Goal: Task Accomplishment & Management: Use online tool/utility

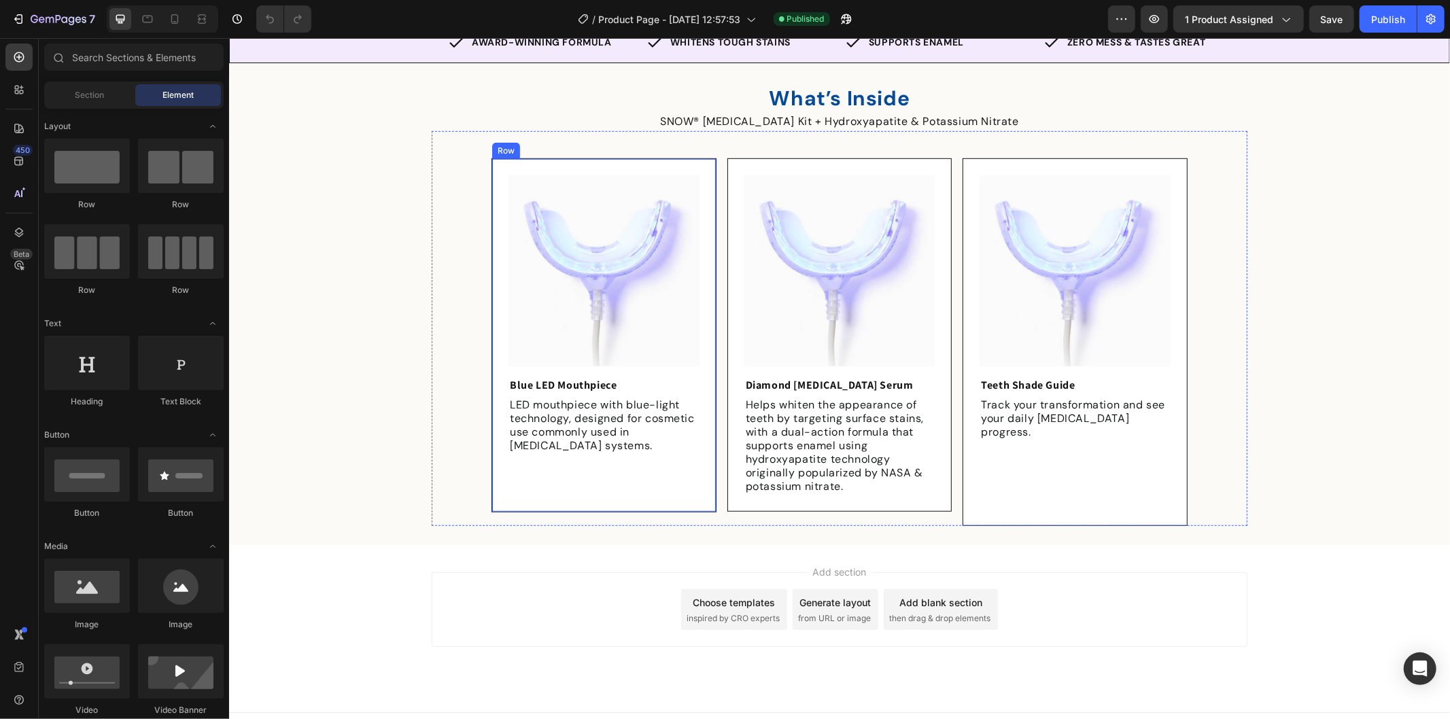
scroll to position [776, 0]
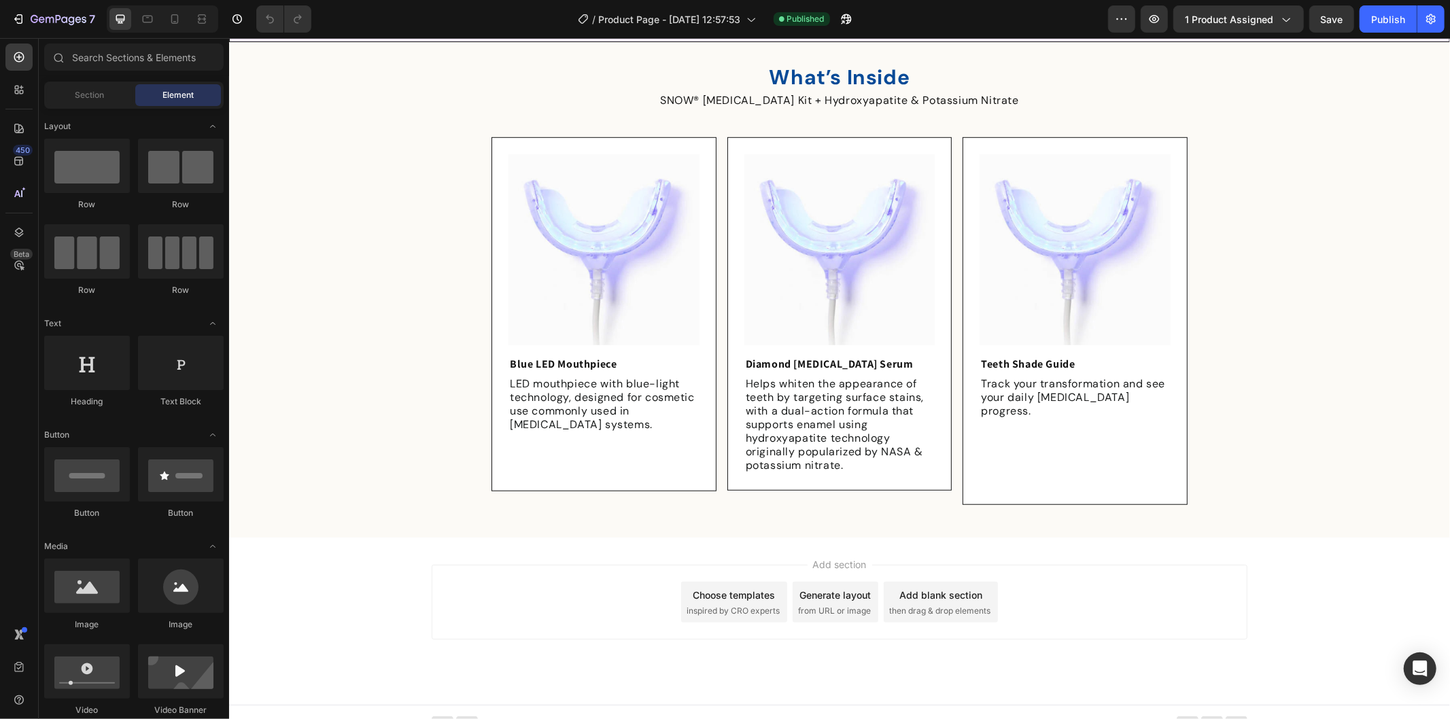
click at [603, 541] on div "Add section Choose templates inspired by CRO experts Generate layout from URL o…" at bounding box center [838, 620] width 1221 height 167
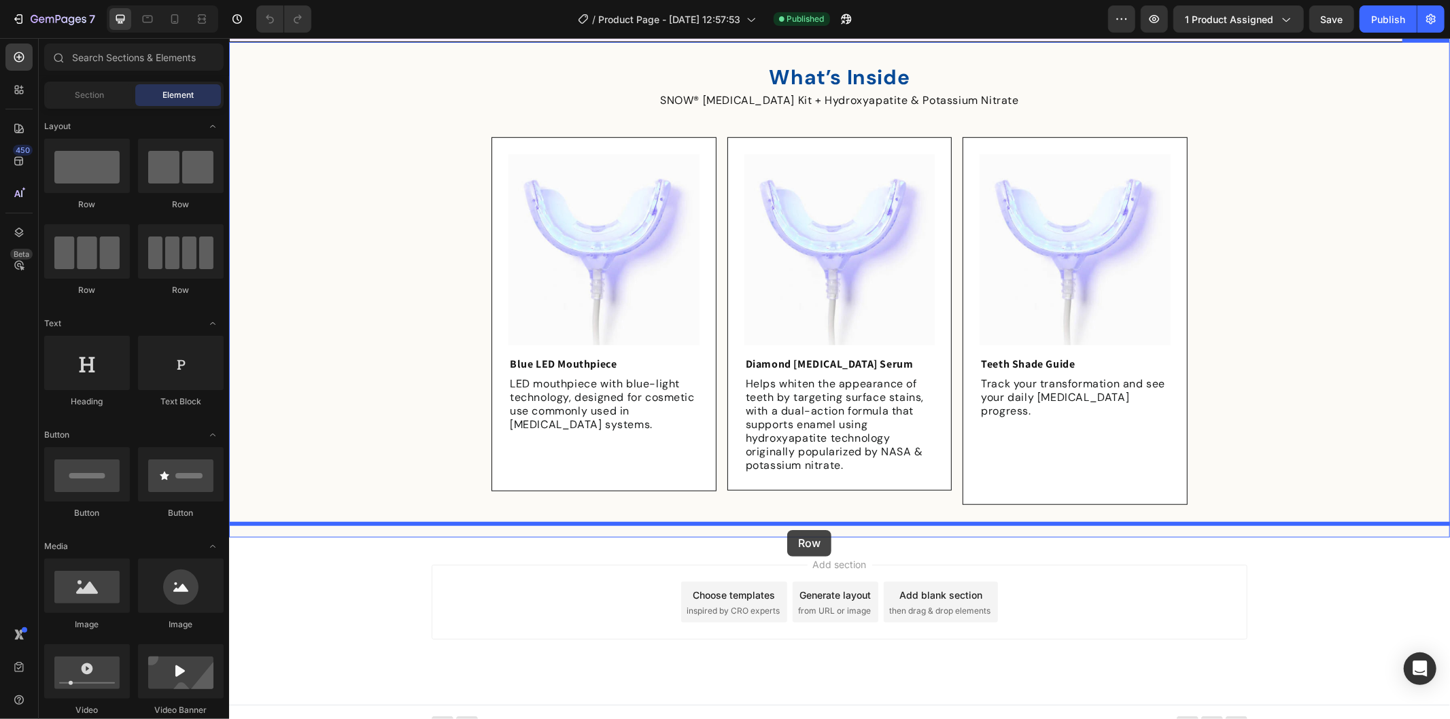
drag, startPoint x: 317, startPoint y: 211, endPoint x: 787, endPoint y: 529, distance: 568.1
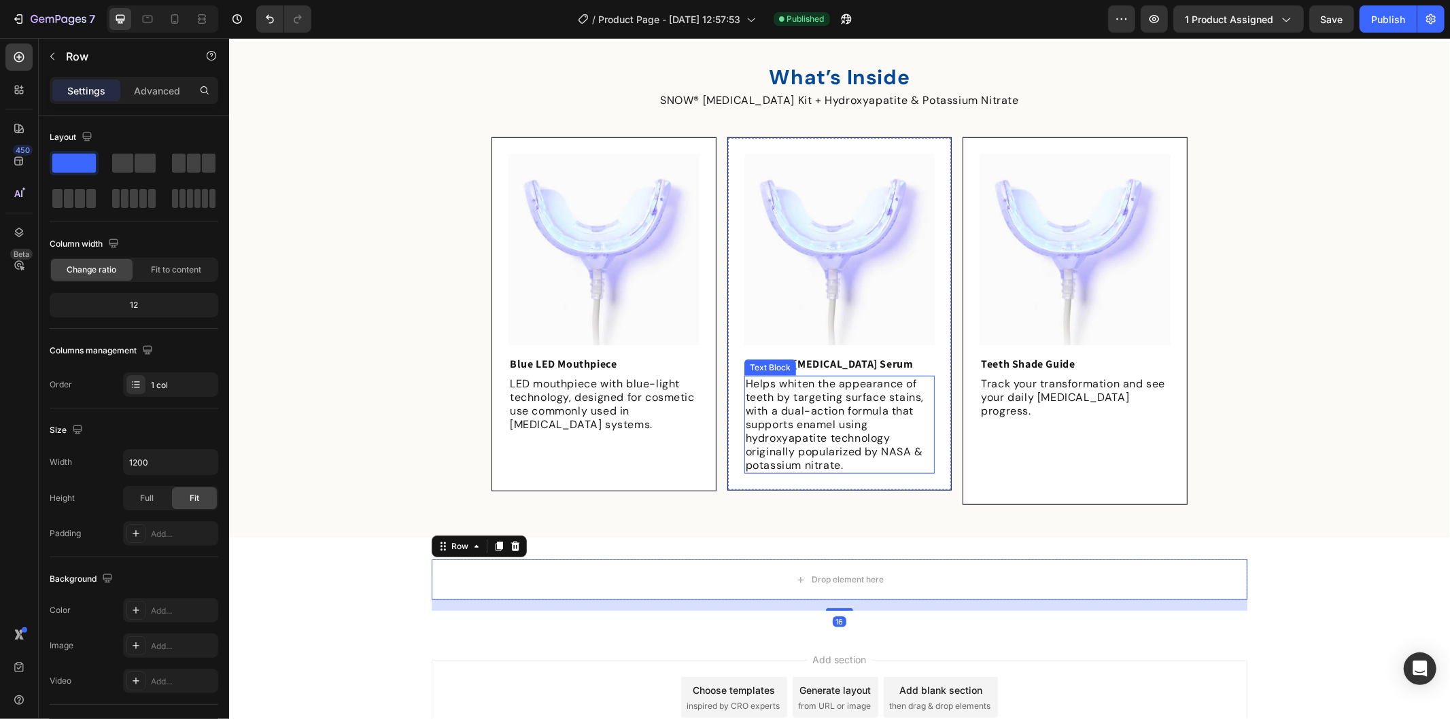
scroll to position [871, 0]
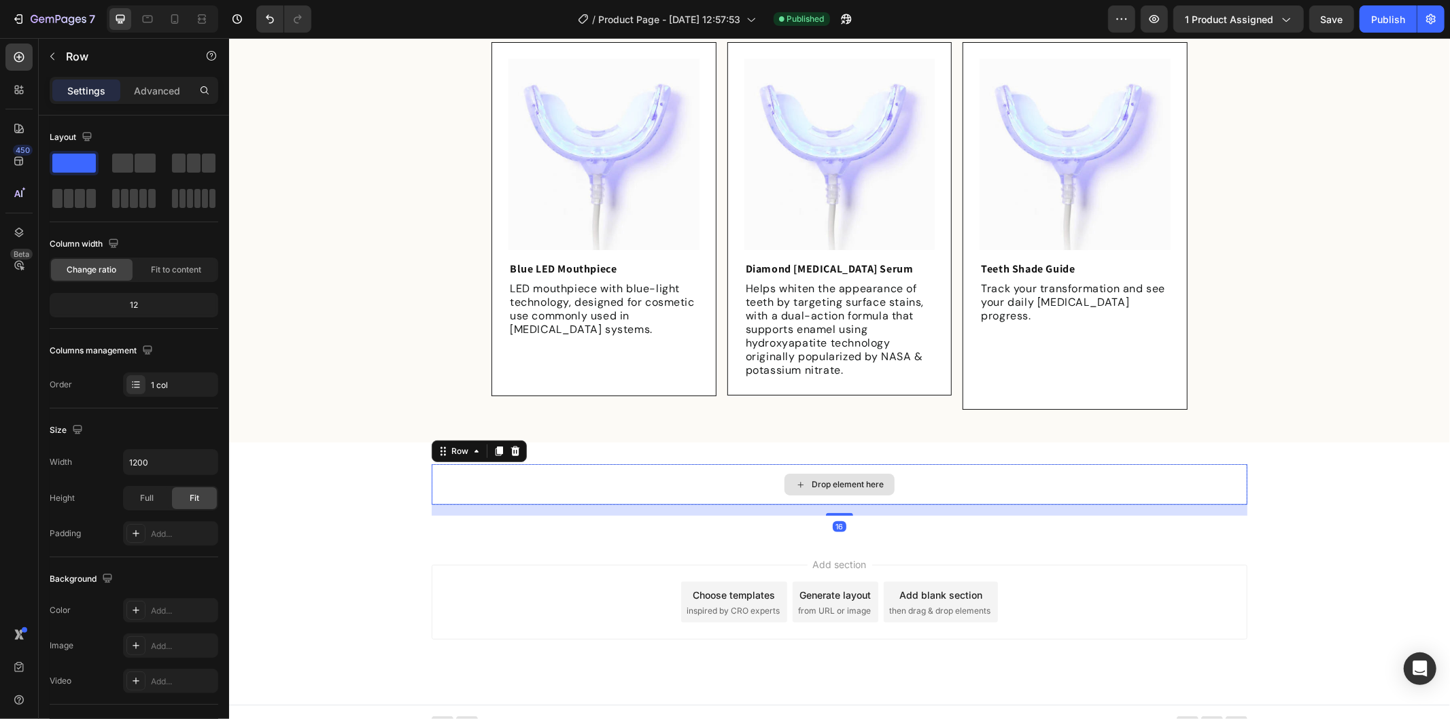
click at [529, 463] on div "Drop element here" at bounding box center [839, 483] width 816 height 41
click at [152, 86] on p "Advanced" at bounding box center [157, 91] width 46 height 14
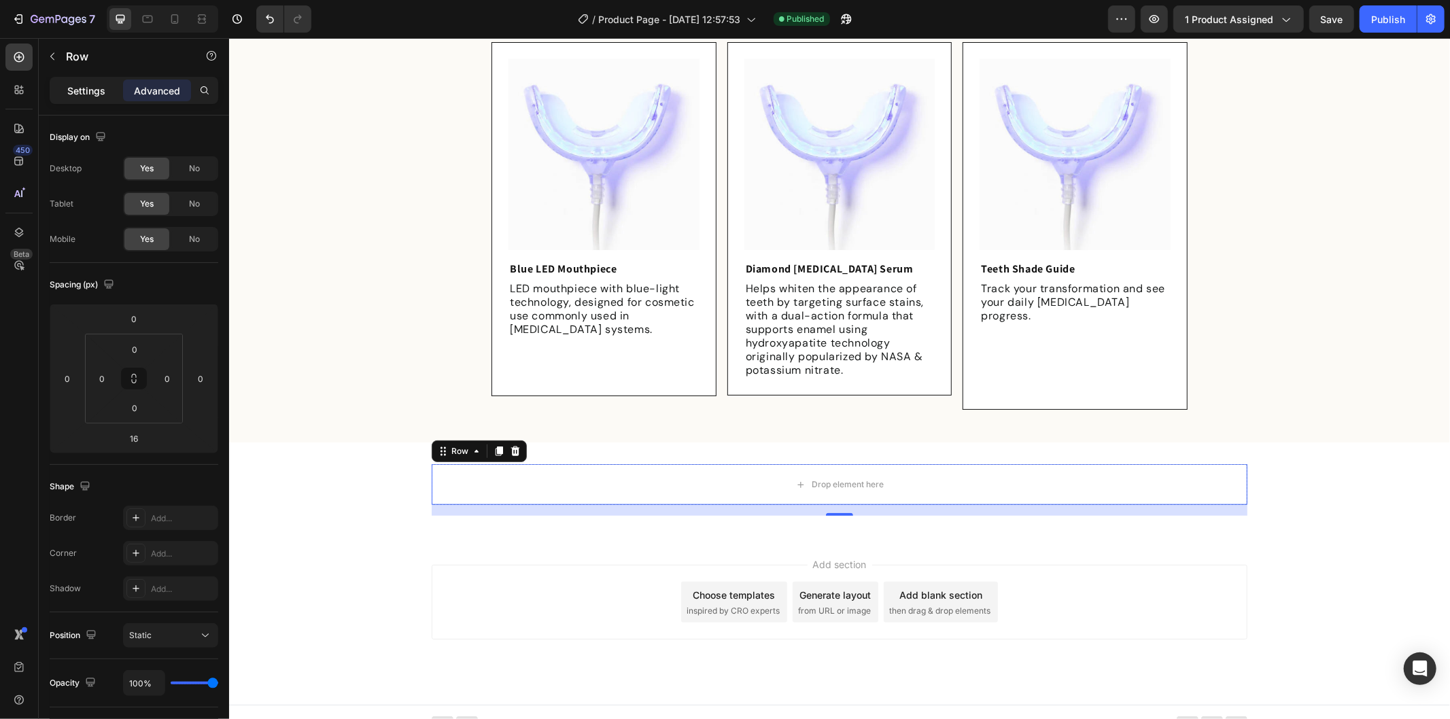
click at [109, 97] on div "Settings" at bounding box center [86, 91] width 68 height 22
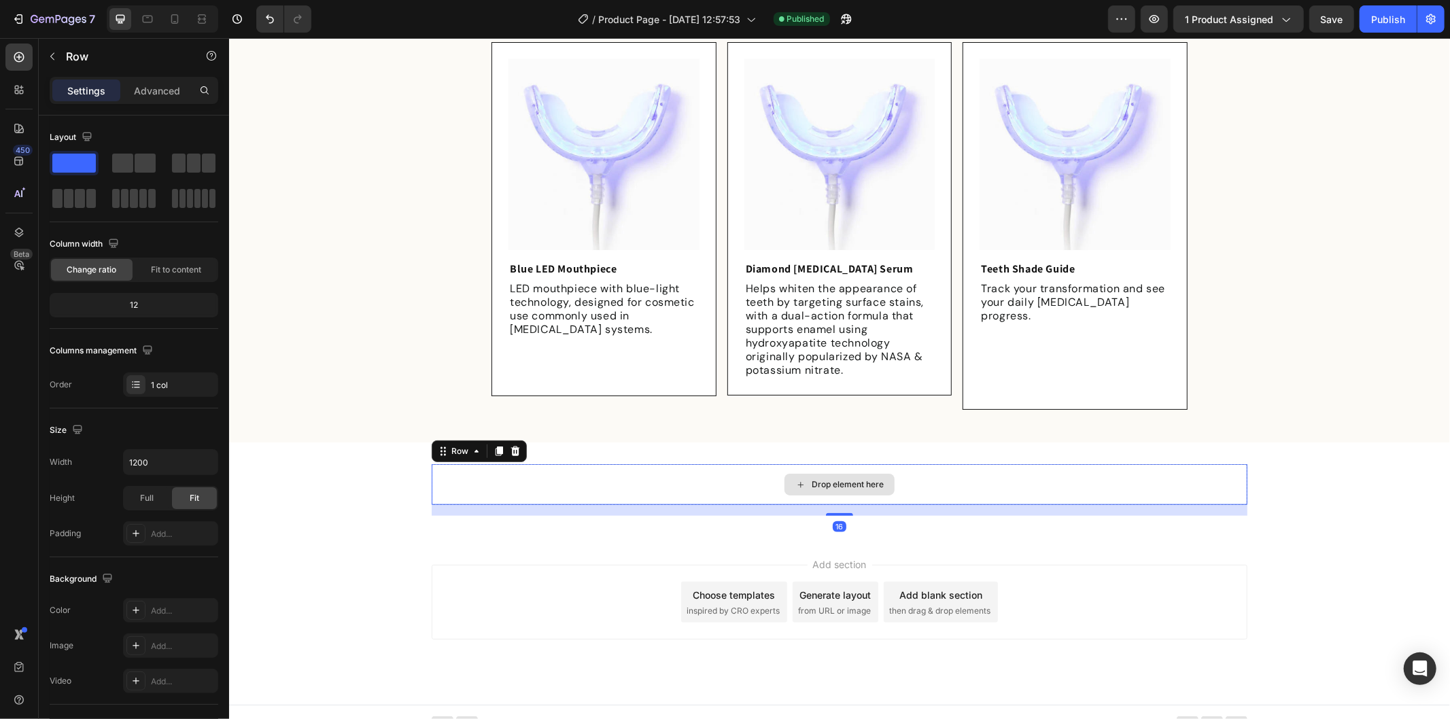
click at [576, 478] on div "Drop element here" at bounding box center [839, 483] width 816 height 41
click at [627, 463] on div "Drop element here" at bounding box center [839, 483] width 816 height 41
click at [157, 91] on p "Advanced" at bounding box center [157, 91] width 46 height 14
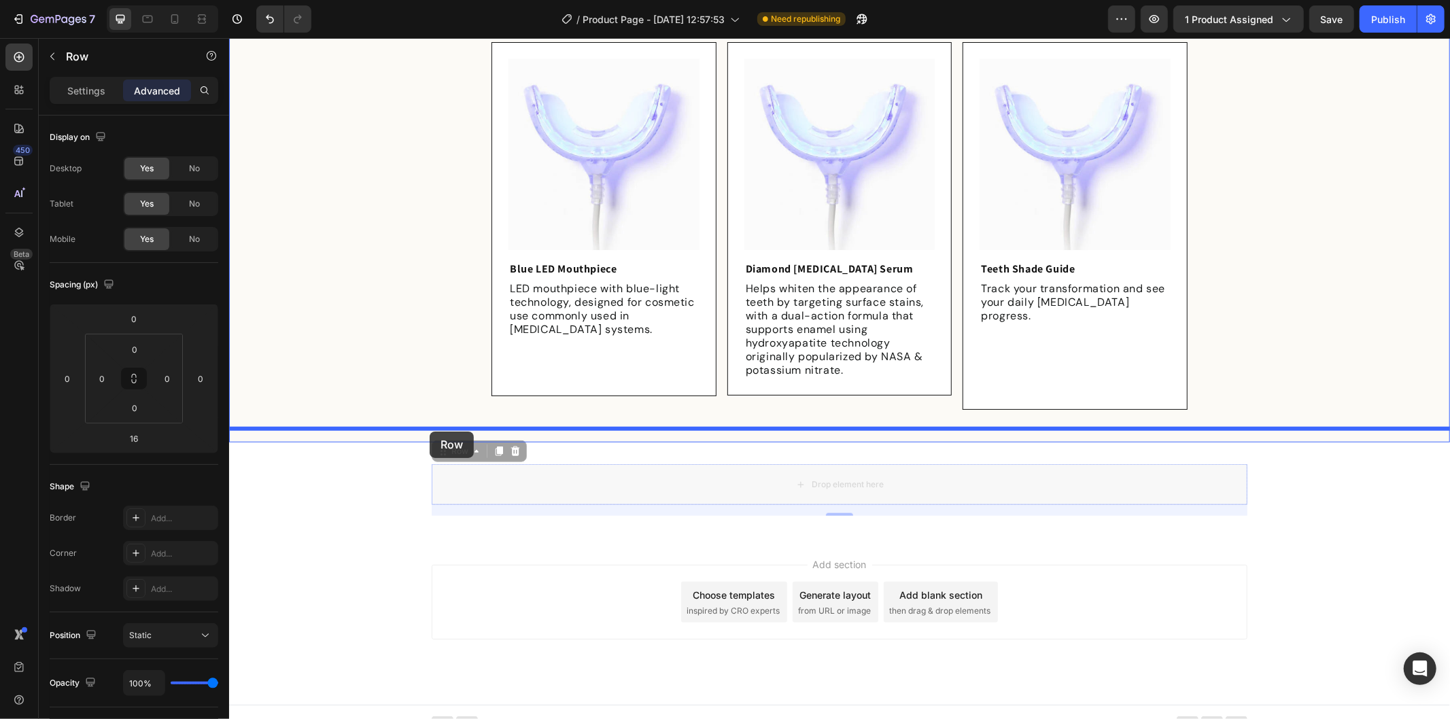
drag, startPoint x: 438, startPoint y: 437, endPoint x: 429, endPoint y: 431, distance: 10.7
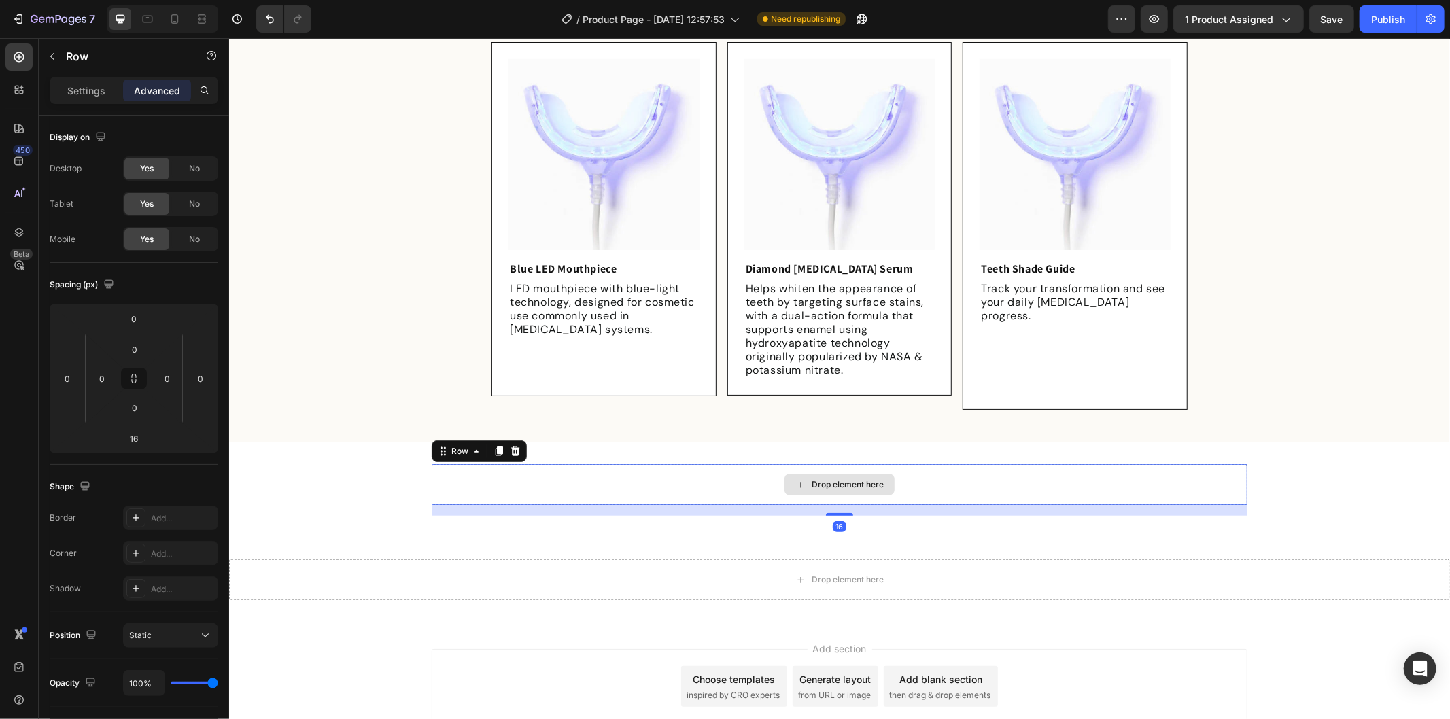
click at [703, 477] on div "Drop element here" at bounding box center [839, 483] width 816 height 41
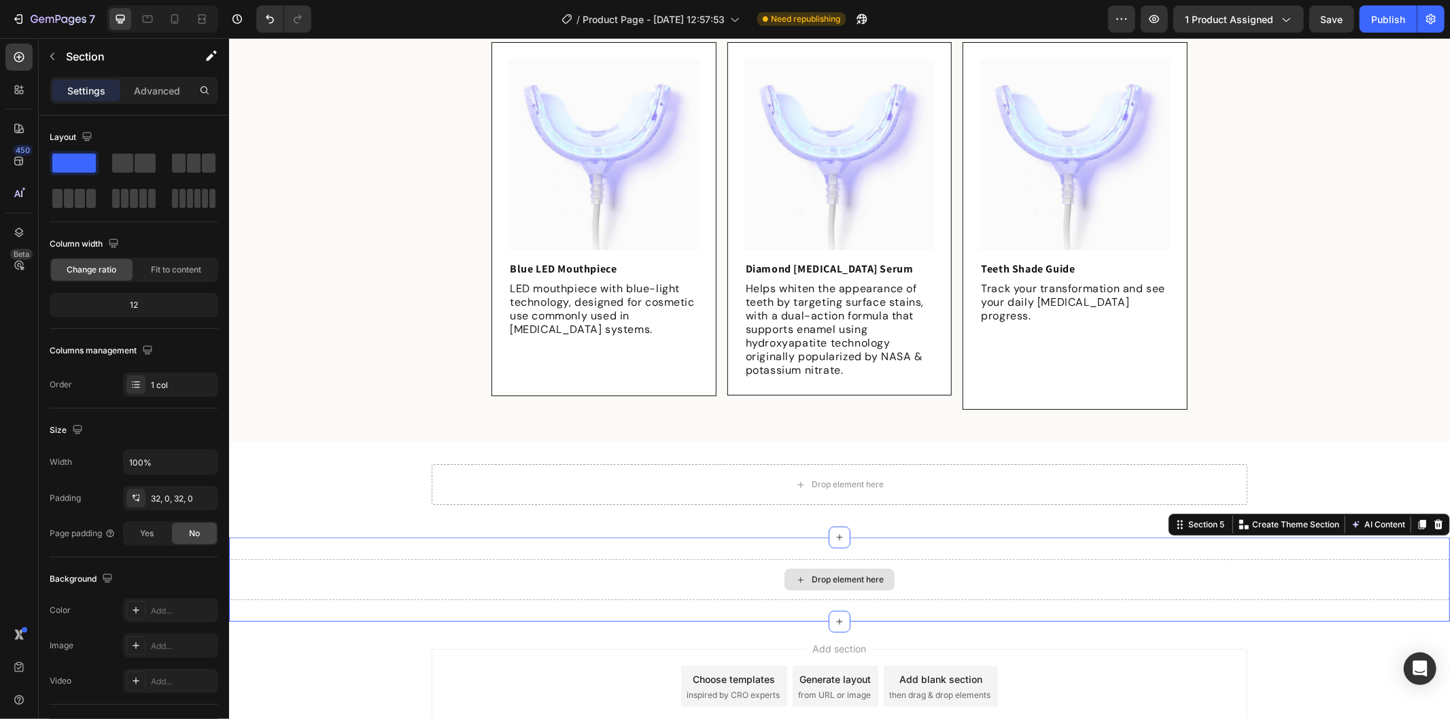
click at [746, 559] on div "Drop element here" at bounding box center [838, 579] width 1221 height 41
click at [461, 463] on div "Drop element here" at bounding box center [839, 483] width 816 height 41
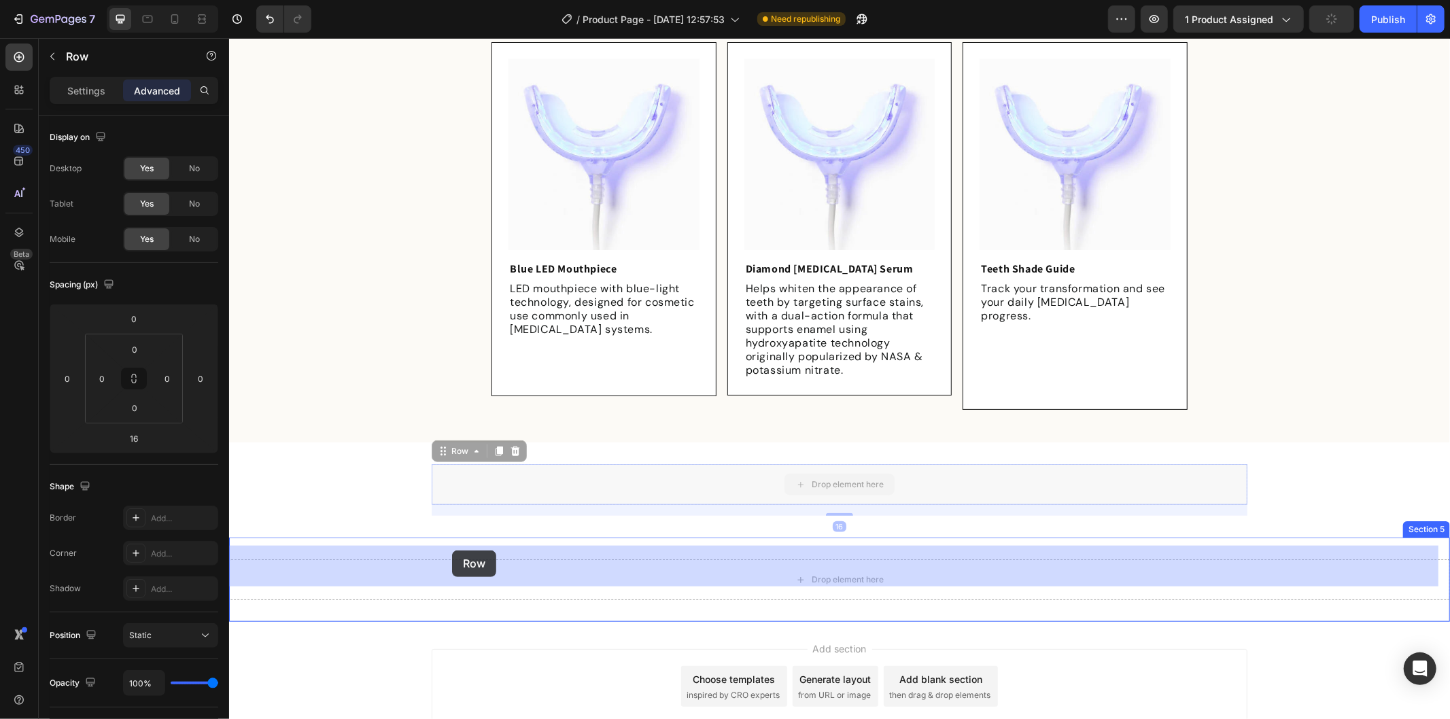
drag, startPoint x: 444, startPoint y: 436, endPoint x: 451, endPoint y: 550, distance: 114.4
type input "0"
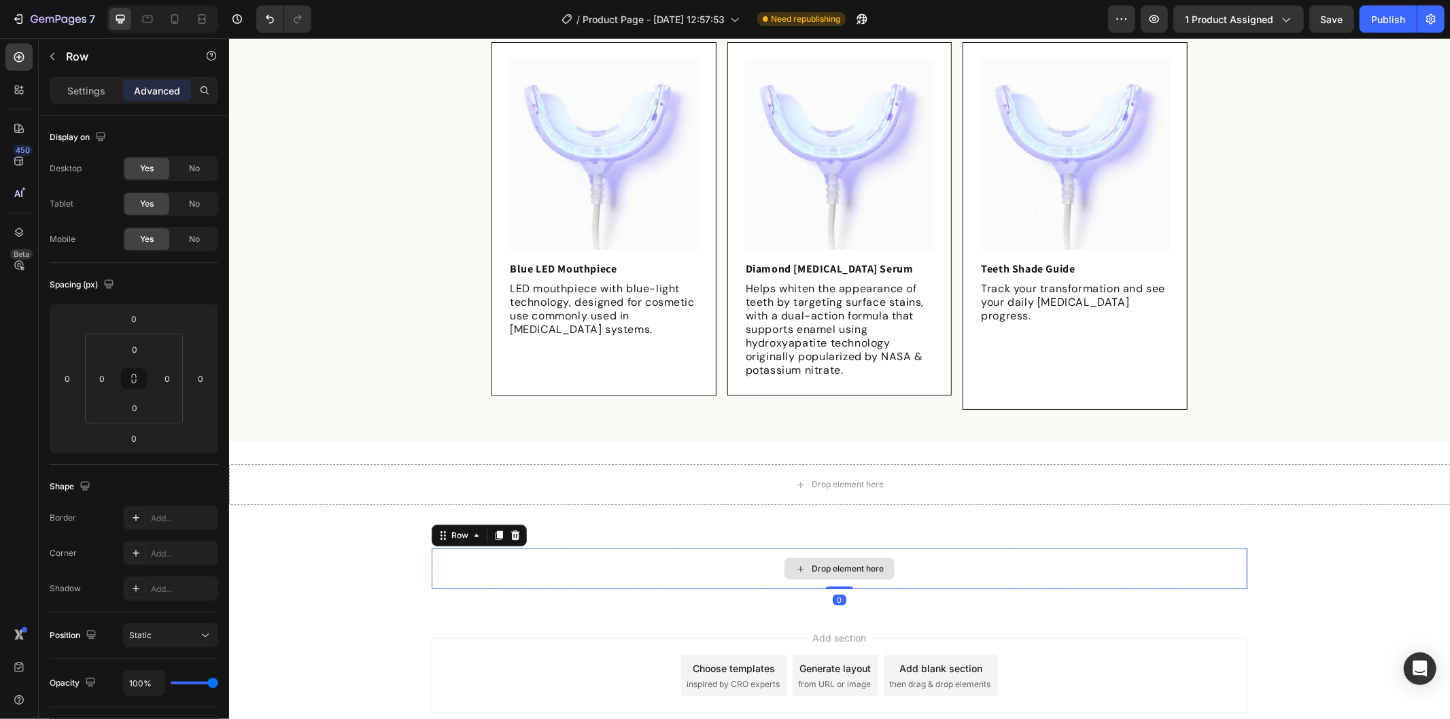
click at [685, 558] on div "Drop element here" at bounding box center [839, 568] width 816 height 41
click at [735, 463] on div "Drop element here" at bounding box center [838, 483] width 1221 height 41
click at [1206, 548] on div "Drop element here" at bounding box center [839, 568] width 816 height 41
click at [510, 530] on icon at bounding box center [514, 535] width 9 height 10
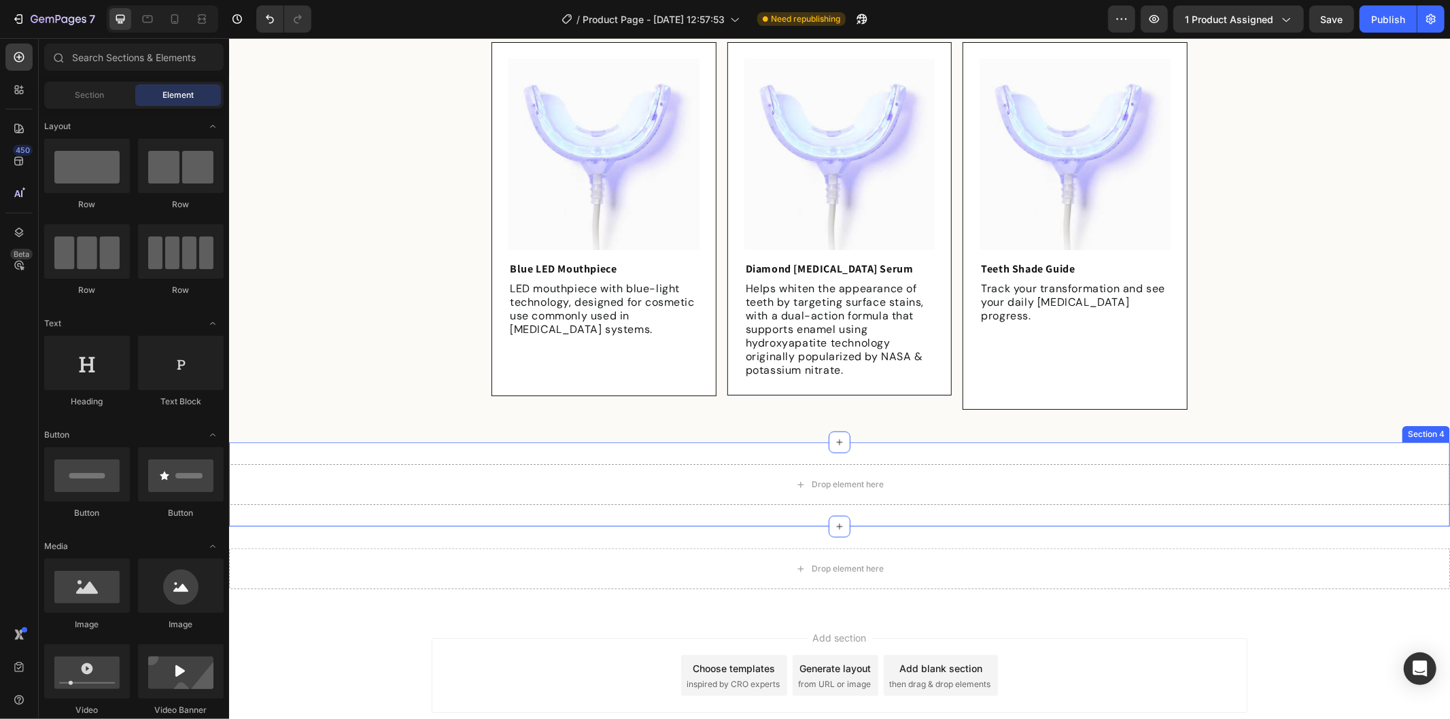
click at [568, 448] on div "Drop element here Section 4" at bounding box center [838, 484] width 1221 height 84
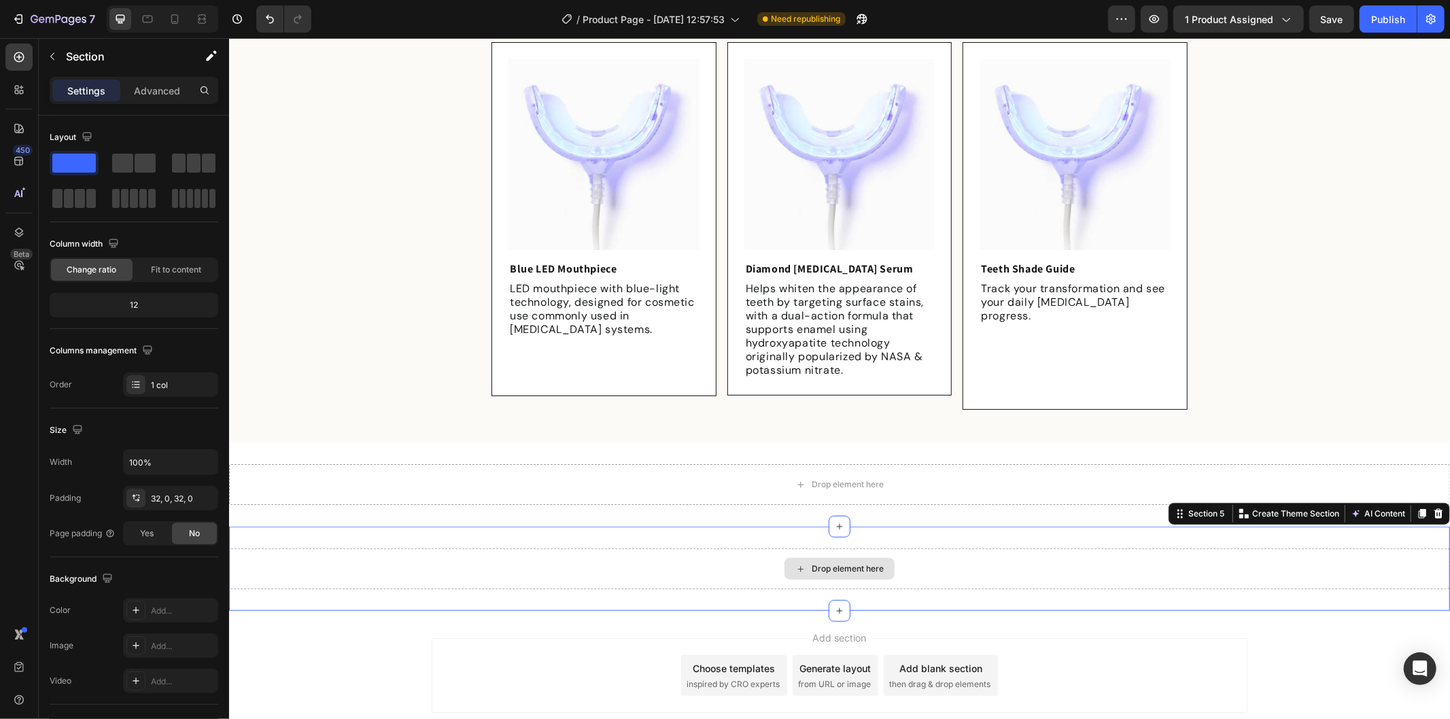
click at [697, 551] on div "Drop element here" at bounding box center [838, 568] width 1221 height 41
click at [1433, 508] on icon at bounding box center [1437, 513] width 9 height 10
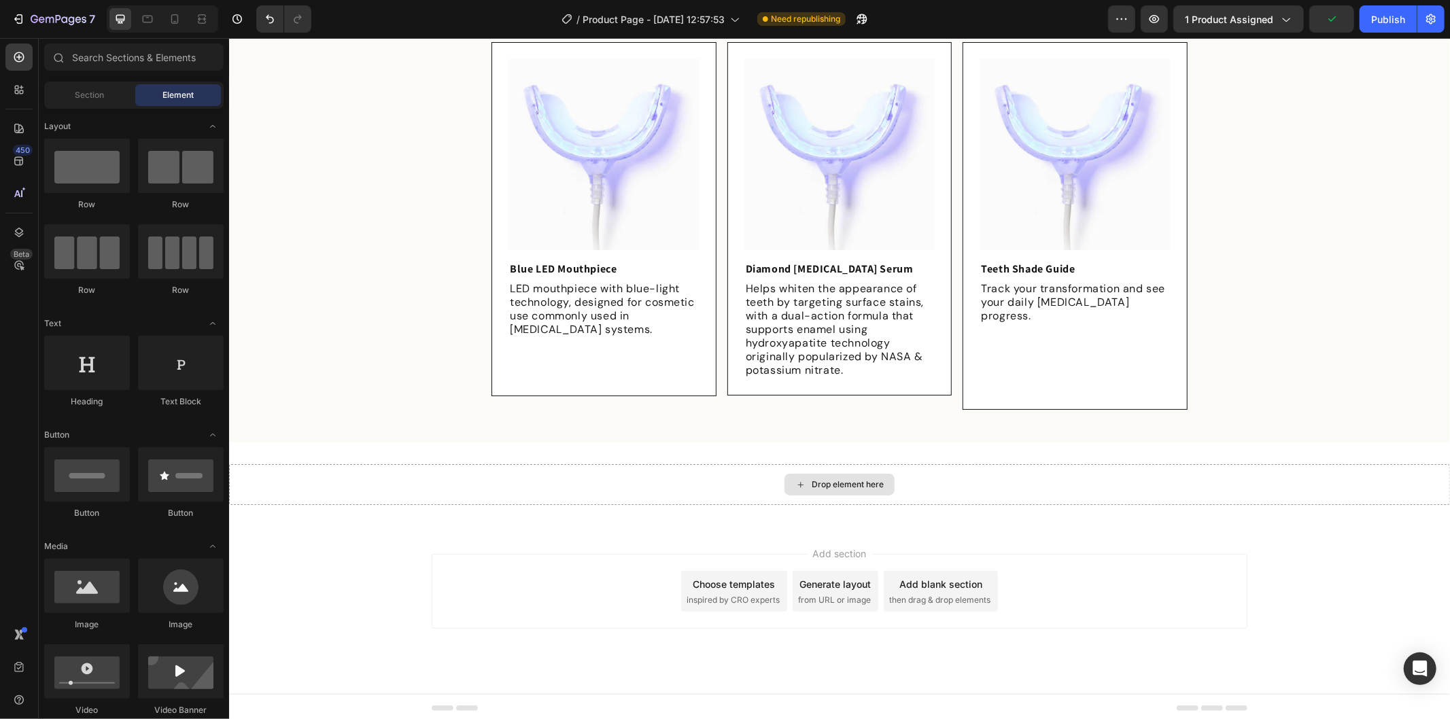
scroll to position [860, 0]
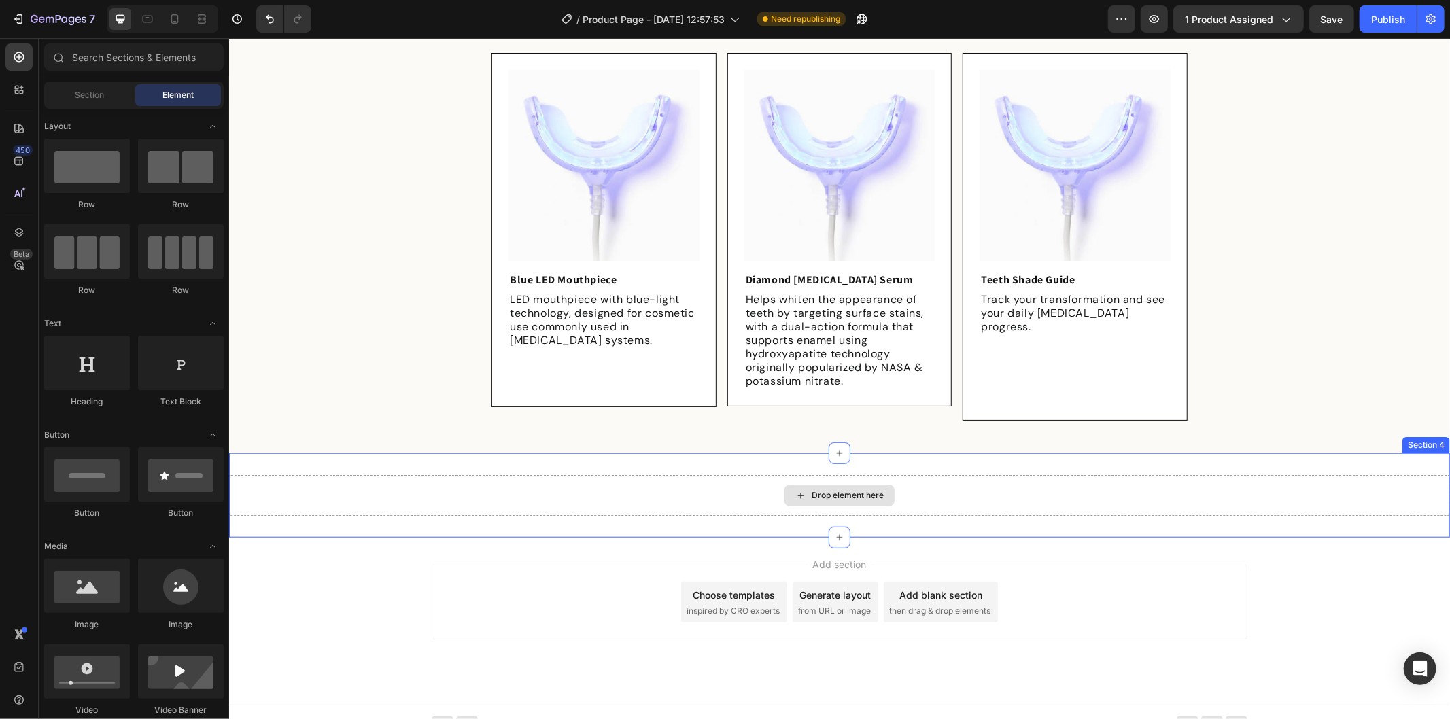
click at [595, 491] on div "Drop element here" at bounding box center [838, 494] width 1221 height 41
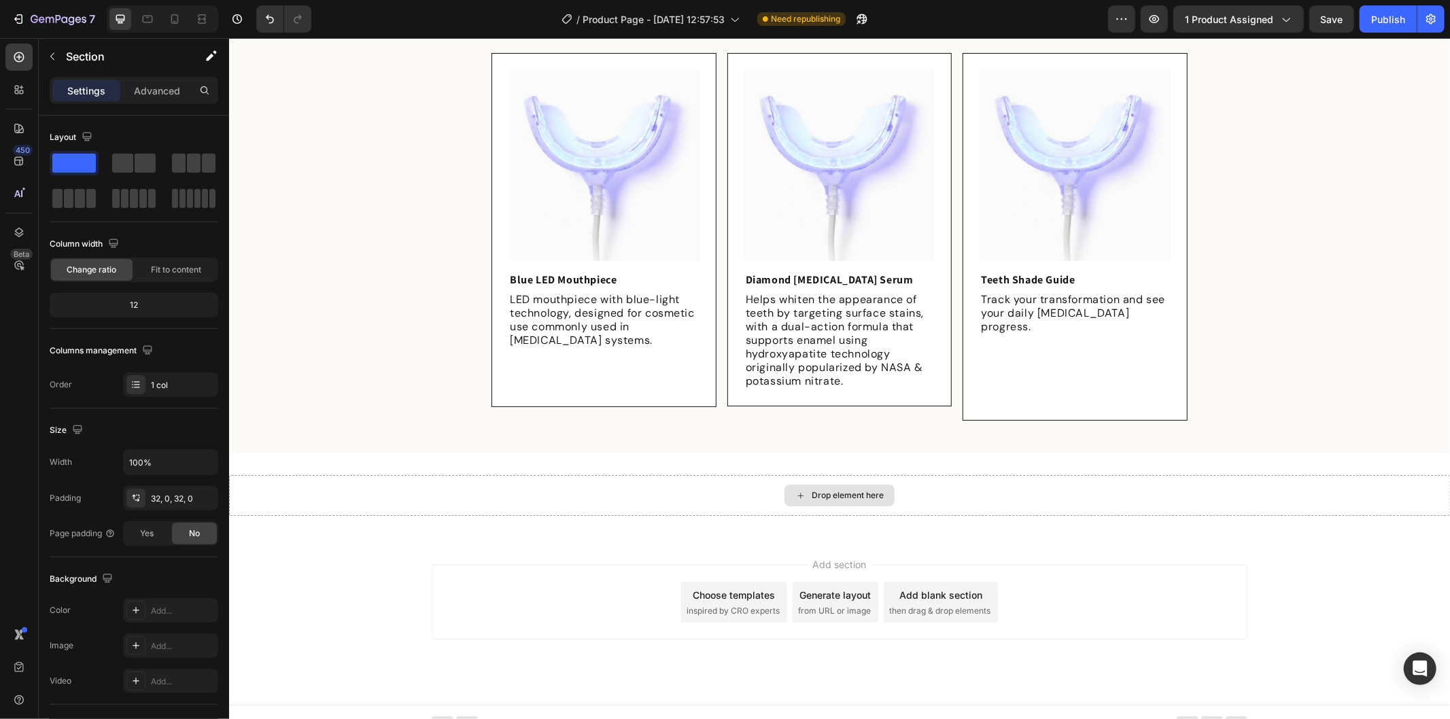
click at [731, 476] on div "Drop element here" at bounding box center [838, 494] width 1221 height 41
click at [635, 483] on div "Drop element here" at bounding box center [838, 494] width 1221 height 41
click at [873, 474] on div "Drop element here" at bounding box center [838, 494] width 1221 height 41
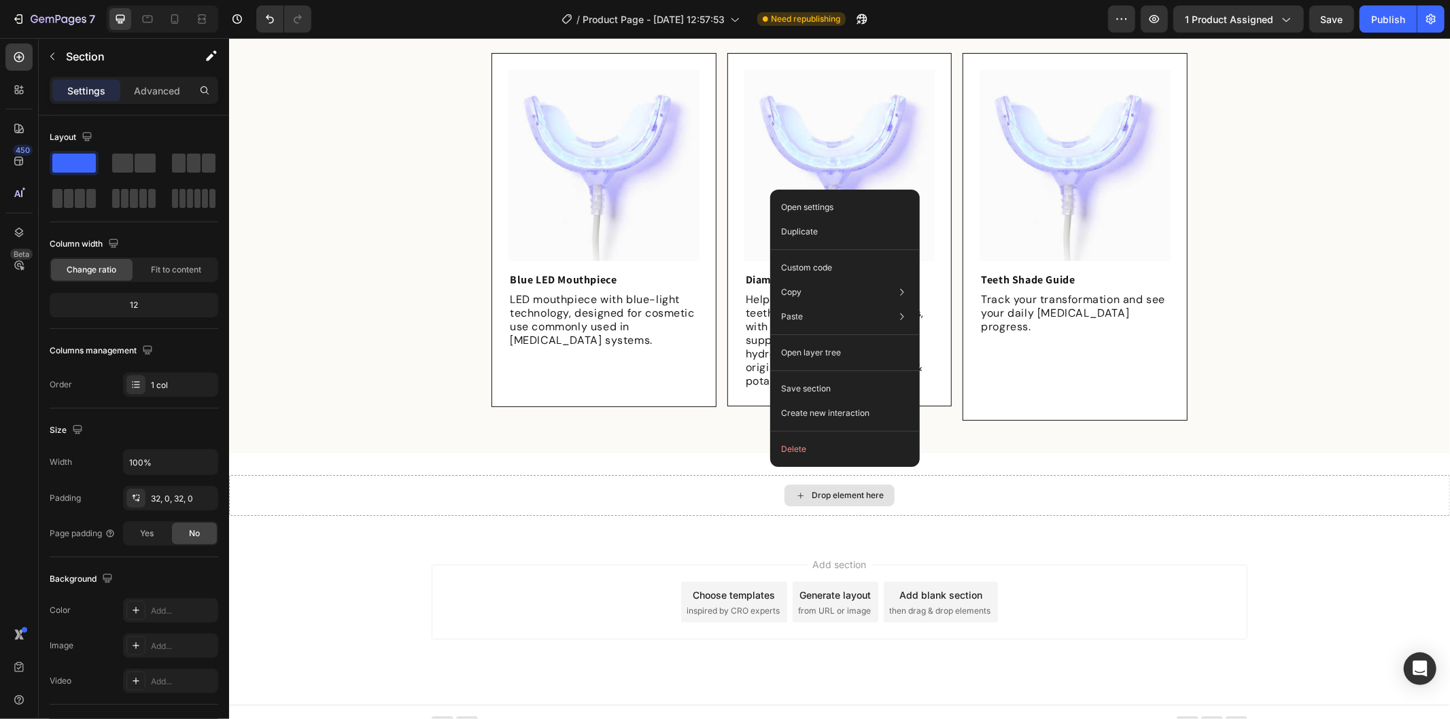
click at [714, 474] on div "Drop element here" at bounding box center [838, 494] width 1221 height 41
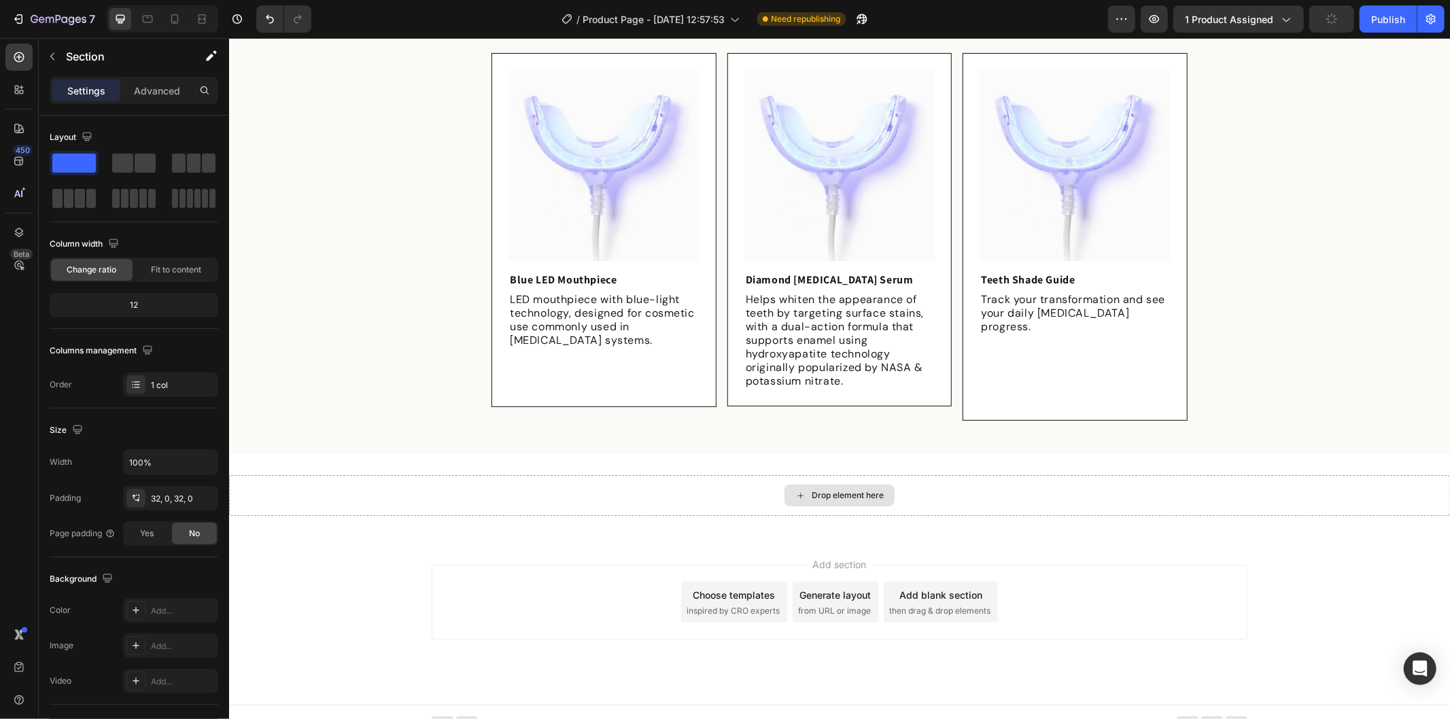
click at [858, 484] on div "Drop element here" at bounding box center [839, 495] width 110 height 22
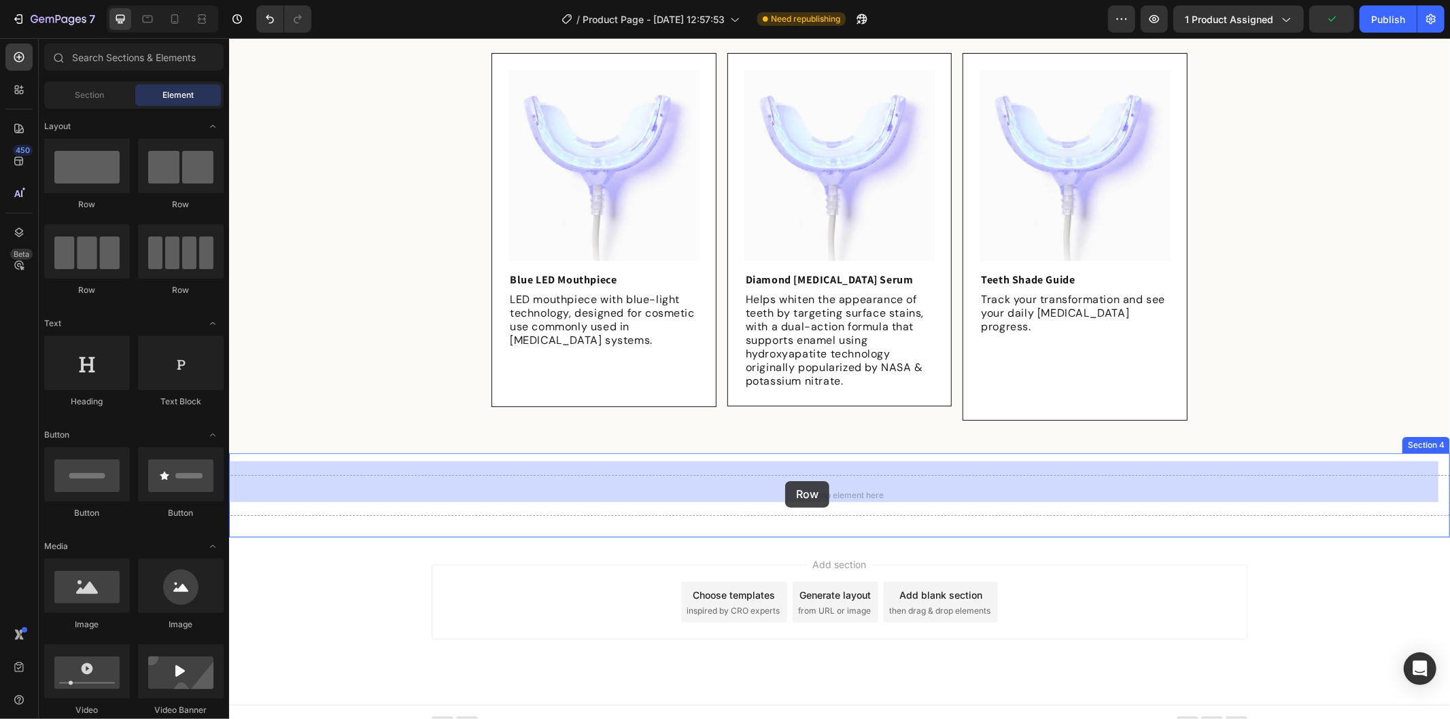
drag, startPoint x: 311, startPoint y: 215, endPoint x: 784, endPoint y: 480, distance: 542.2
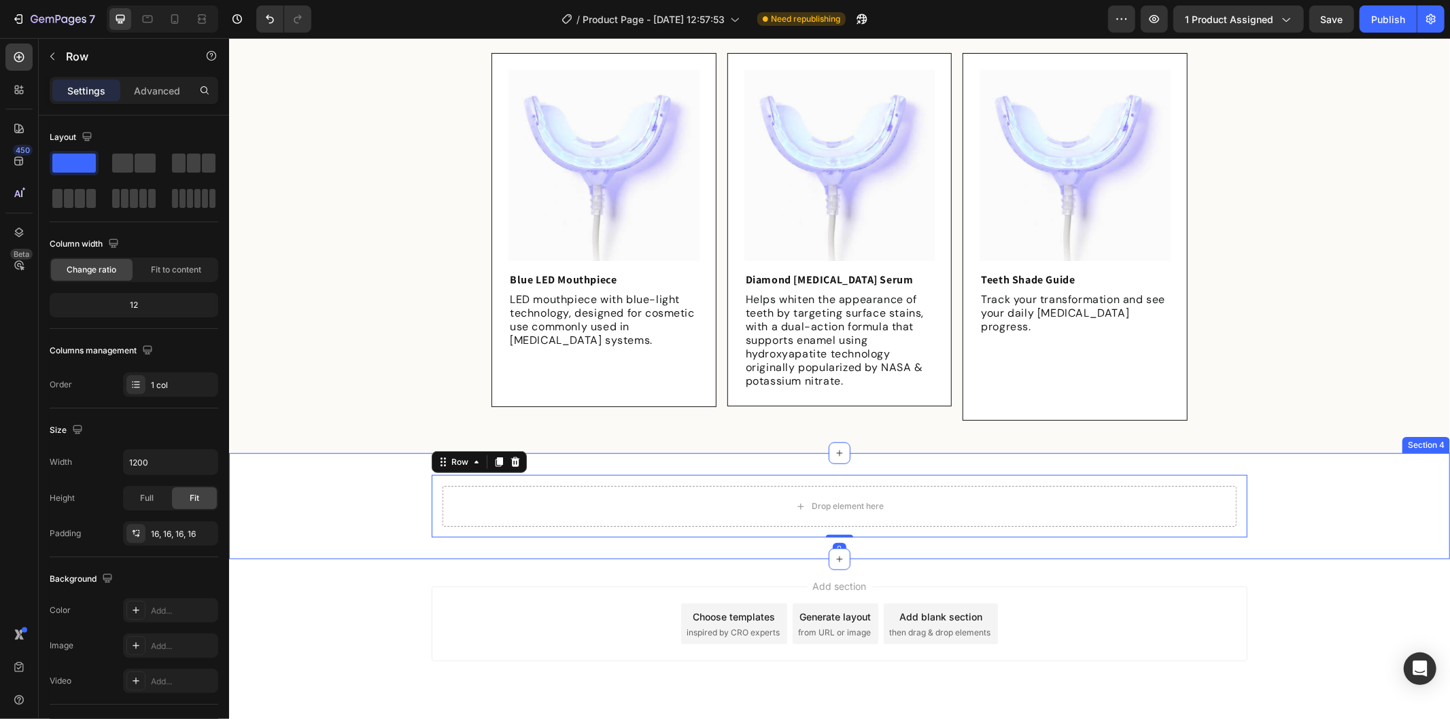
click at [599, 453] on div "Drop element here Row 0 Section 4" at bounding box center [838, 506] width 1221 height 106
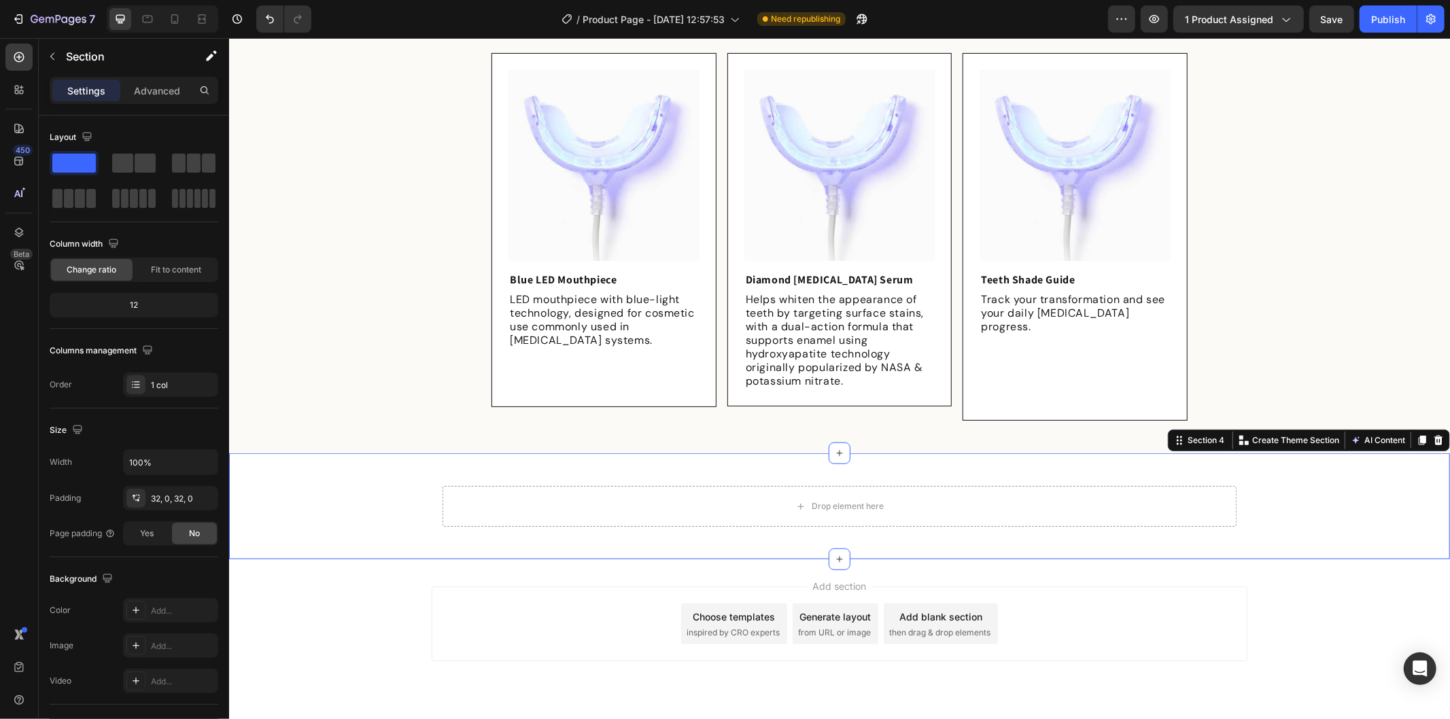
click at [384, 474] on div "Drop element here Row" at bounding box center [838, 505] width 1221 height 63
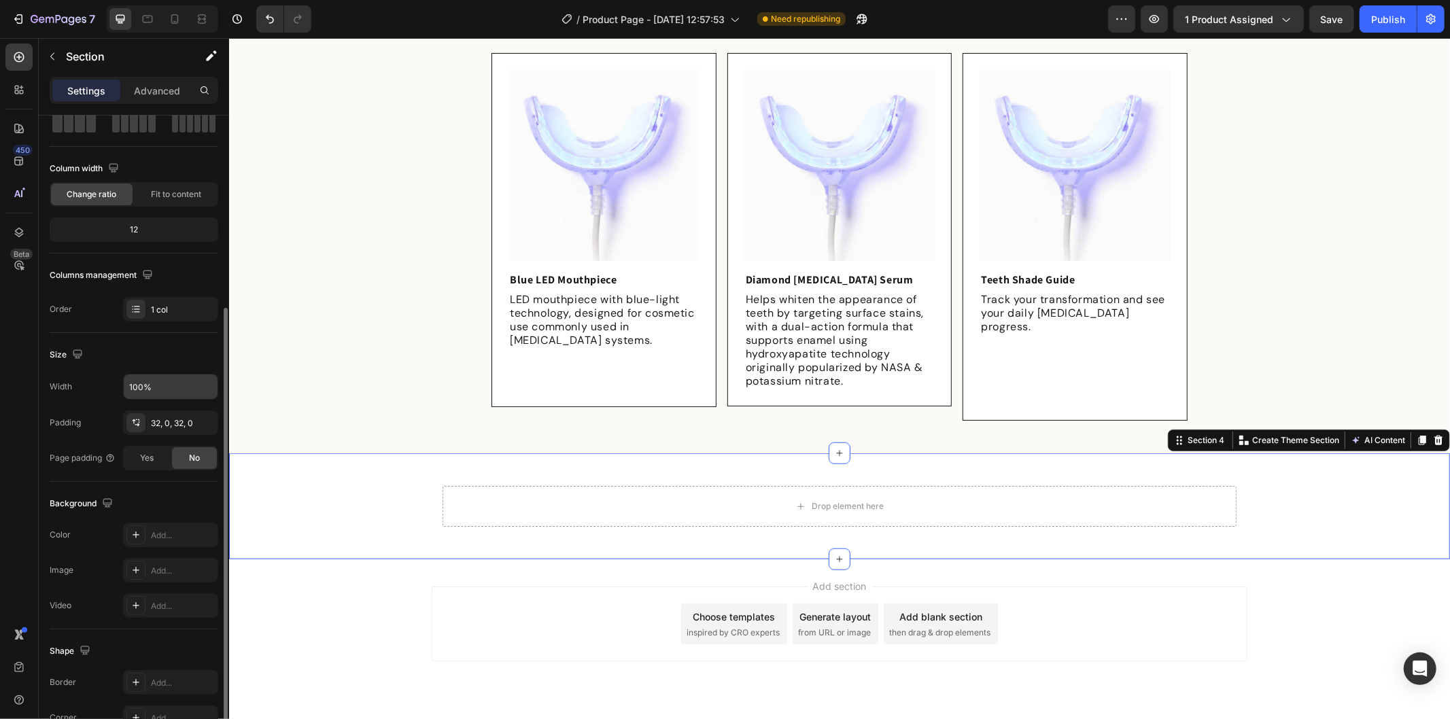
scroll to position [186, 0]
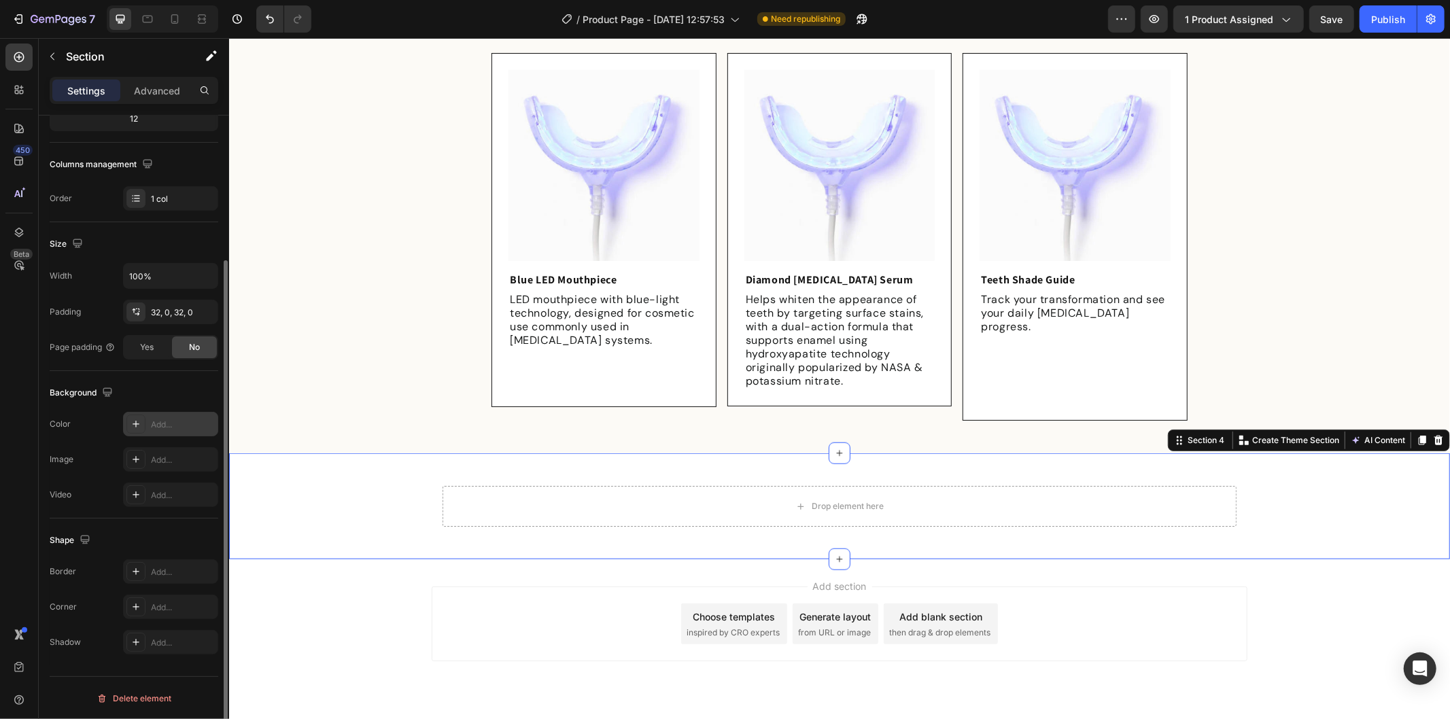
click at [160, 421] on div "Add..." at bounding box center [183, 425] width 64 height 12
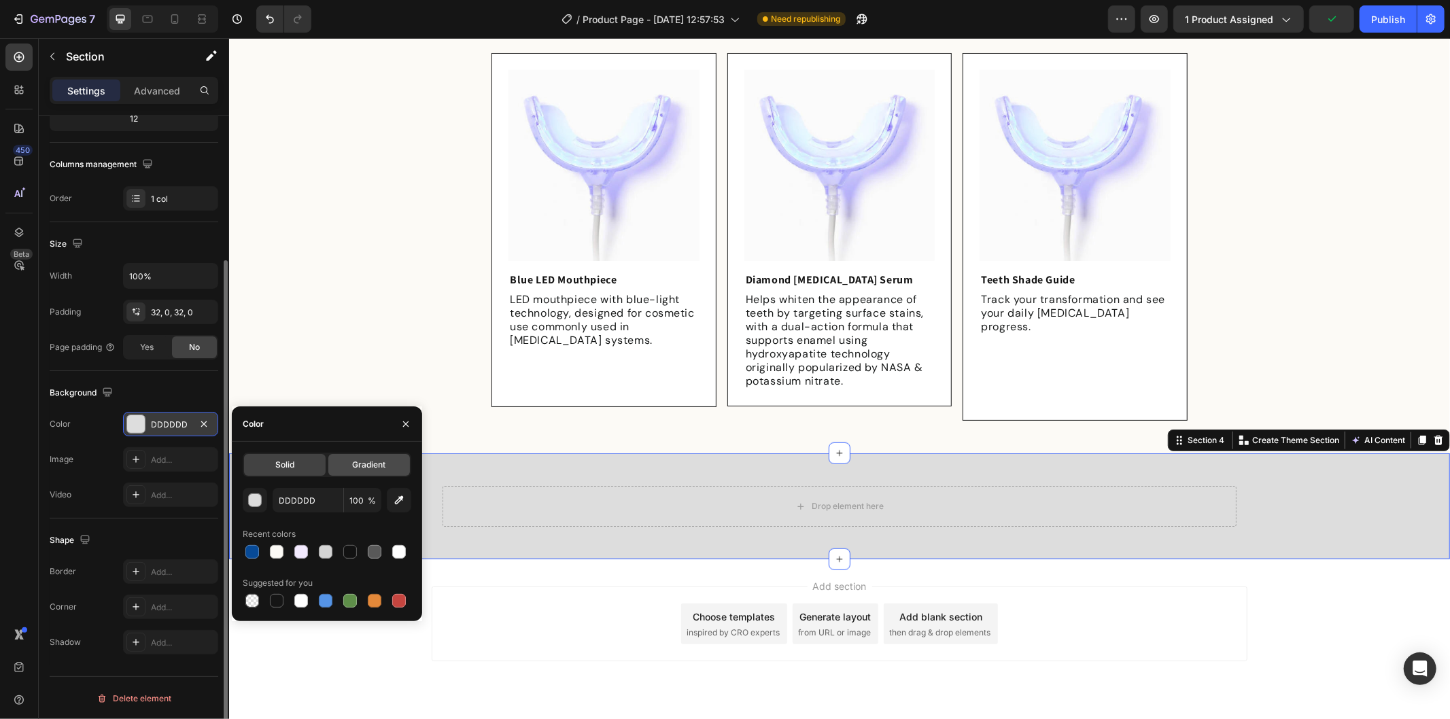
click at [387, 459] on div "Gradient" at bounding box center [369, 465] width 82 height 22
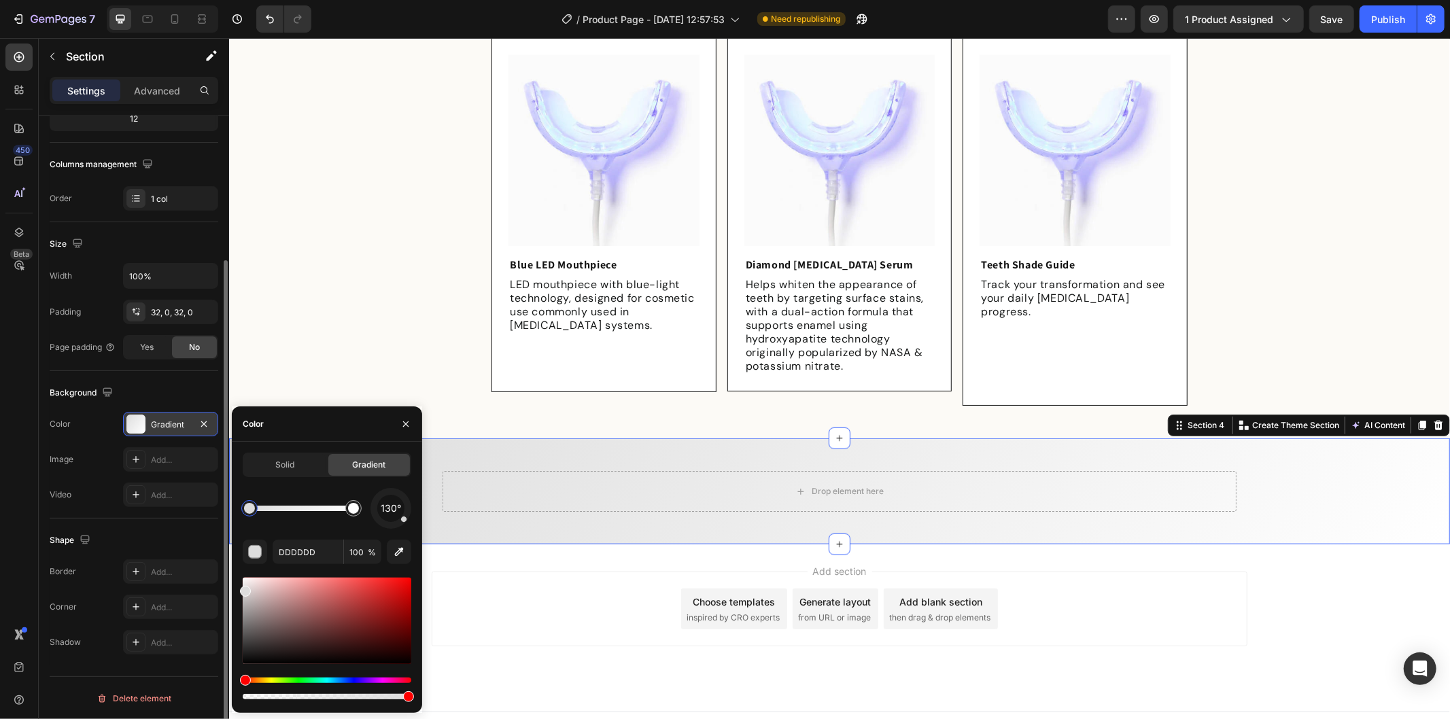
scroll to position [882, 0]
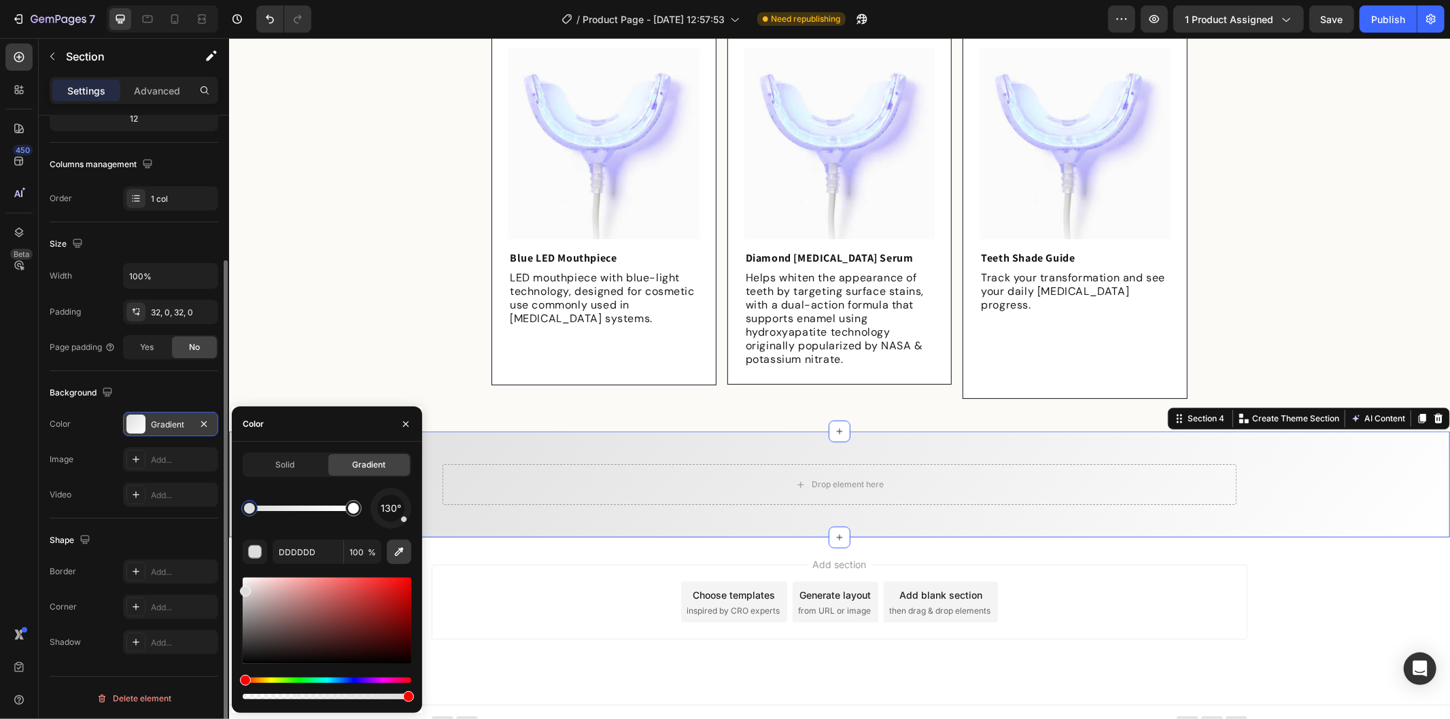
click at [397, 555] on icon "button" at bounding box center [399, 552] width 9 height 9
type input "717171"
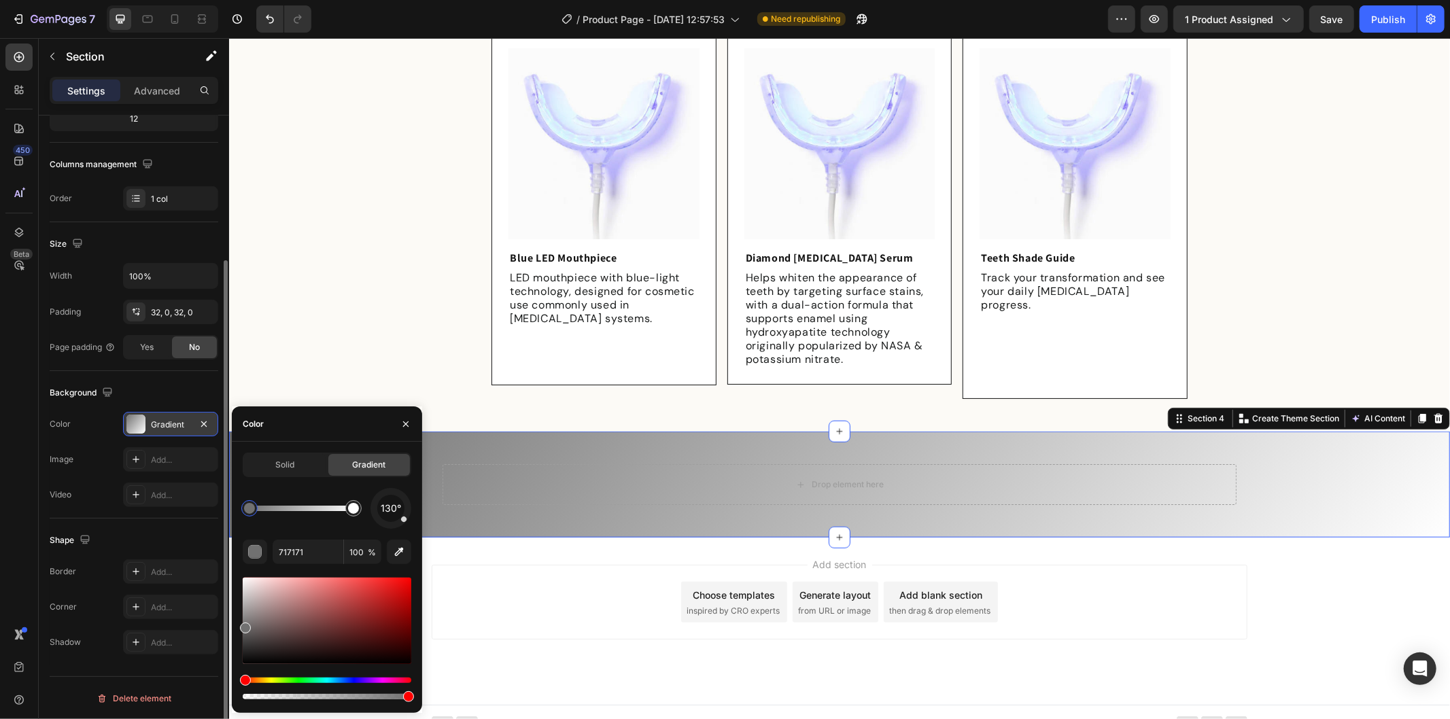
click at [509, 578] on div "Add section Choose templates inspired by CRO experts Generate layout from URL o…" at bounding box center [839, 601] width 816 height 75
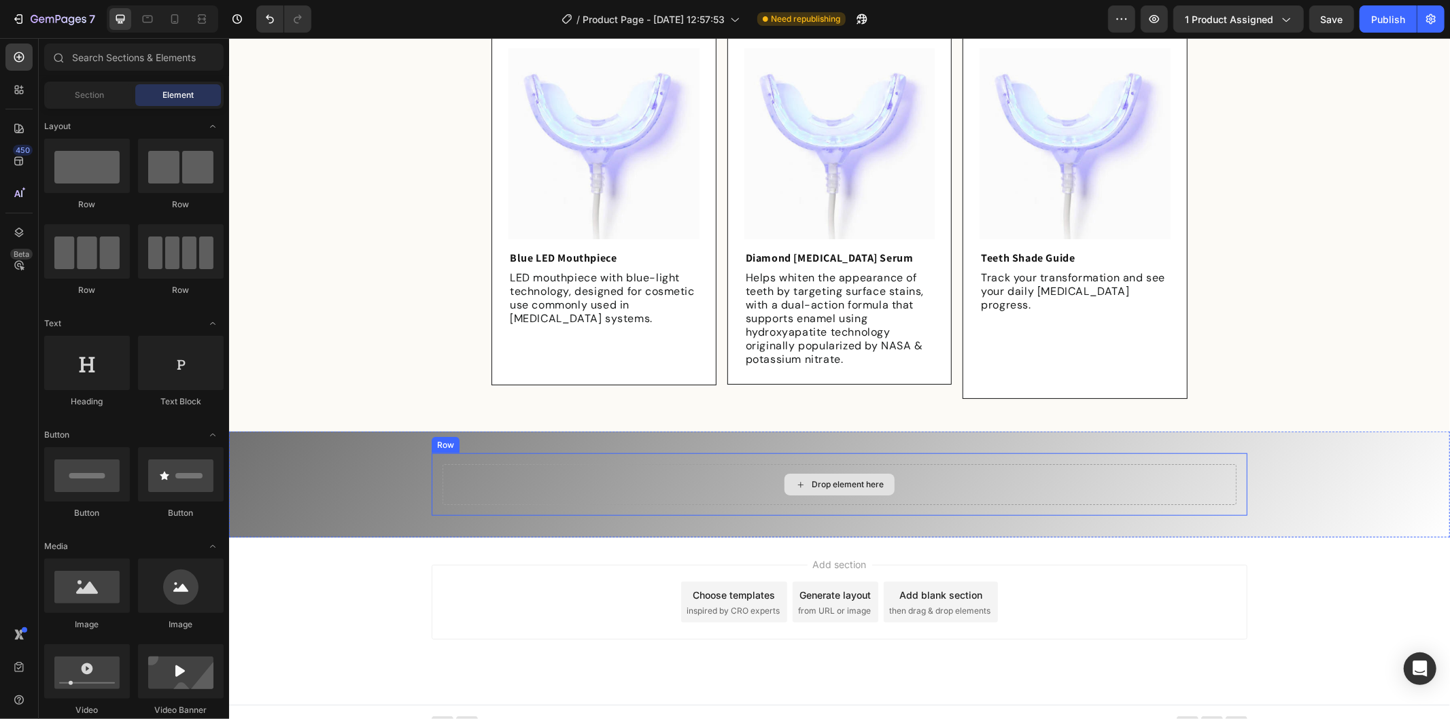
click at [445, 472] on div "Drop element here" at bounding box center [839, 483] width 794 height 41
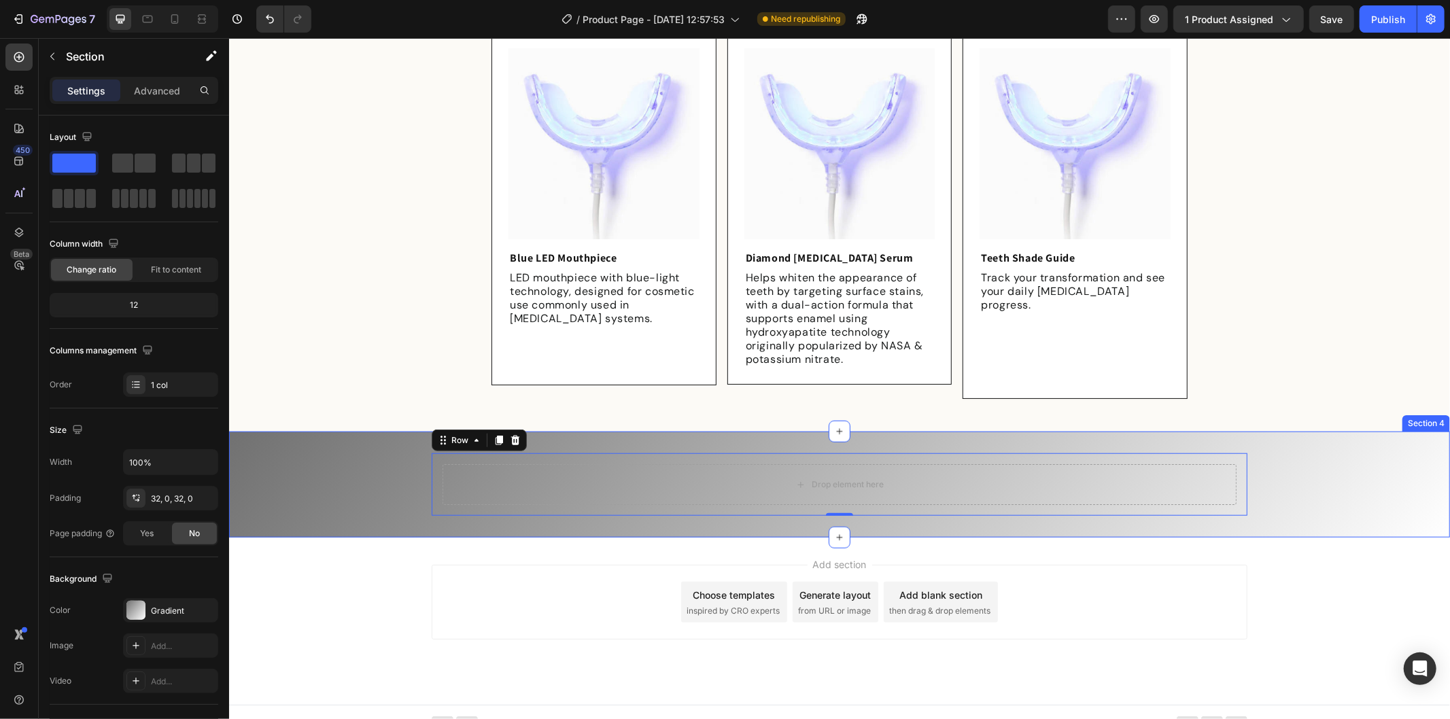
click at [343, 471] on div "Drop element here Row 0" at bounding box center [838, 484] width 1221 height 63
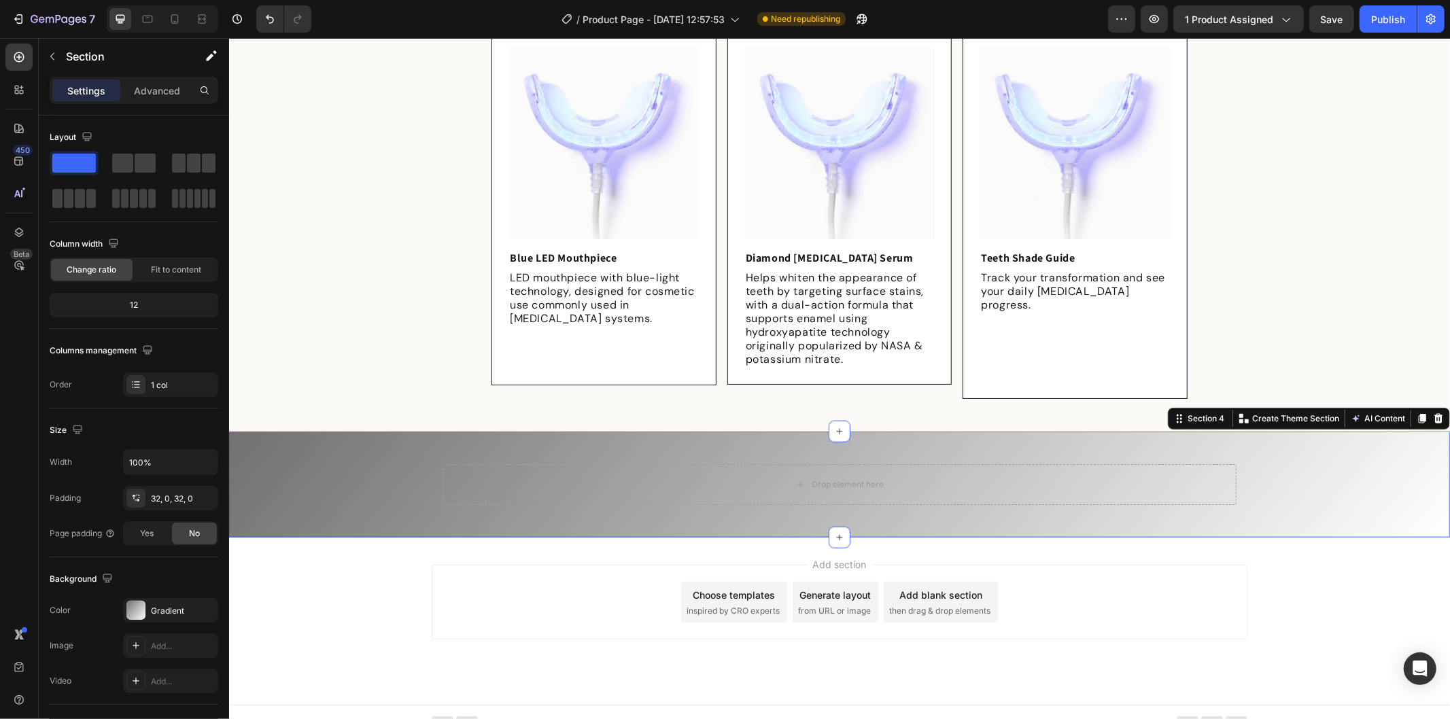
click at [343, 471] on div "Drop element here Row" at bounding box center [838, 484] width 1221 height 63
click at [527, 431] on div "Drop element here Row Section 4 You can create reusable sections Create Theme S…" at bounding box center [838, 484] width 1221 height 106
click at [1349, 465] on div "Drop element here Row" at bounding box center [838, 484] width 1221 height 63
click at [292, 483] on div "Drop element here Row" at bounding box center [838, 484] width 1221 height 63
click at [381, 473] on div "Drop element here Row" at bounding box center [838, 484] width 1221 height 63
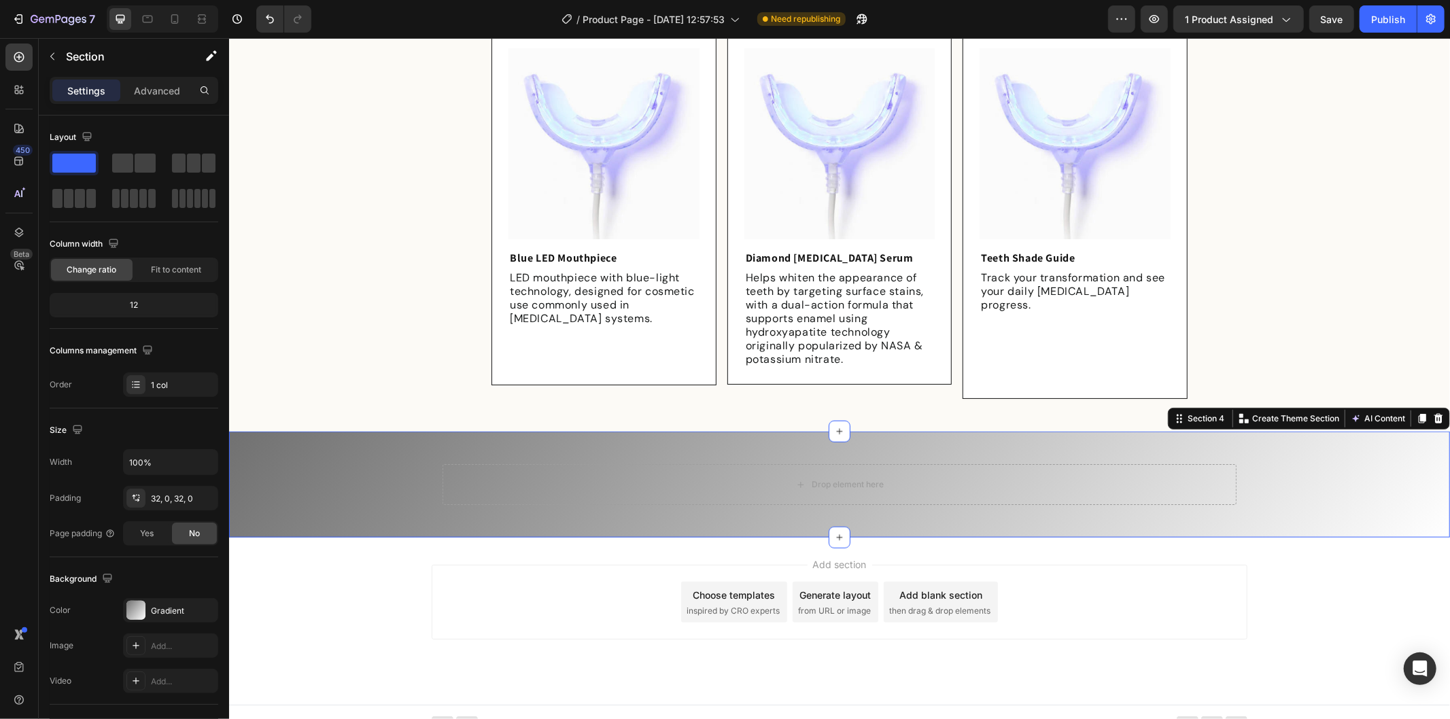
click at [336, 453] on div "Drop element here Row" at bounding box center [838, 484] width 1221 height 63
click at [1321, 463] on div "Drop element here Row" at bounding box center [838, 484] width 1221 height 63
click at [591, 463] on div "Drop element here" at bounding box center [839, 483] width 794 height 41
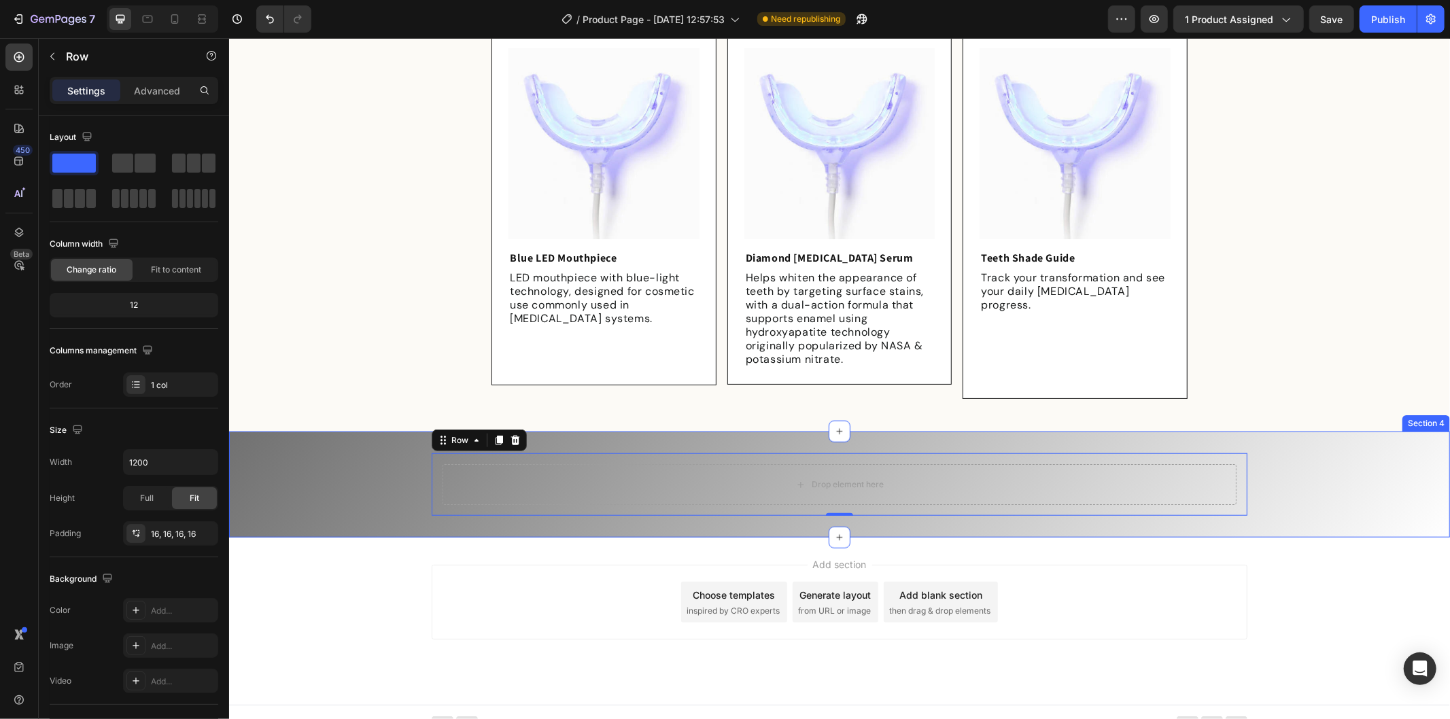
click at [323, 478] on div "Drop element here Row 0" at bounding box center [838, 484] width 1221 height 63
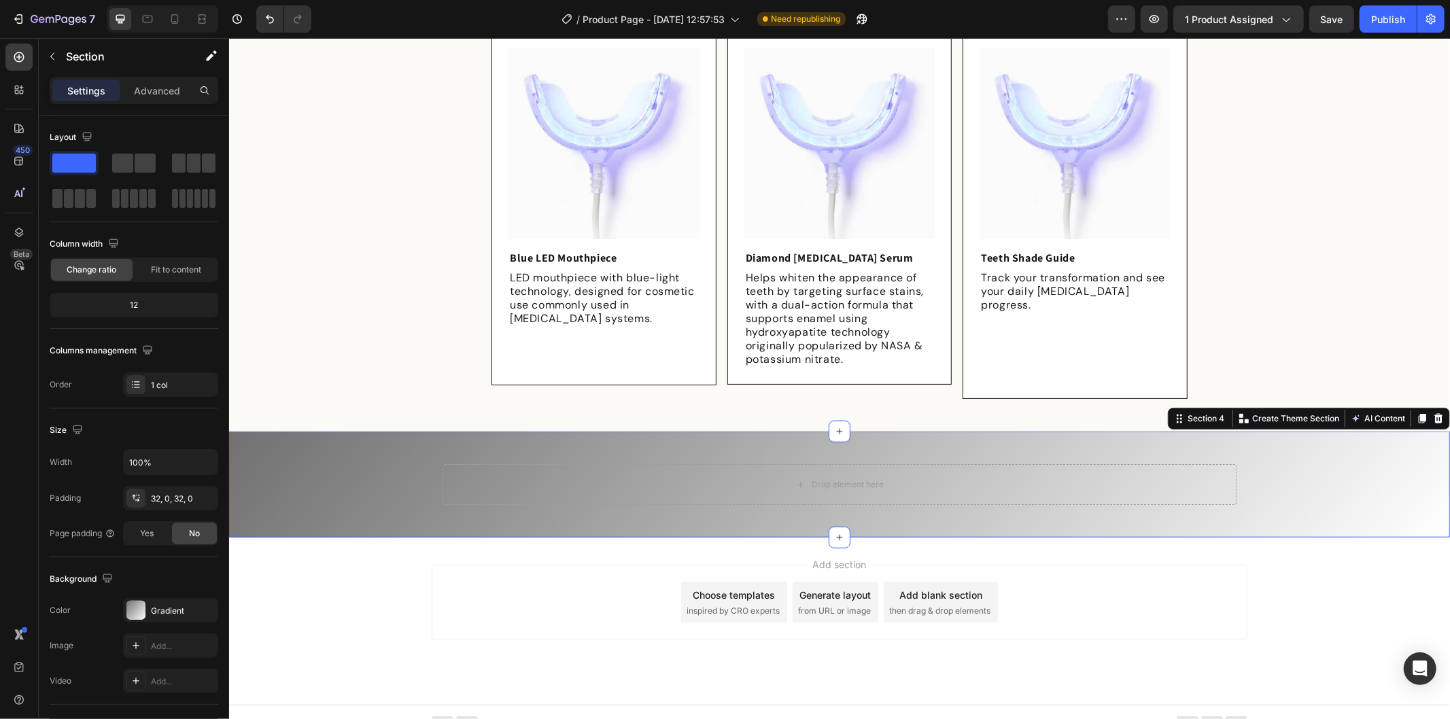
click at [379, 466] on div "Drop element here Row" at bounding box center [838, 484] width 1221 height 63
click at [396, 466] on div "Drop element here Row" at bounding box center [838, 484] width 1221 height 63
click at [1370, 463] on div "Drop element here Row" at bounding box center [838, 484] width 1221 height 63
click at [650, 463] on div "Drop element here" at bounding box center [839, 483] width 794 height 41
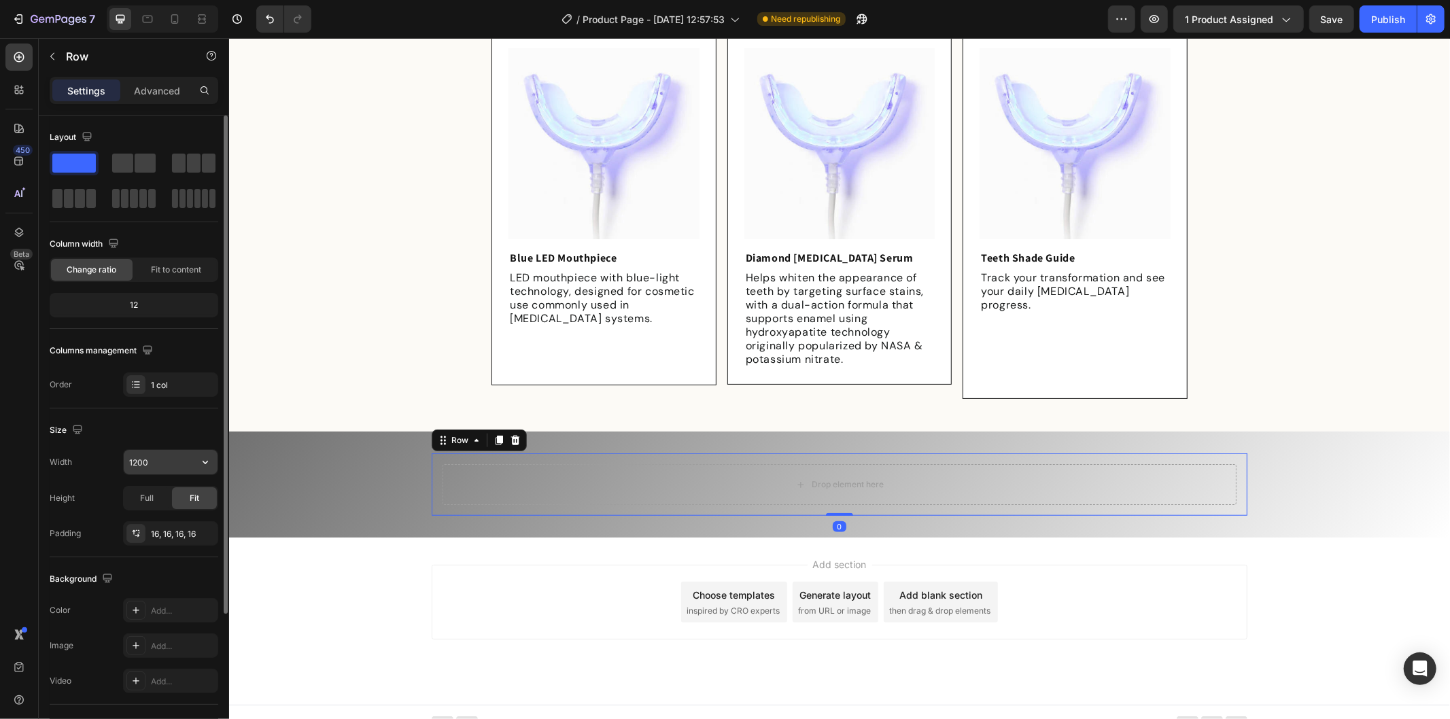
click at [157, 466] on input "1200" at bounding box center [171, 462] width 94 height 24
click at [145, 459] on input "1200" at bounding box center [171, 462] width 94 height 24
click at [138, 460] on input "1200" at bounding box center [171, 462] width 94 height 24
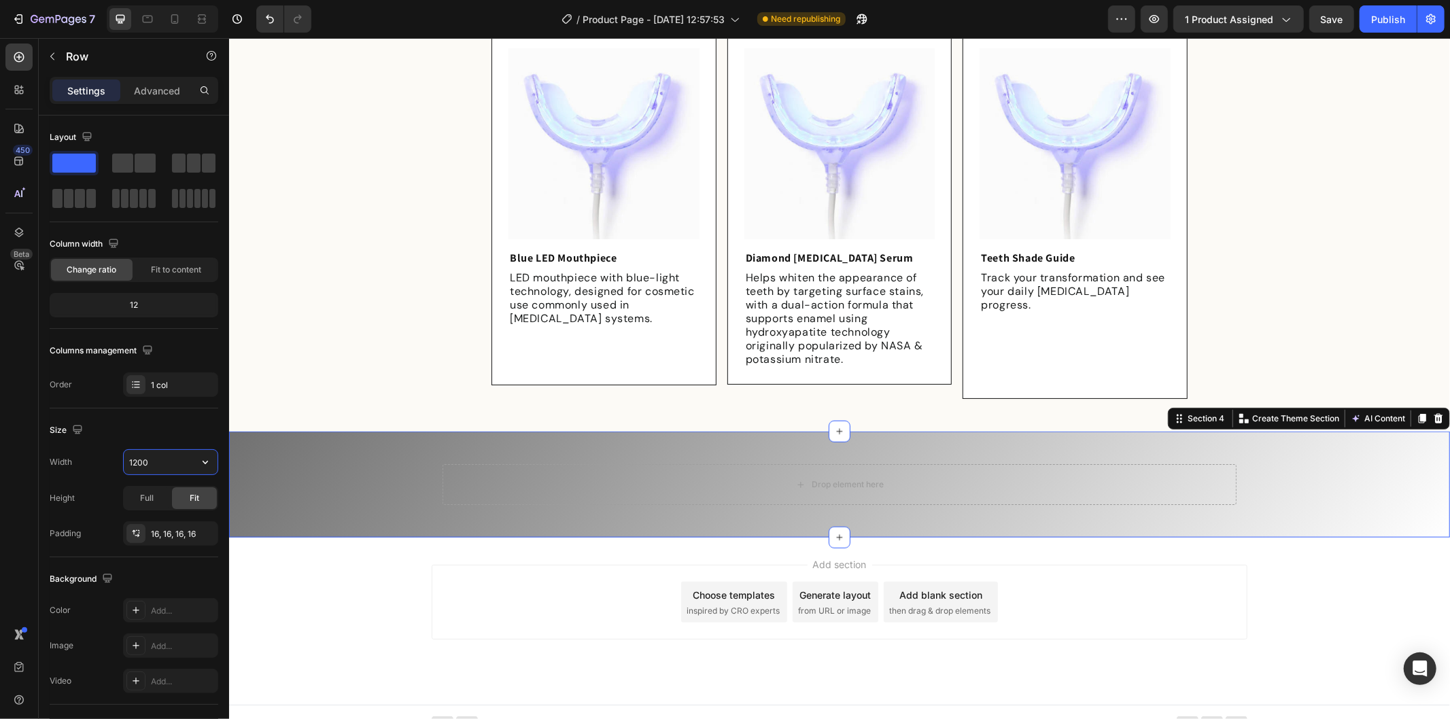
click at [233, 461] on div "Drop element here Row" at bounding box center [838, 484] width 1221 height 63
click at [1429, 410] on div at bounding box center [1437, 418] width 16 height 16
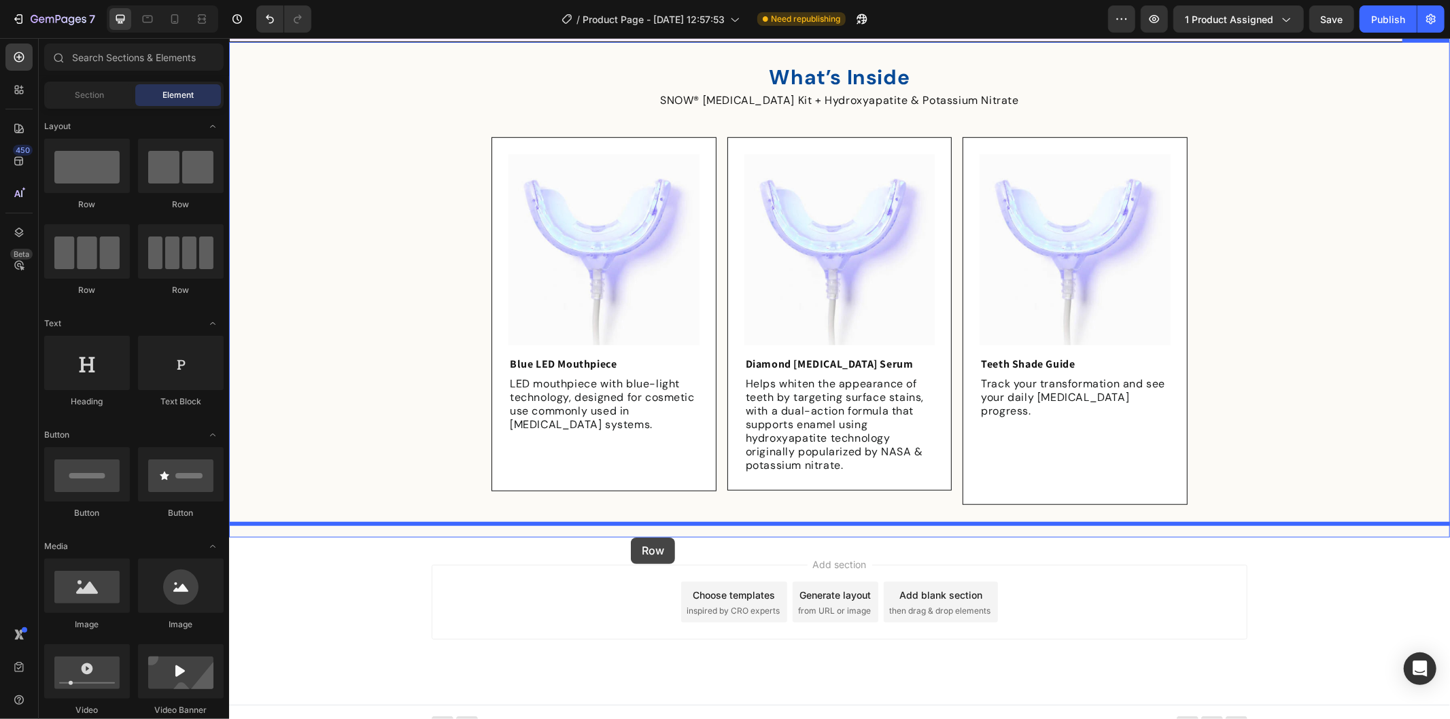
drag, startPoint x: 290, startPoint y: 217, endPoint x: 630, endPoint y: 537, distance: 466.4
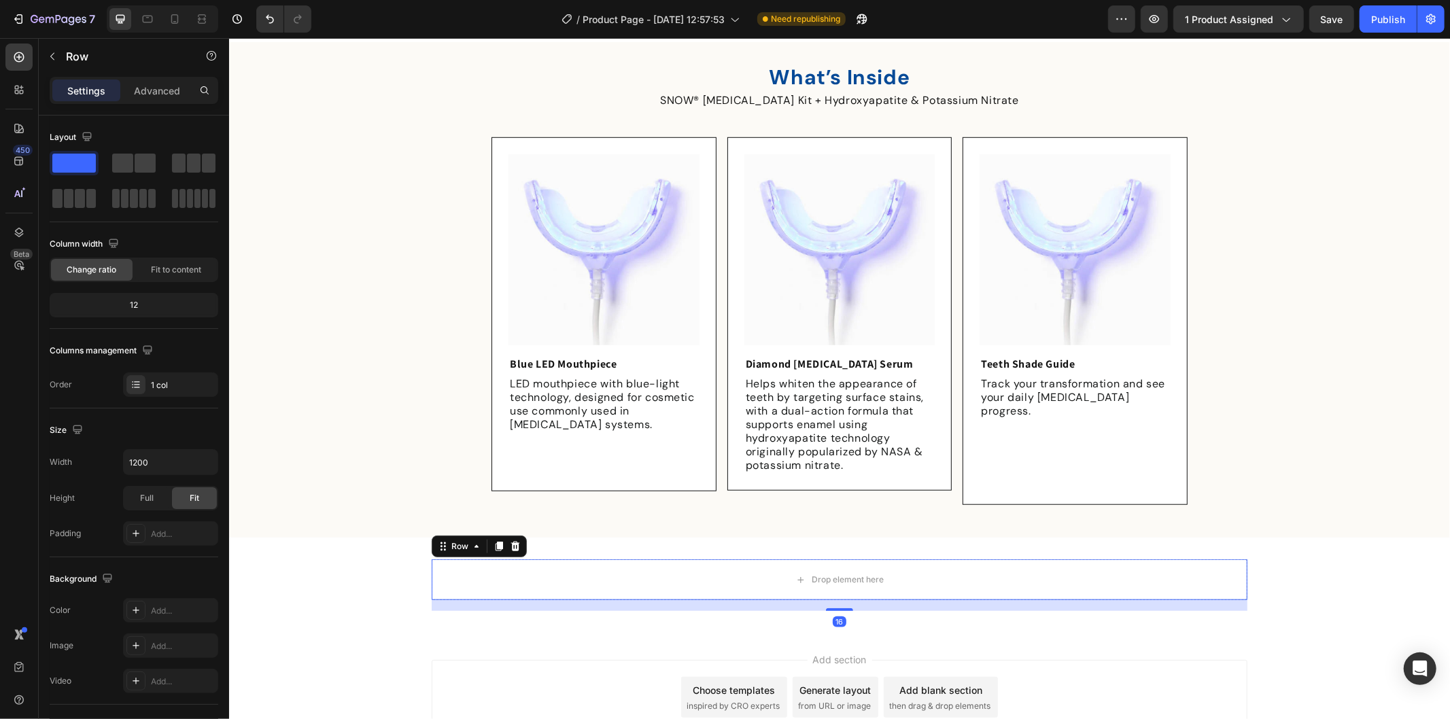
scroll to position [871, 0]
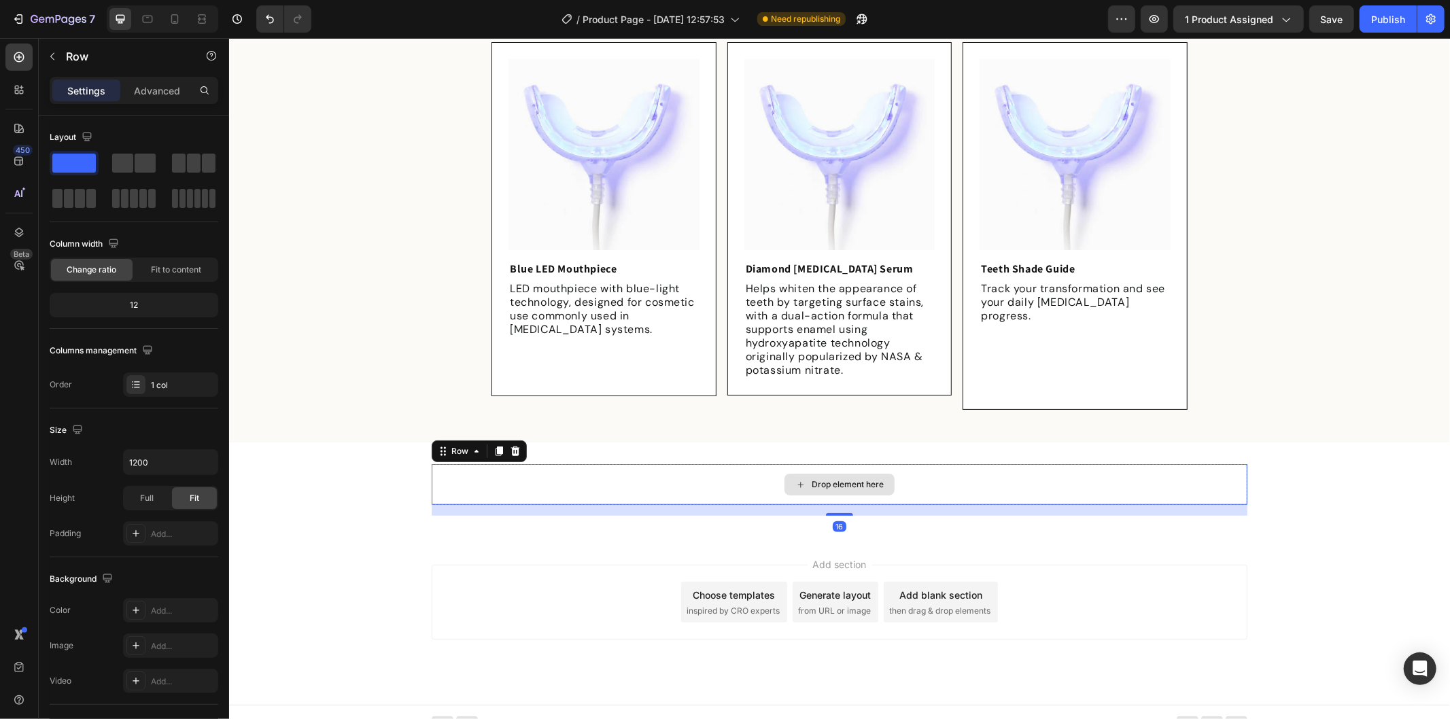
click at [658, 463] on div "Drop element here" at bounding box center [839, 483] width 816 height 41
click at [620, 478] on div "Drop element here" at bounding box center [839, 483] width 816 height 41
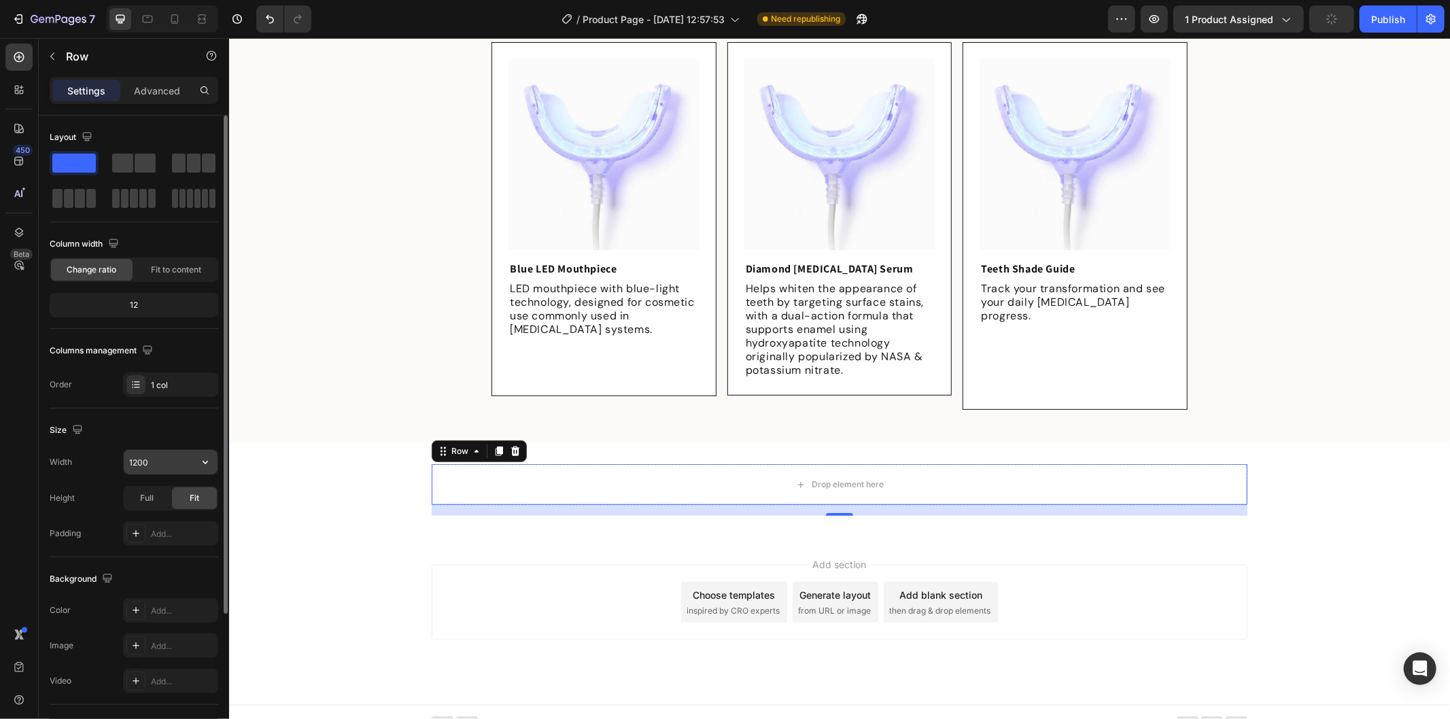
click at [137, 458] on input "1200" at bounding box center [171, 462] width 94 height 24
click at [205, 474] on button "button" at bounding box center [205, 462] width 24 height 24
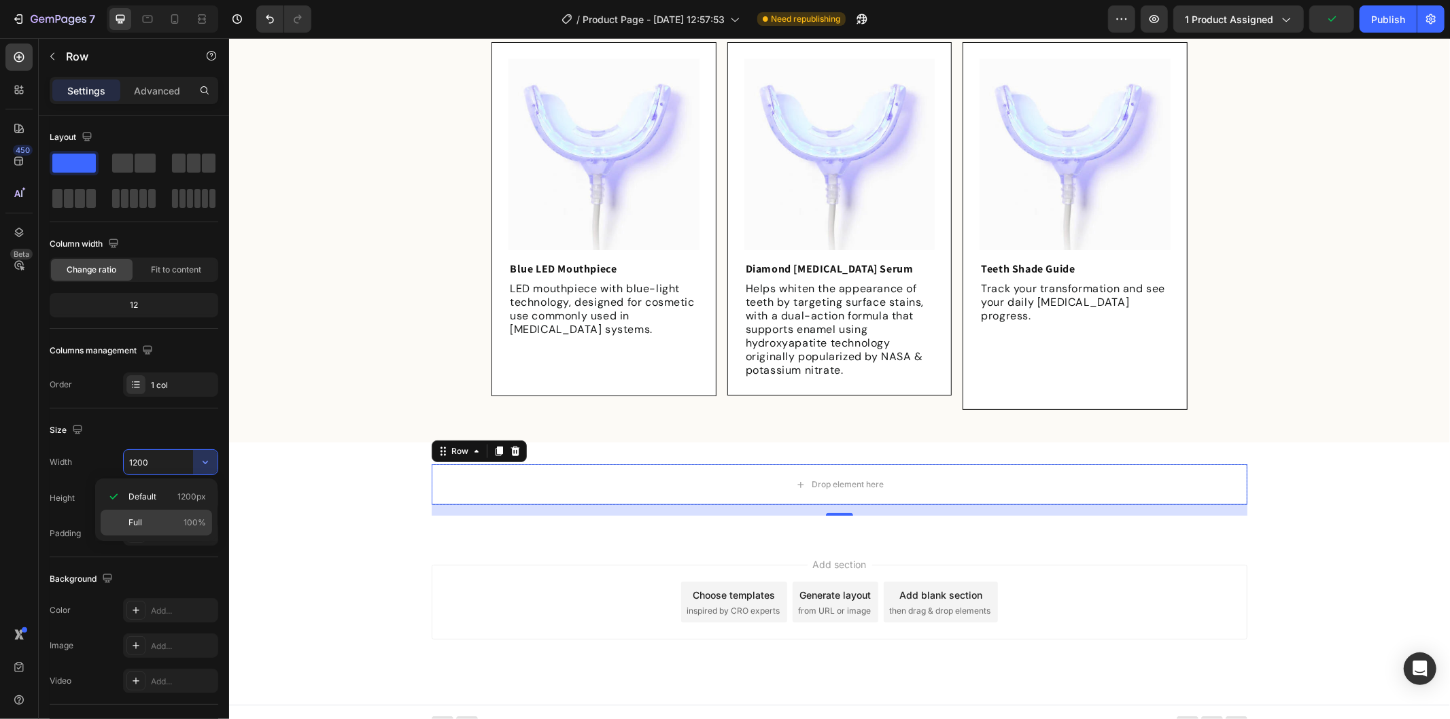
click at [148, 524] on p "Full 100%" at bounding box center [166, 523] width 77 height 12
type input "100%"
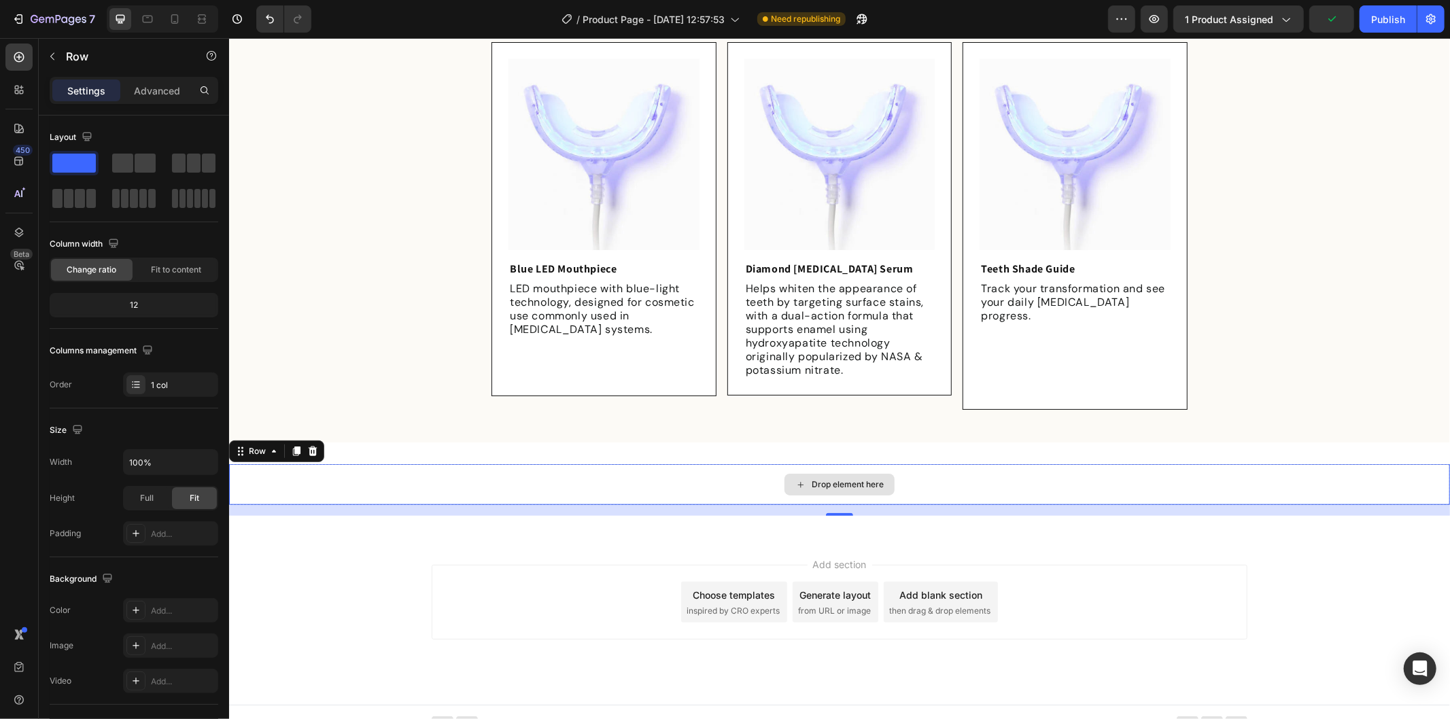
click at [713, 463] on div "Drop element here" at bounding box center [838, 483] width 1221 height 41
click at [45, 53] on button "button" at bounding box center [52, 57] width 22 height 22
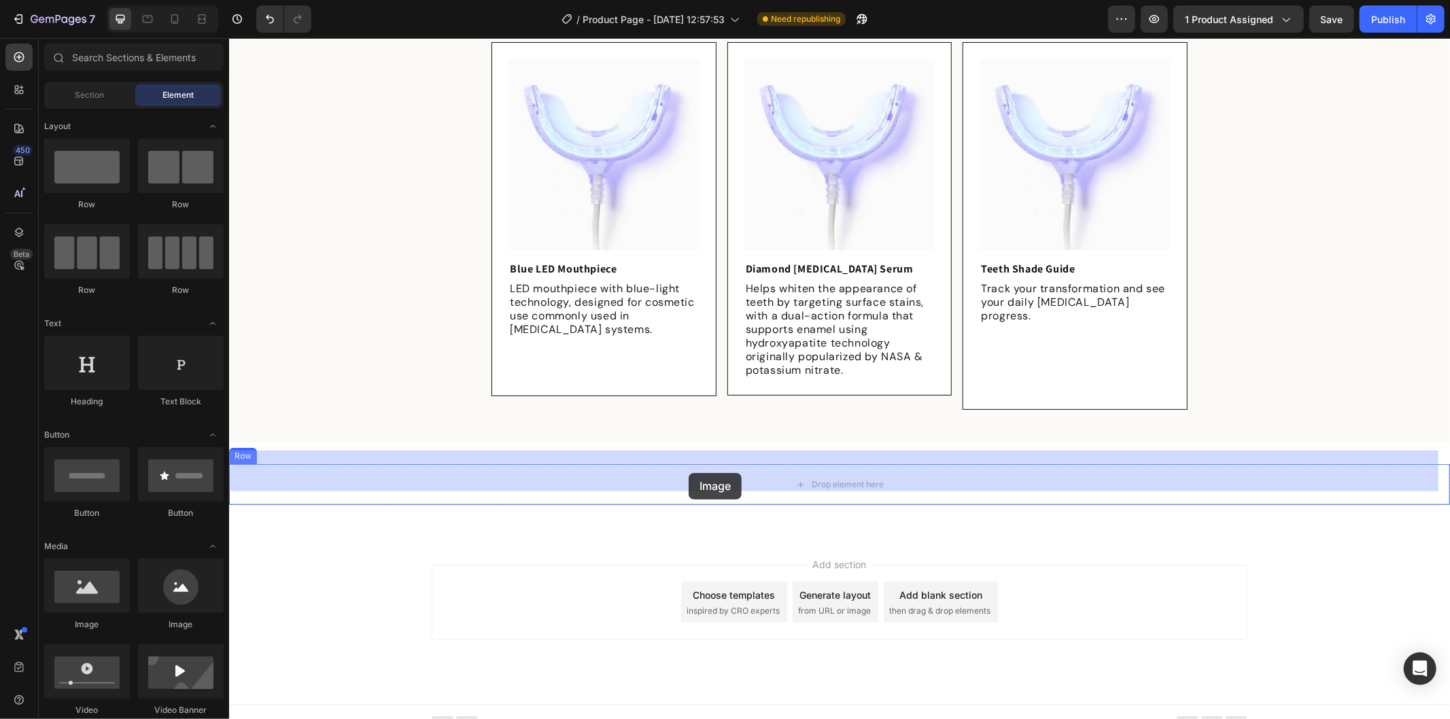
drag, startPoint x: 311, startPoint y: 642, endPoint x: 687, endPoint y: 471, distance: 413.0
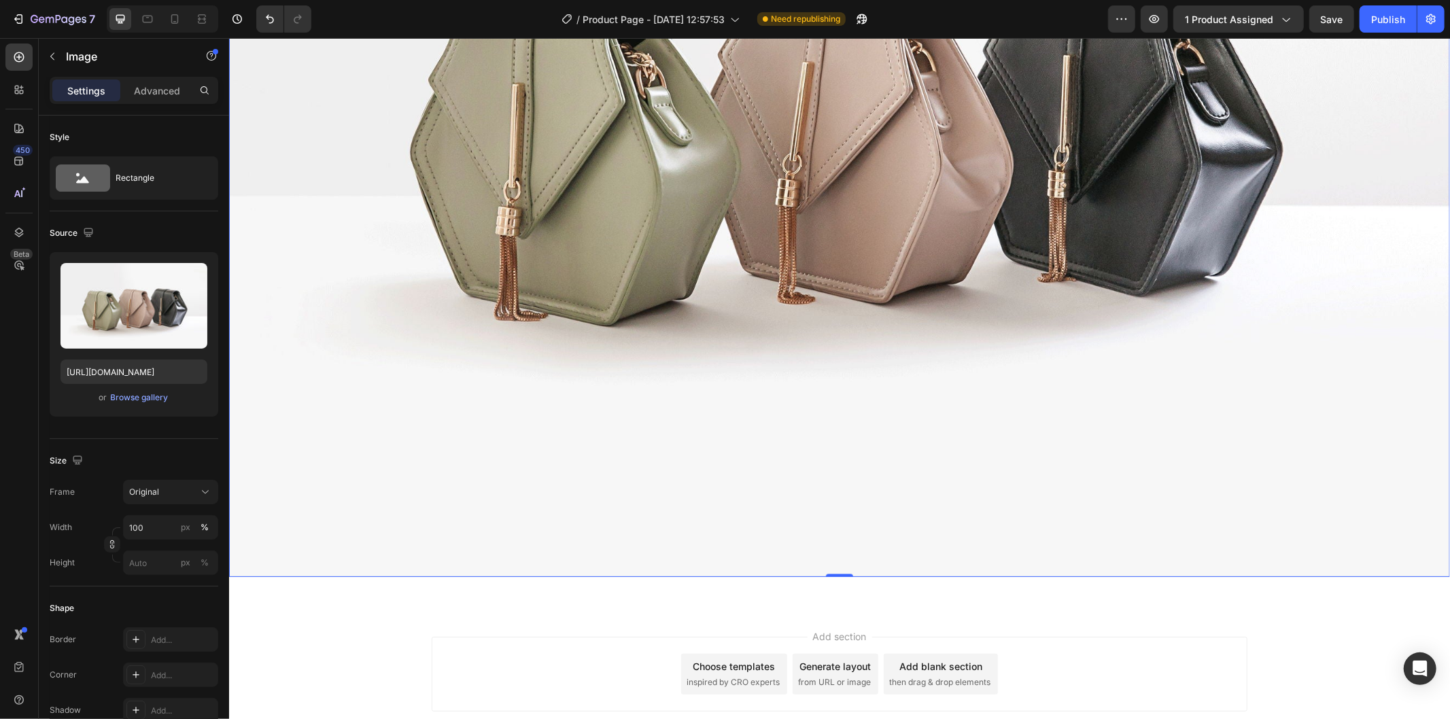
scroll to position [1737, 0]
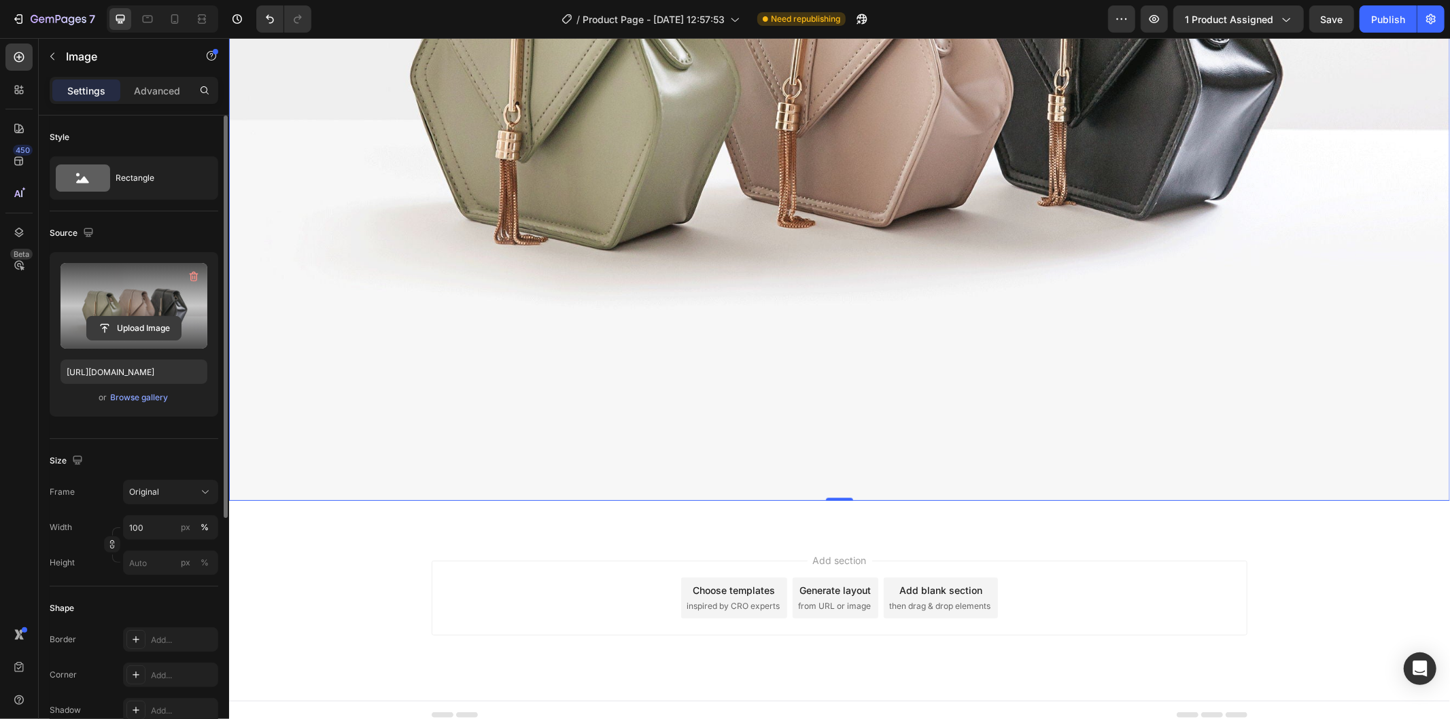
click at [143, 322] on input "file" at bounding box center [134, 328] width 94 height 23
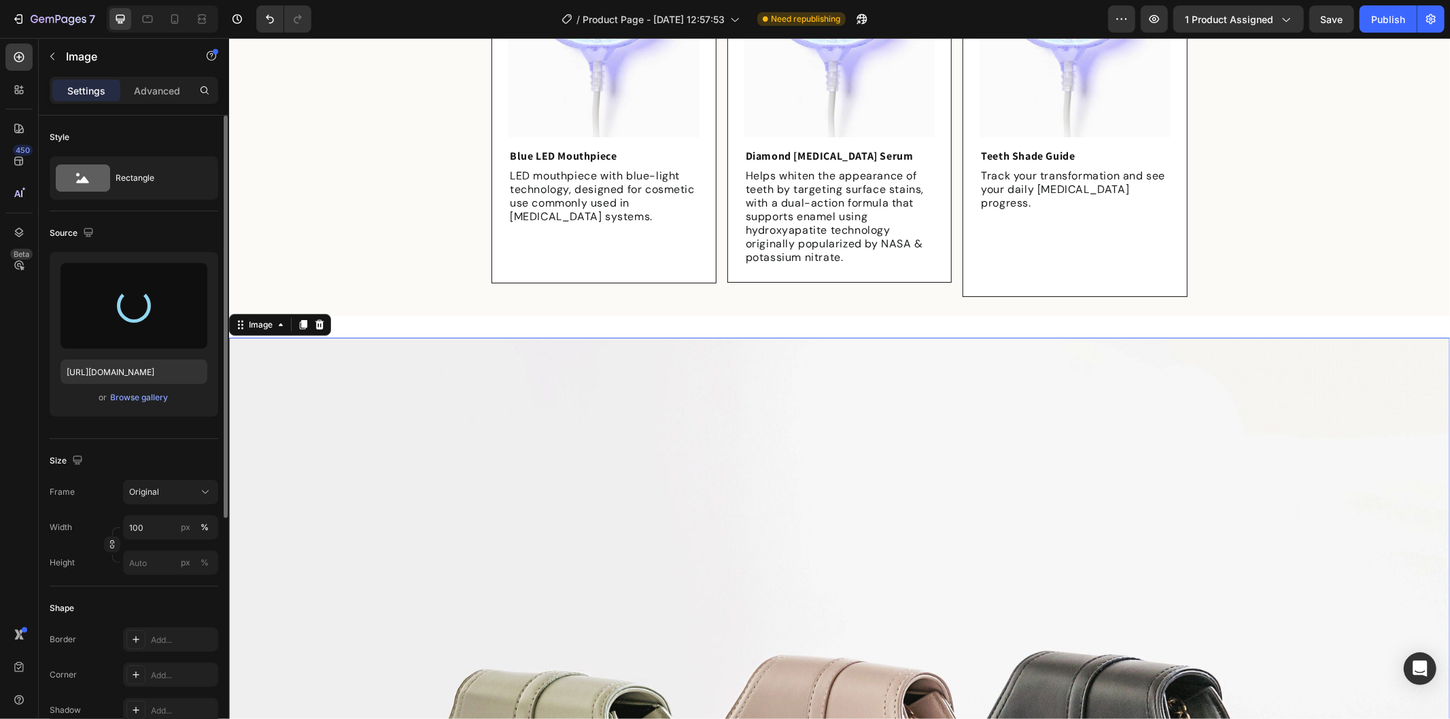
scroll to position [982, 0]
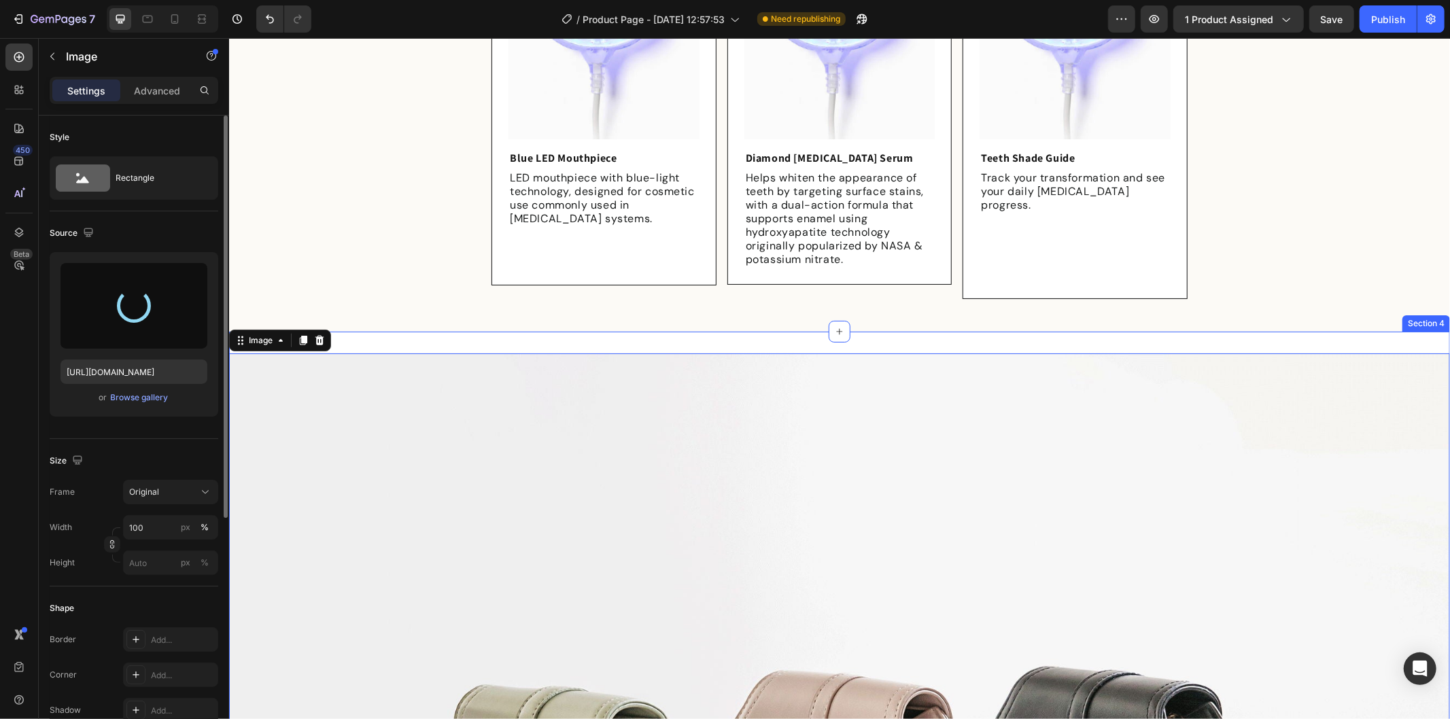
type input "https://cdn.shopify.com/s/files/1/0912/0015/9928/files/gempages_586095209234826…"
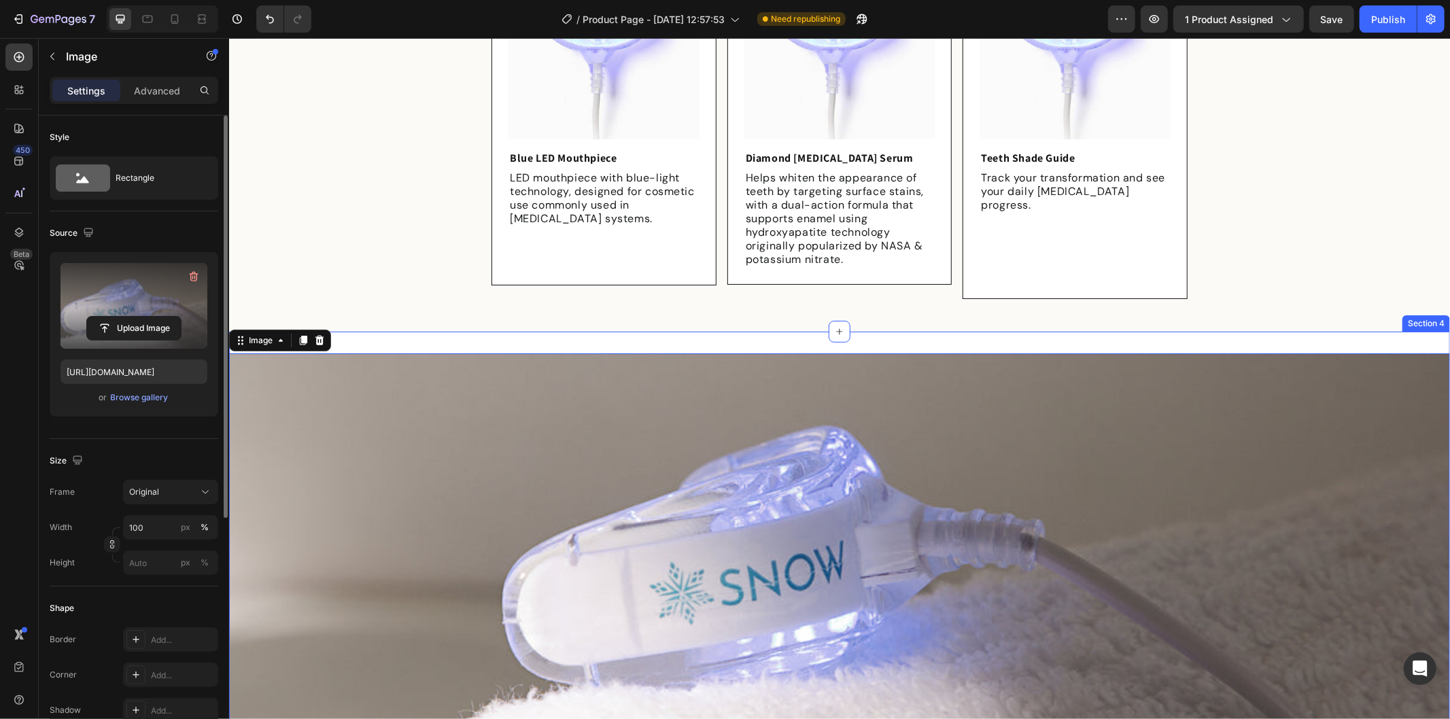
click at [673, 331] on div "Image 0 Row Section 4" at bounding box center [838, 556] width 1221 height 450
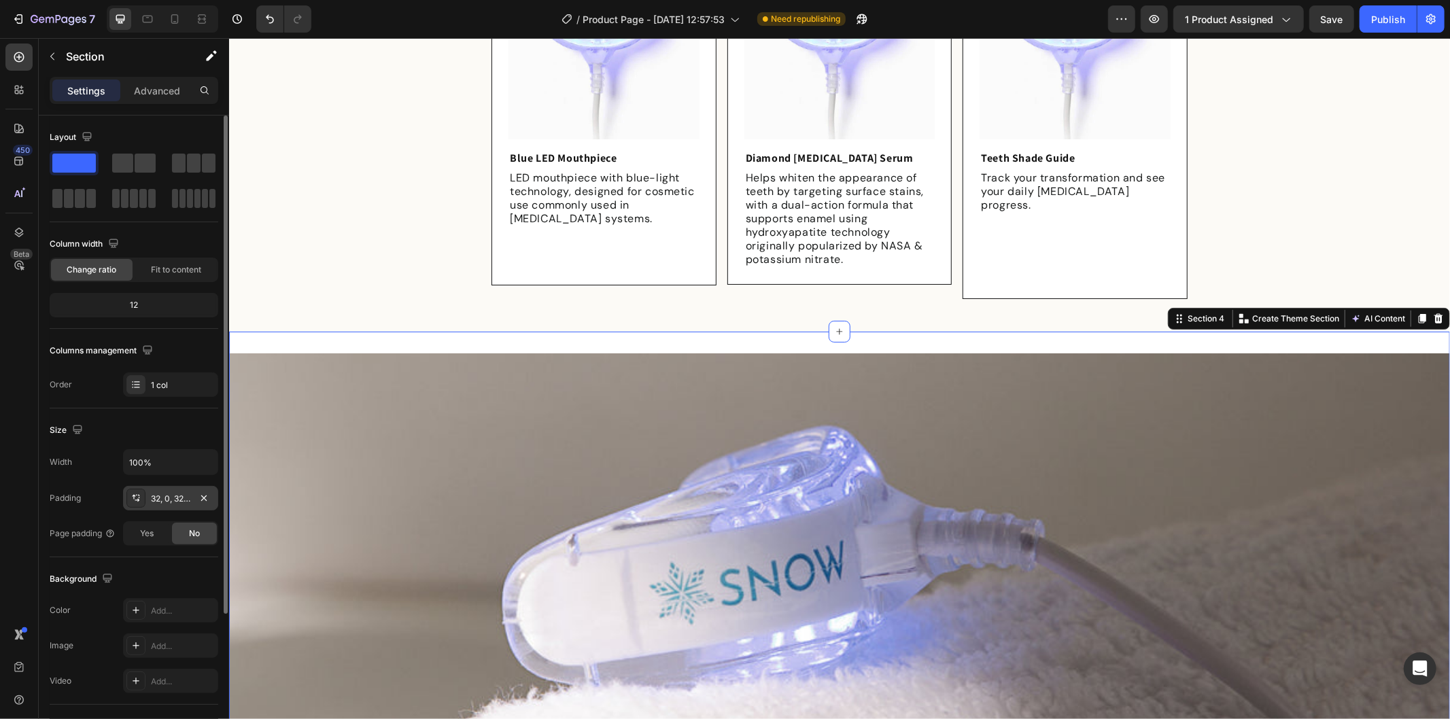
click at [158, 497] on div "32, 0, 32, 0" at bounding box center [170, 499] width 39 height 12
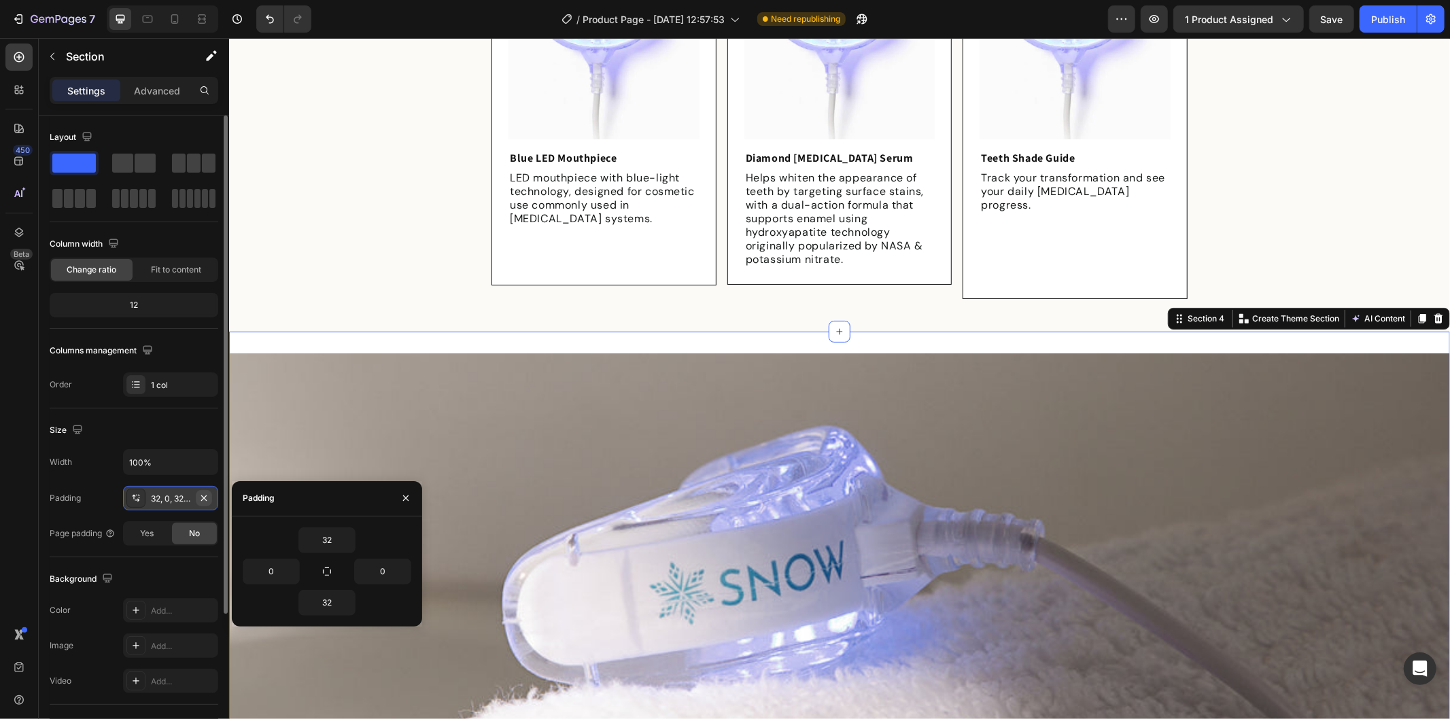
click at [202, 494] on icon "button" at bounding box center [203, 498] width 11 height 11
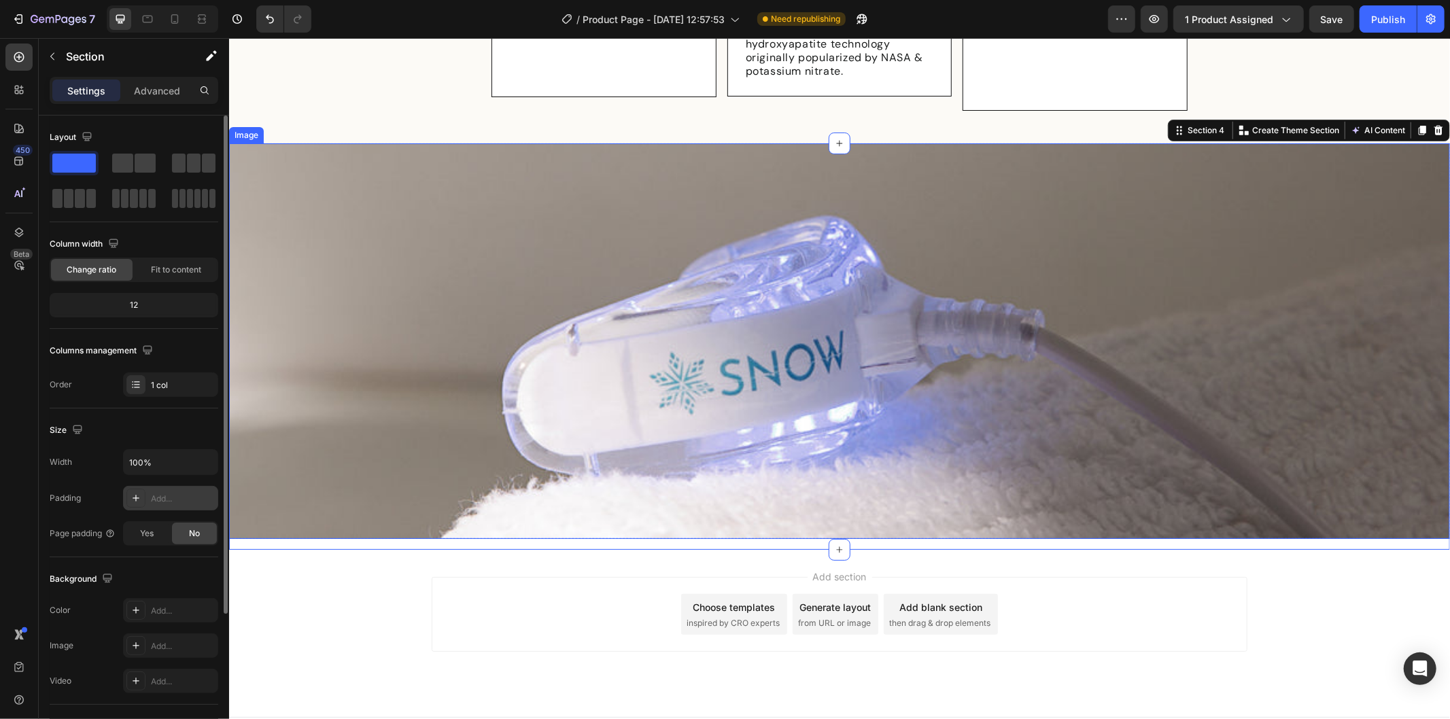
scroll to position [1179, 0]
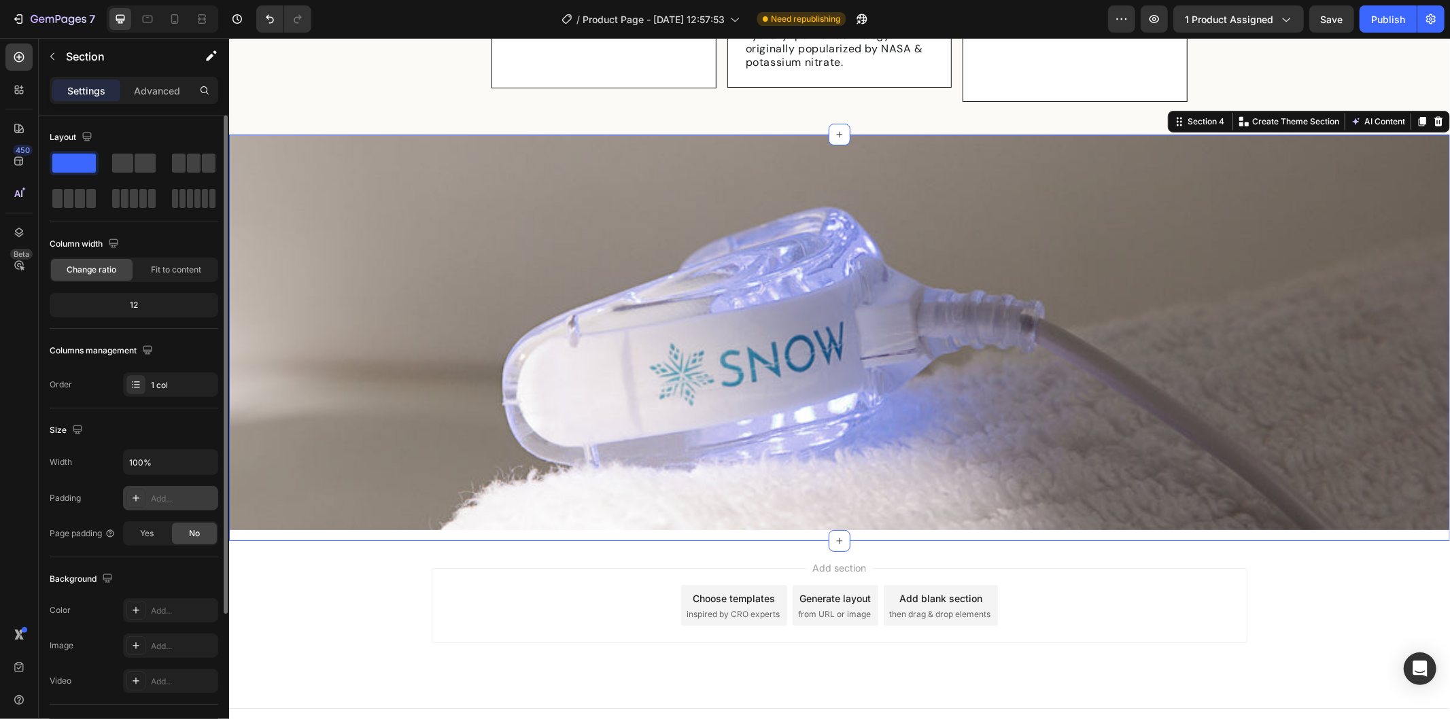
click at [508, 567] on div "Add section Choose templates inspired by CRO experts Generate layout from URL o…" at bounding box center [839, 604] width 816 height 75
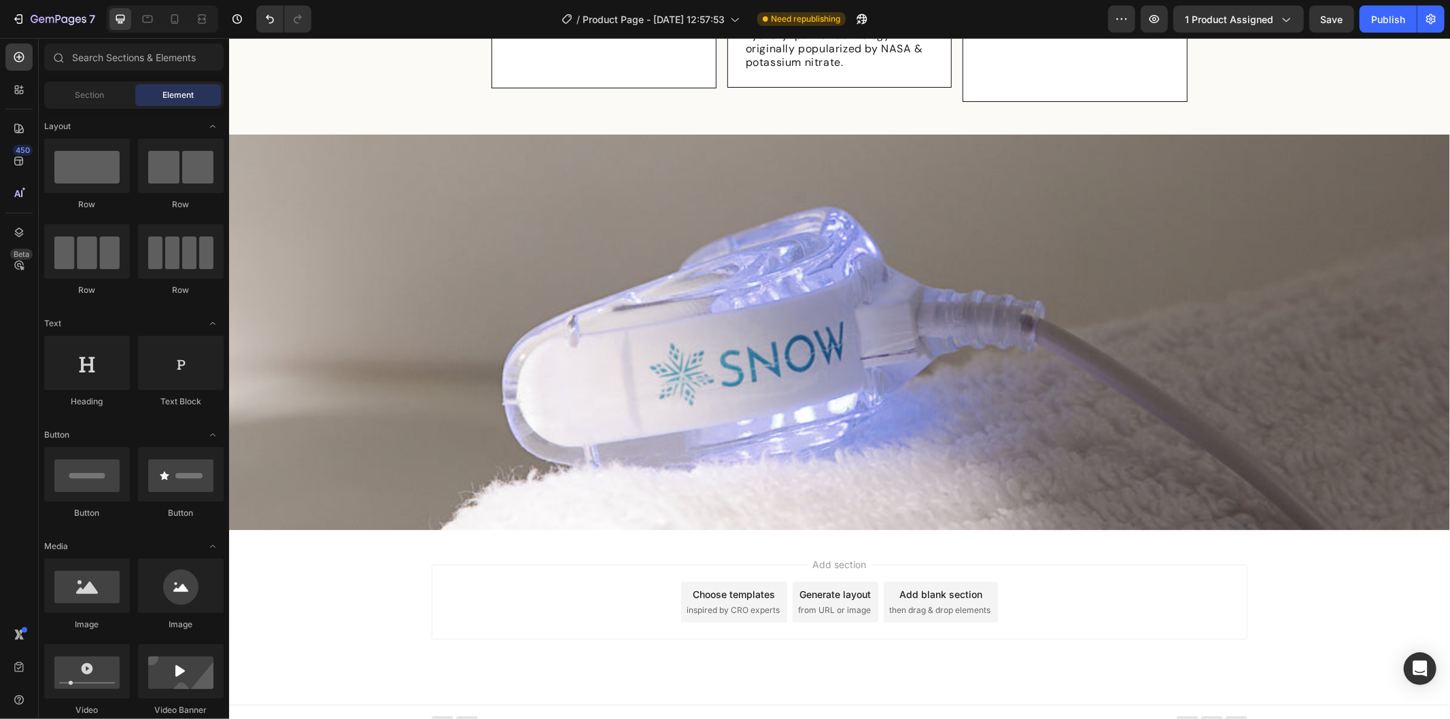
click at [517, 608] on div "Add section Choose templates inspired by CRO experts Generate layout from URL o…" at bounding box center [839, 601] width 816 height 75
click at [390, 582] on div "Add section Choose templates inspired by CRO experts Generate layout from URL o…" at bounding box center [838, 623] width 1221 height 167
click at [740, 273] on img at bounding box center [838, 332] width 1221 height 396
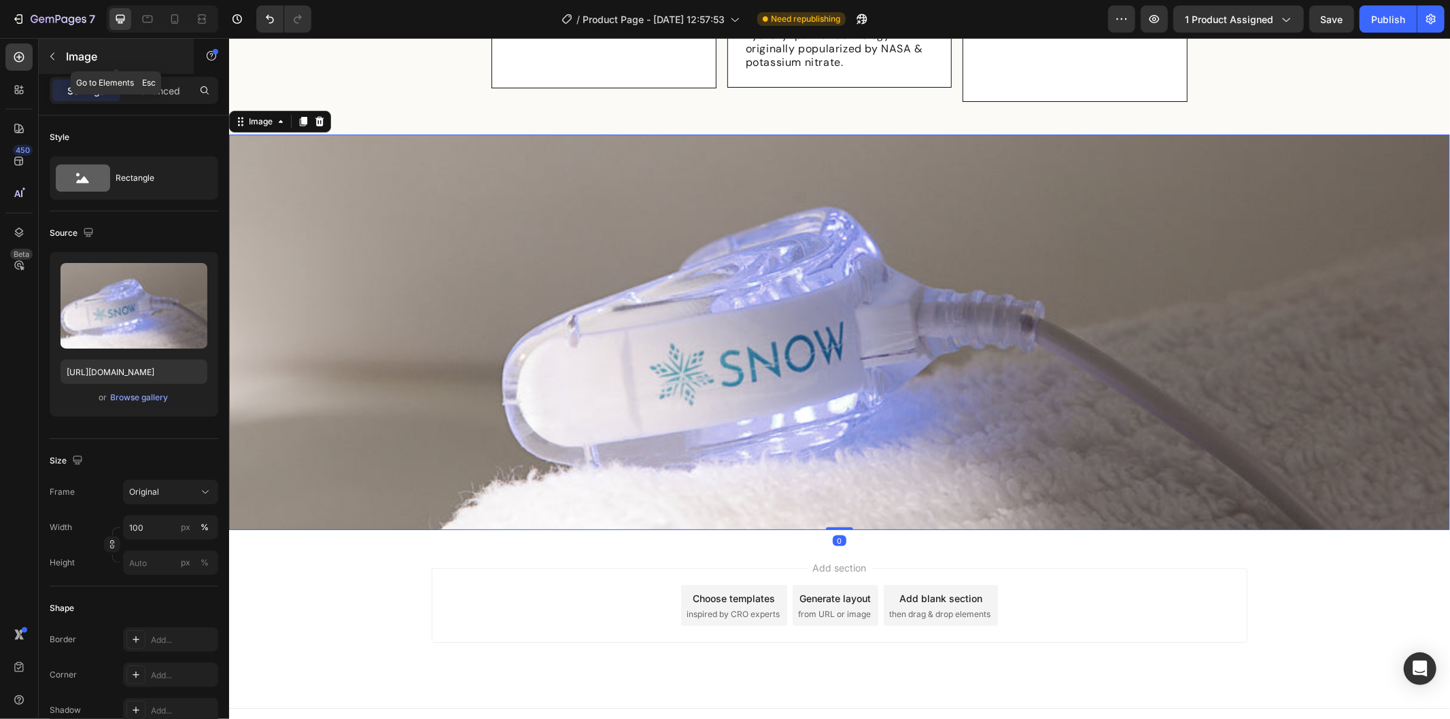
click at [58, 46] on button "button" at bounding box center [52, 57] width 22 height 22
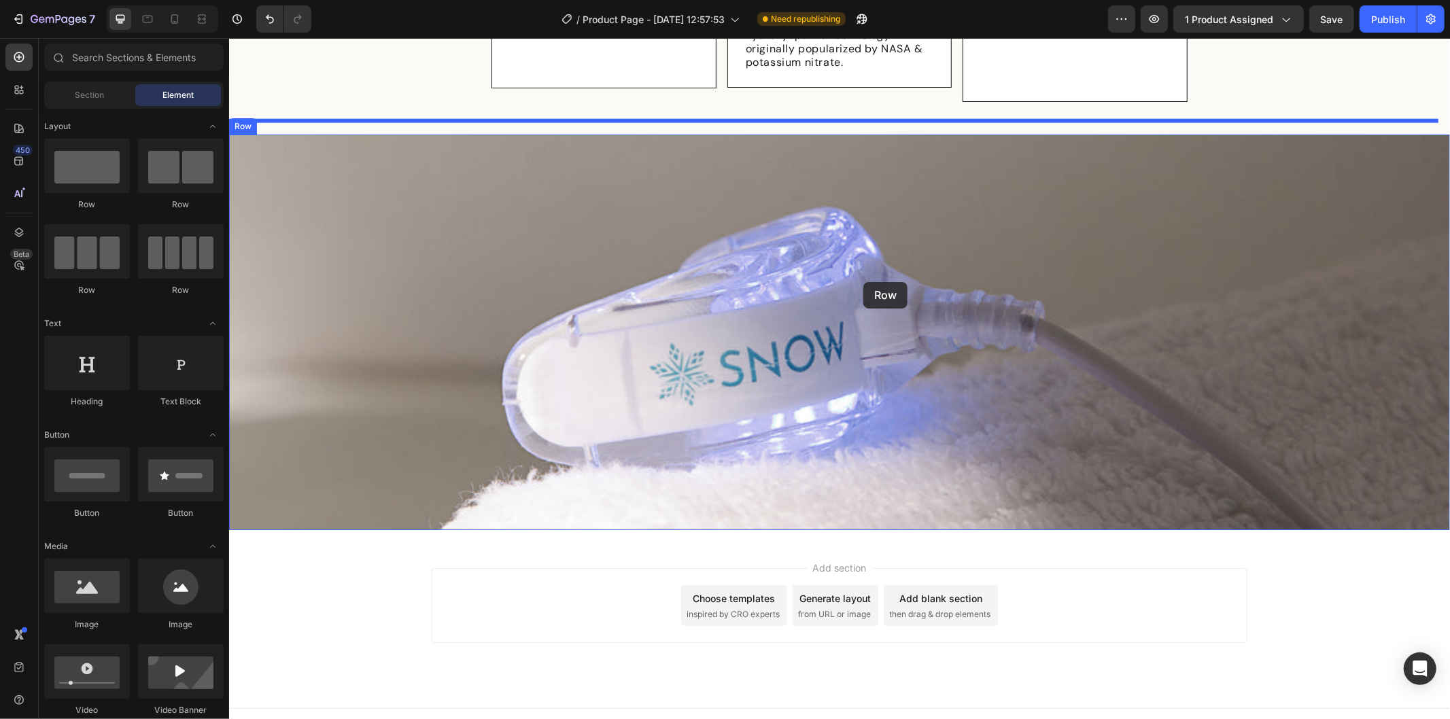
drag, startPoint x: 328, startPoint y: 214, endPoint x: 862, endPoint y: 281, distance: 538.4
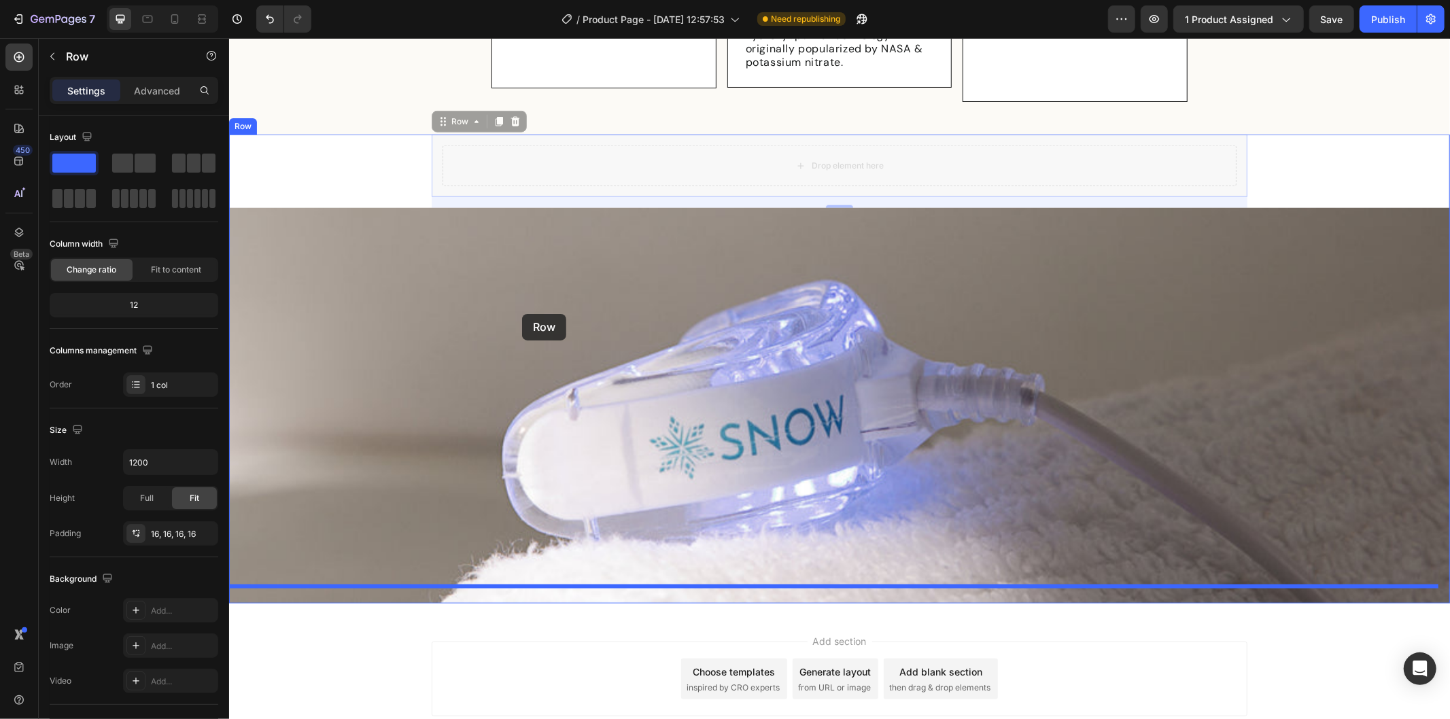
drag, startPoint x: 438, startPoint y: 111, endPoint x: 521, endPoint y: 313, distance: 219.1
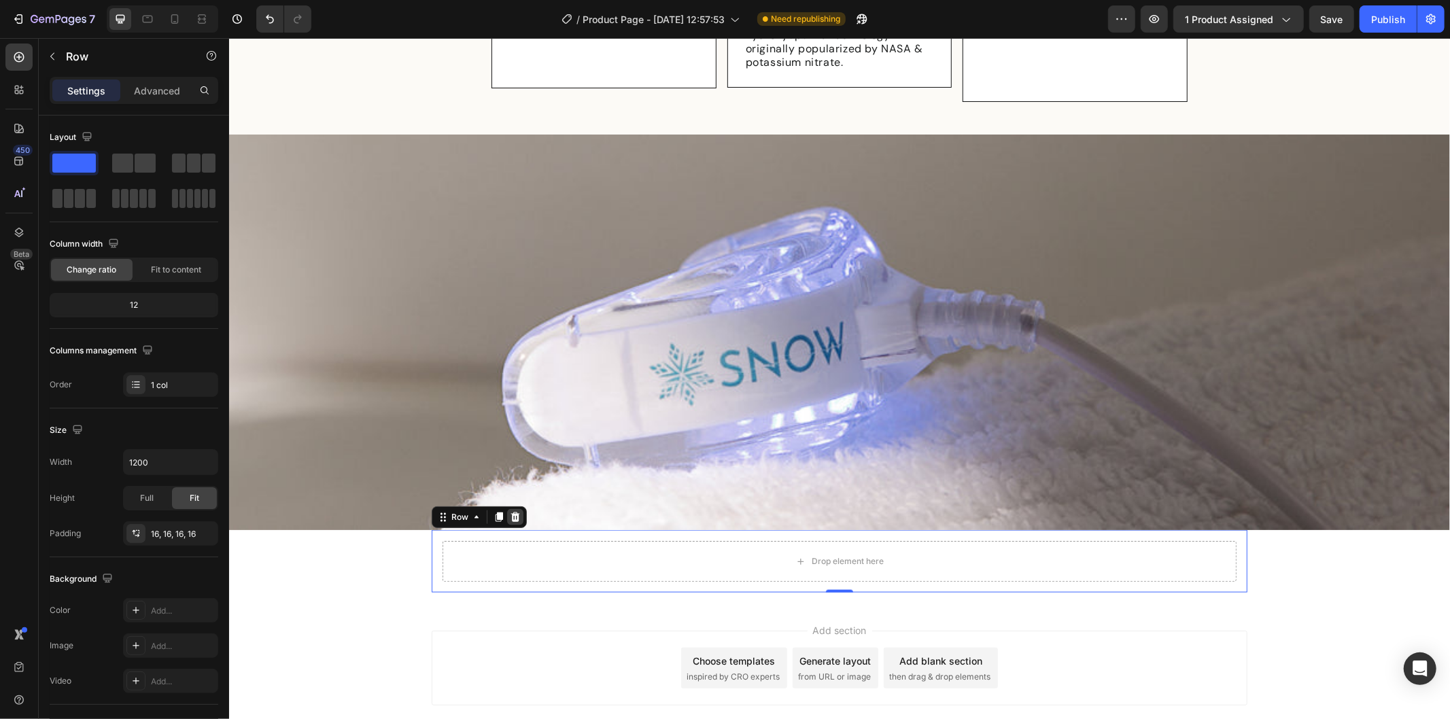
click at [510, 512] on icon at bounding box center [514, 517] width 9 height 10
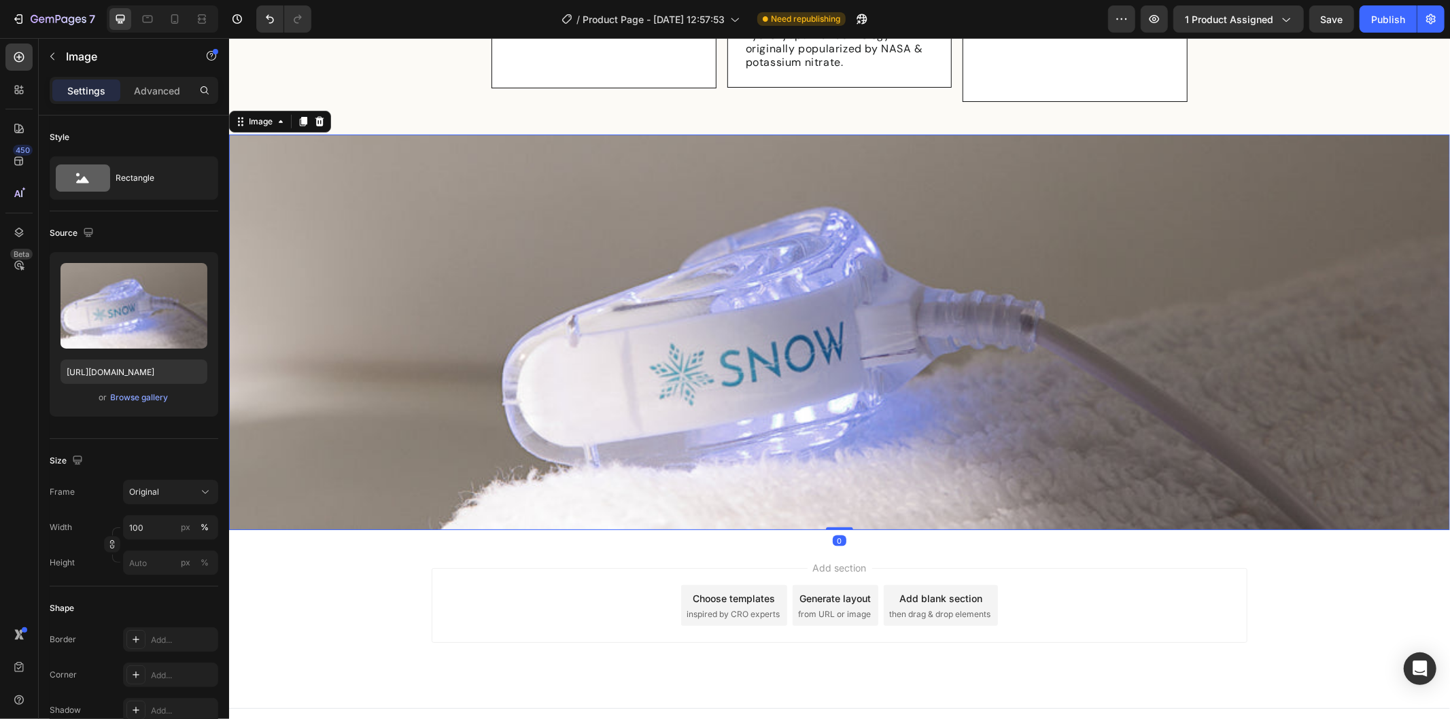
click at [871, 287] on img at bounding box center [838, 332] width 1221 height 396
click at [317, 116] on icon at bounding box center [319, 121] width 9 height 10
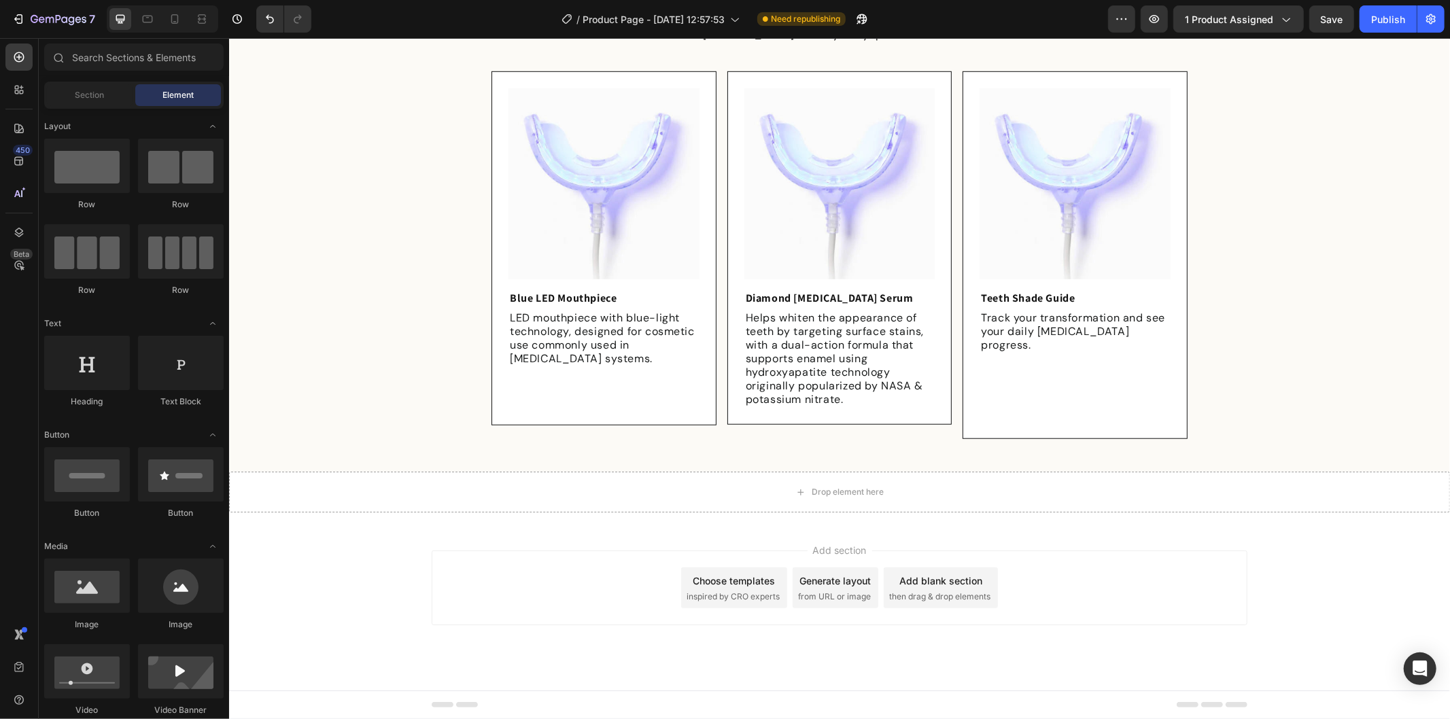
scroll to position [828, 0]
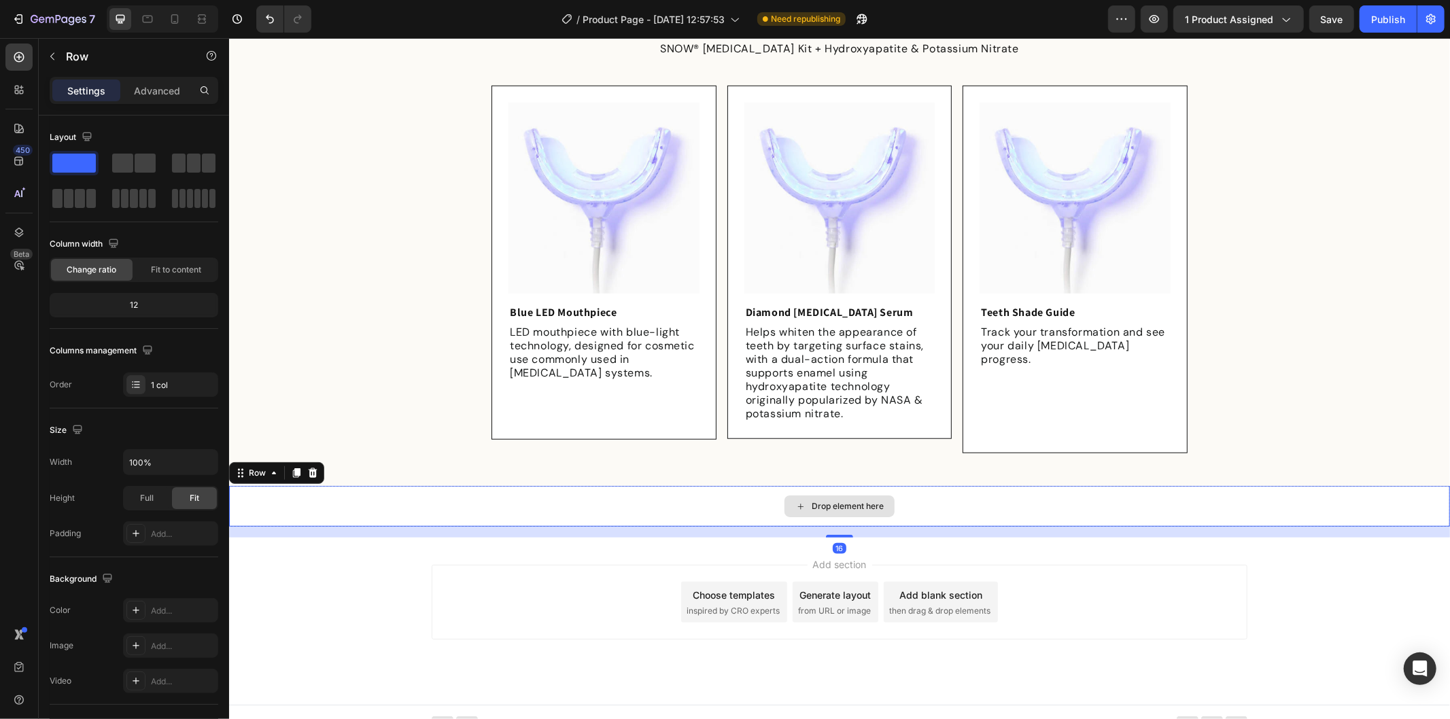
click at [490, 498] on div "Drop element here" at bounding box center [838, 505] width 1221 height 41
click at [536, 499] on div "Drop element here" at bounding box center [838, 505] width 1221 height 41
click at [315, 467] on icon at bounding box center [312, 472] width 11 height 11
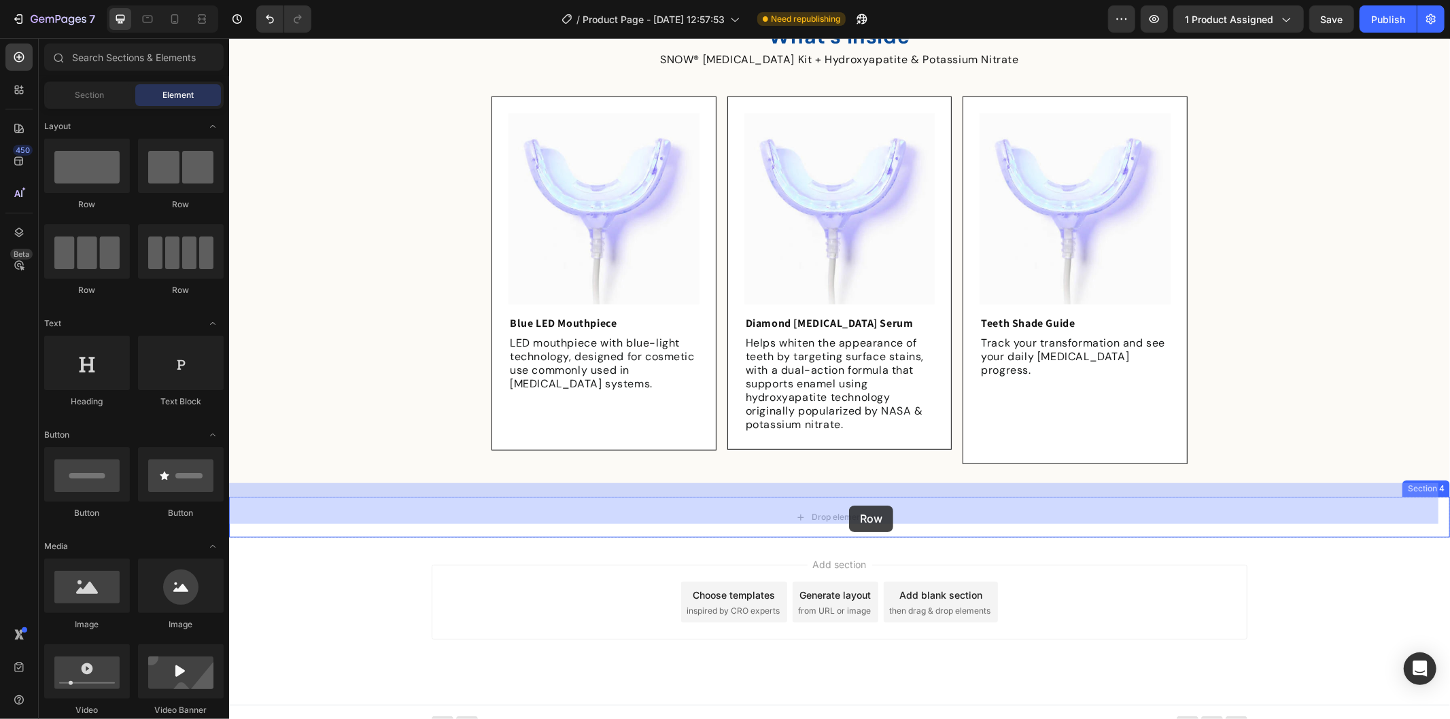
drag, startPoint x: 311, startPoint y: 219, endPoint x: 848, endPoint y: 505, distance: 609.0
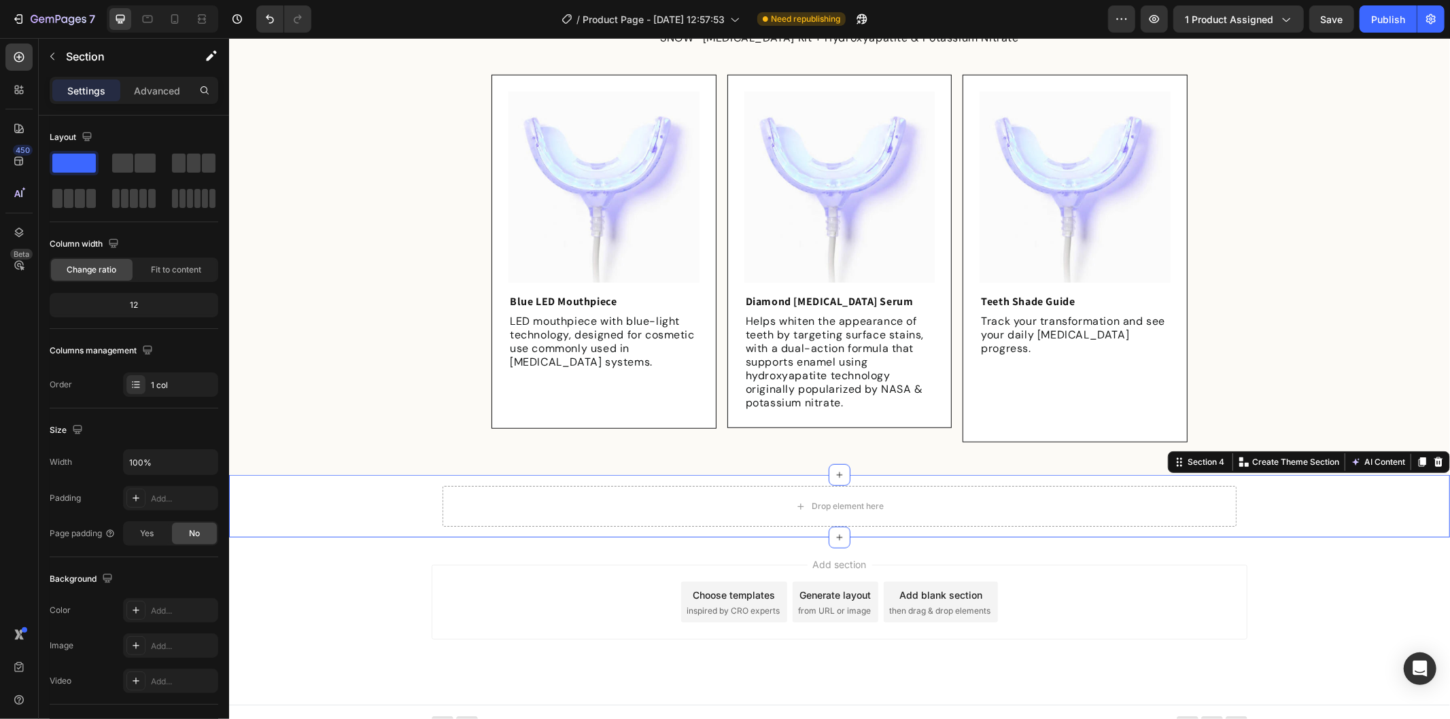
click at [349, 475] on div "Drop element here Row" at bounding box center [838, 505] width 1221 height 63
click at [361, 496] on div "Drop element here Row" at bounding box center [838, 505] width 1221 height 63
click at [1197, 455] on div "Section 4" at bounding box center [1205, 461] width 42 height 12
click at [1343, 484] on div "Drop element here Row" at bounding box center [838, 505] width 1221 height 63
click at [389, 487] on div "Drop element here Row" at bounding box center [838, 505] width 1221 height 63
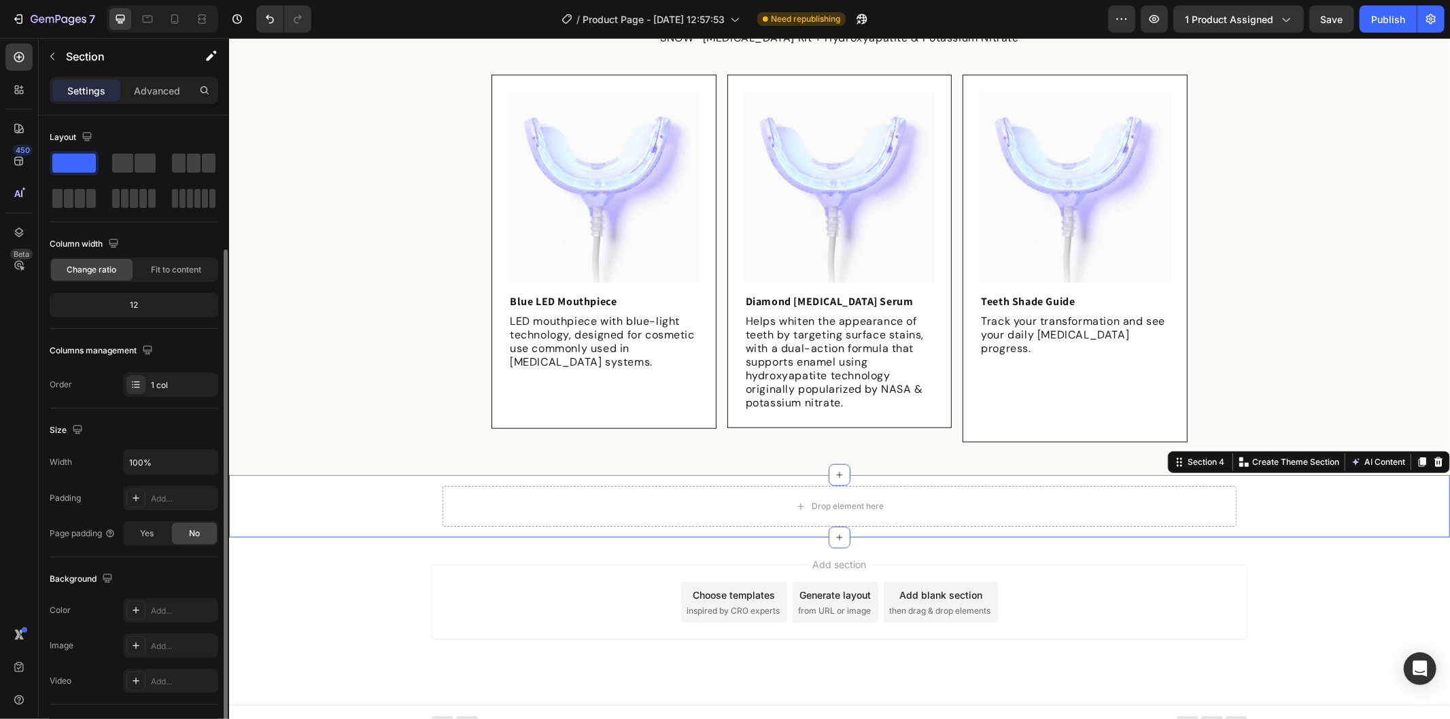
scroll to position [151, 0]
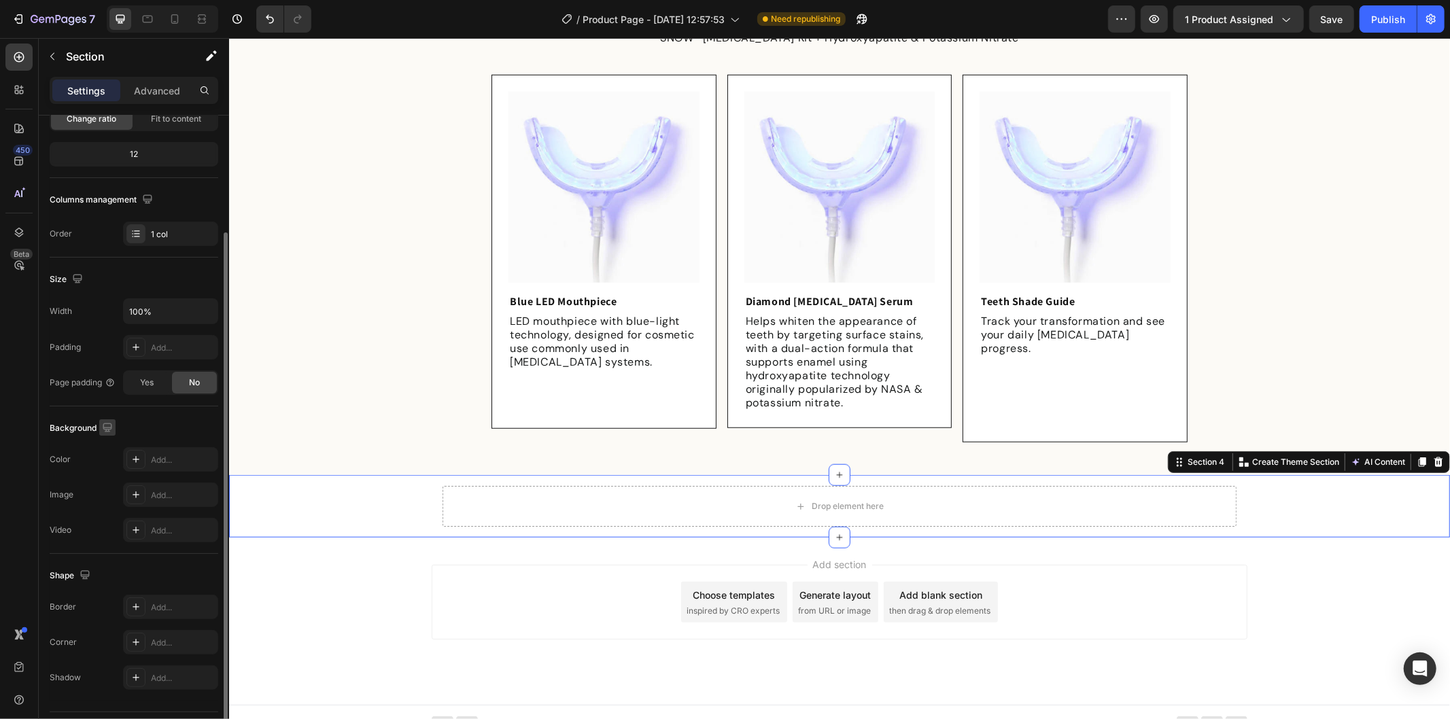
click at [107, 426] on icon "button" at bounding box center [108, 428] width 14 height 14
click at [357, 474] on div "Drop element here Row" at bounding box center [838, 505] width 1221 height 63
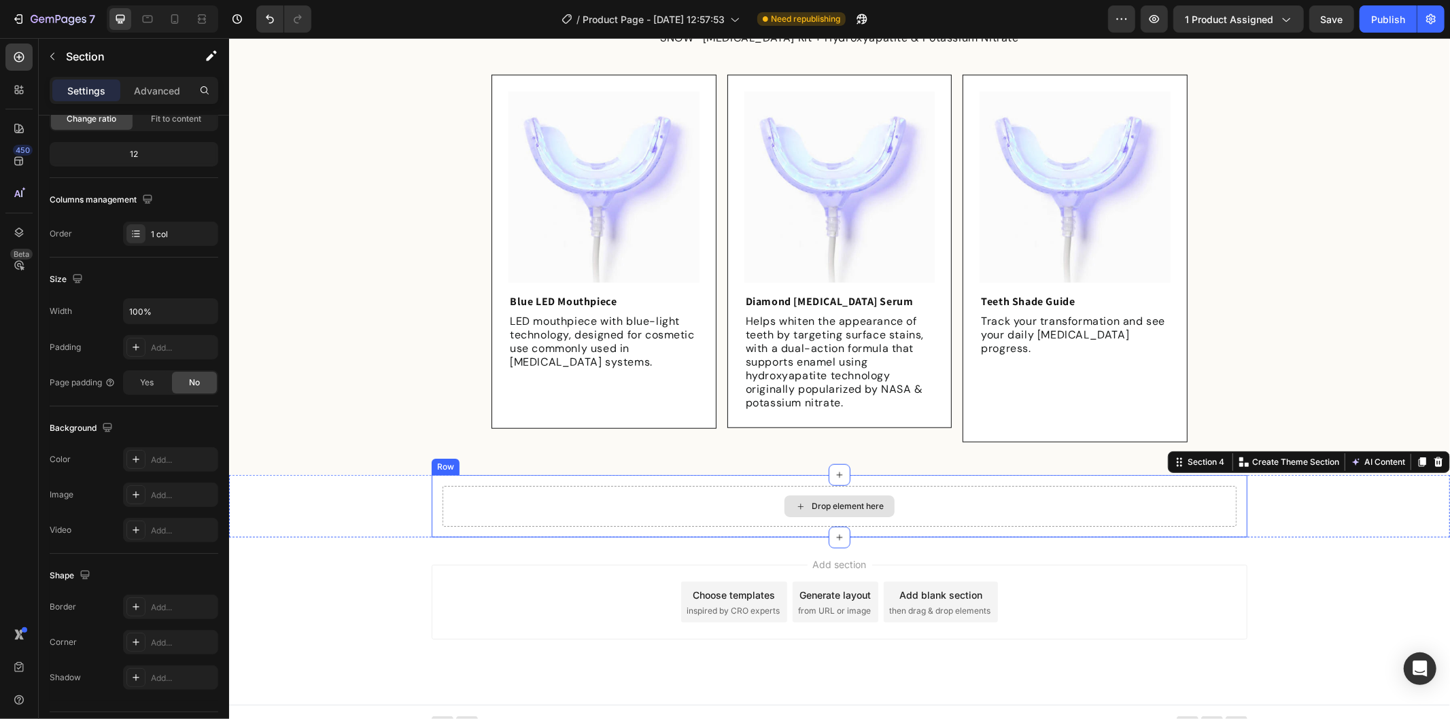
click at [664, 485] on div "Drop element here" at bounding box center [839, 505] width 794 height 41
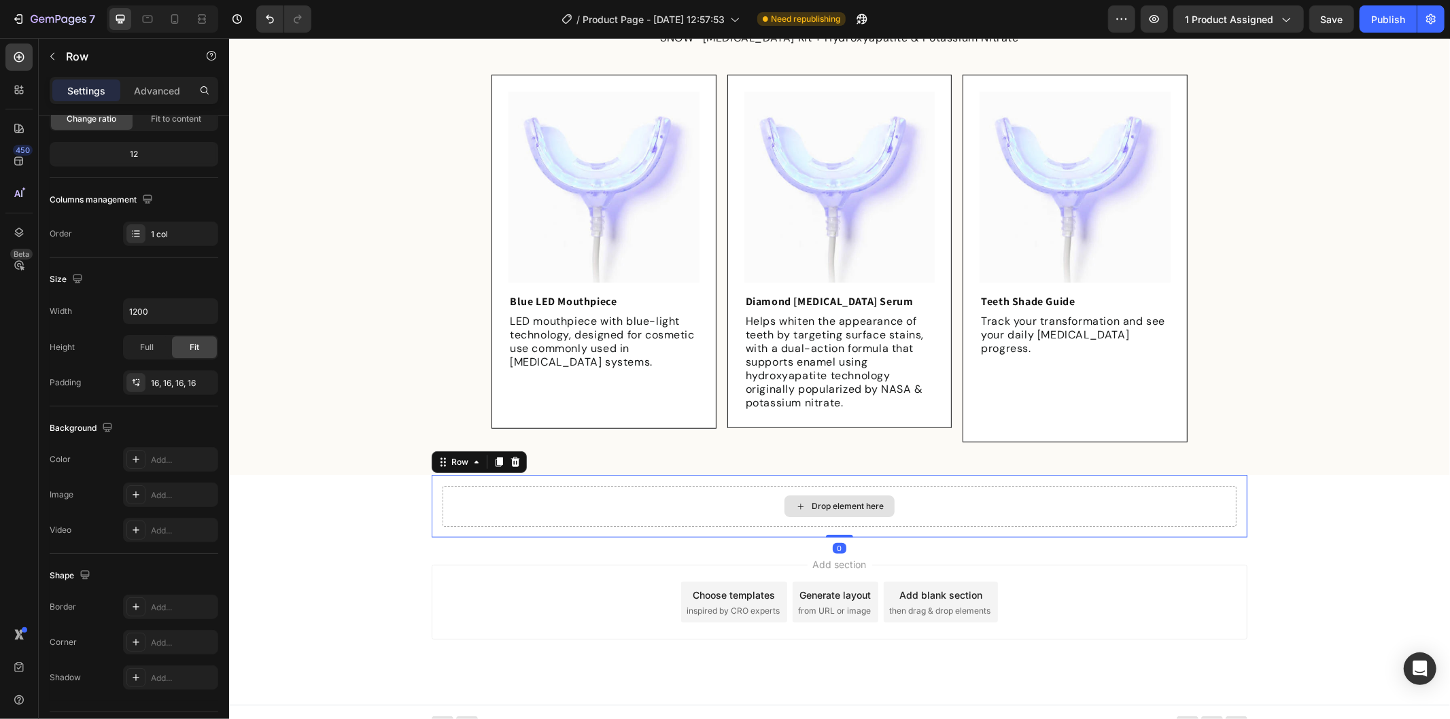
scroll to position [0, 0]
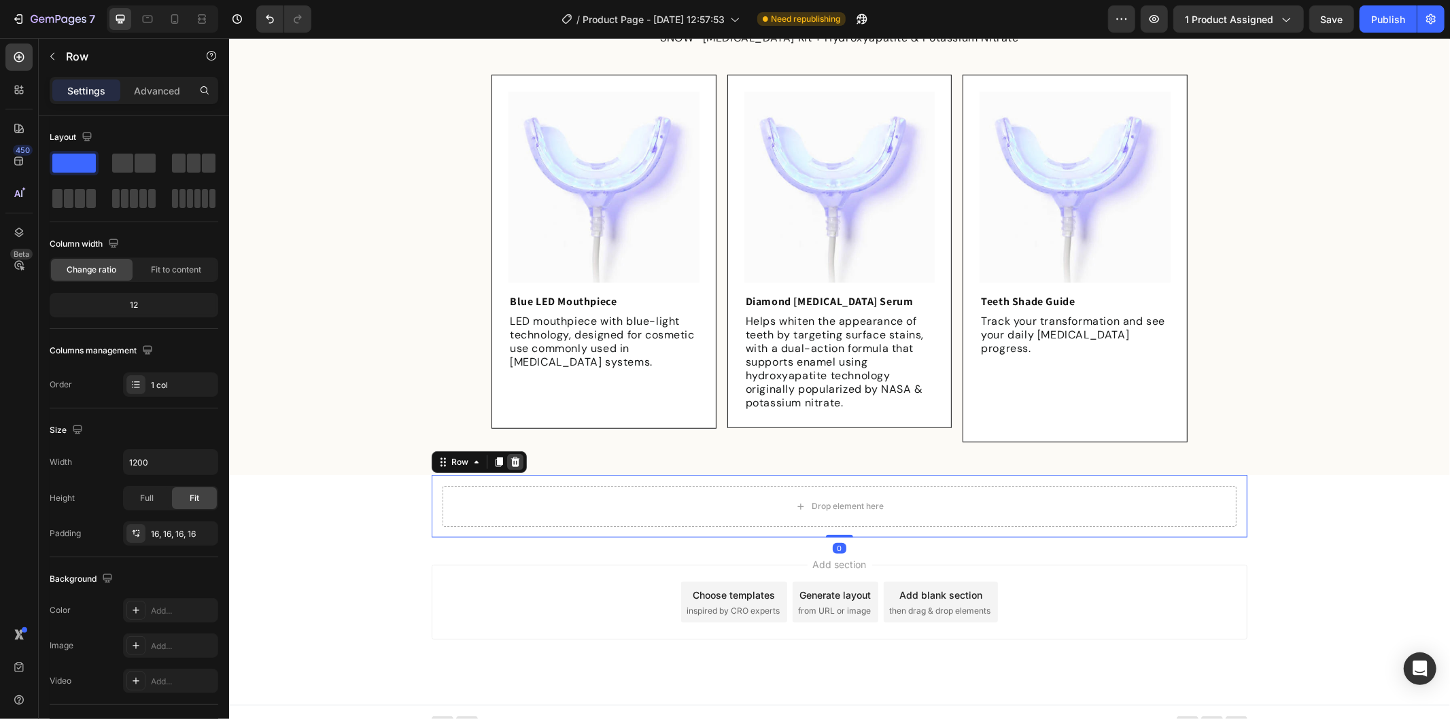
click at [510, 457] on icon at bounding box center [514, 462] width 9 height 10
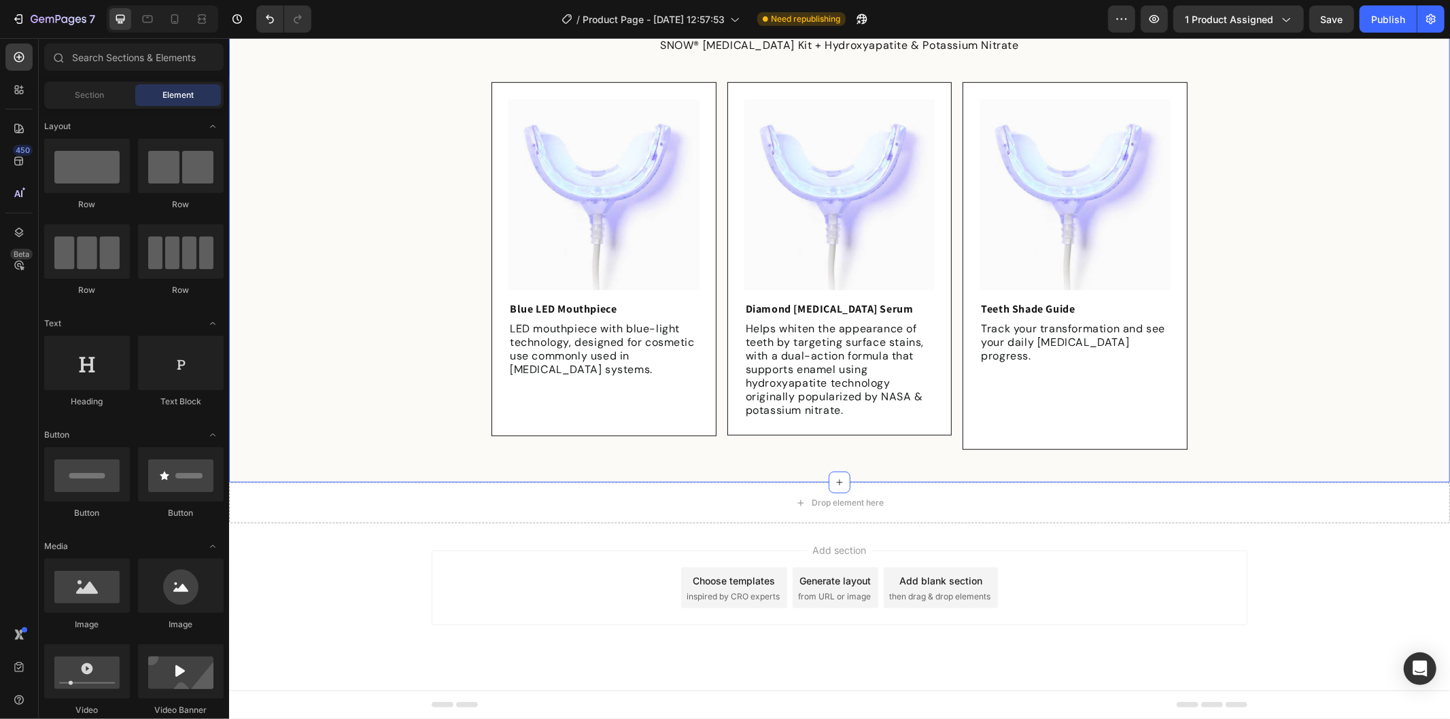
scroll to position [817, 0]
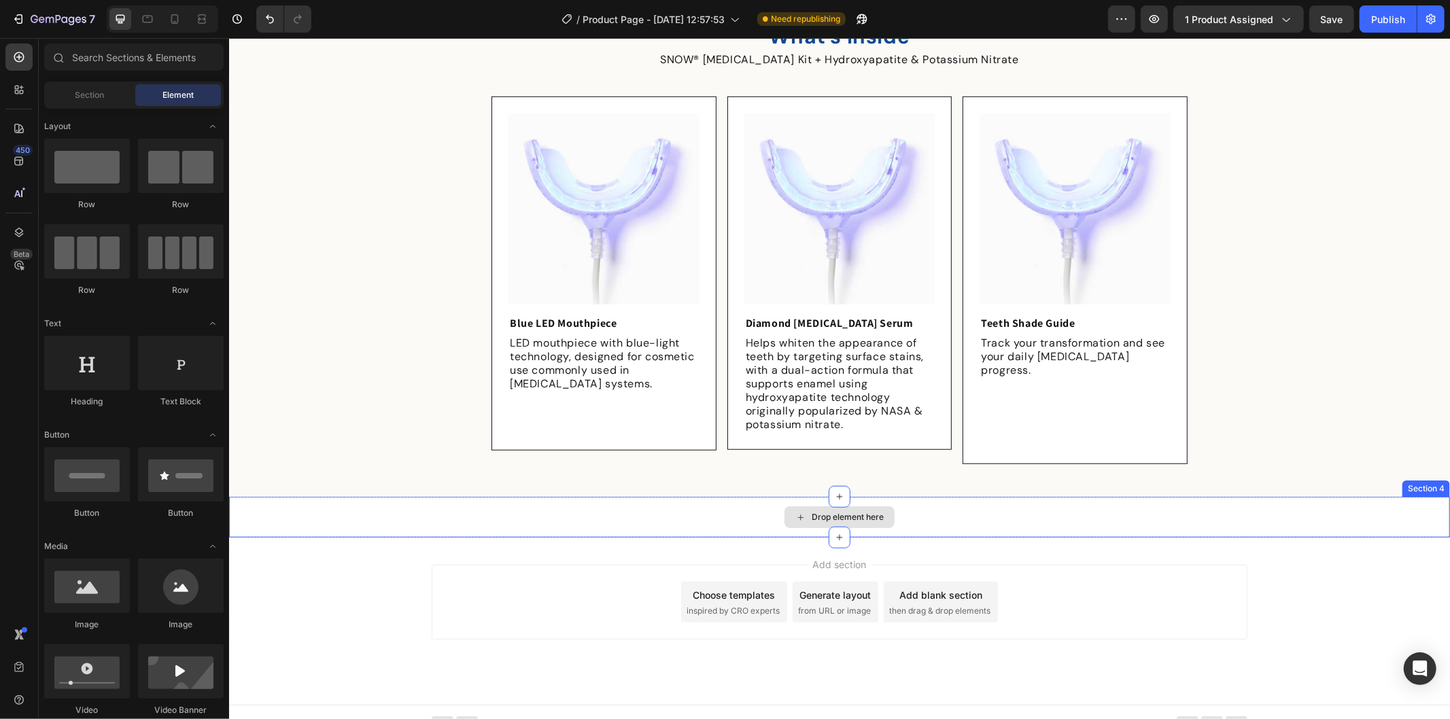
click at [388, 497] on div "Drop element here" at bounding box center [838, 516] width 1221 height 41
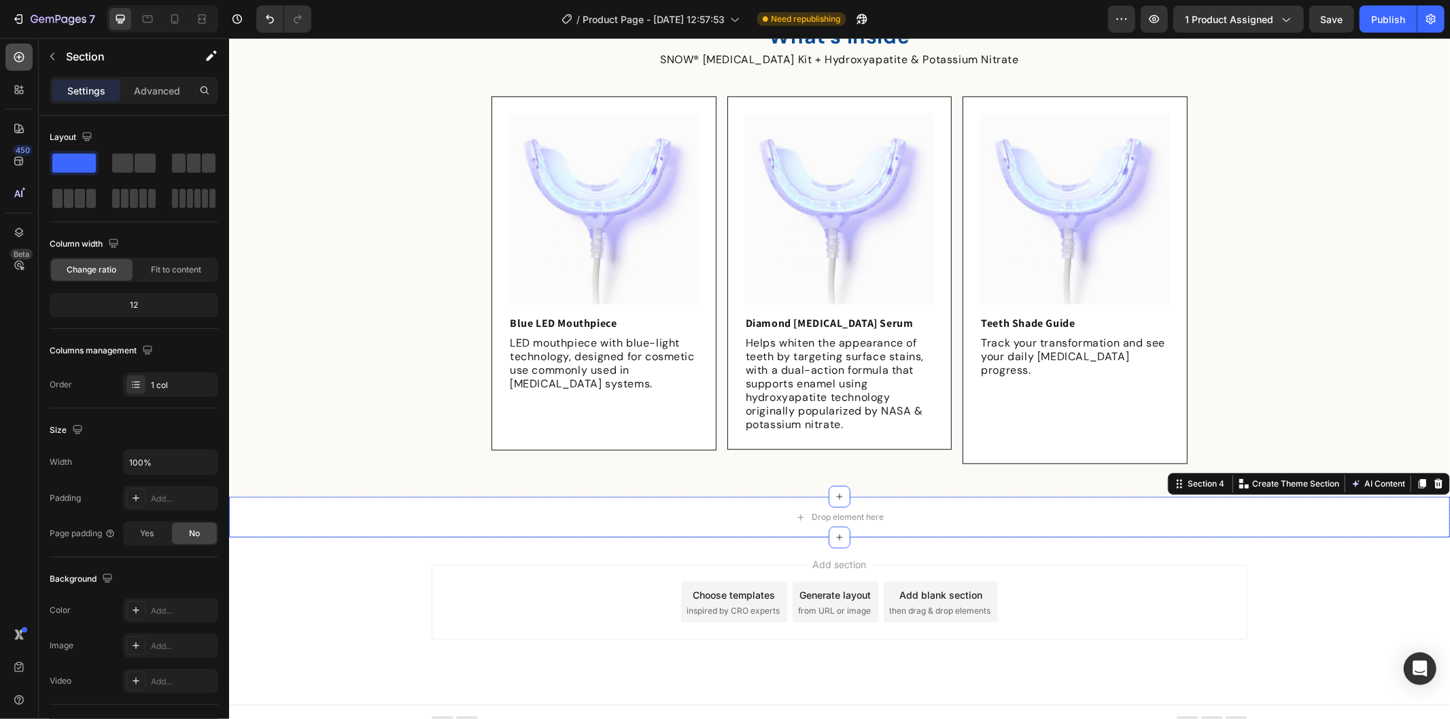
click at [18, 59] on icon at bounding box center [18, 56] width 5 height 5
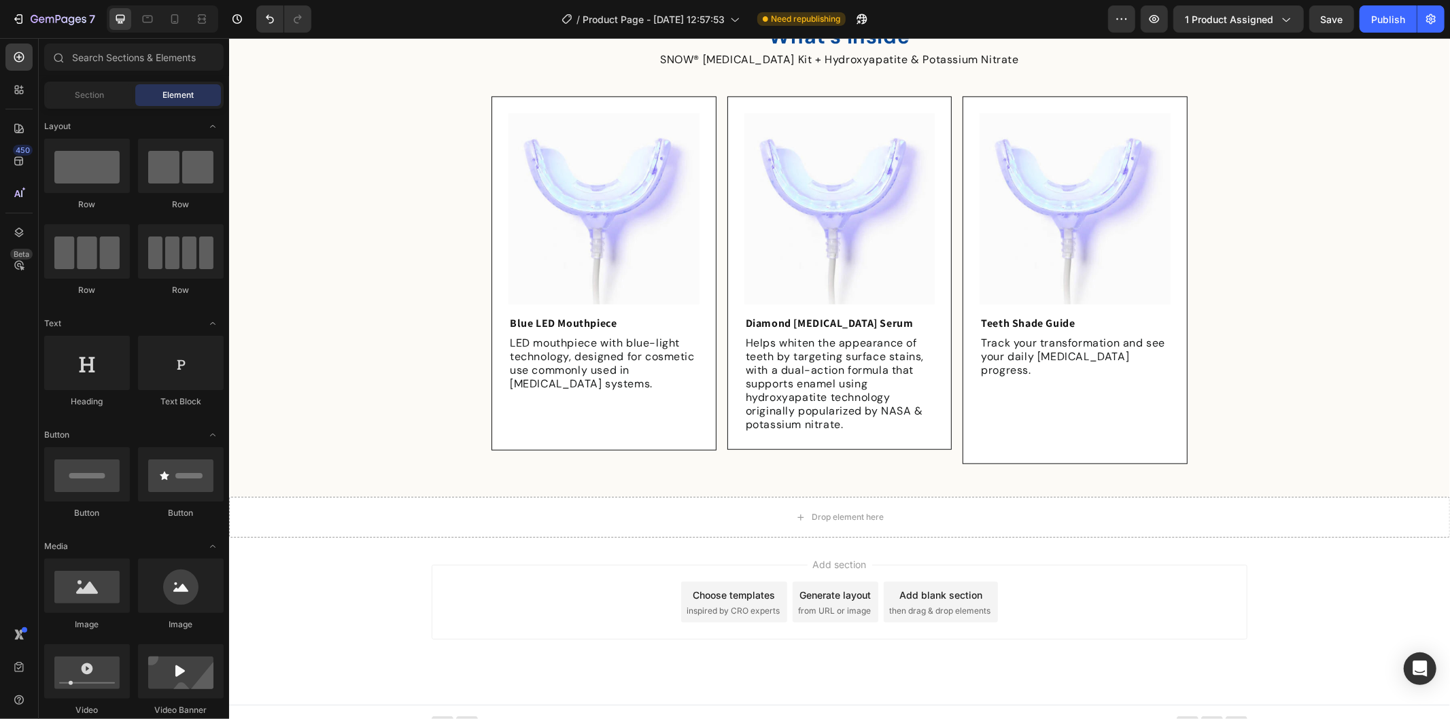
scroll to position [377, 0]
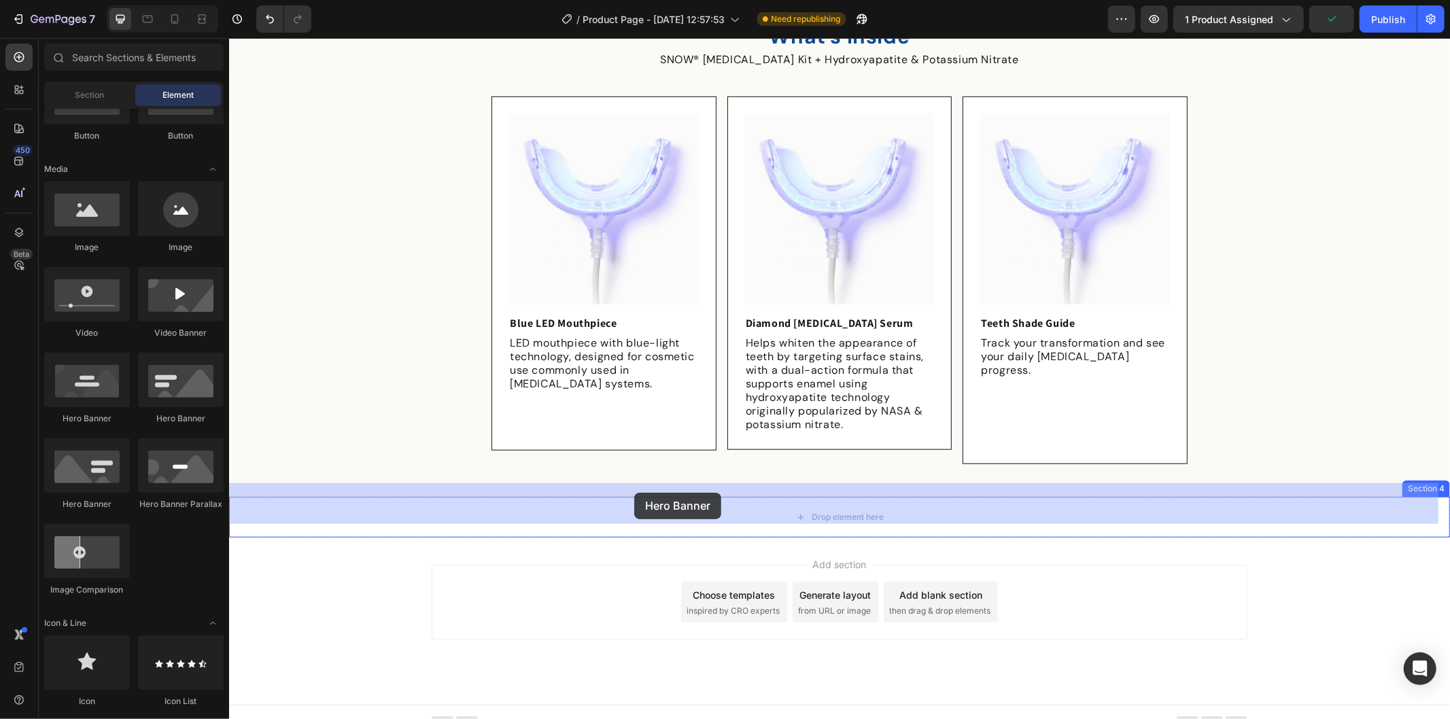
drag, startPoint x: 314, startPoint y: 525, endPoint x: 634, endPoint y: 517, distance: 320.2
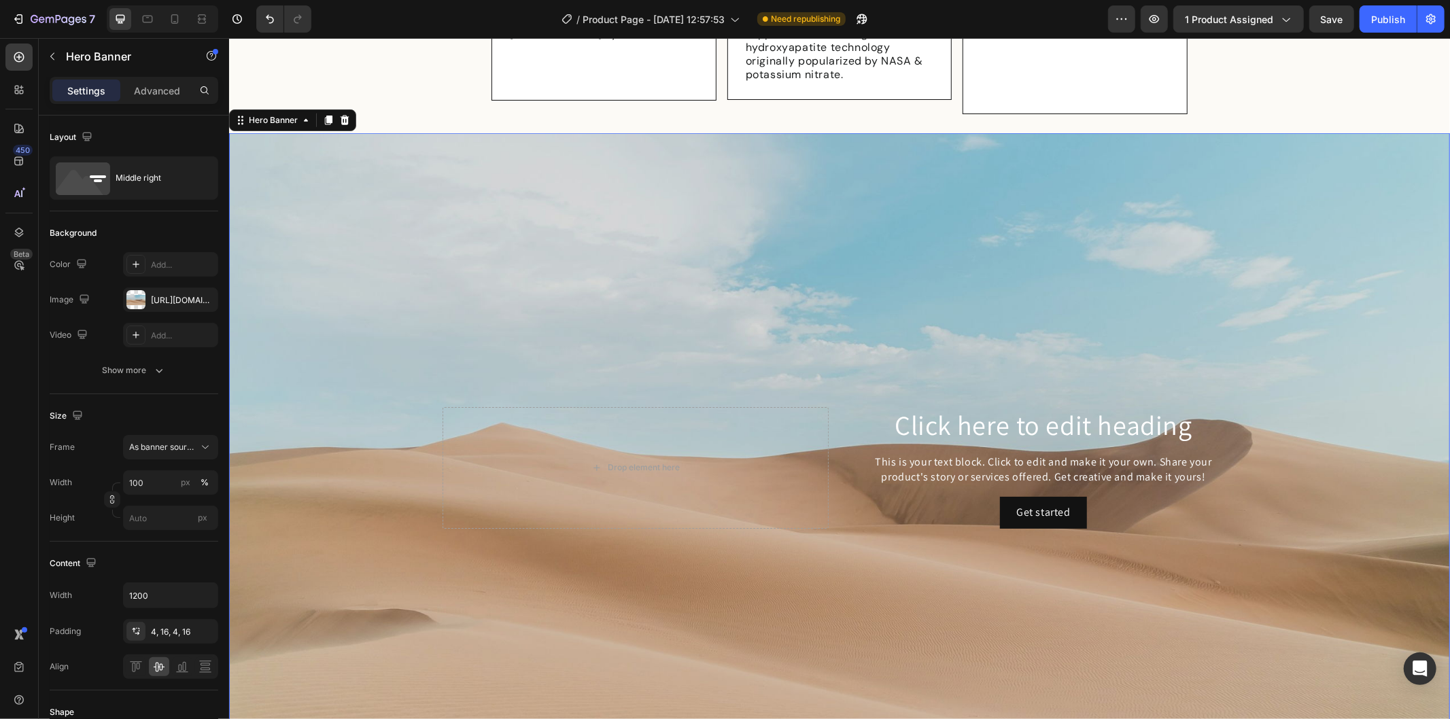
scroll to position [1136, 0]
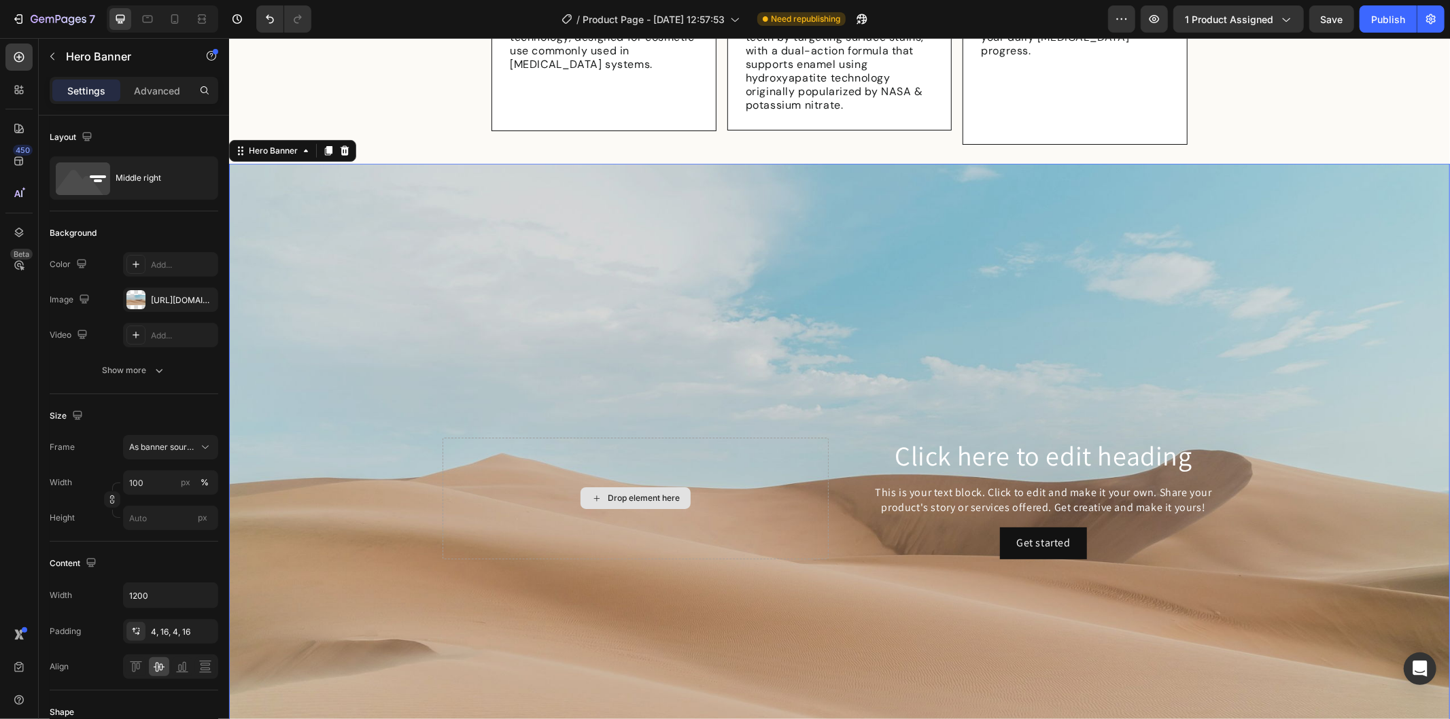
click at [676, 449] on div "Drop element here" at bounding box center [635, 498] width 386 height 122
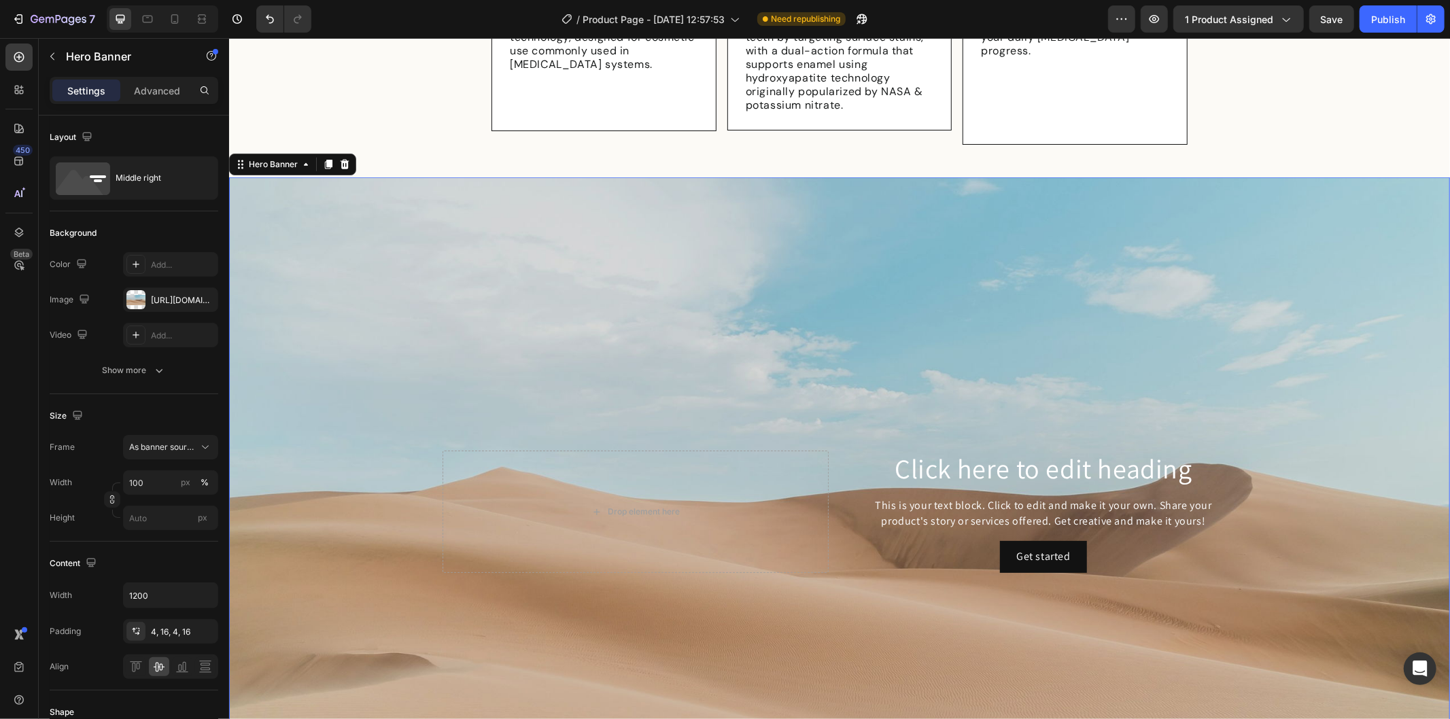
click at [833, 459] on div "Click here to edit heading Heading This is your text block. Click to edit and m…" at bounding box center [839, 510] width 816 height 127
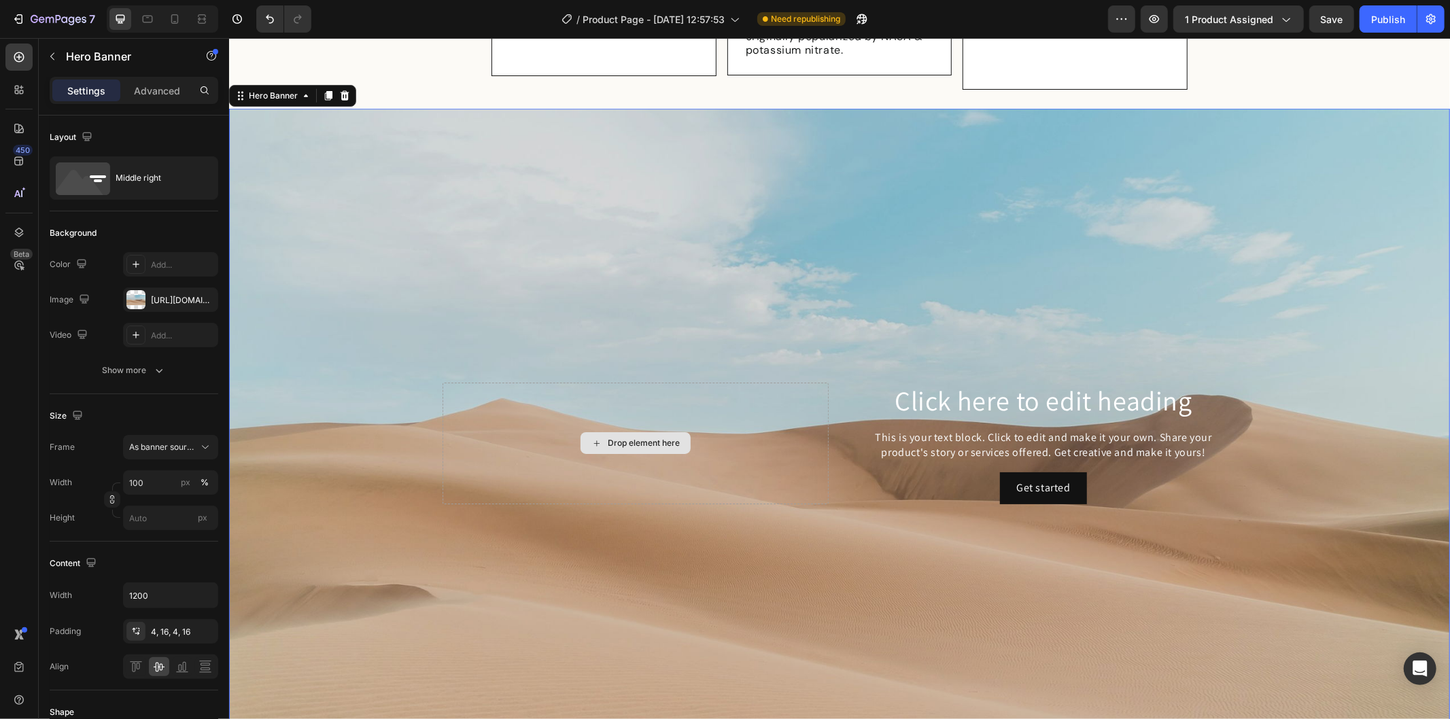
scroll to position [1212, 0]
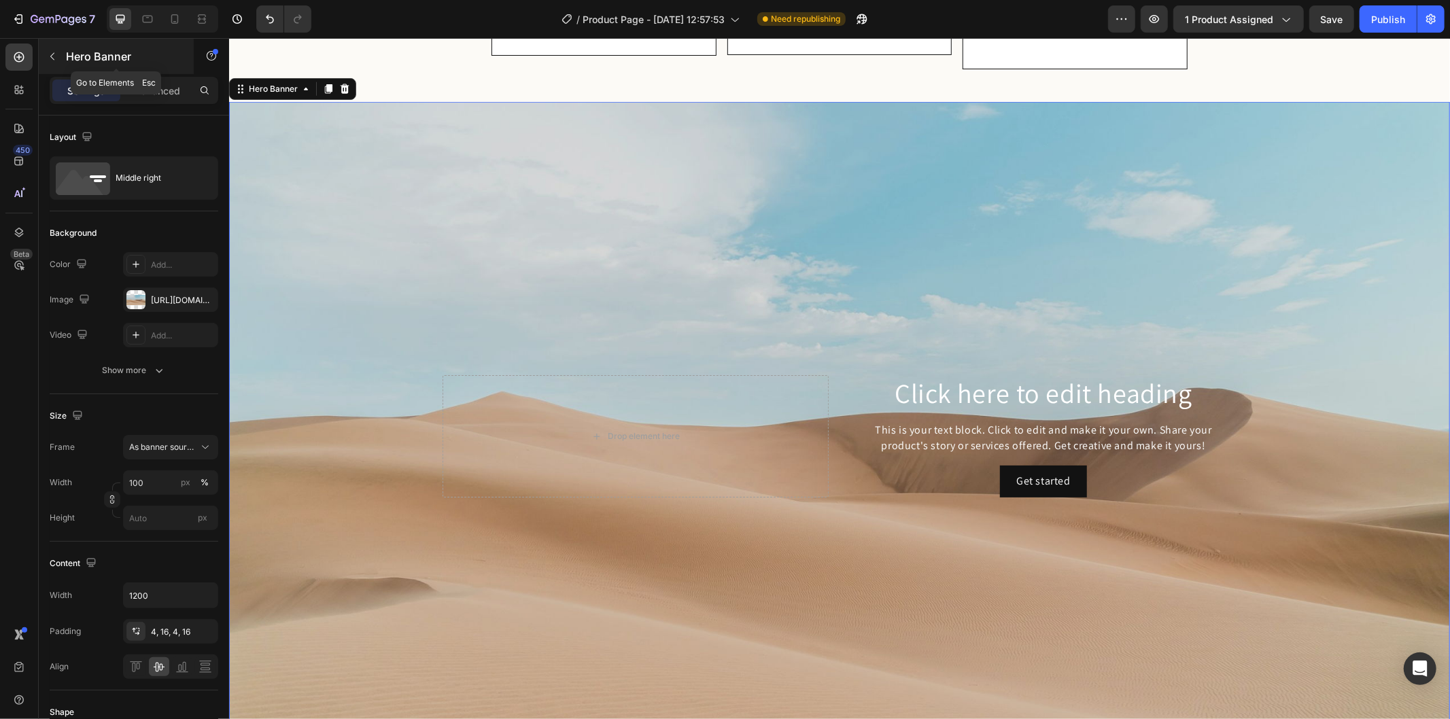
click at [48, 58] on icon "button" at bounding box center [52, 56] width 11 height 11
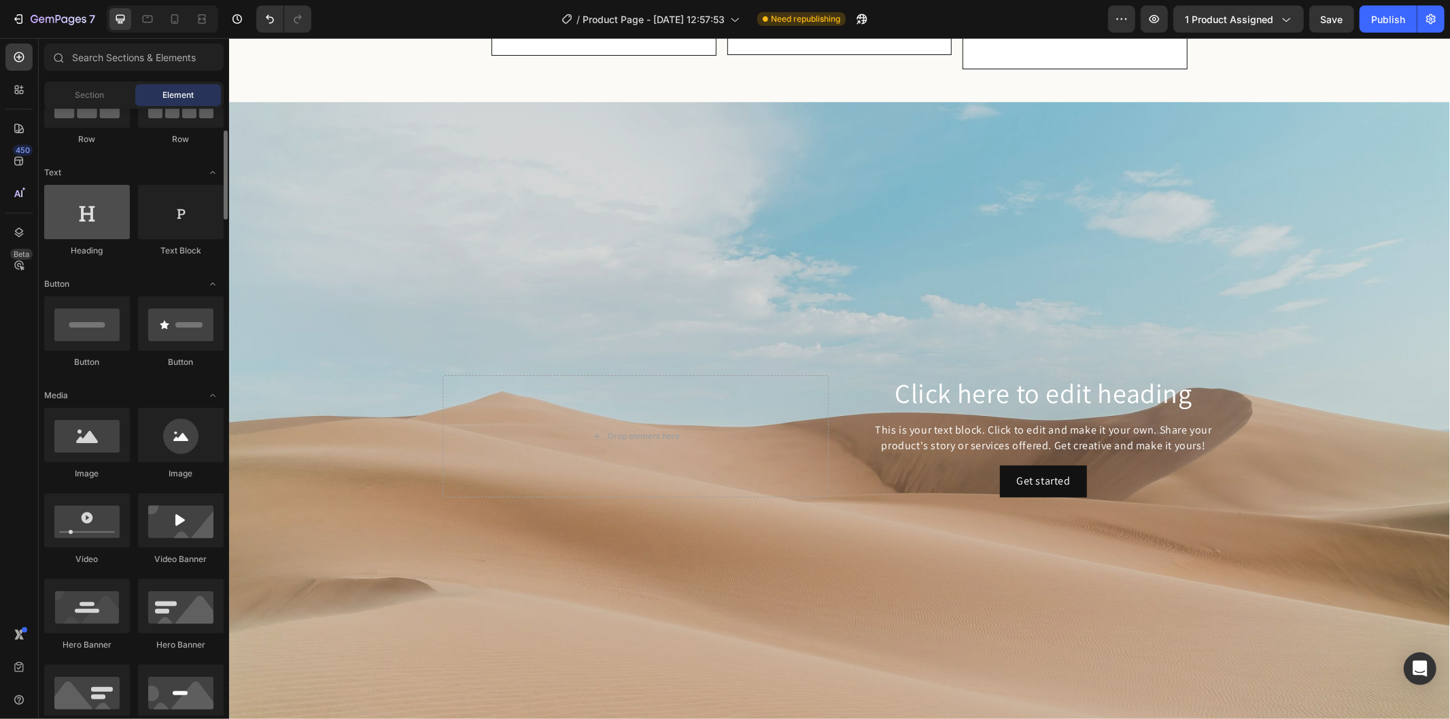
scroll to position [0, 0]
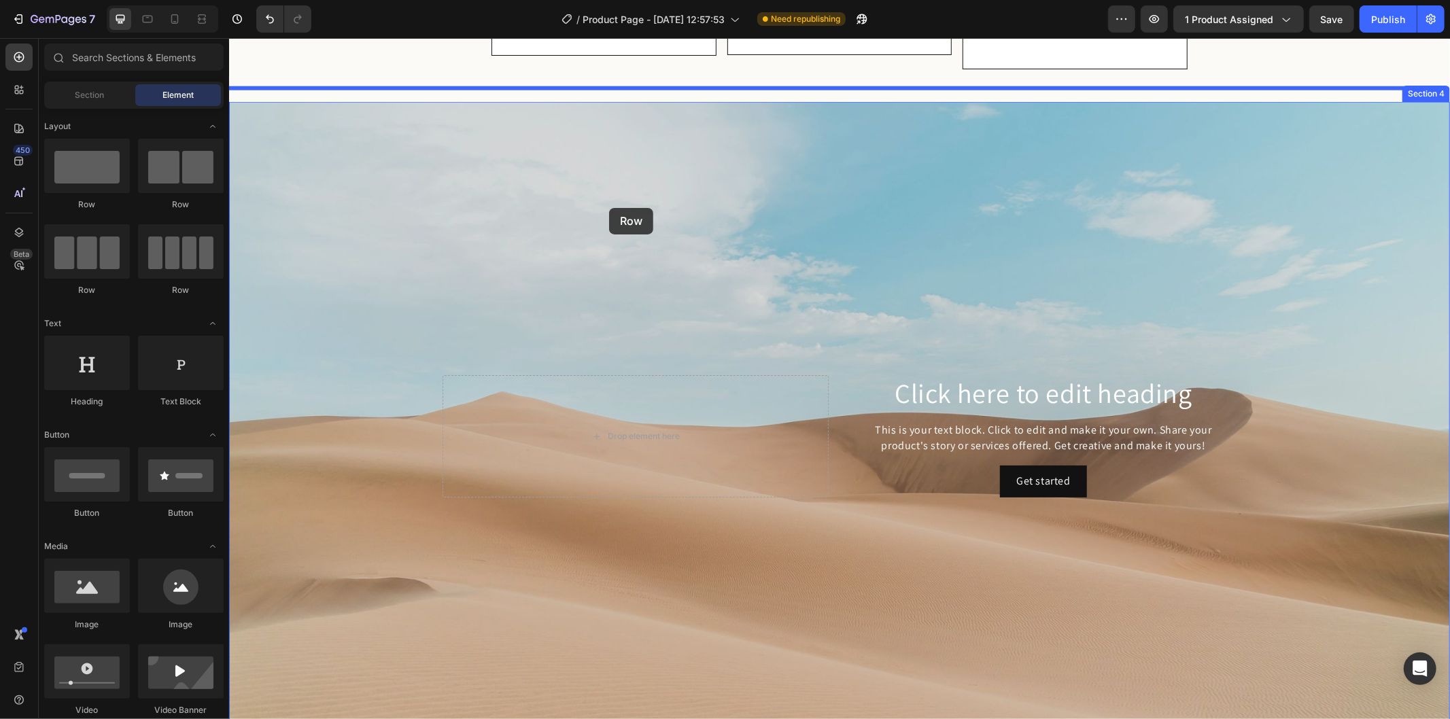
drag, startPoint x: 551, startPoint y: 206, endPoint x: 621, endPoint y: 209, distance: 70.1
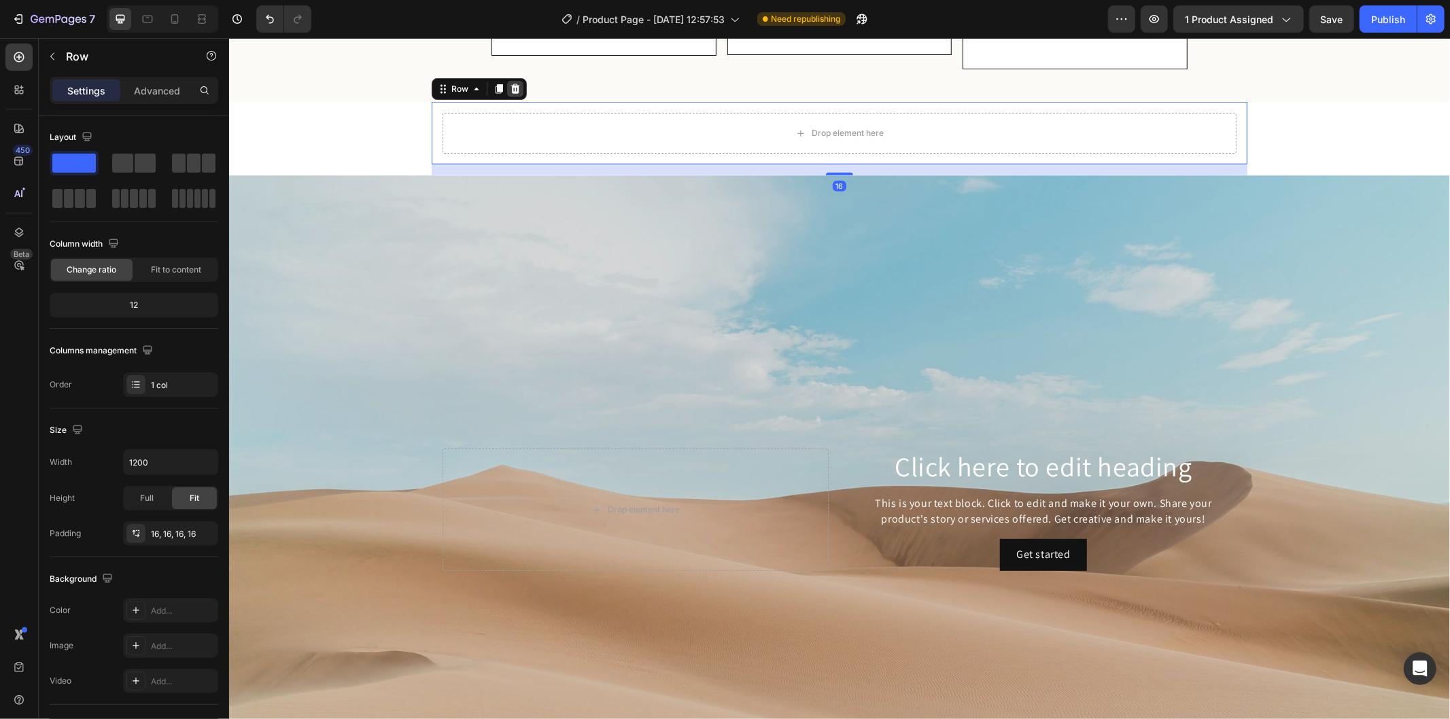
click at [510, 84] on icon at bounding box center [514, 89] width 9 height 10
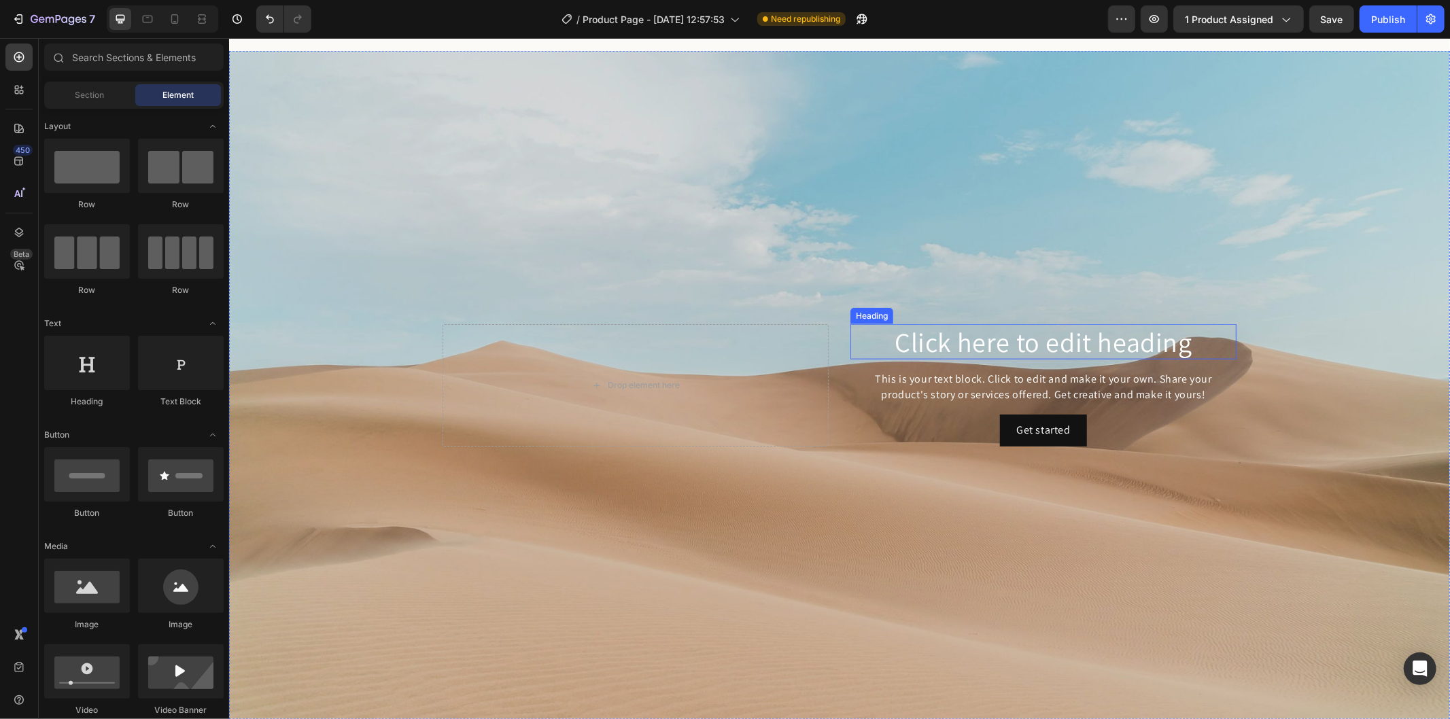
scroll to position [1363, 0]
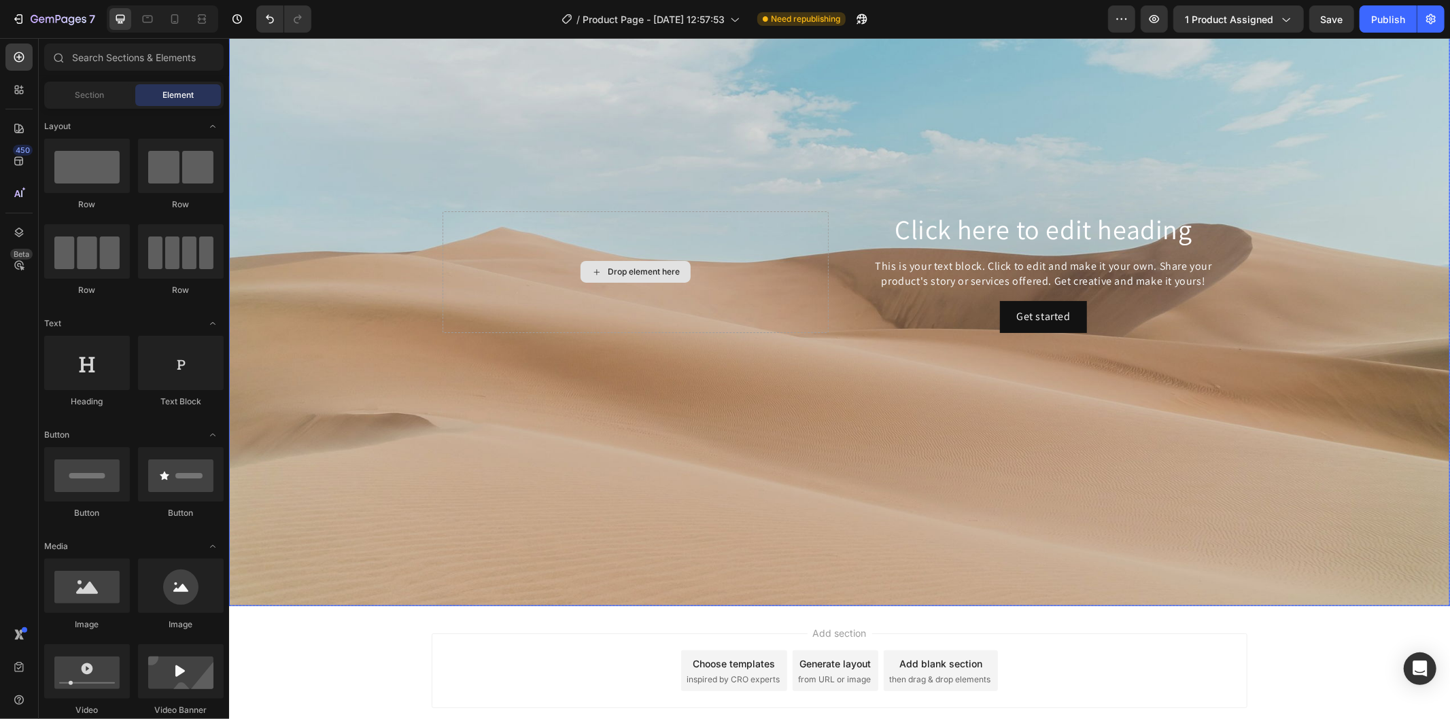
click at [736, 232] on div "Drop element here" at bounding box center [635, 272] width 386 height 122
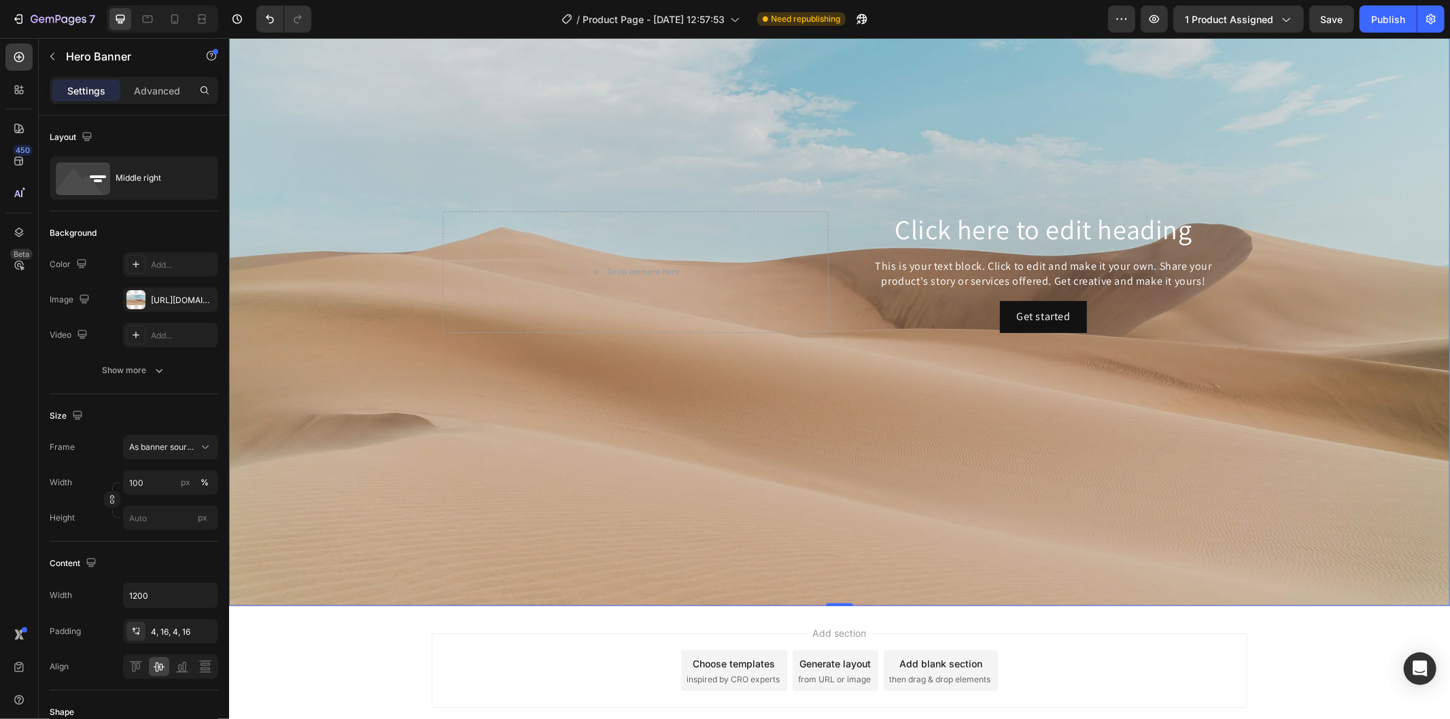
click at [771, 162] on div "Background Image" at bounding box center [838, 271] width 1221 height 669
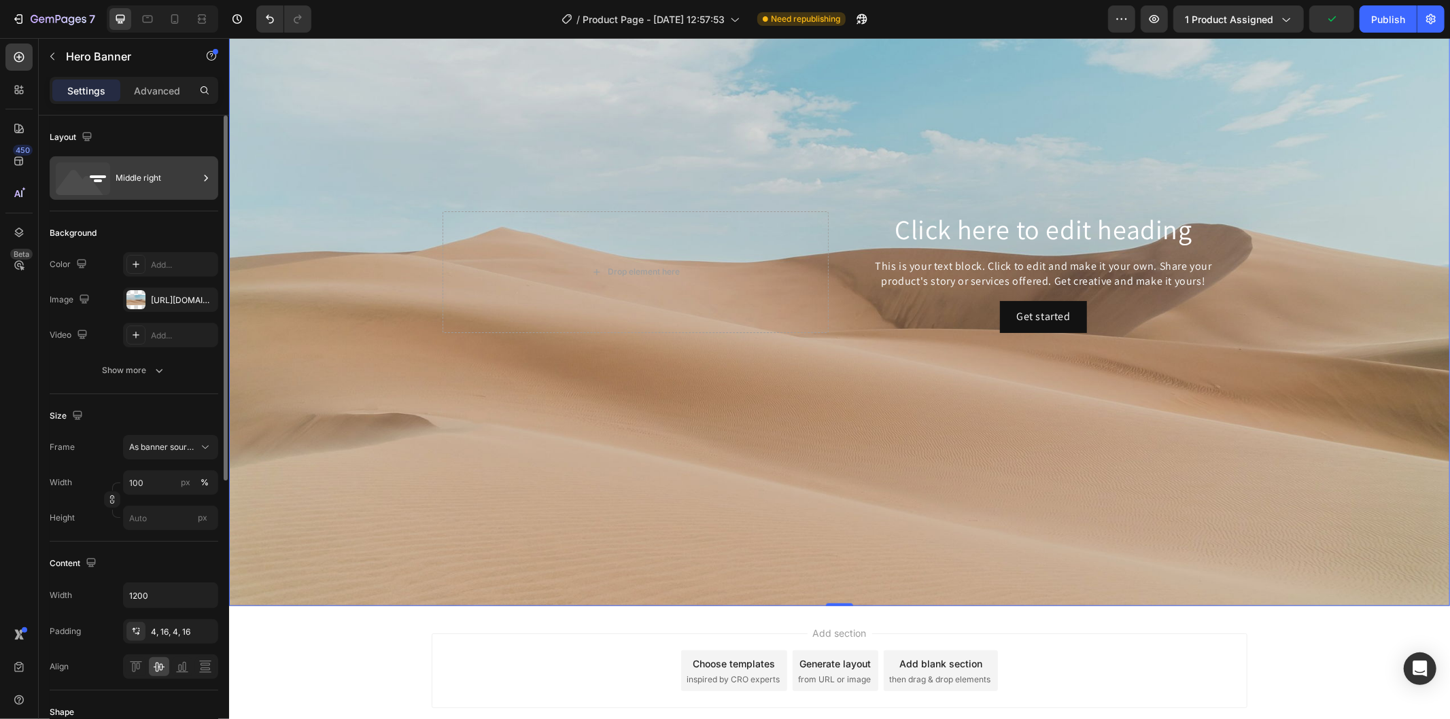
click at [150, 188] on div "Middle right" at bounding box center [157, 177] width 83 height 31
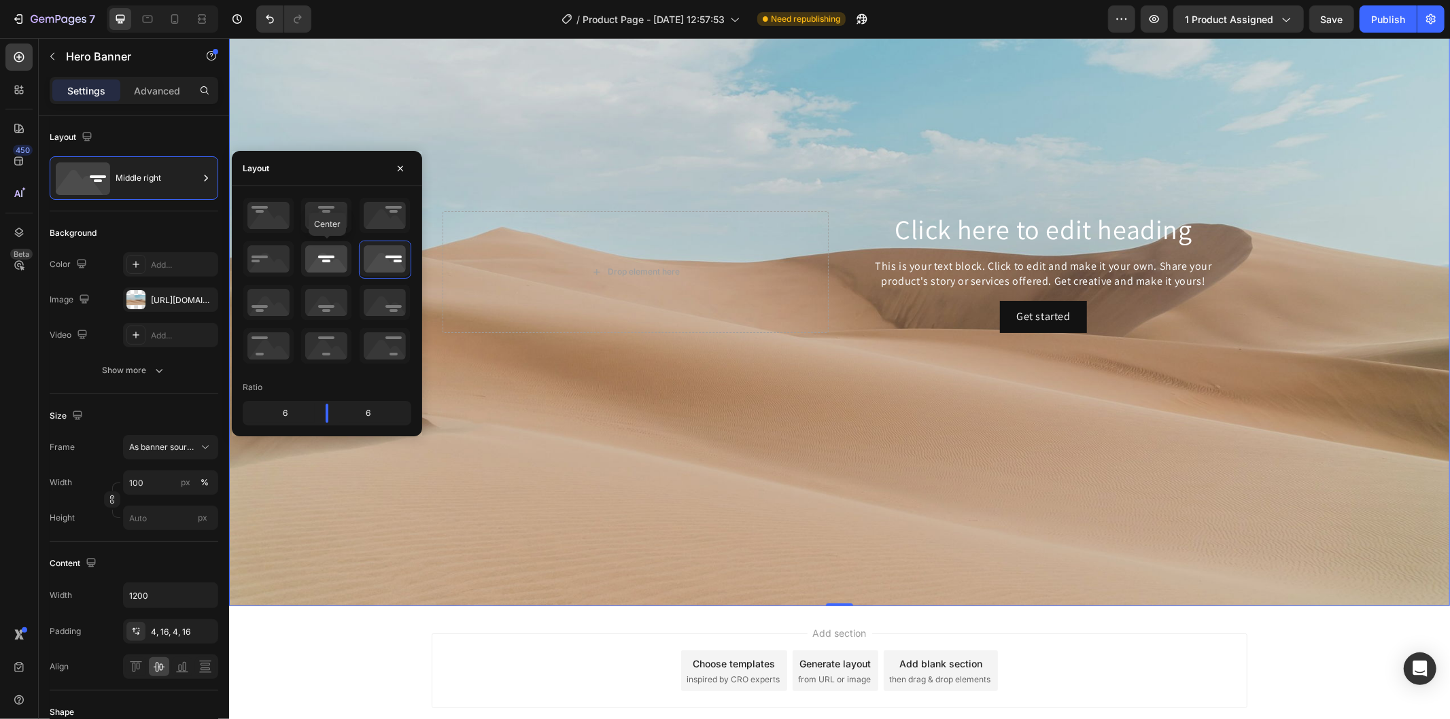
click at [330, 260] on icon at bounding box center [326, 258] width 50 height 35
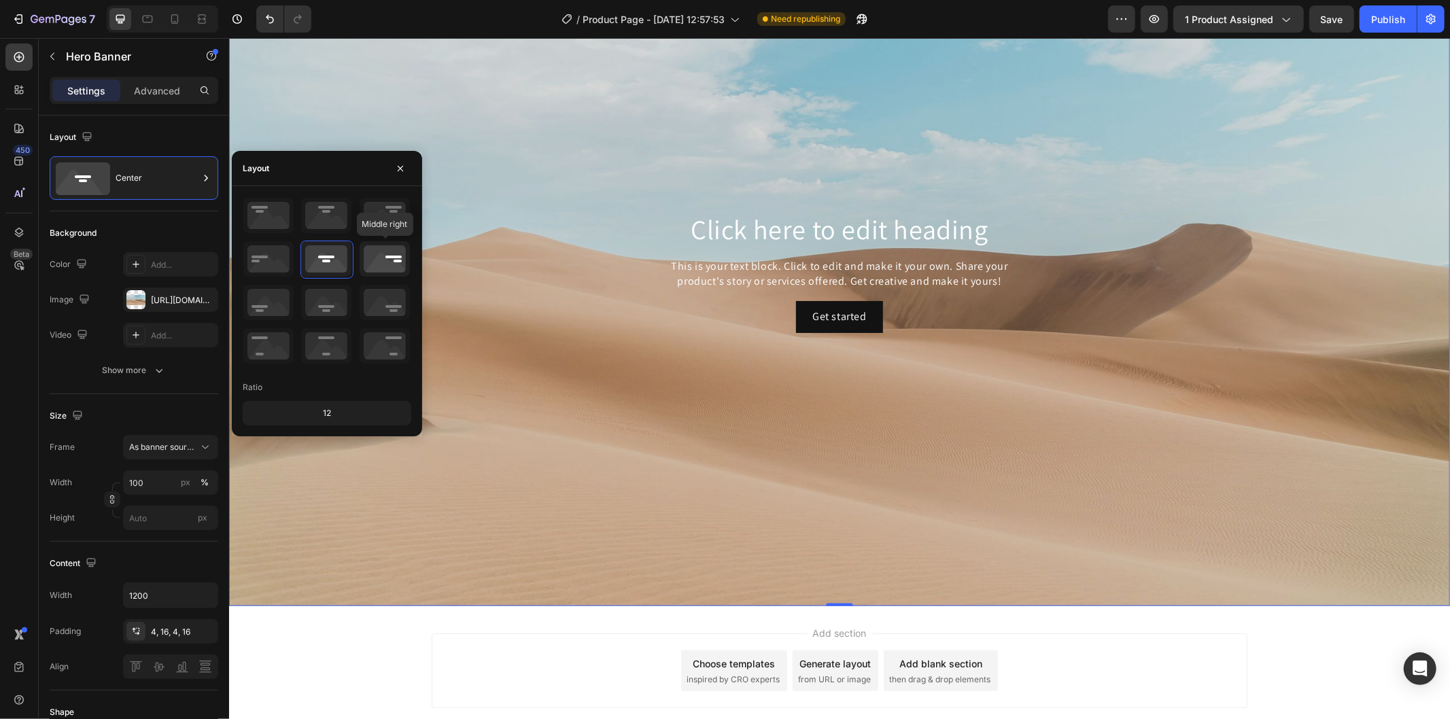
click at [390, 261] on icon at bounding box center [385, 258] width 50 height 35
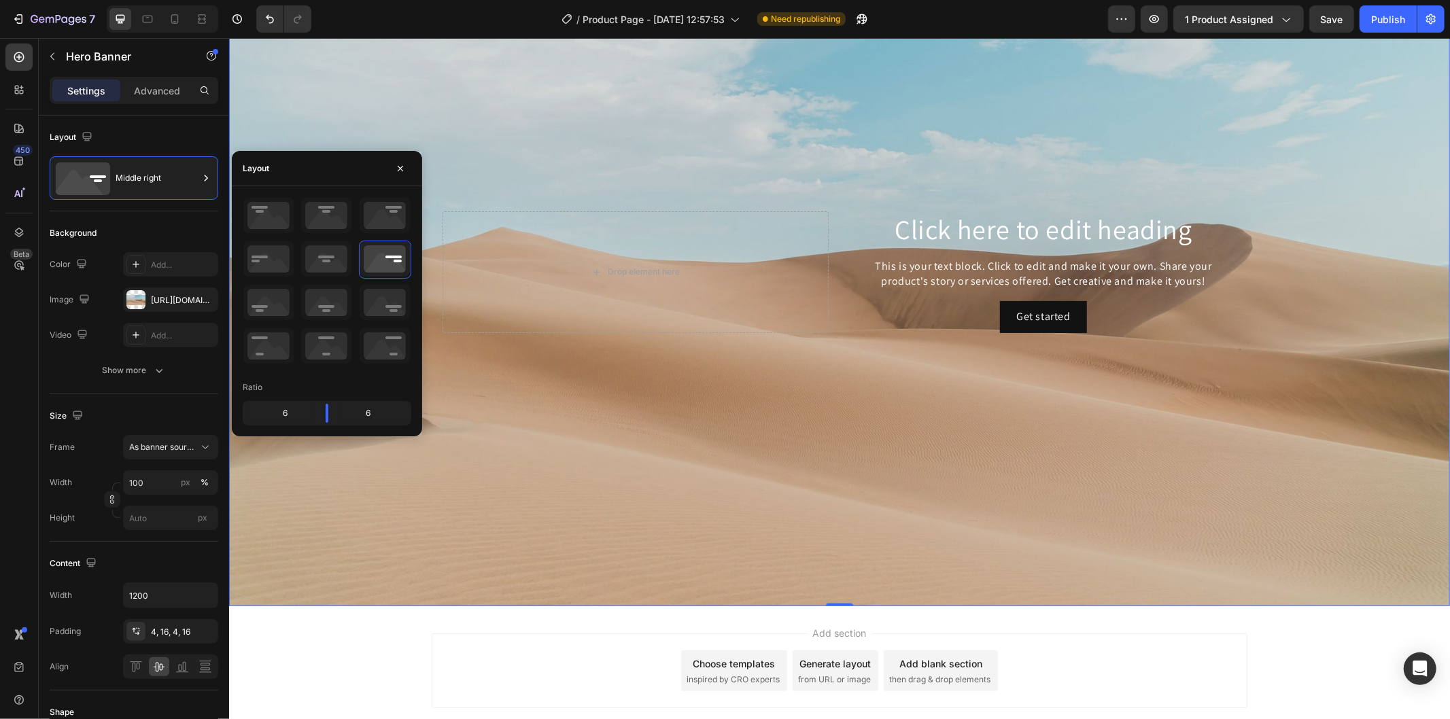
click at [941, 389] on div "Background Image" at bounding box center [838, 271] width 1221 height 669
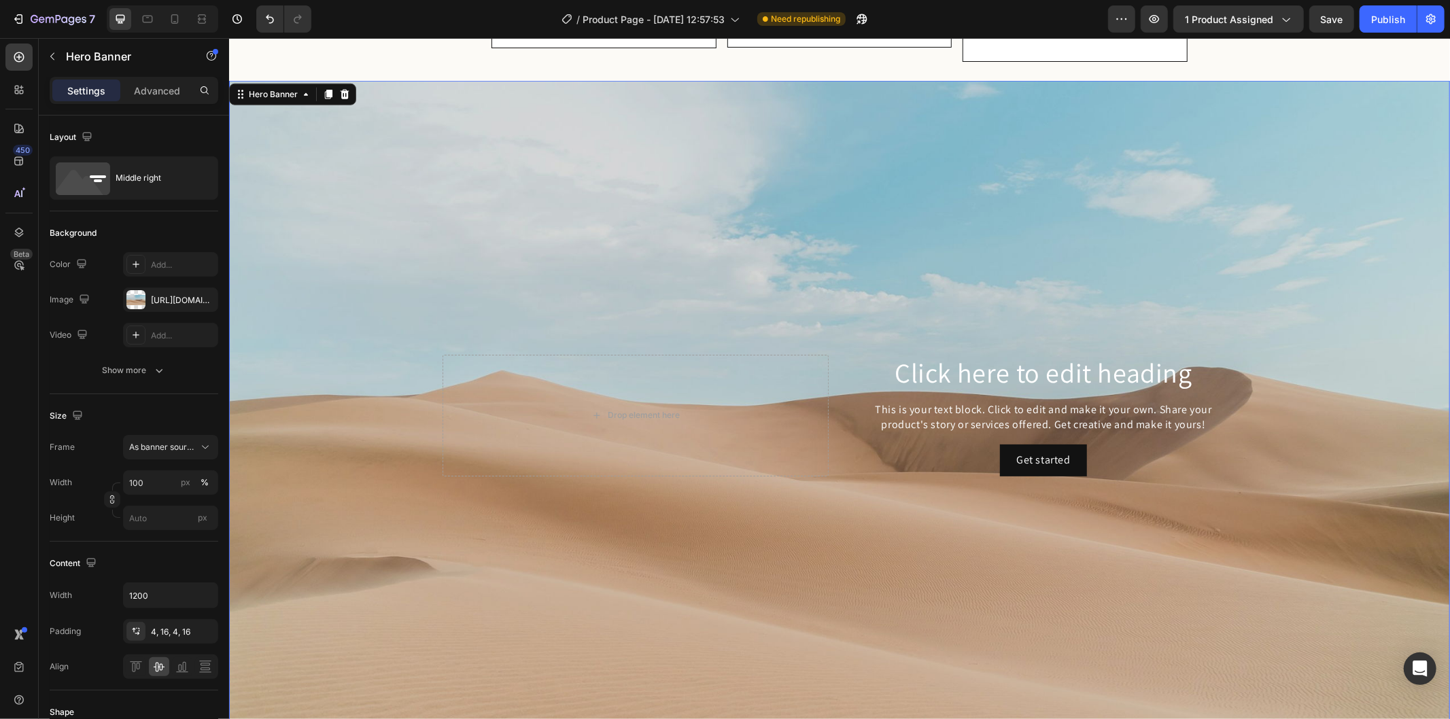
scroll to position [1136, 0]
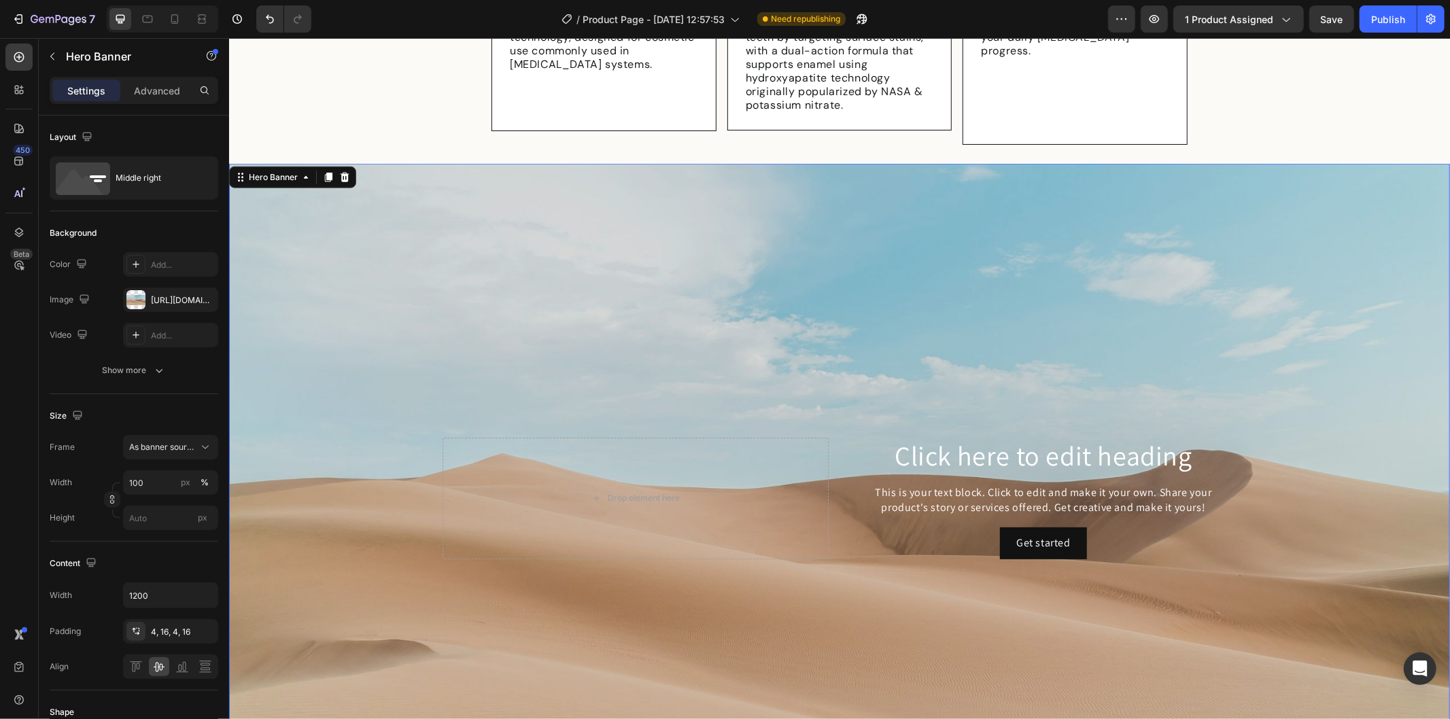
click at [547, 345] on div "Background Image" at bounding box center [838, 497] width 1221 height 669
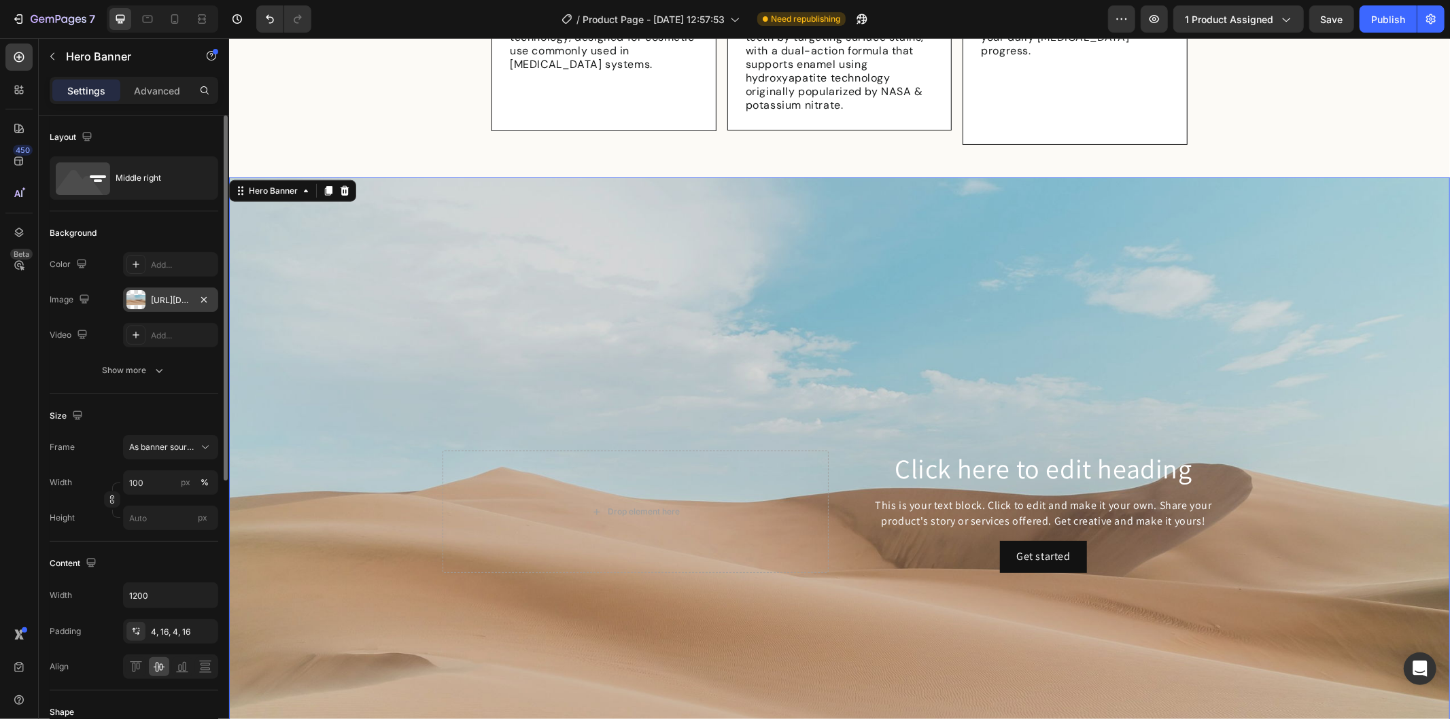
click at [164, 304] on div "https://cdn.shopify.com/s/files/1/2005/9307/files/background_settings.jpg" at bounding box center [170, 300] width 39 height 12
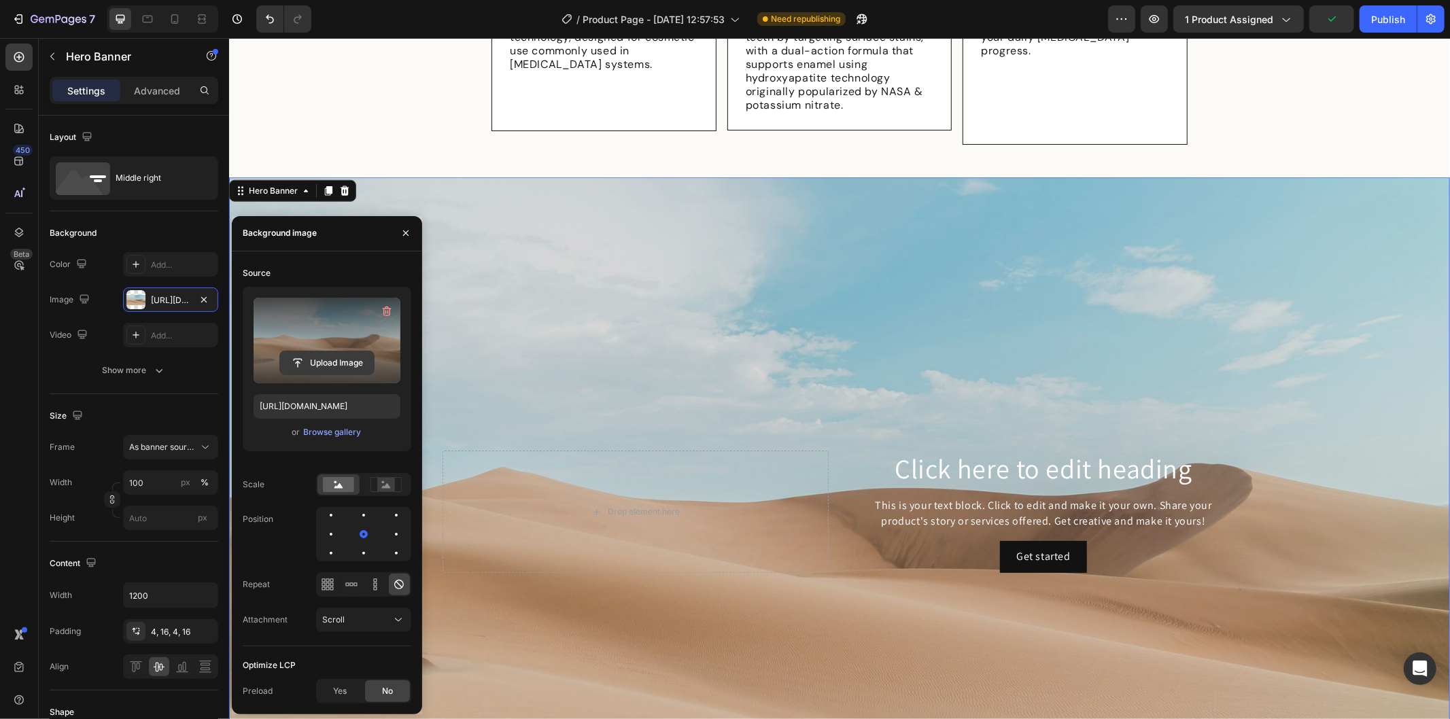
click at [334, 364] on input "file" at bounding box center [327, 362] width 94 height 23
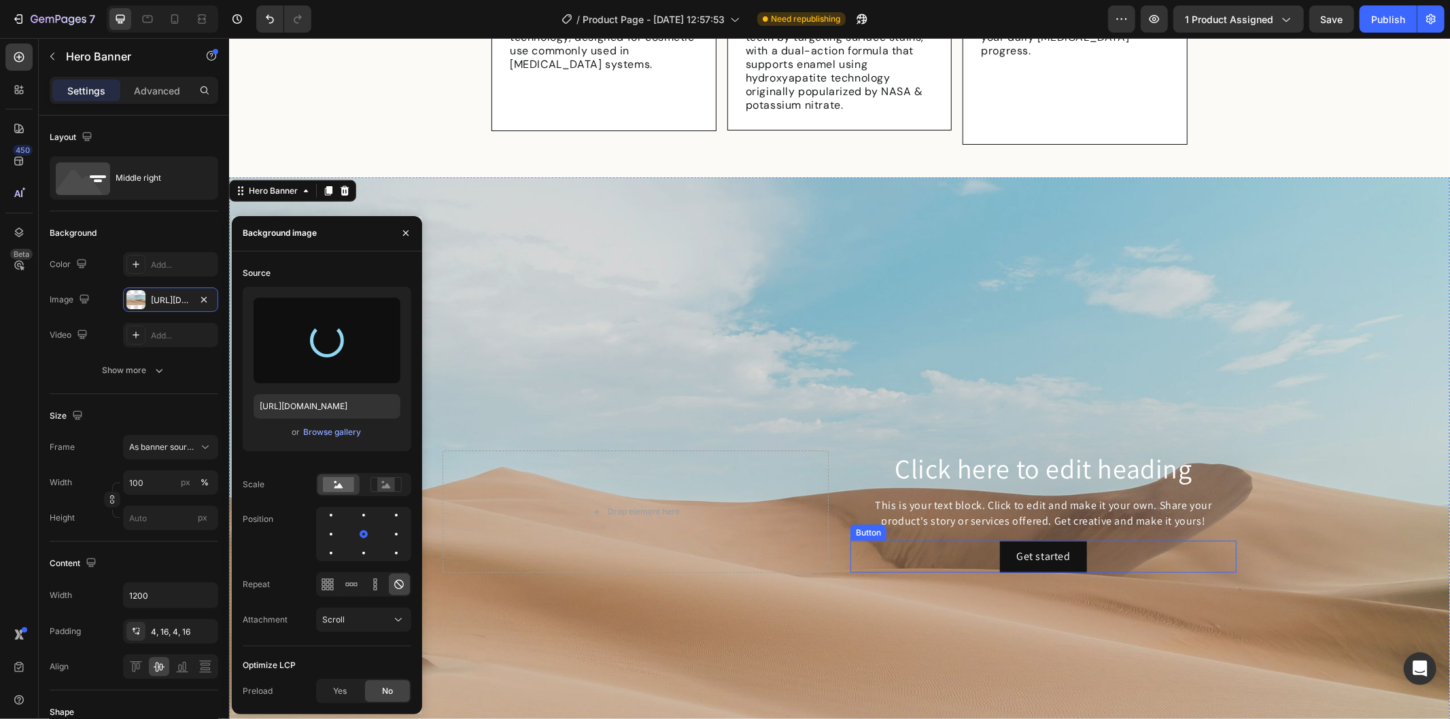
type input "https://cdn.shopify.com/s/files/1/0912/0015/9928/files/gempages_586095209234826…"
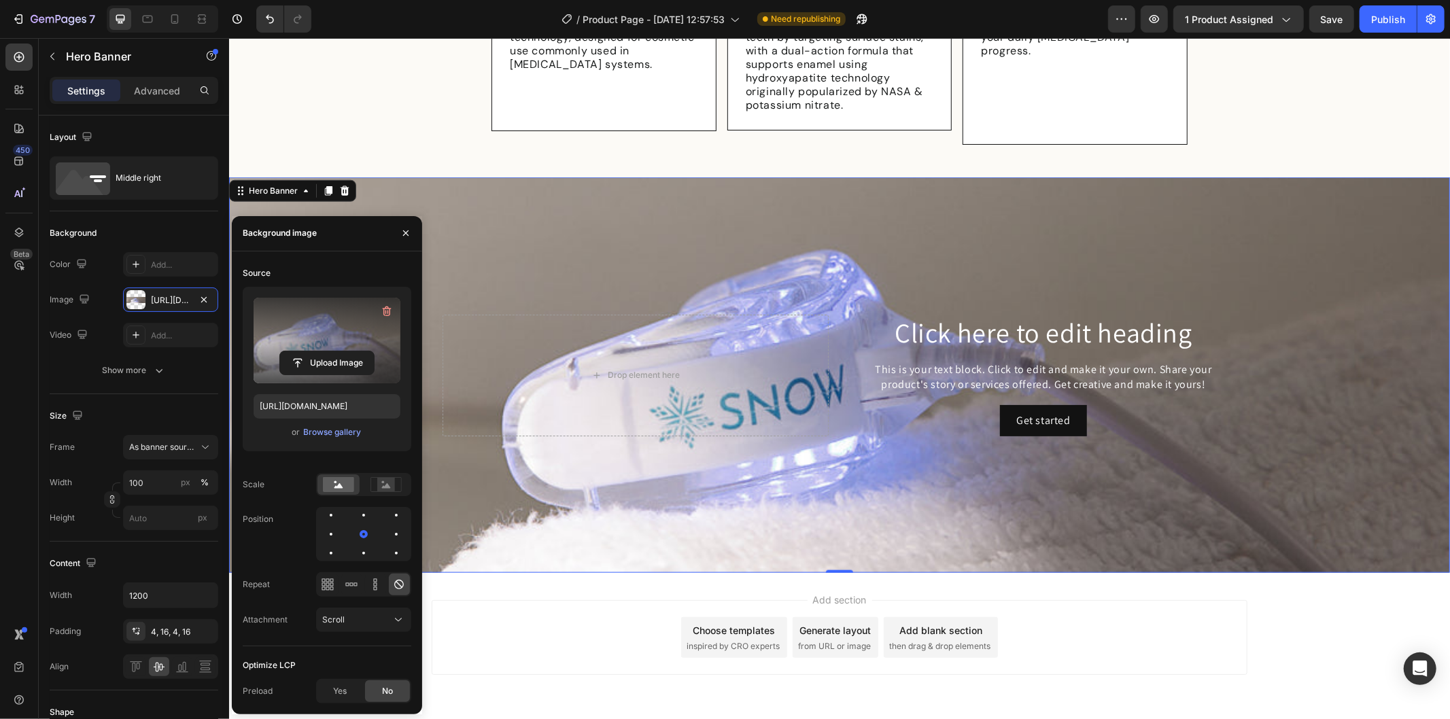
click at [859, 241] on div "Background Image" at bounding box center [838, 375] width 1221 height 396
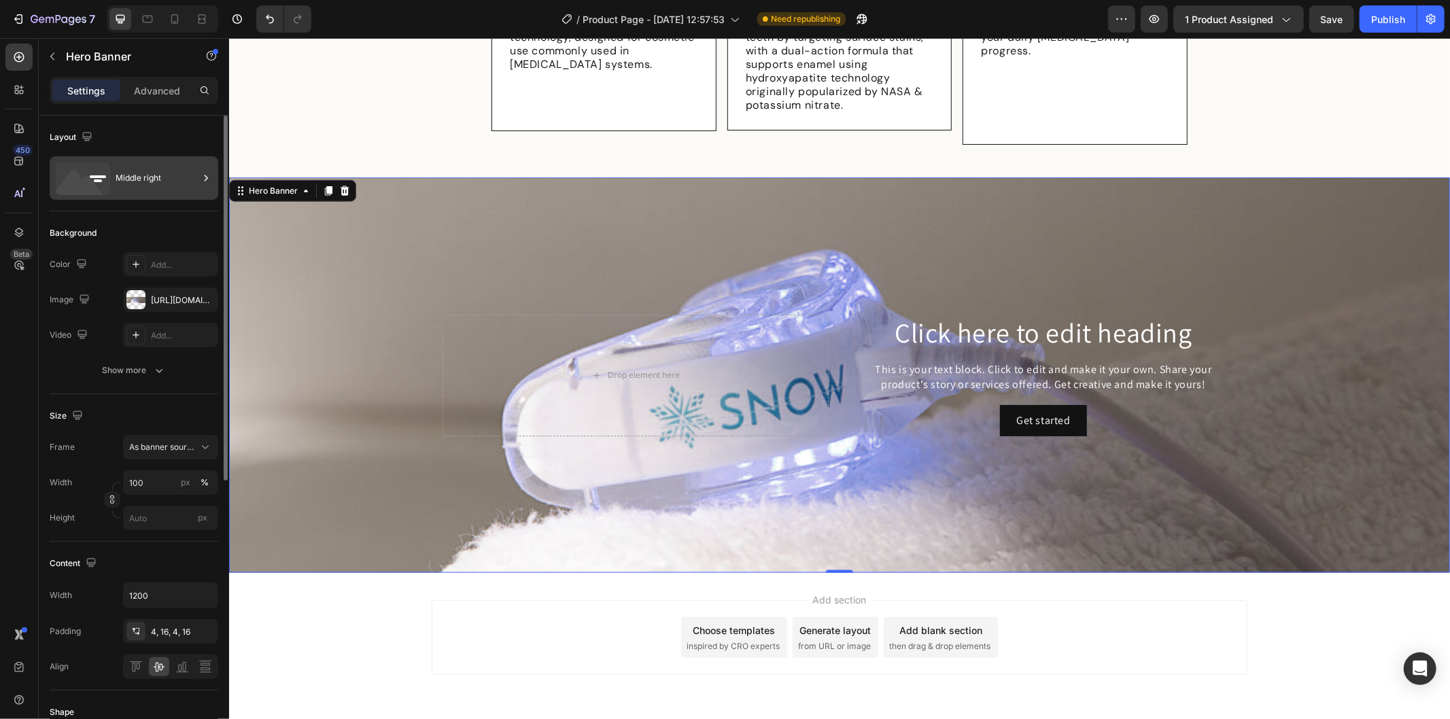
click at [188, 171] on div "Middle right" at bounding box center [157, 177] width 83 height 31
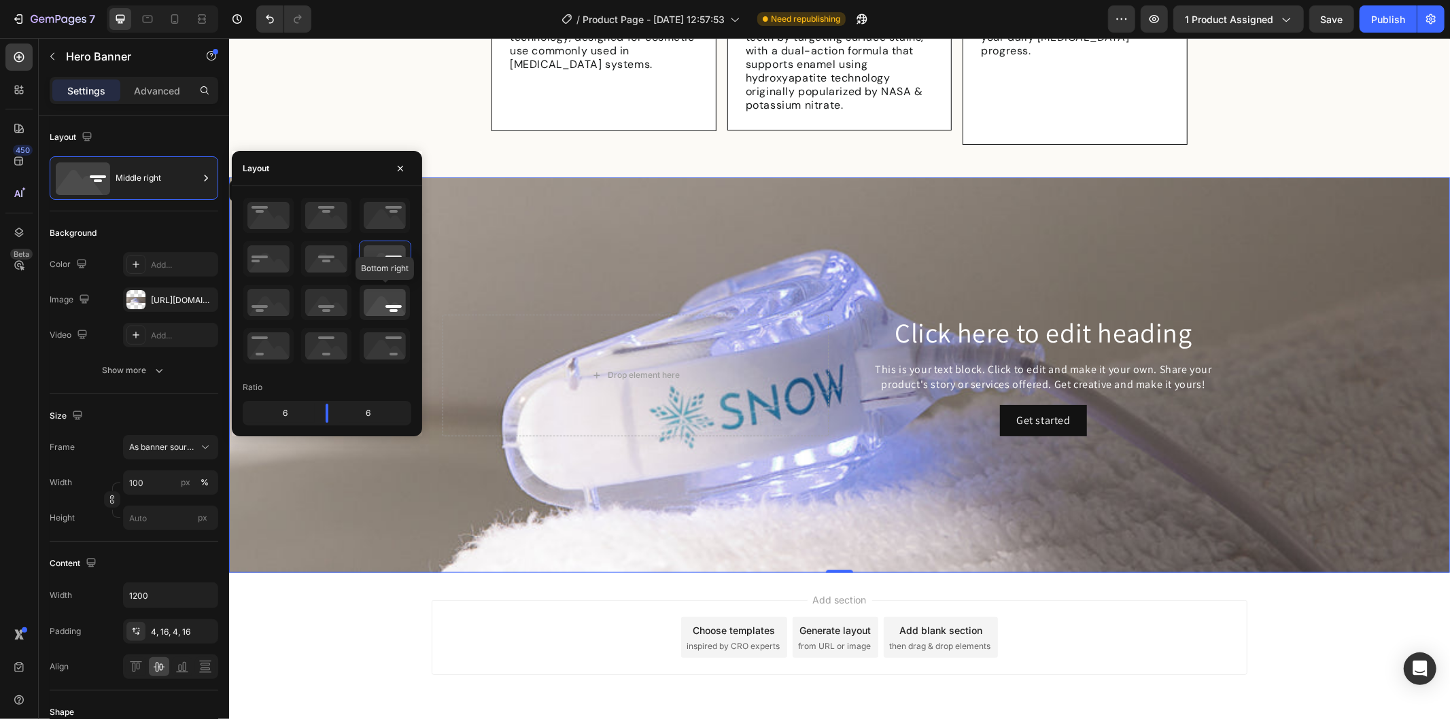
click at [396, 301] on icon at bounding box center [385, 302] width 50 height 35
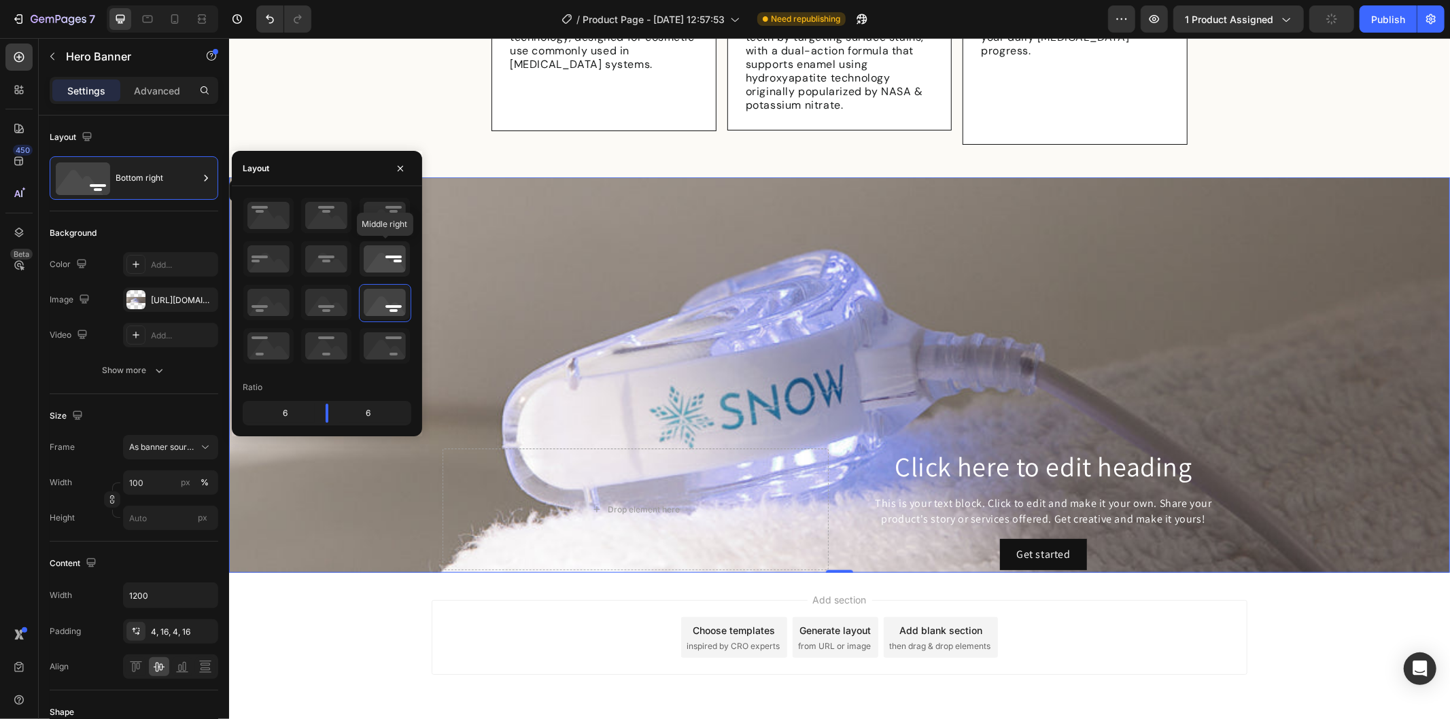
click at [379, 261] on icon at bounding box center [385, 258] width 50 height 35
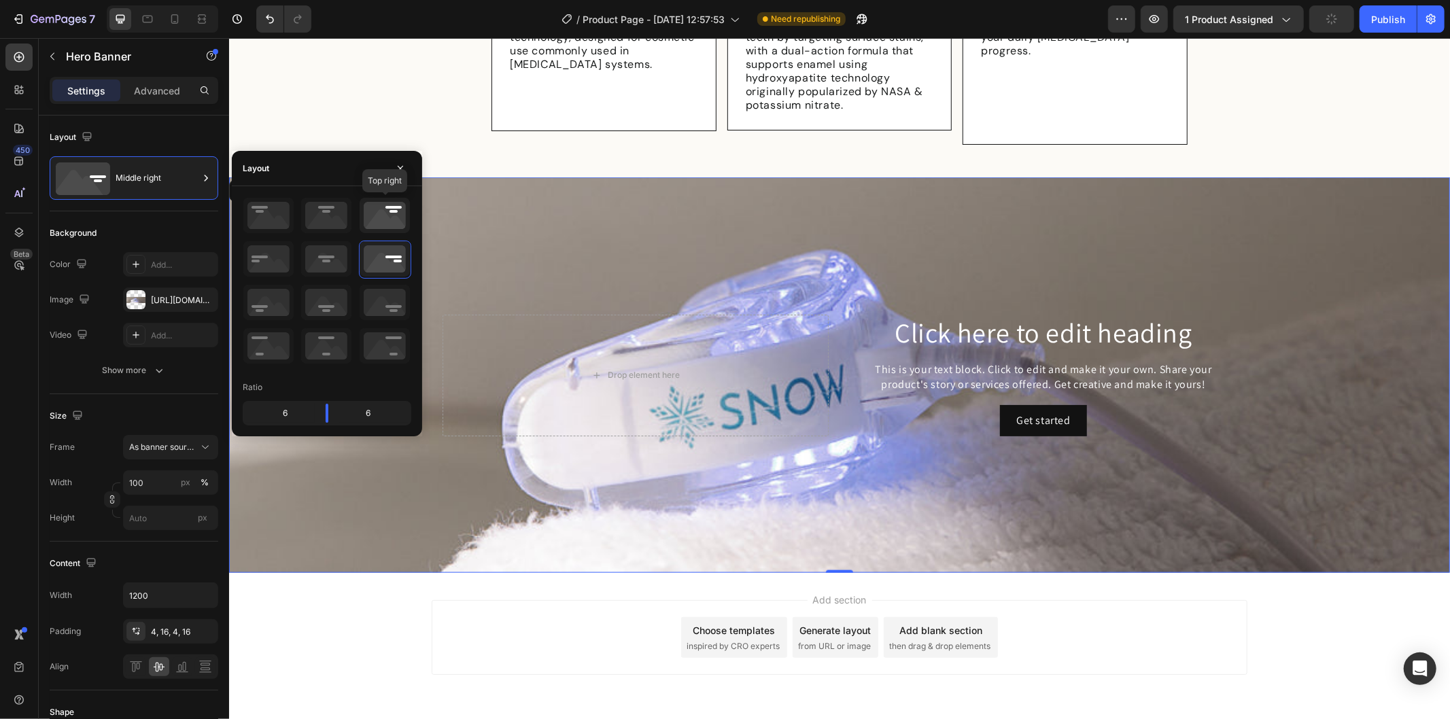
click at [381, 220] on icon at bounding box center [385, 215] width 50 height 35
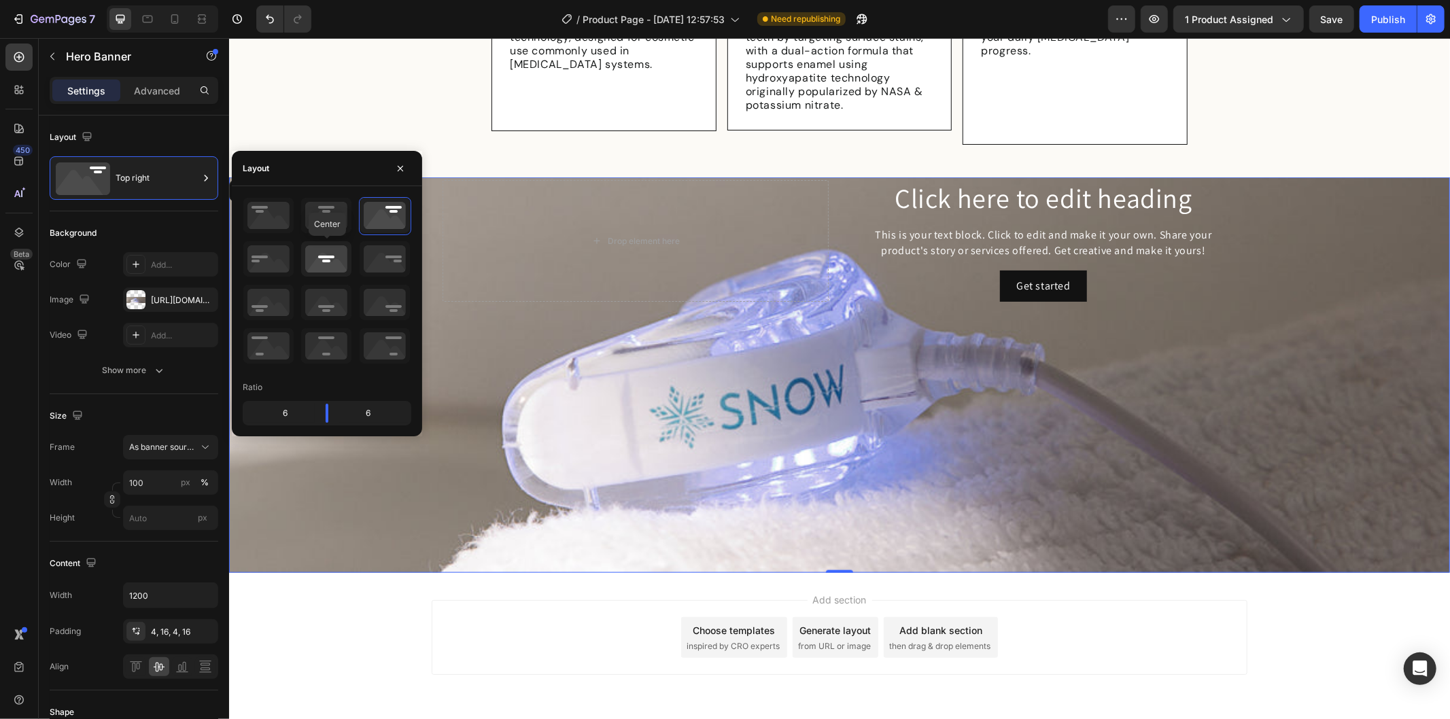
click at [334, 256] on icon at bounding box center [326, 258] width 50 height 35
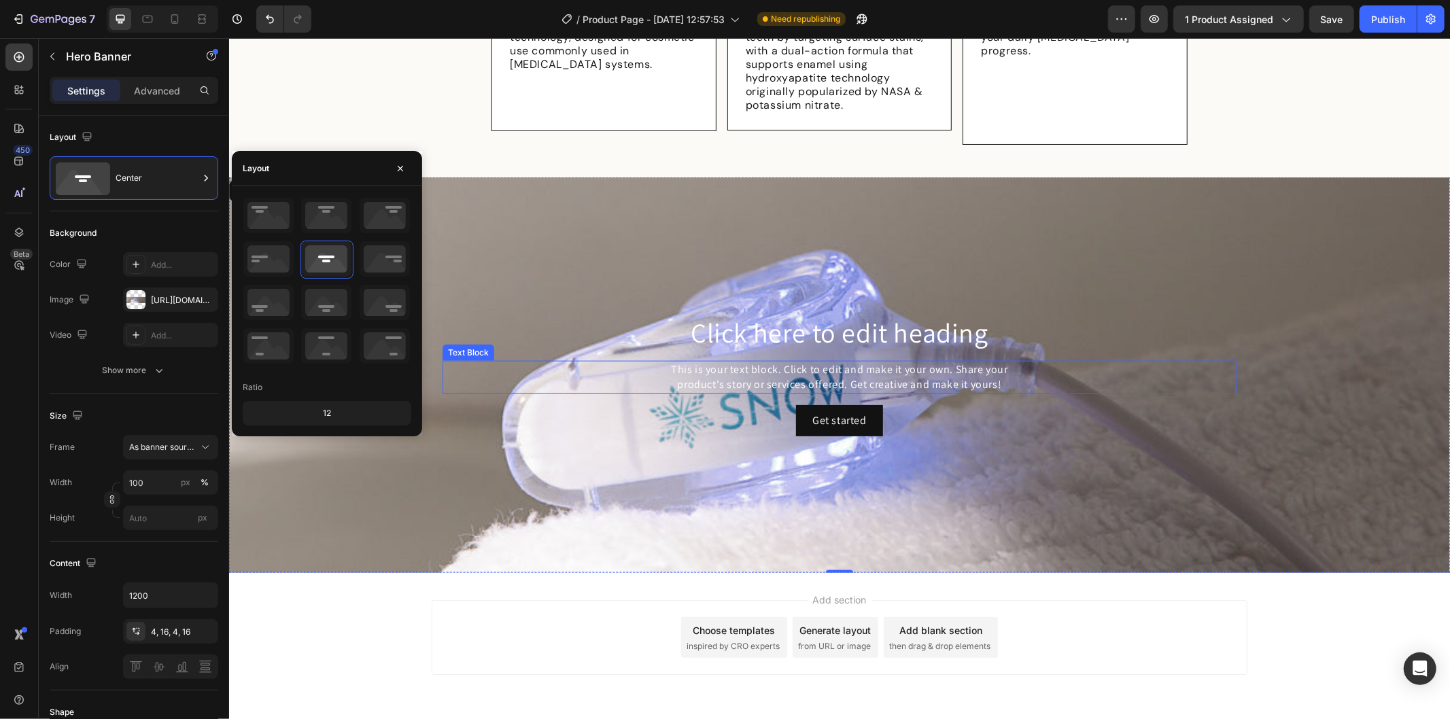
click at [614, 326] on h2 "Click here to edit heading" at bounding box center [839, 331] width 794 height 35
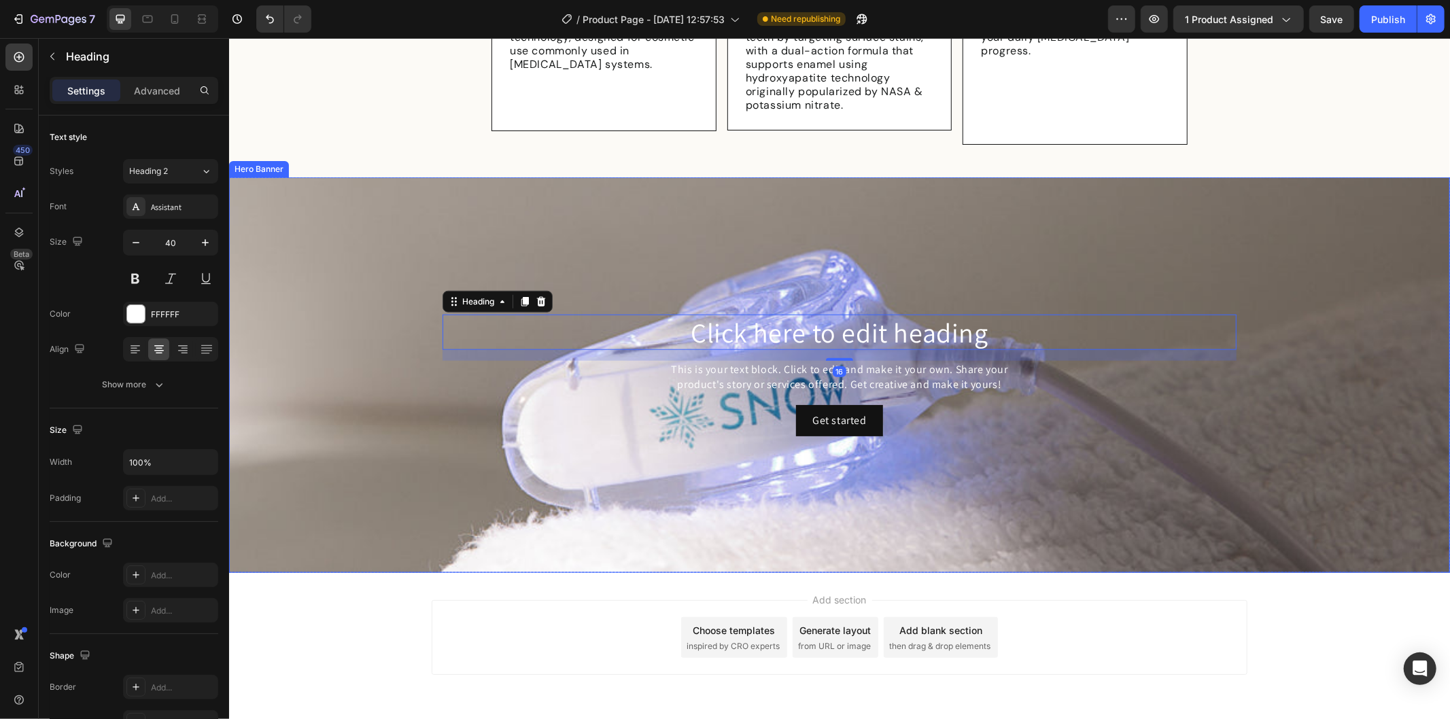
click at [595, 268] on div "Background Image" at bounding box center [838, 375] width 1221 height 396
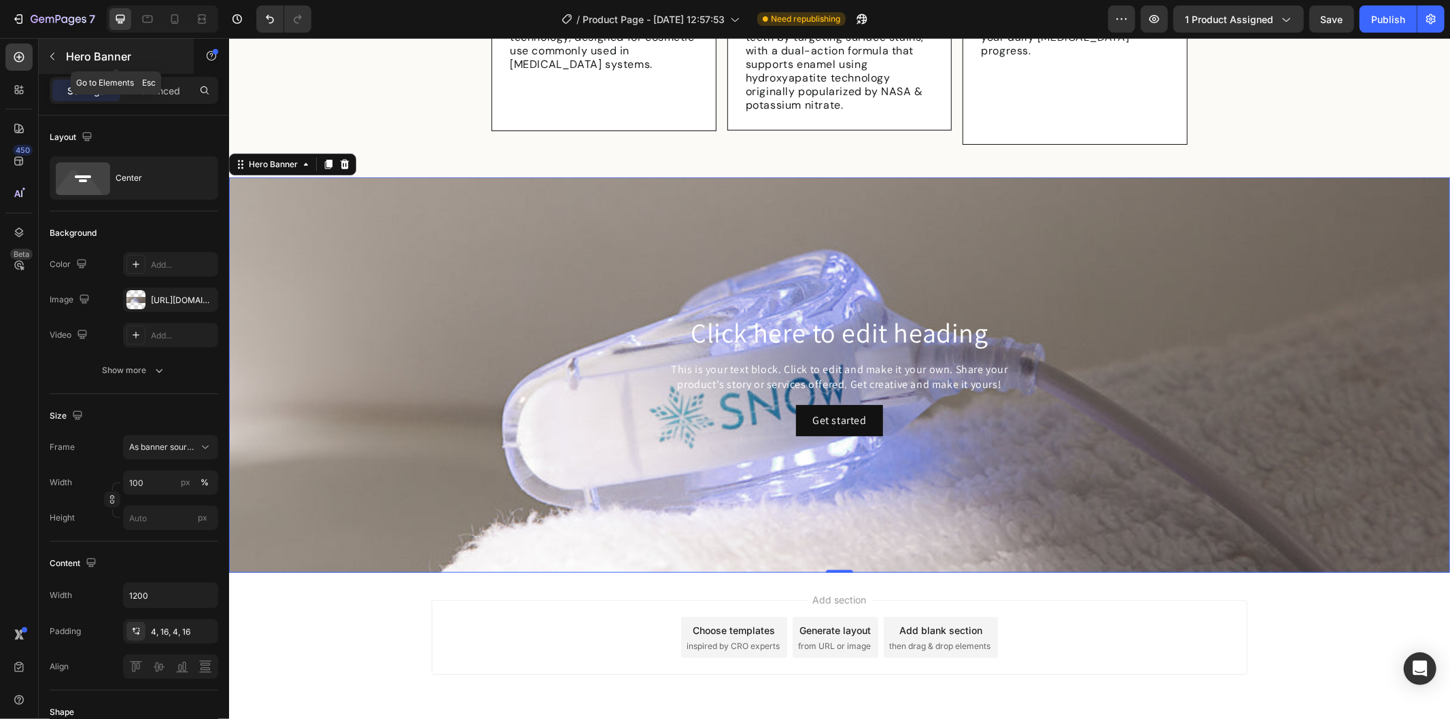
click at [61, 58] on button "button" at bounding box center [52, 57] width 22 height 22
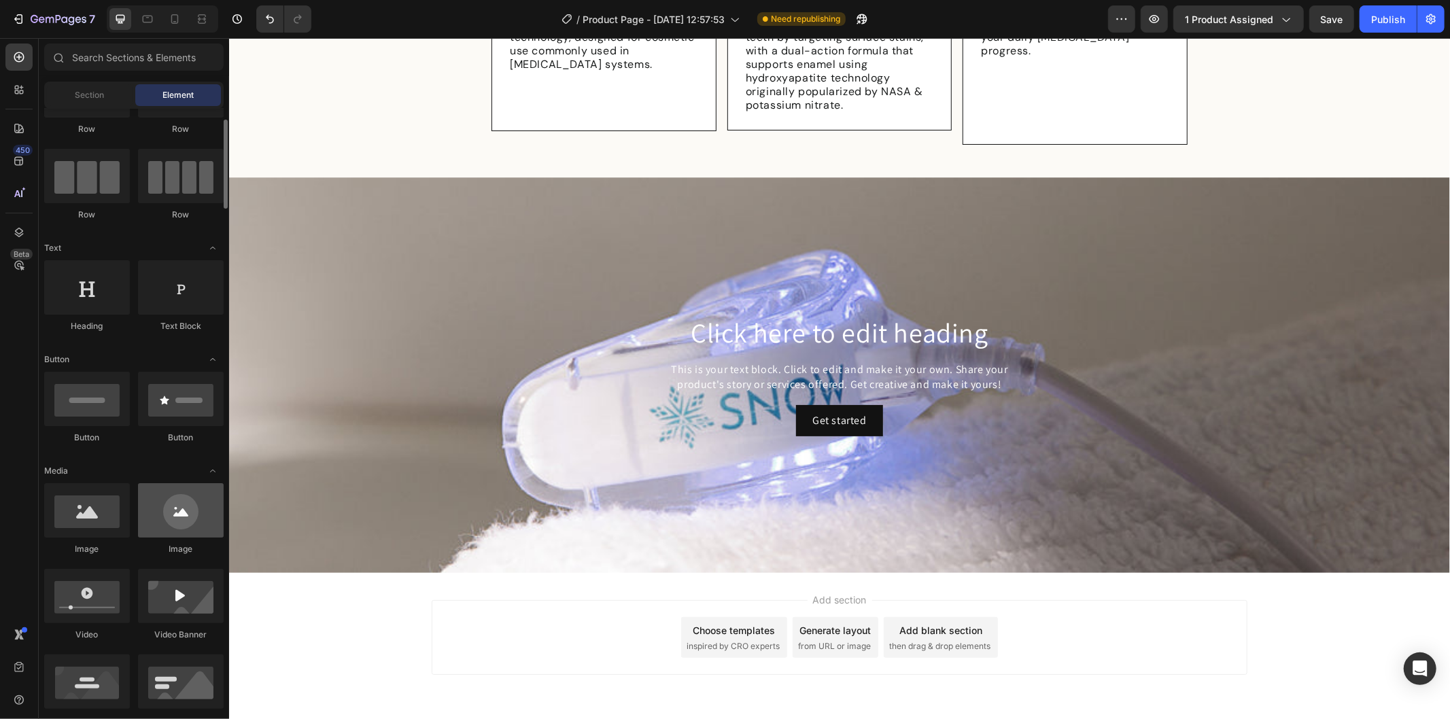
scroll to position [0, 0]
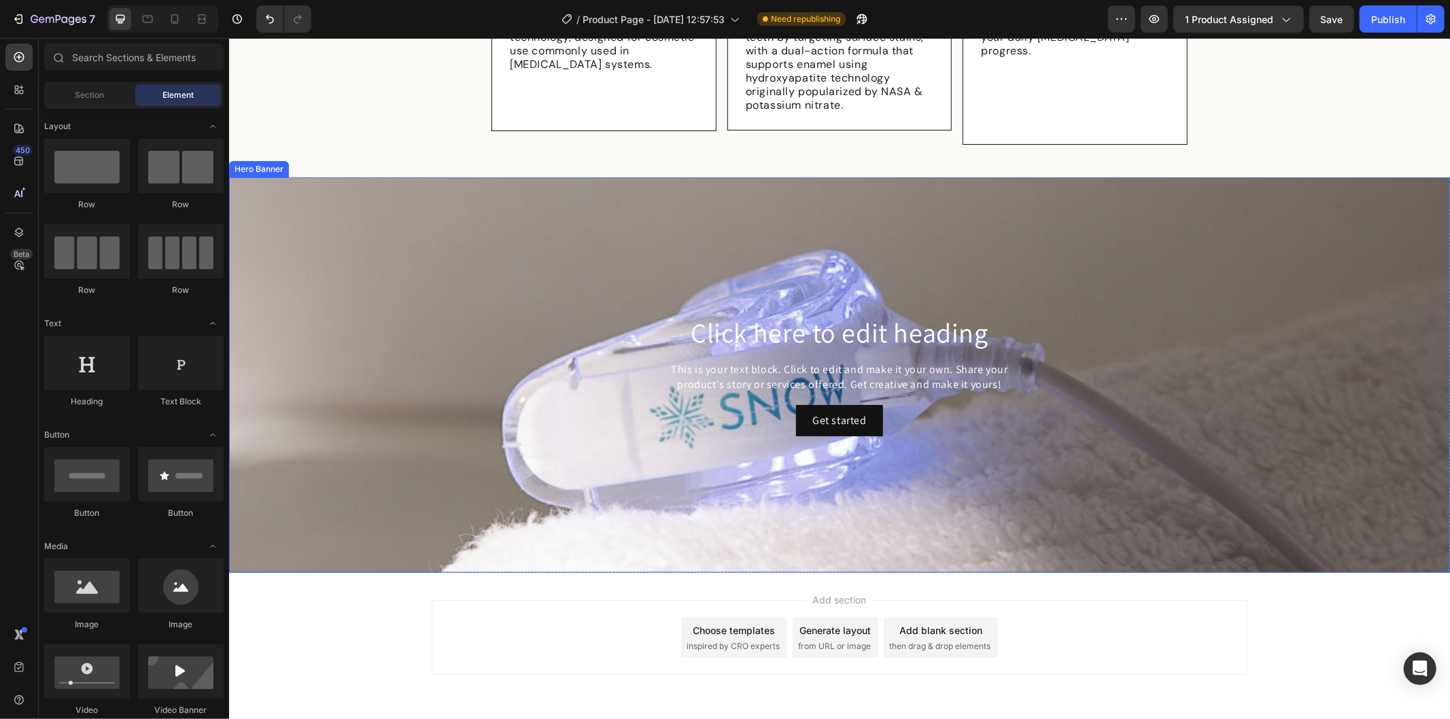
click at [453, 211] on div "Background Image" at bounding box center [838, 375] width 1221 height 396
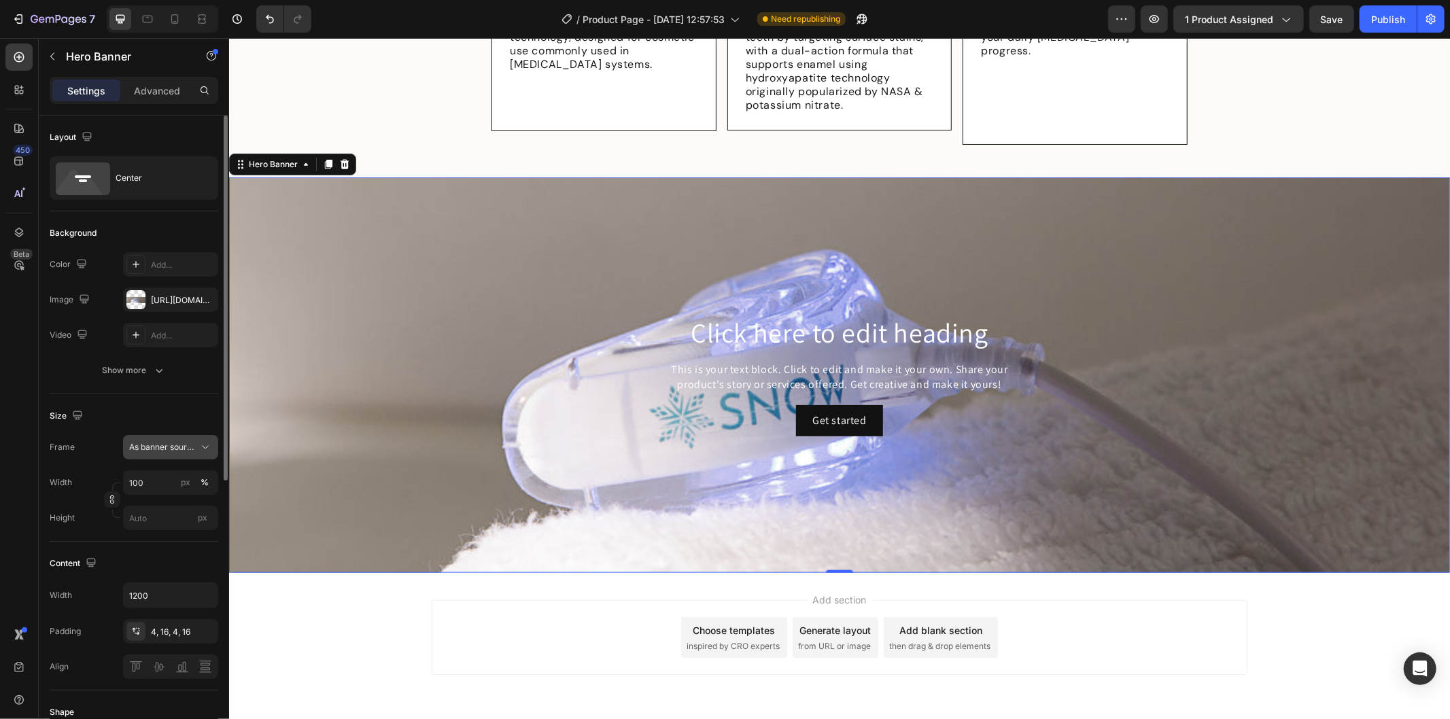
click at [197, 445] on div "As banner source" at bounding box center [170, 447] width 83 height 14
click at [182, 500] on div "Custom" at bounding box center [167, 504] width 79 height 12
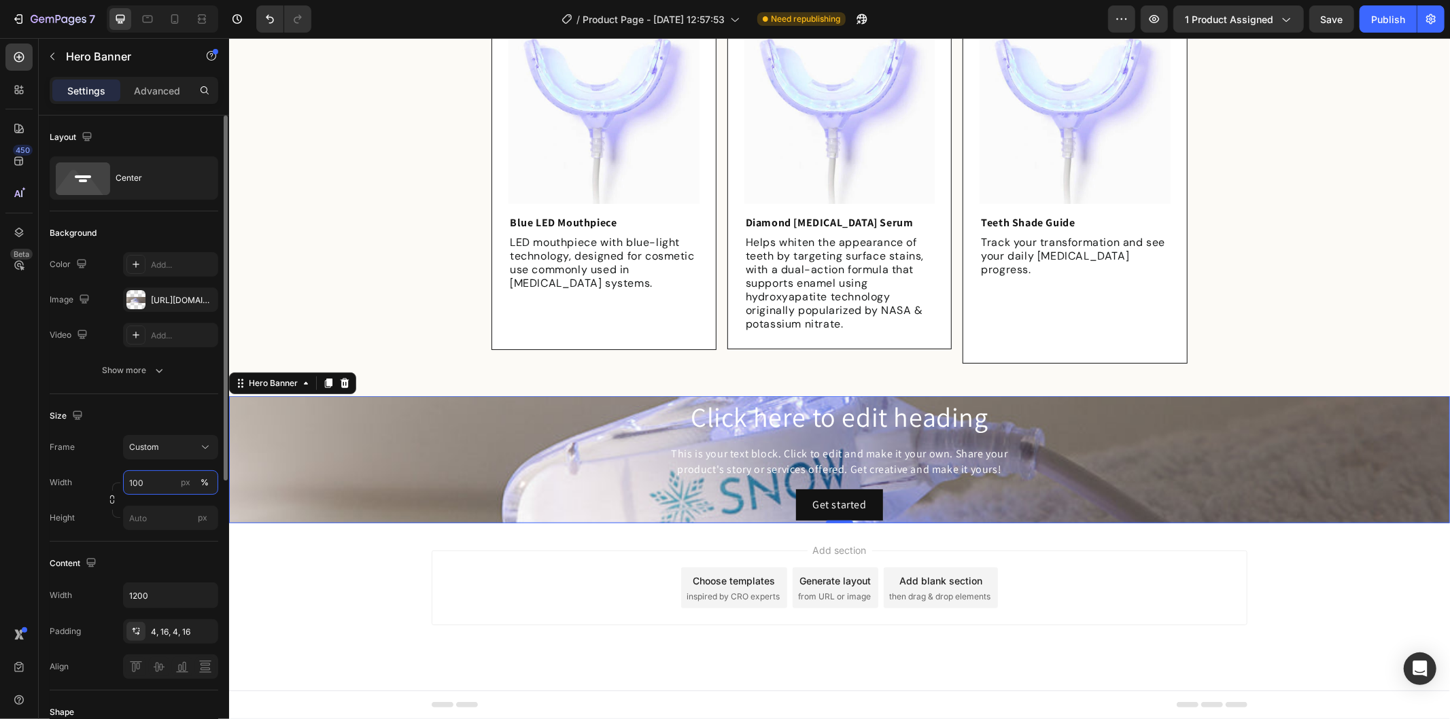
scroll to position [904, 0]
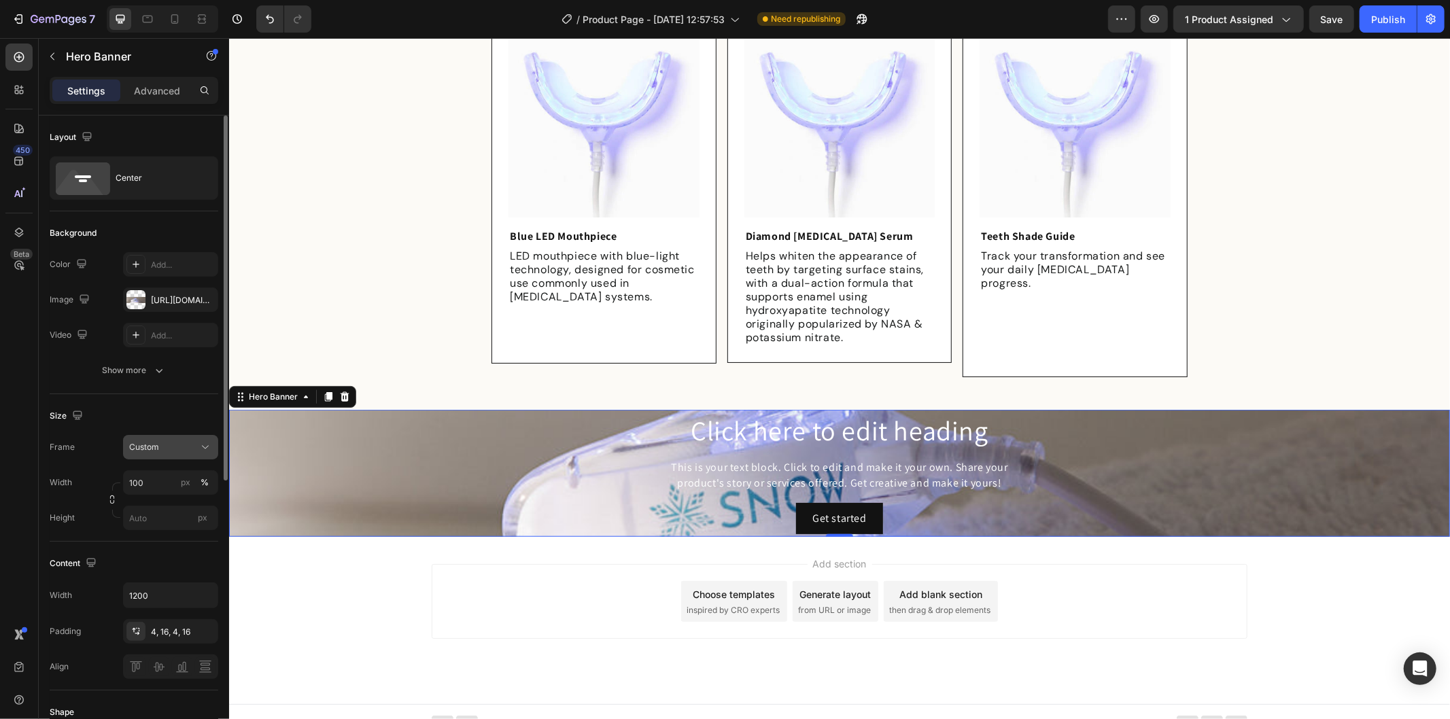
click at [195, 449] on div "Custom" at bounding box center [162, 447] width 67 height 12
click at [185, 474] on span "As banner source" at bounding box center [161, 480] width 67 height 12
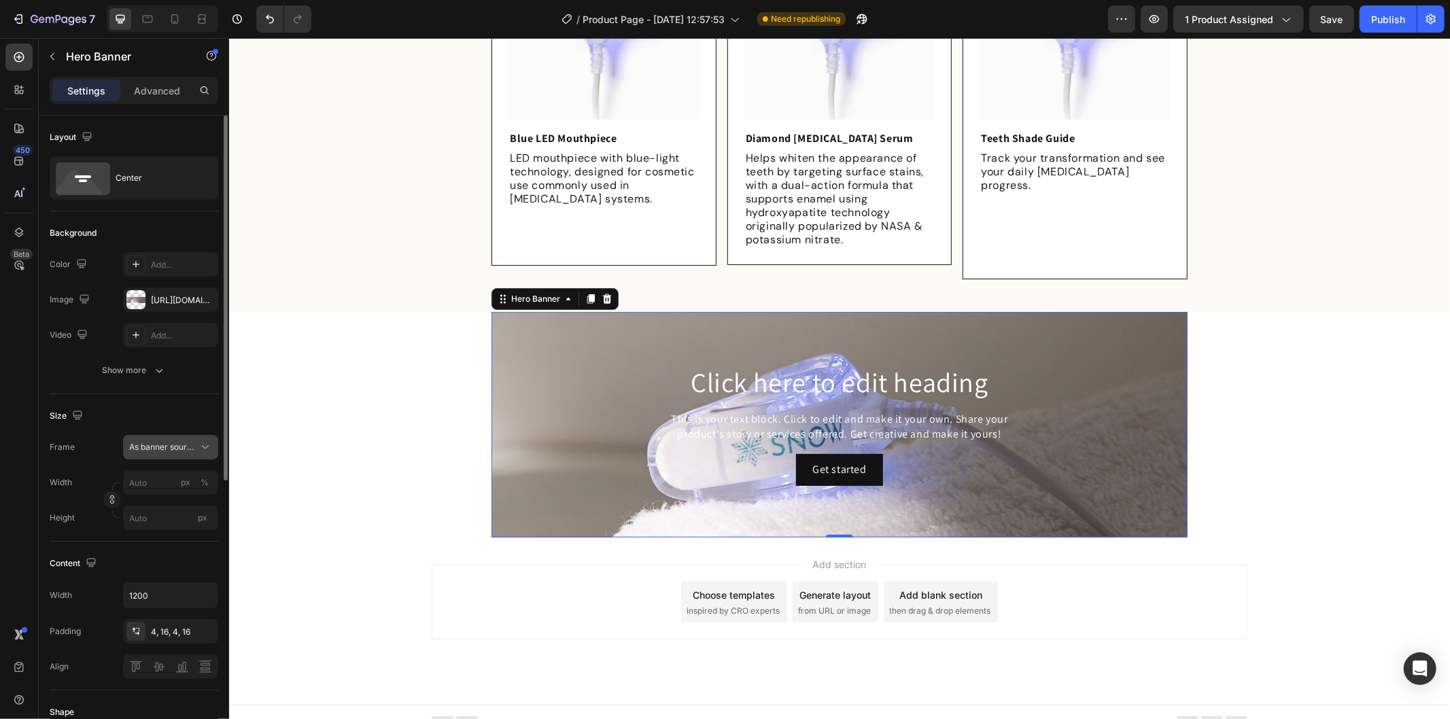
click at [166, 439] on button "As banner source" at bounding box center [170, 447] width 95 height 24
click at [201, 447] on icon at bounding box center [205, 447] width 14 height 14
click at [163, 442] on span "As banner source" at bounding box center [162, 447] width 67 height 12
click at [154, 499] on span "Custom" at bounding box center [143, 504] width 30 height 12
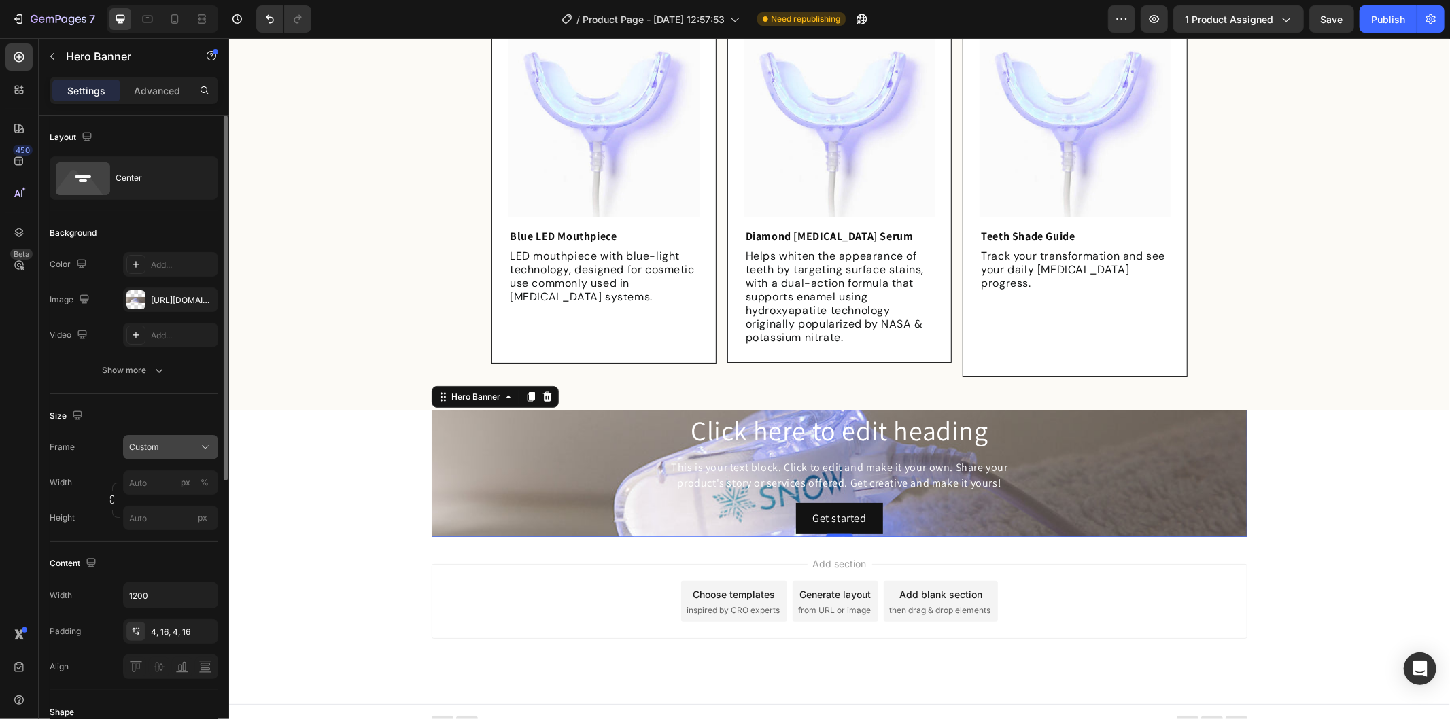
click at [188, 447] on div "Custom" at bounding box center [162, 447] width 67 height 12
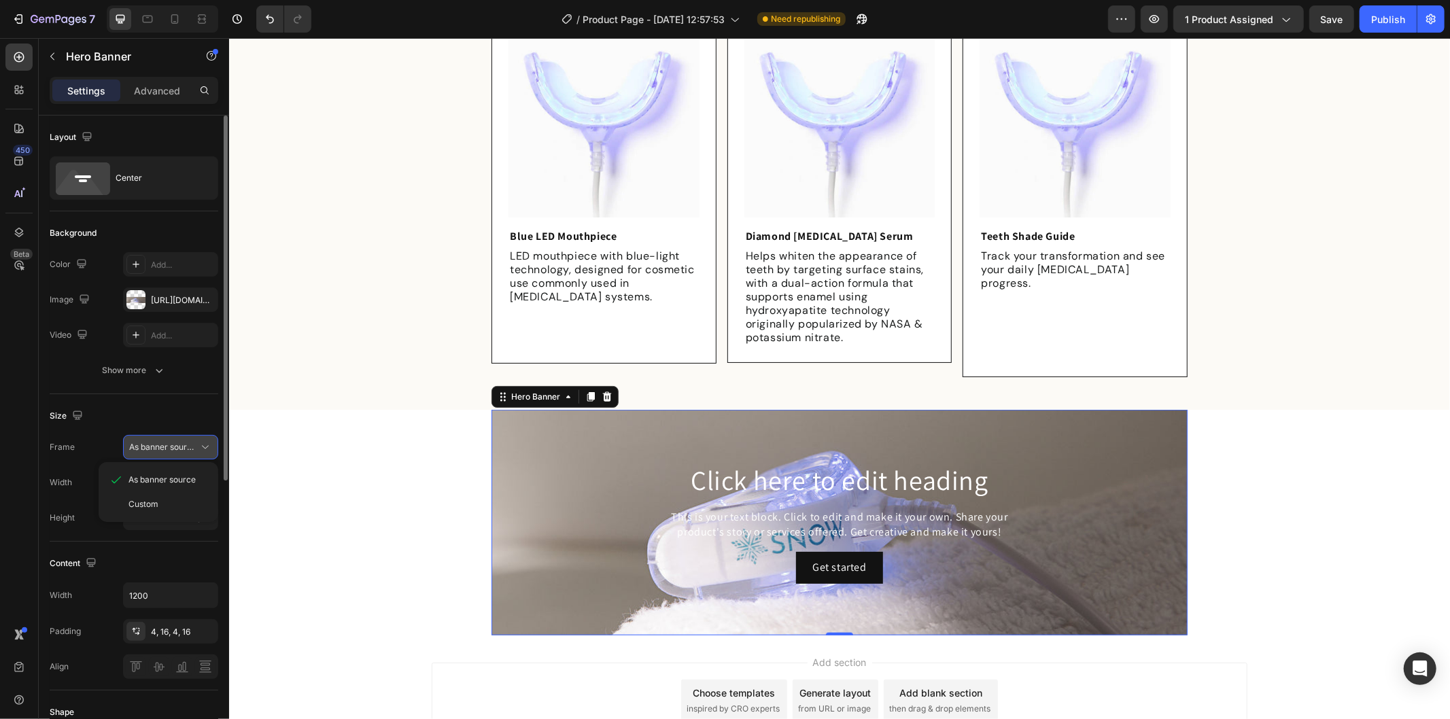
scroll to position [1002, 0]
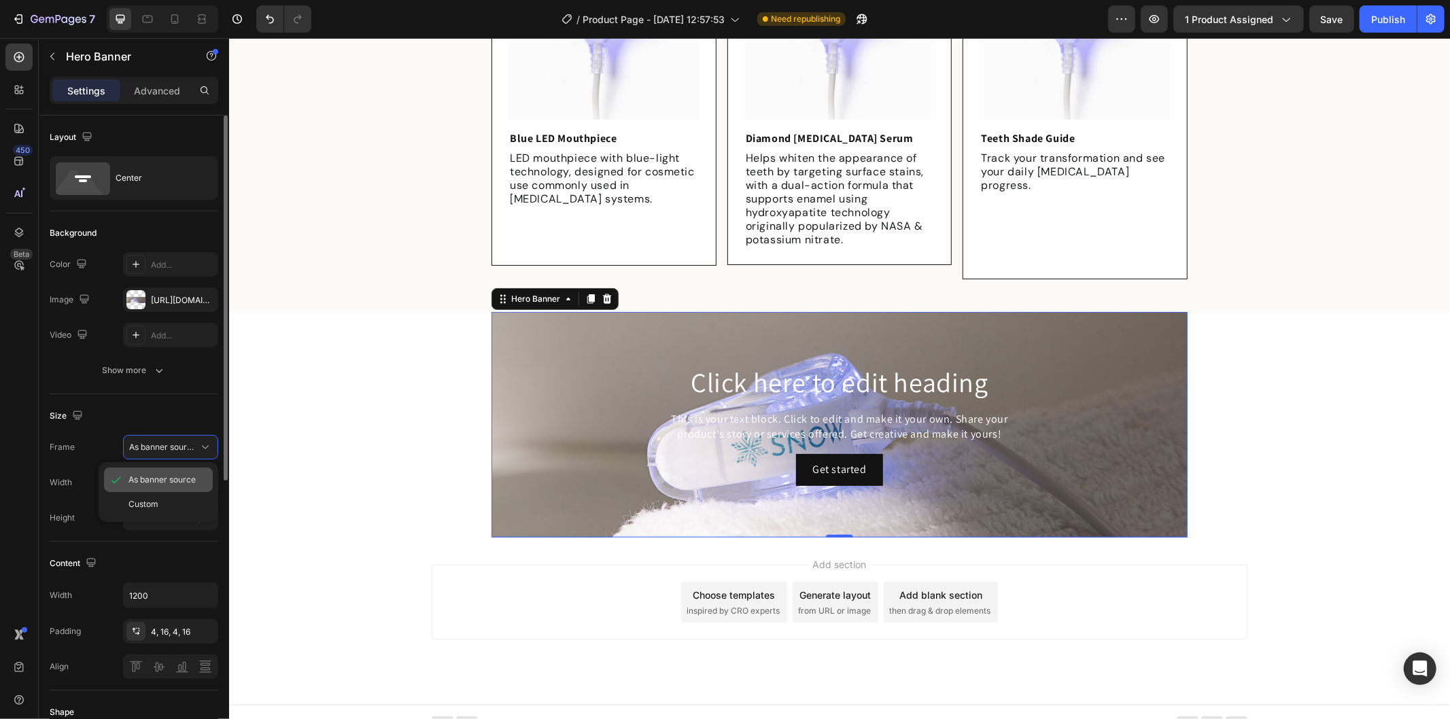
click at [171, 480] on span "As banner source" at bounding box center [161, 480] width 67 height 12
click at [205, 479] on div "%" at bounding box center [204, 482] width 8 height 12
click at [145, 476] on input "px %" at bounding box center [170, 482] width 95 height 24
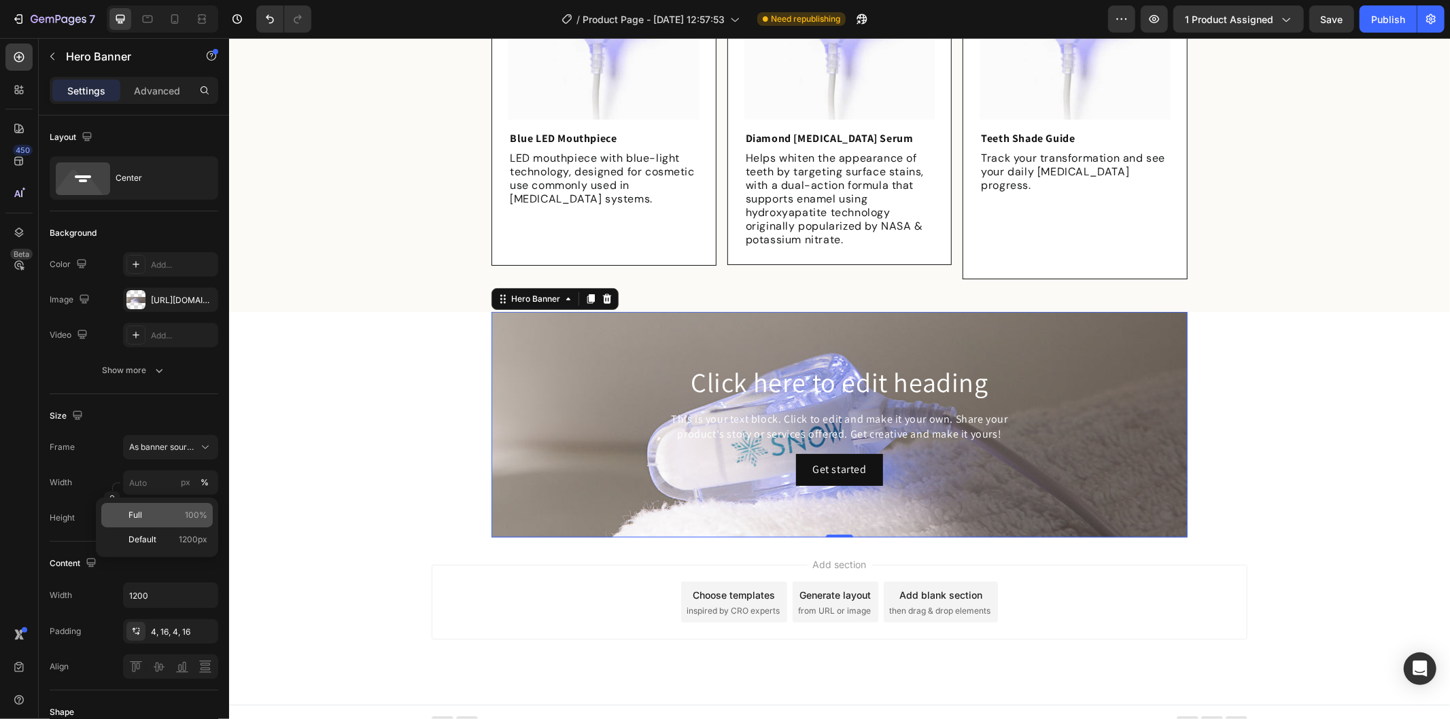
click at [158, 514] on p "Full 100%" at bounding box center [167, 515] width 79 height 12
type input "100"
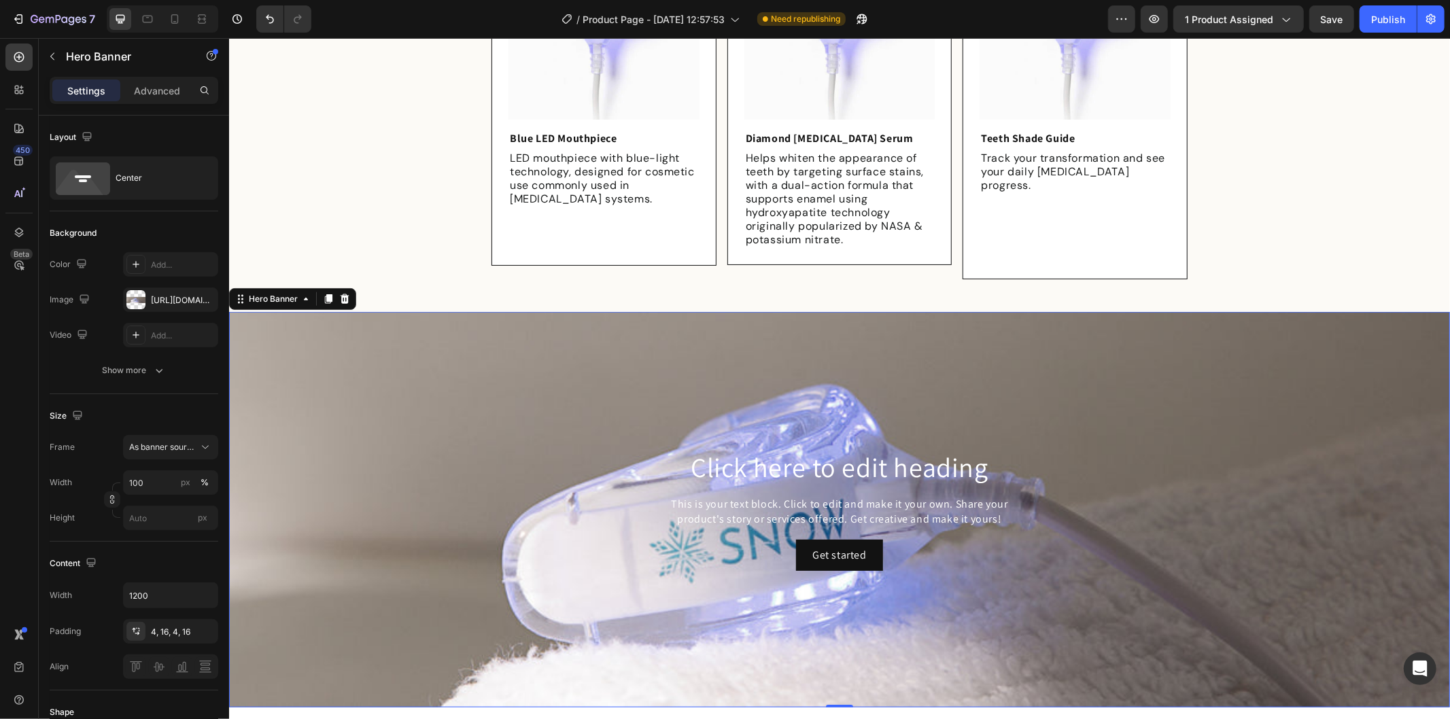
scroll to position [1136, 0]
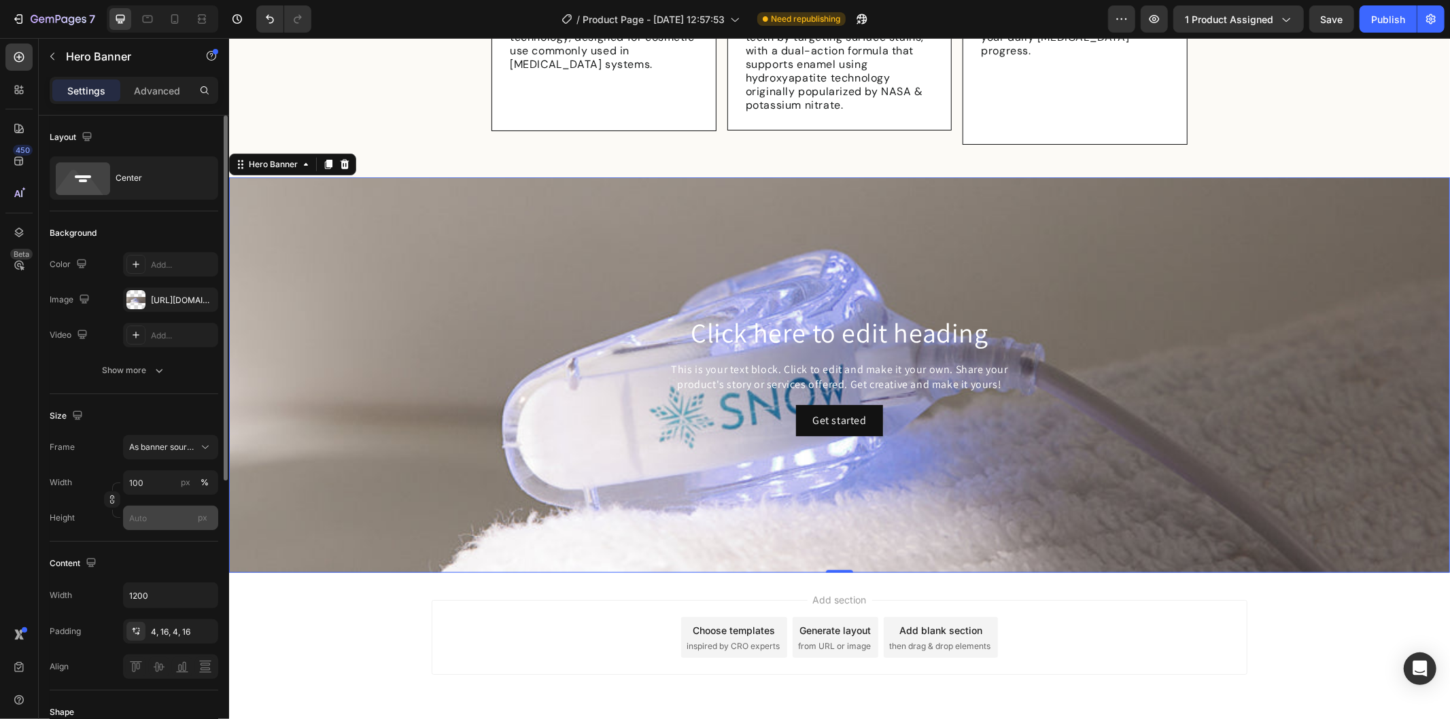
click at [207, 517] on div "px" at bounding box center [202, 518] width 20 height 18
click at [207, 517] on input "px" at bounding box center [170, 518] width 95 height 24
click at [171, 515] on input "px" at bounding box center [170, 518] width 95 height 24
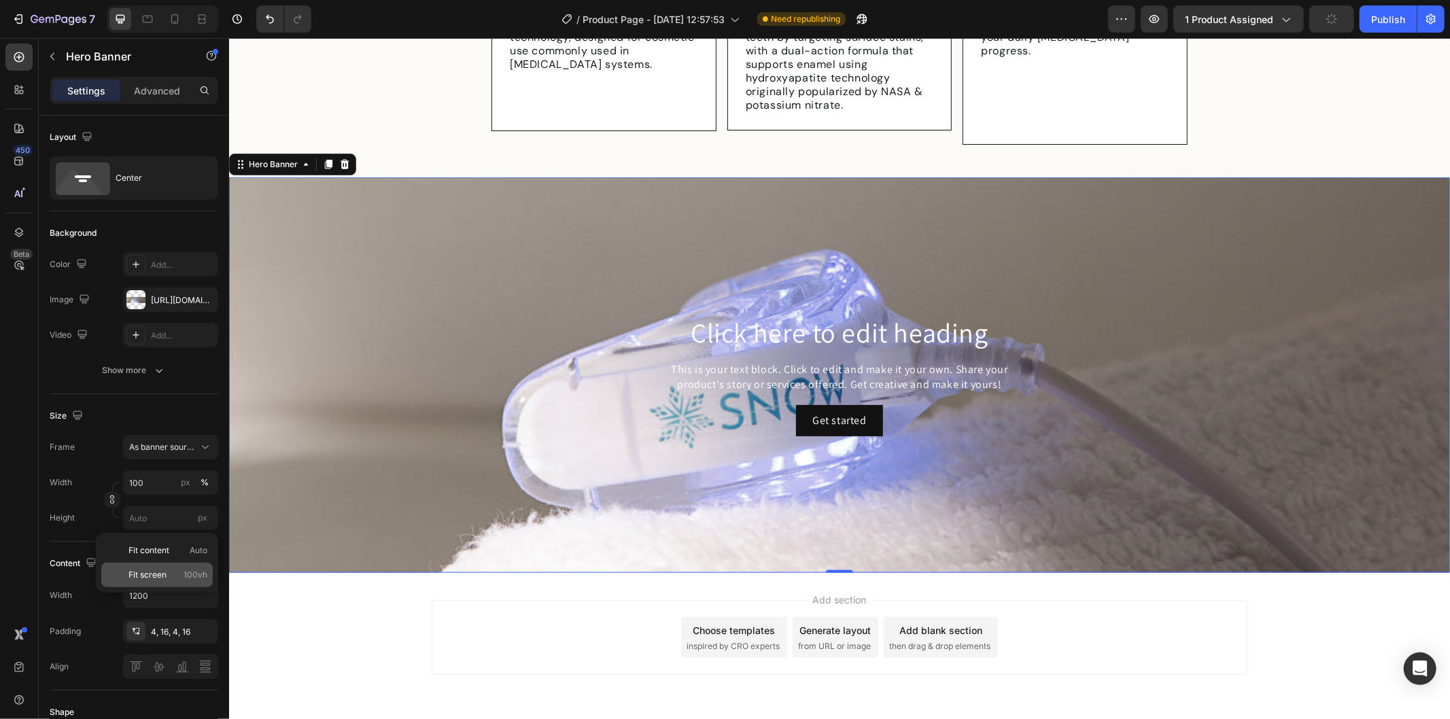
click at [164, 572] on span "Fit screen" at bounding box center [147, 575] width 38 height 12
type input "100 vh"
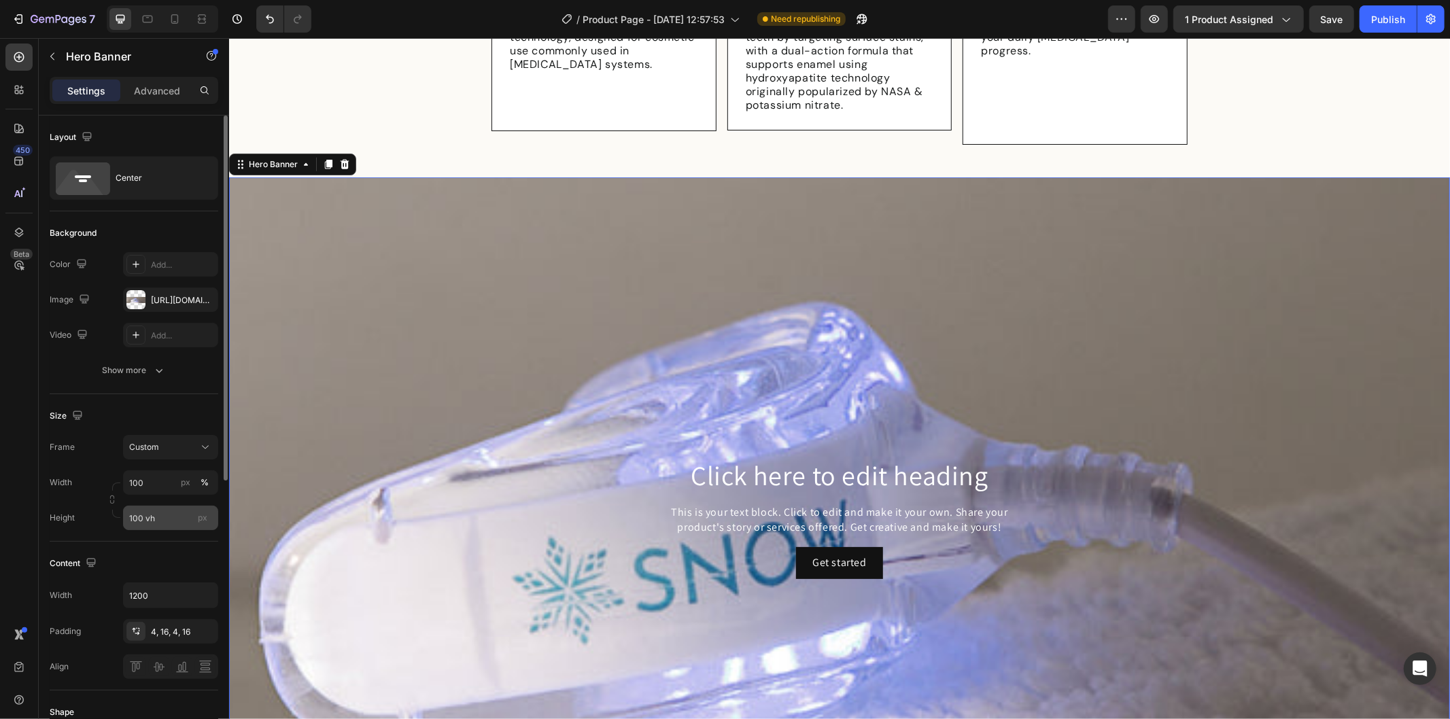
click at [198, 521] on span "px" at bounding box center [203, 517] width 10 height 10
click at [197, 521] on input "100 vh" at bounding box center [170, 518] width 95 height 24
click at [160, 510] on input "100 vh" at bounding box center [170, 518] width 95 height 24
click at [161, 510] on input "100 vh" at bounding box center [170, 518] width 95 height 24
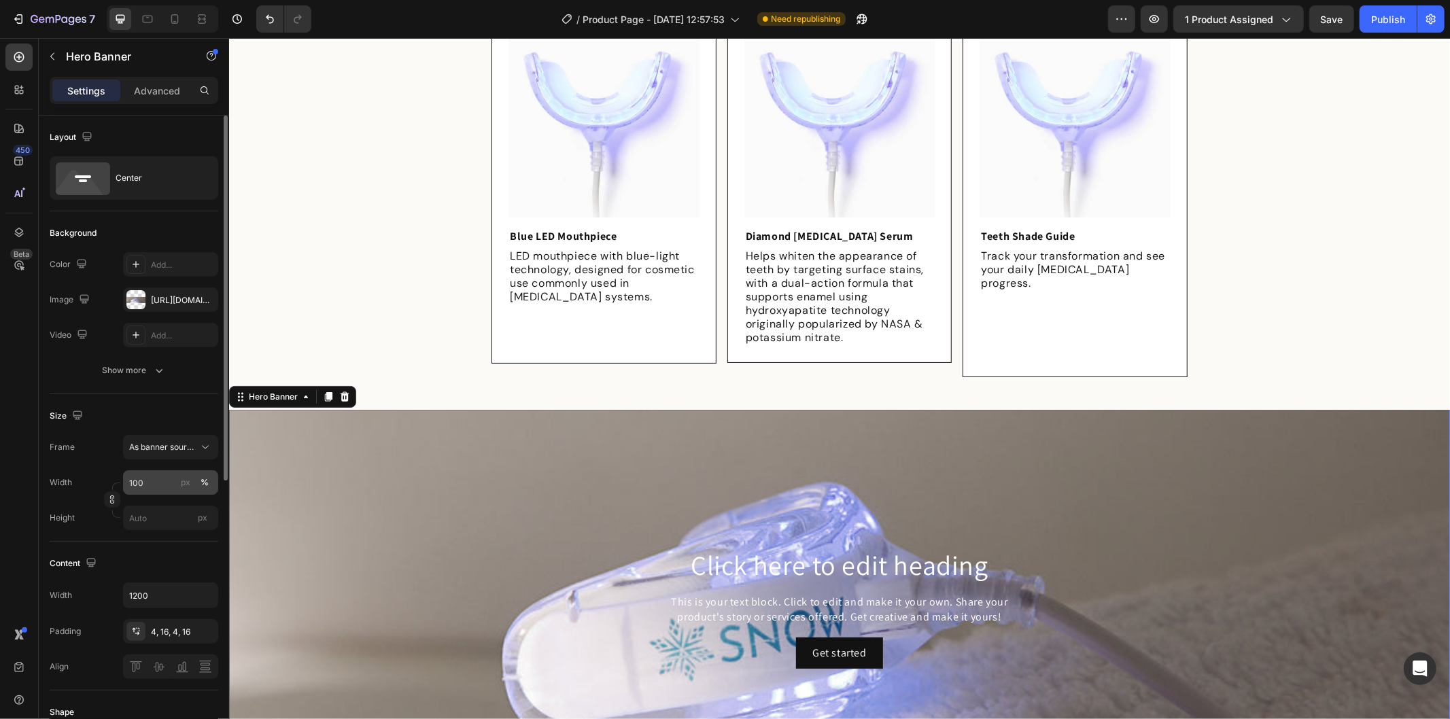
click at [207, 480] on div "%" at bounding box center [204, 482] width 8 height 12
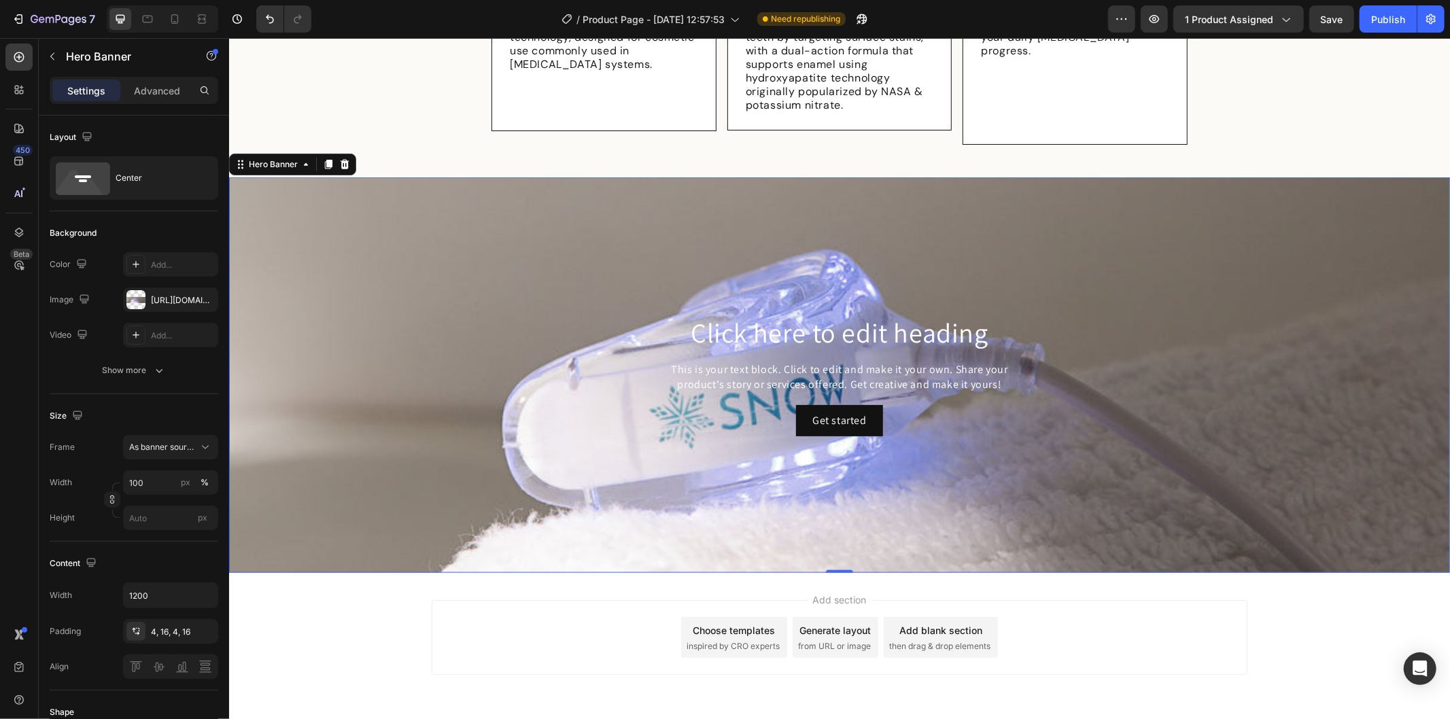
click at [447, 610] on div "Add section Choose templates inspired by CRO experts Generate layout from URL o…" at bounding box center [839, 636] width 816 height 75
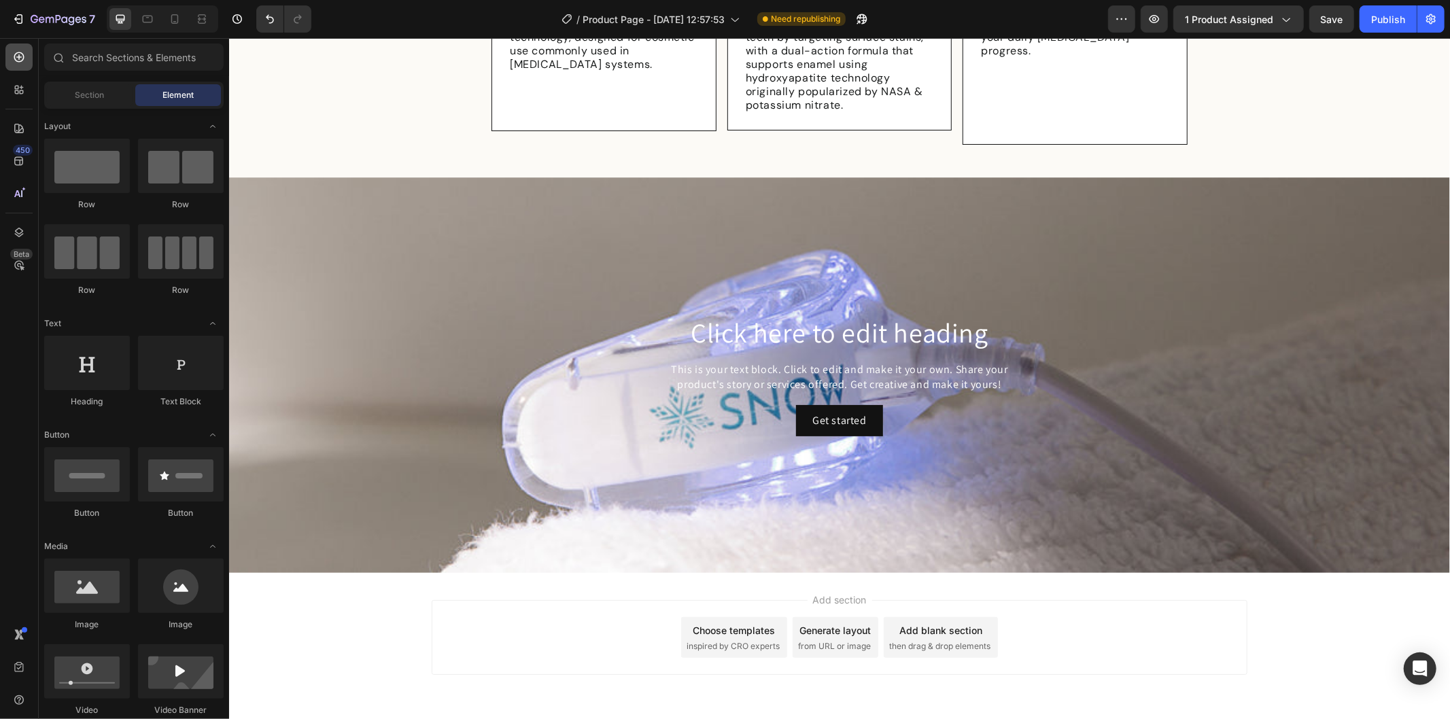
click at [18, 65] on div at bounding box center [18, 56] width 27 height 27
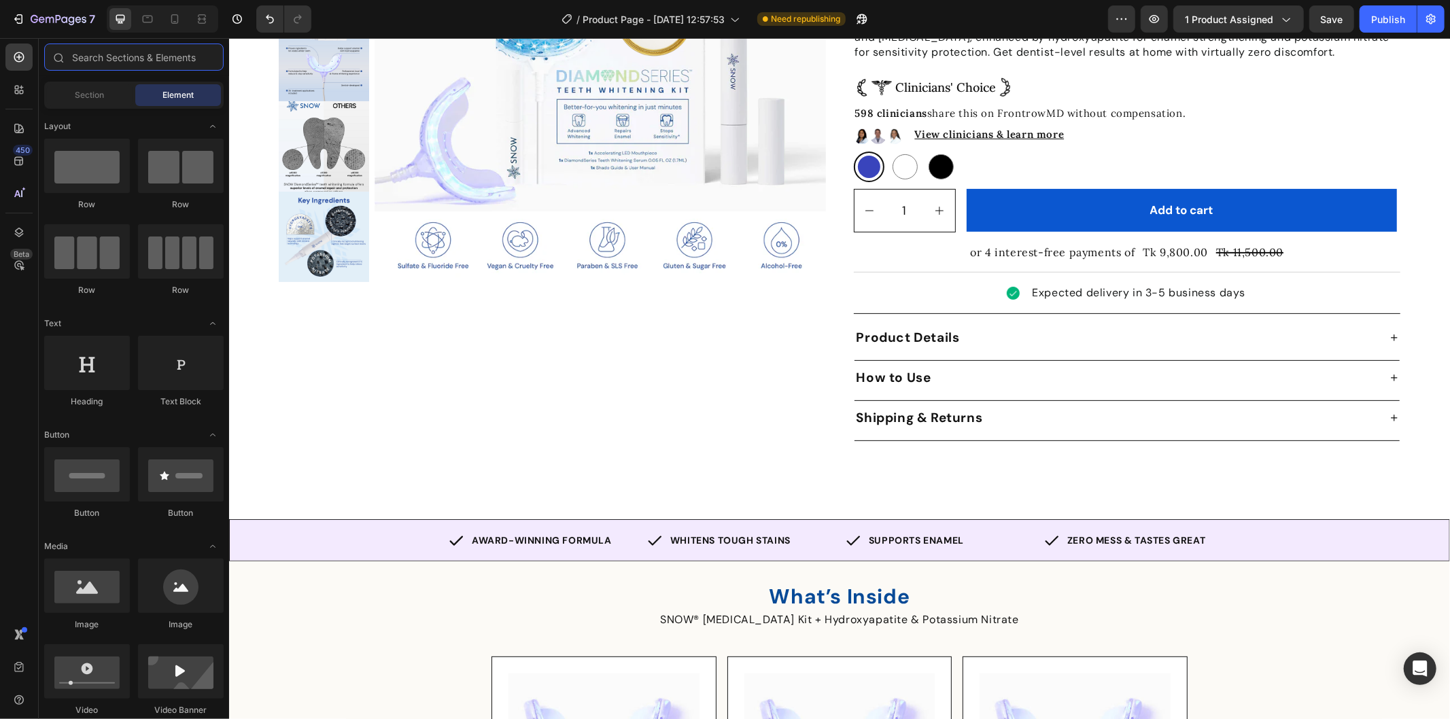
scroll to position [0, 0]
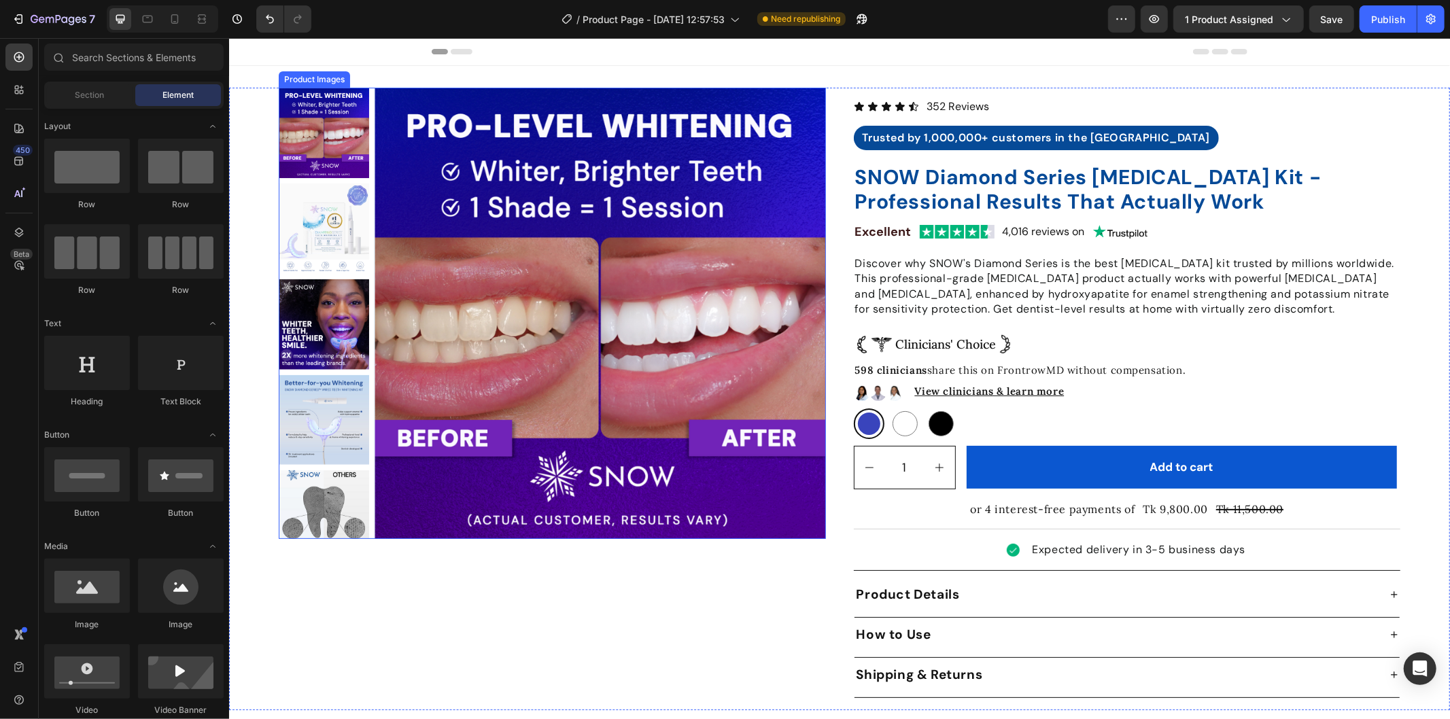
click at [311, 232] on img at bounding box center [323, 228] width 90 height 90
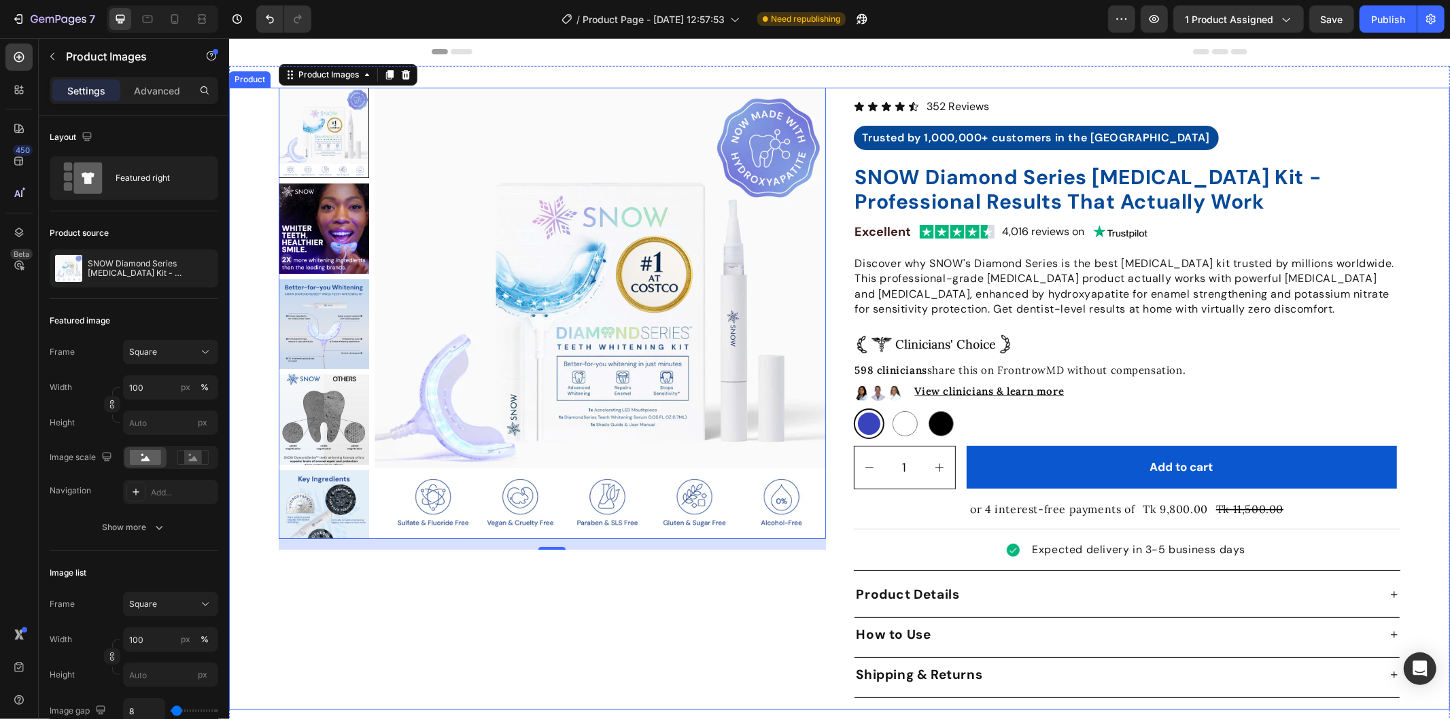
click at [494, 591] on div "Product Images 16" at bounding box center [551, 398] width 547 height 623
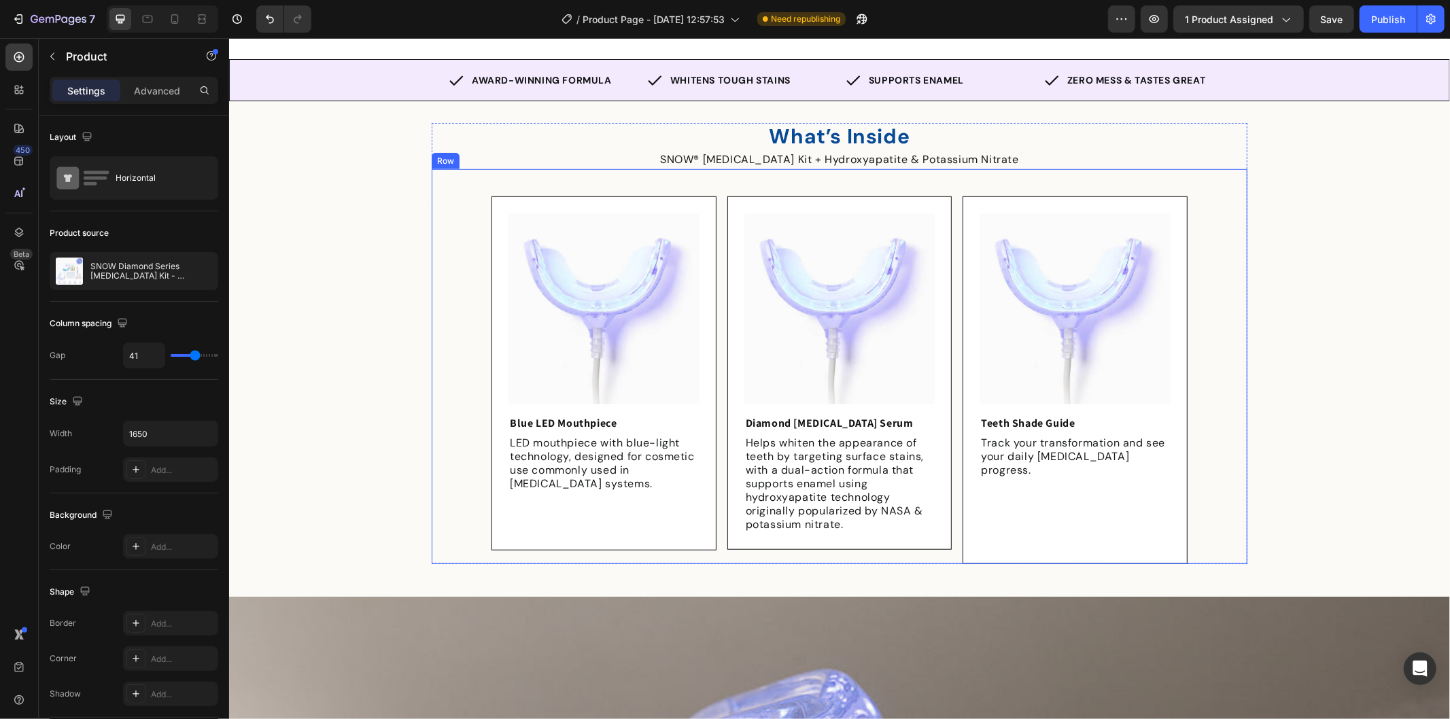
scroll to position [603, 0]
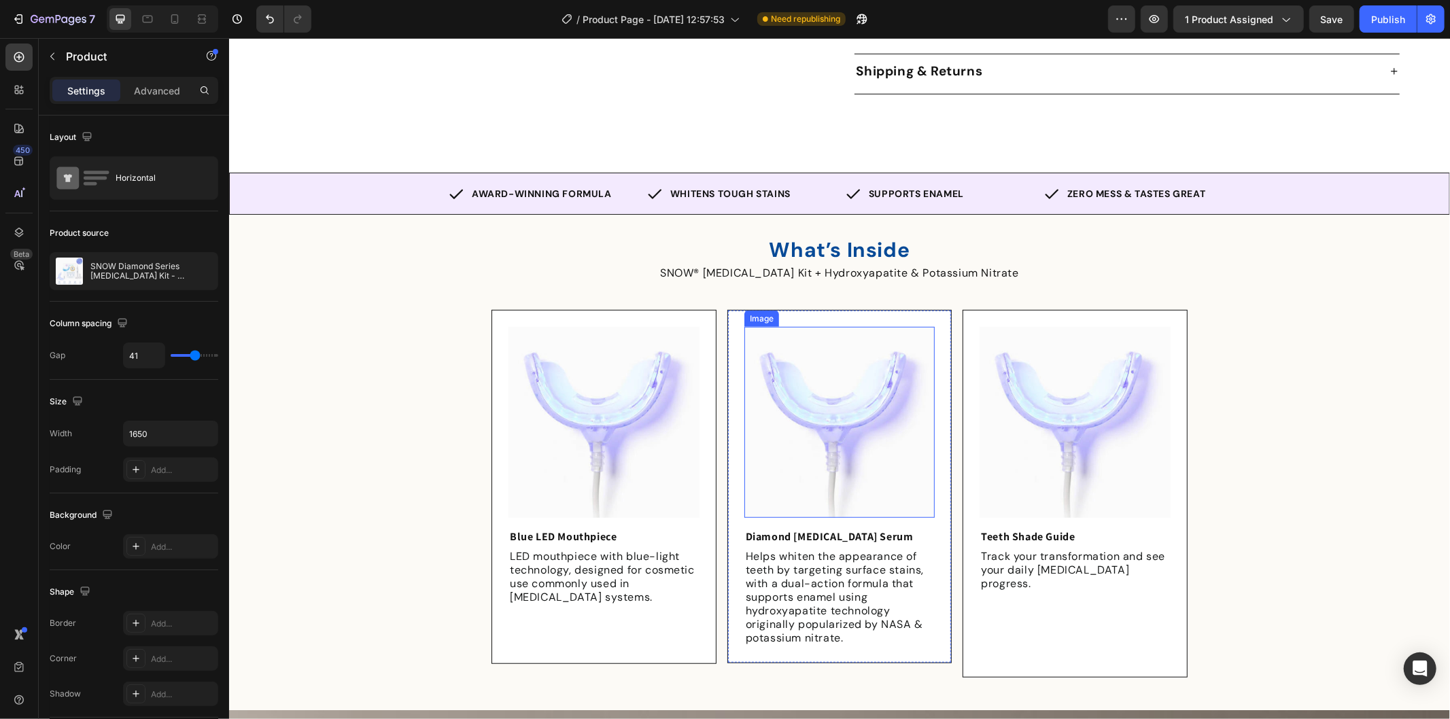
click at [842, 396] on img at bounding box center [838, 421] width 191 height 191
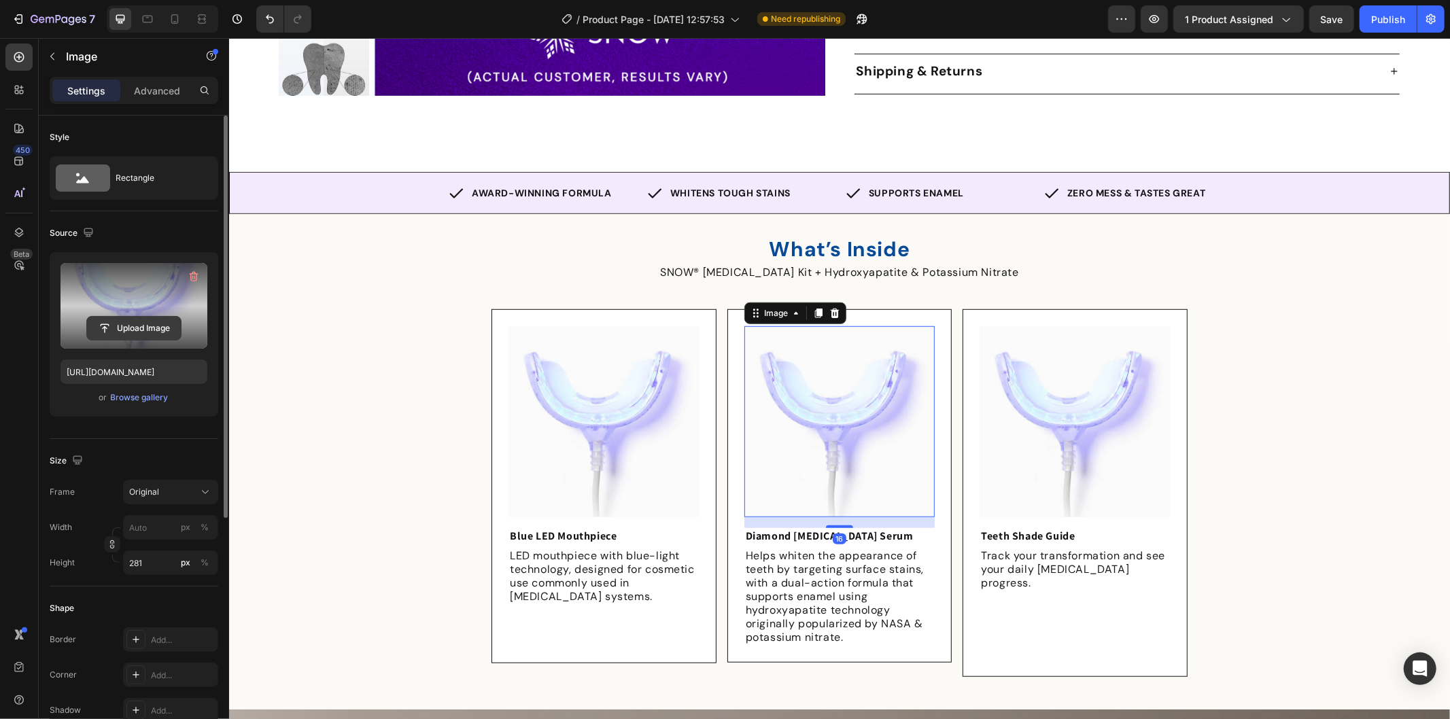
click at [148, 317] on input "file" at bounding box center [134, 328] width 94 height 23
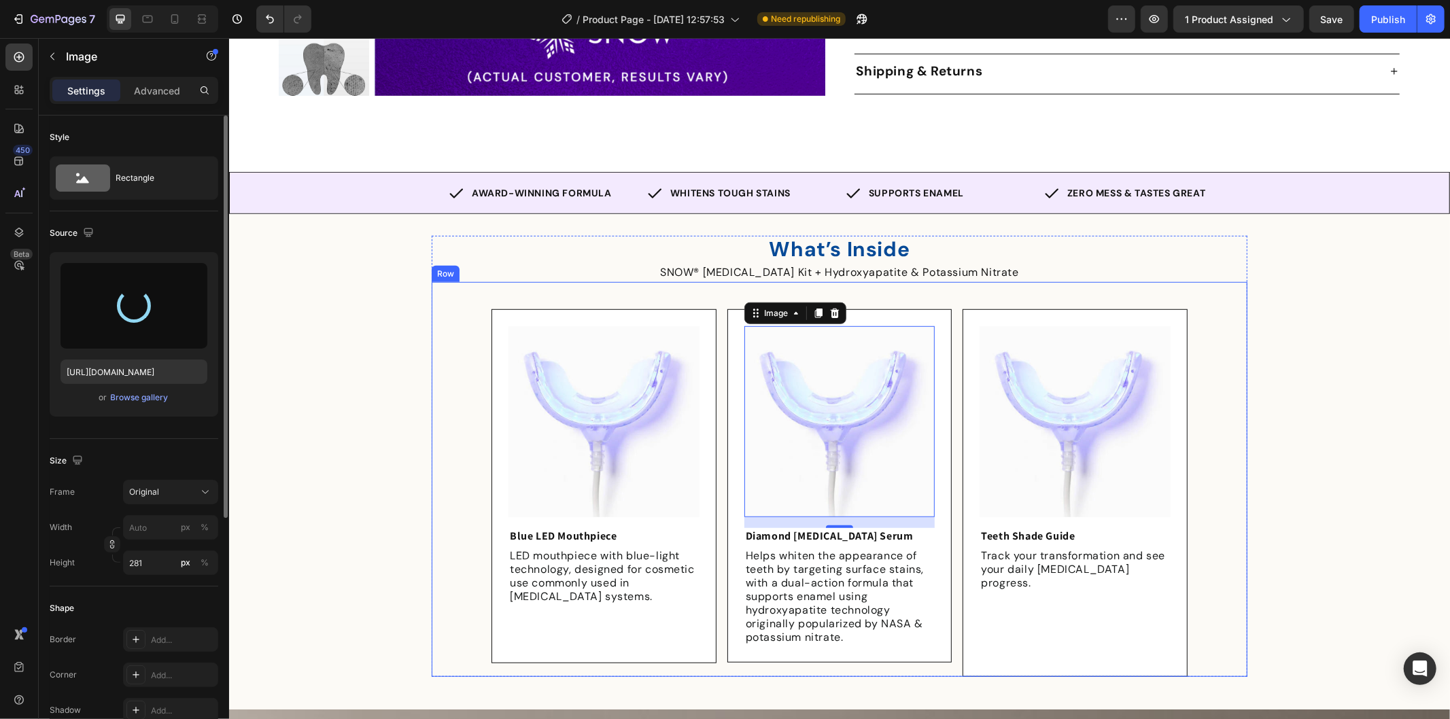
type input "https://cdn.shopify.com/s/files/1/0912/0015/9928/files/gempages_586095209234826…"
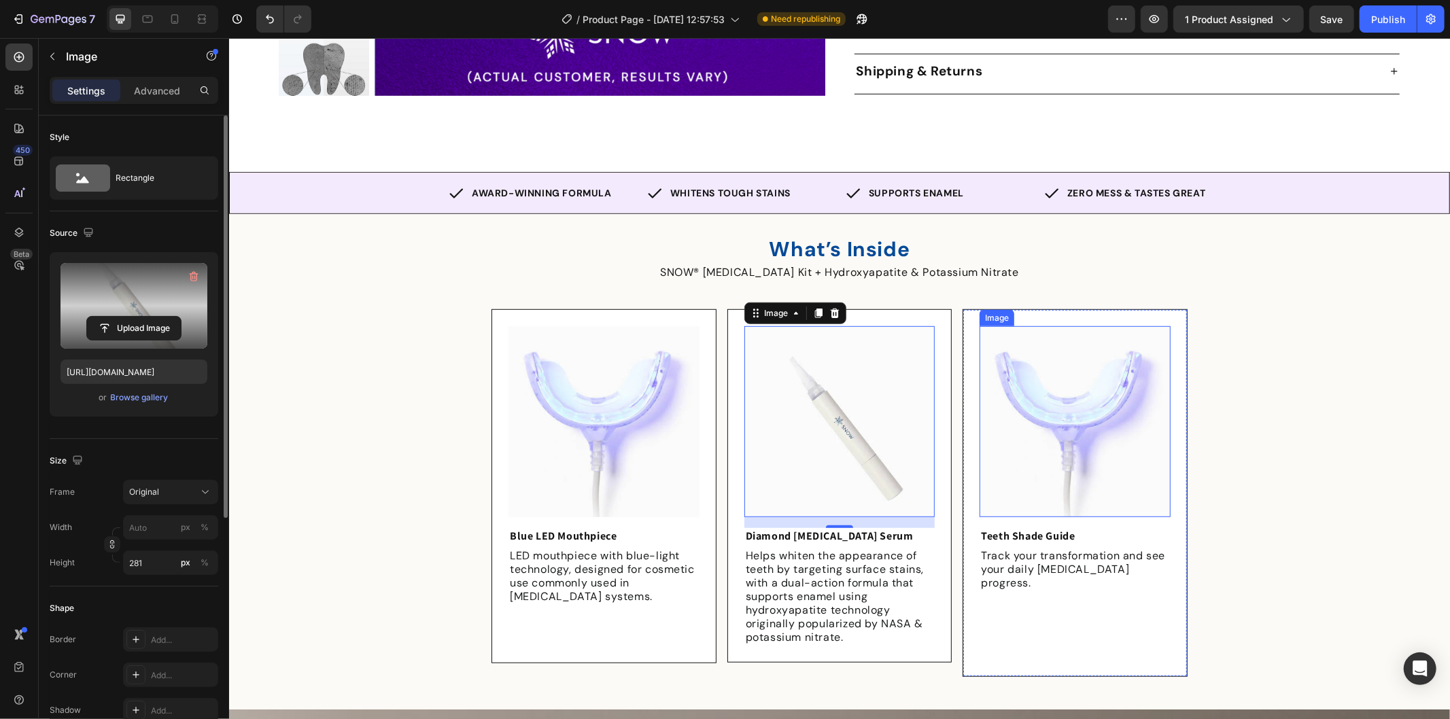
click at [1051, 467] on img at bounding box center [1074, 421] width 191 height 191
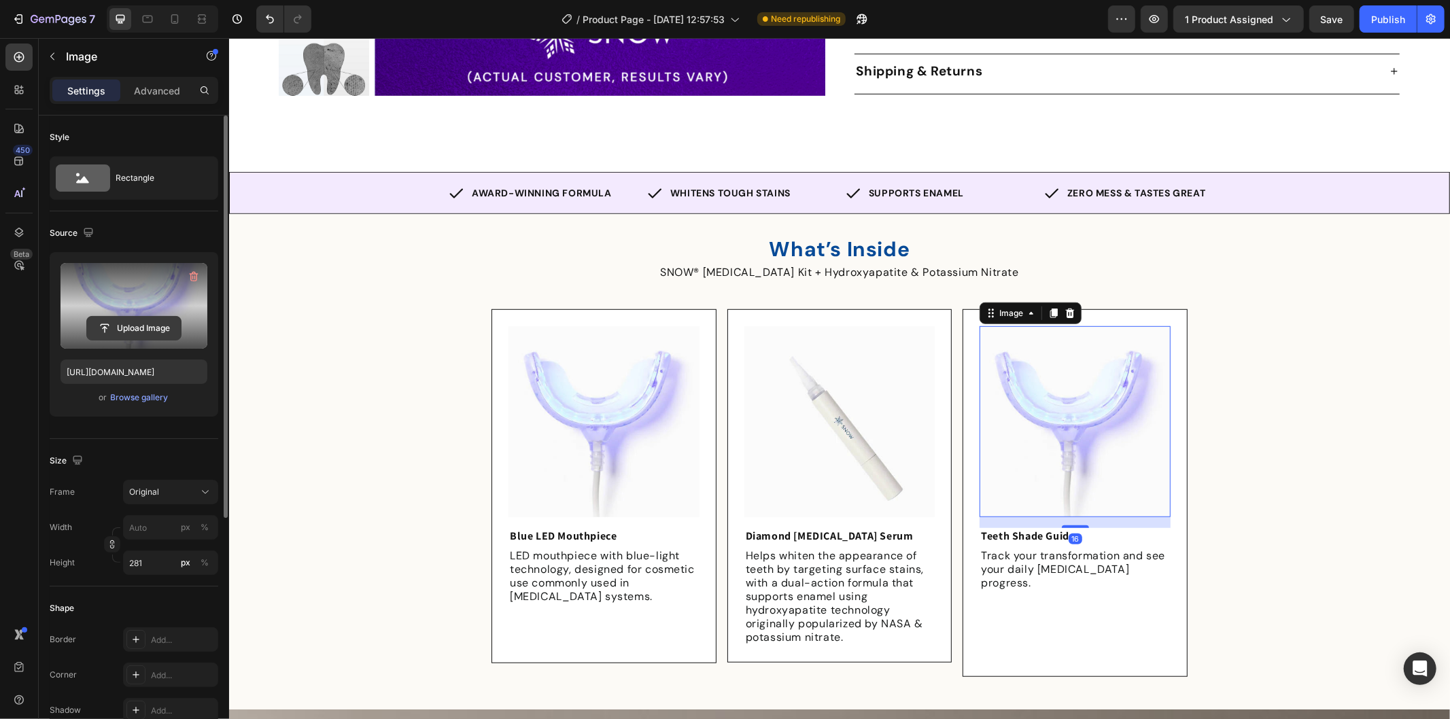
click at [130, 329] on input "file" at bounding box center [134, 328] width 94 height 23
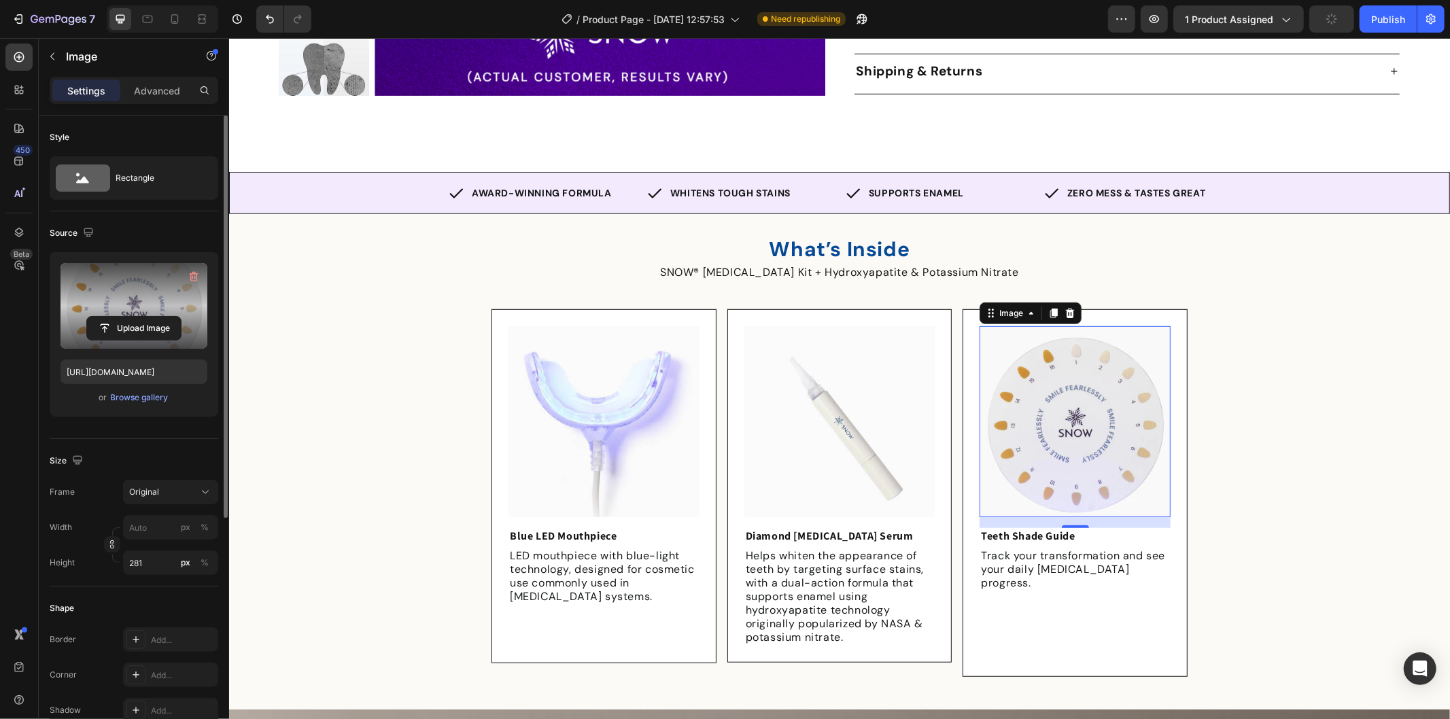
type input "https://cdn.shopify.com/s/files/1/0912/0015/9928/files/gempages_586095209234826…"
click at [1331, 21] on span "Save" at bounding box center [1331, 20] width 22 height 12
click at [1380, 19] on div "Publish" at bounding box center [1388, 19] width 34 height 14
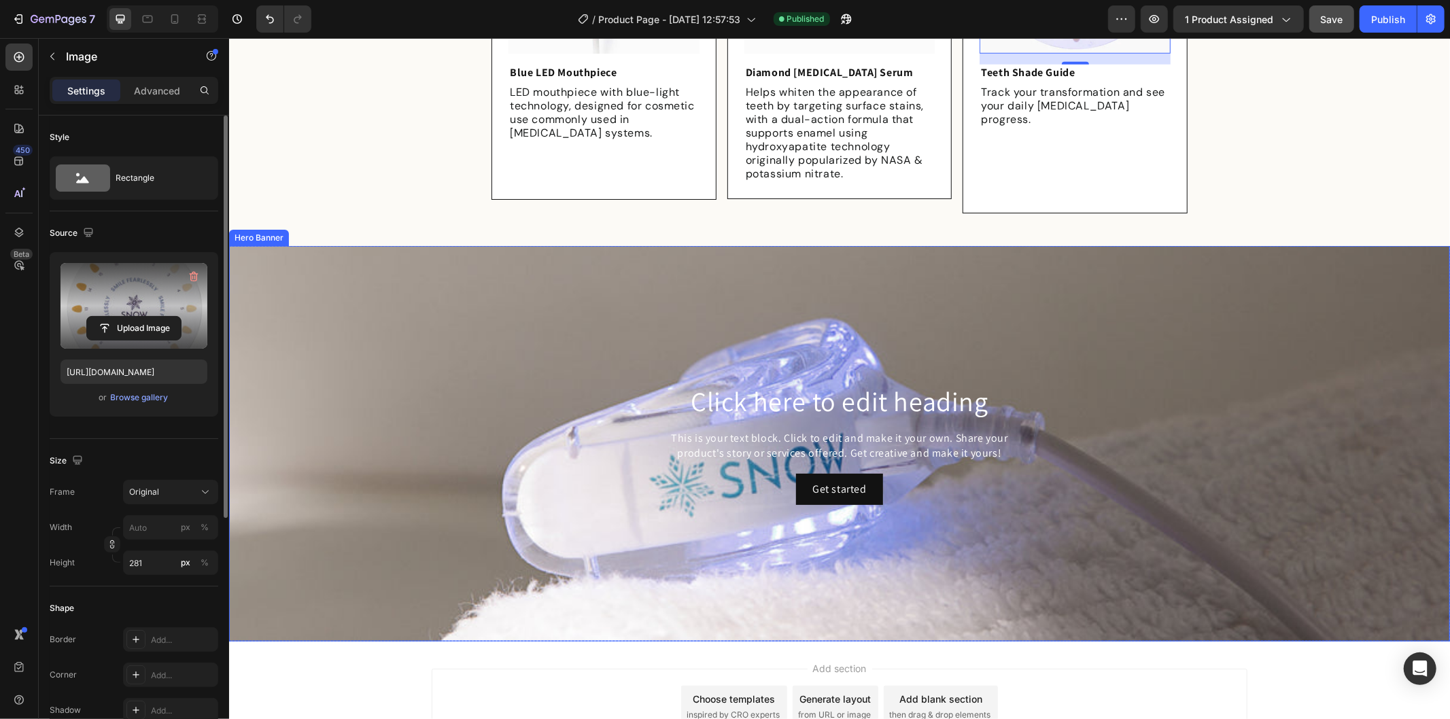
scroll to position [1168, 0]
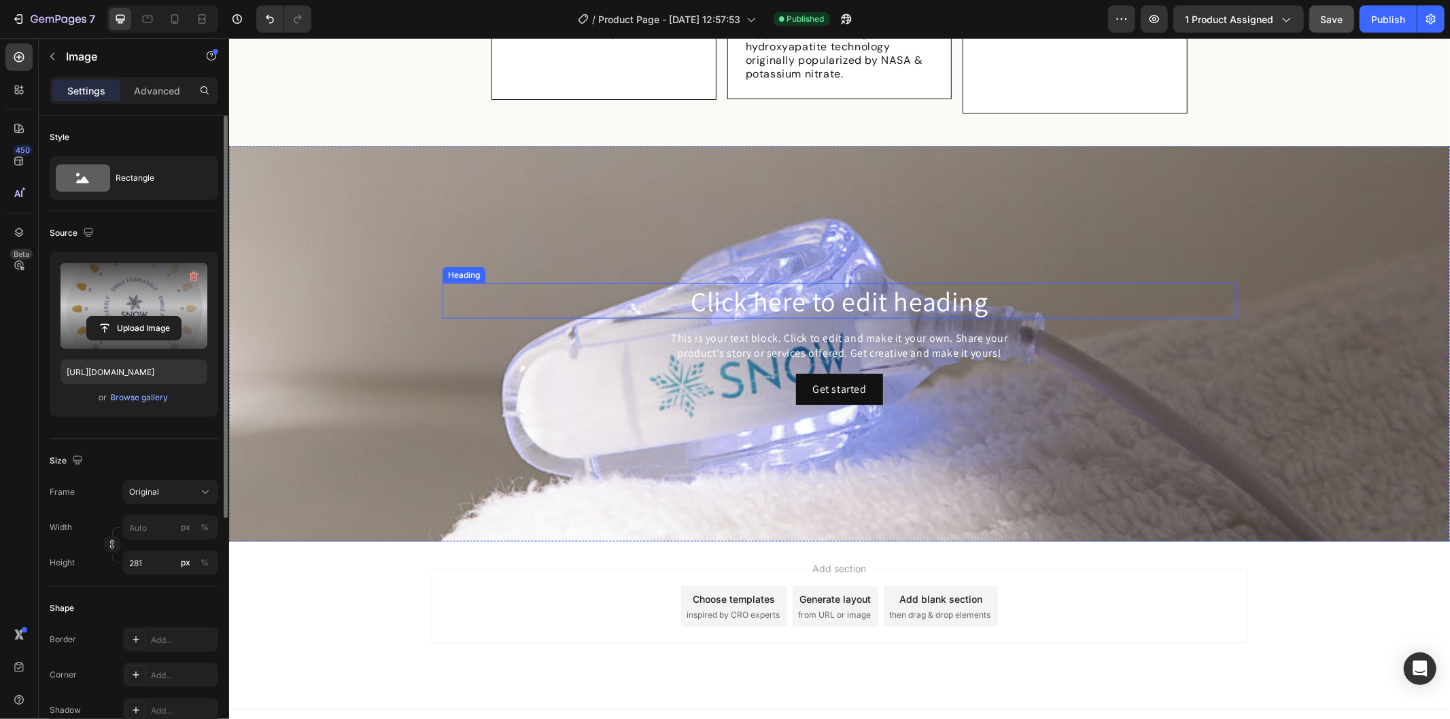
click at [794, 294] on h2 "Click here to edit heading" at bounding box center [839, 300] width 794 height 35
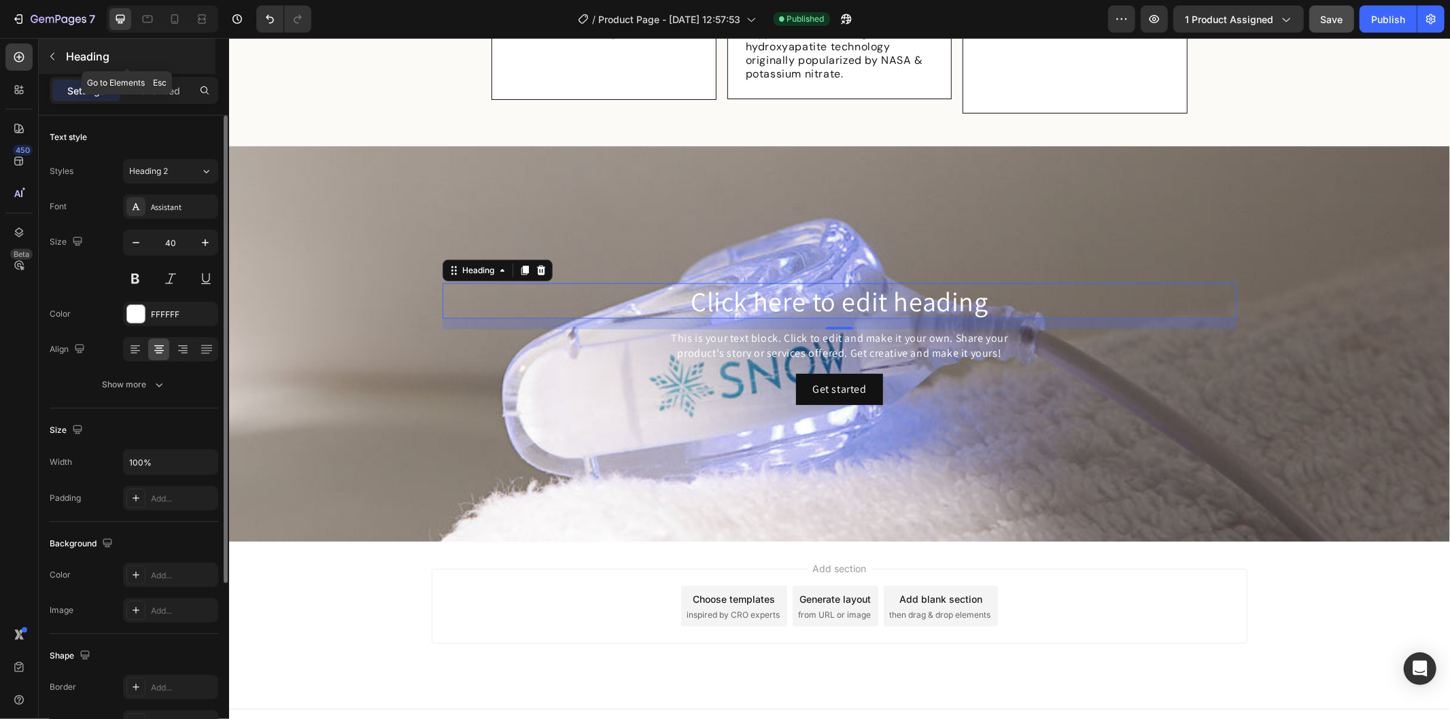
click at [59, 56] on button "button" at bounding box center [52, 57] width 22 height 22
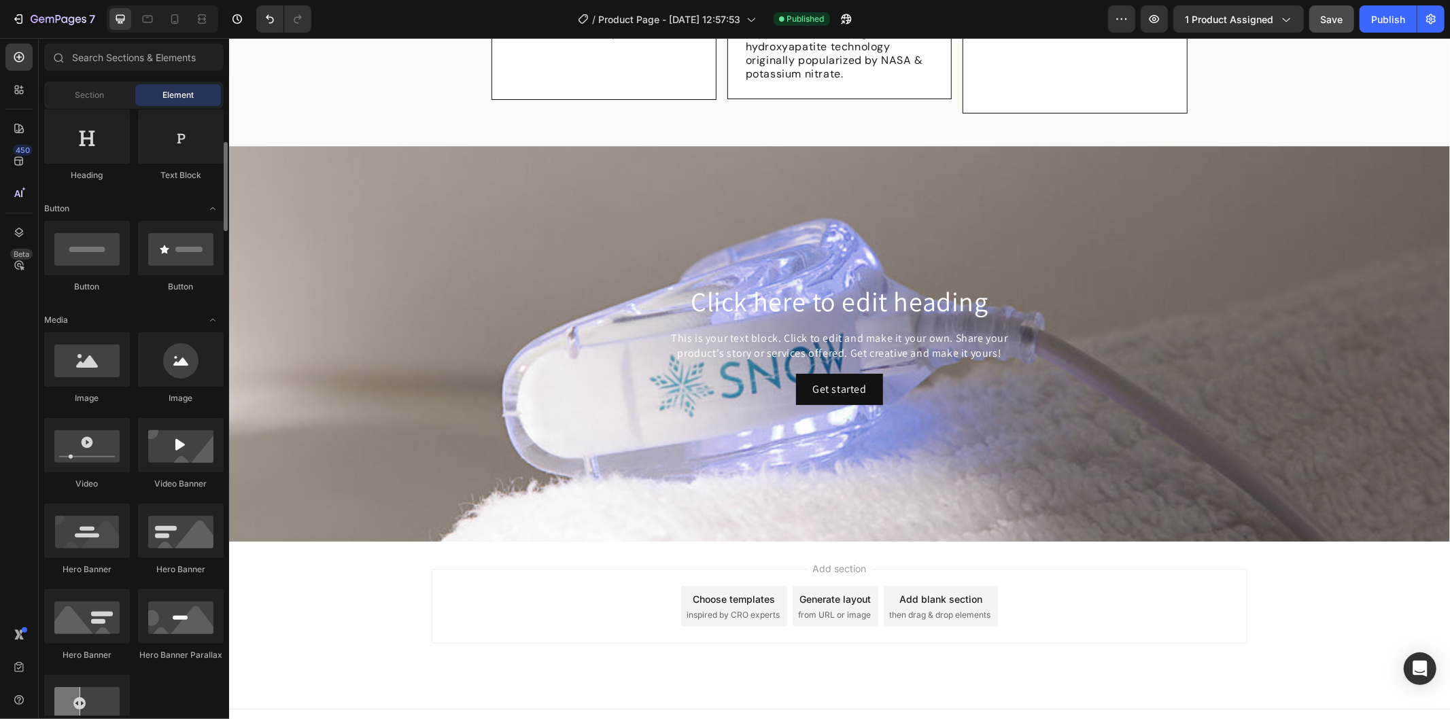
scroll to position [302, 0]
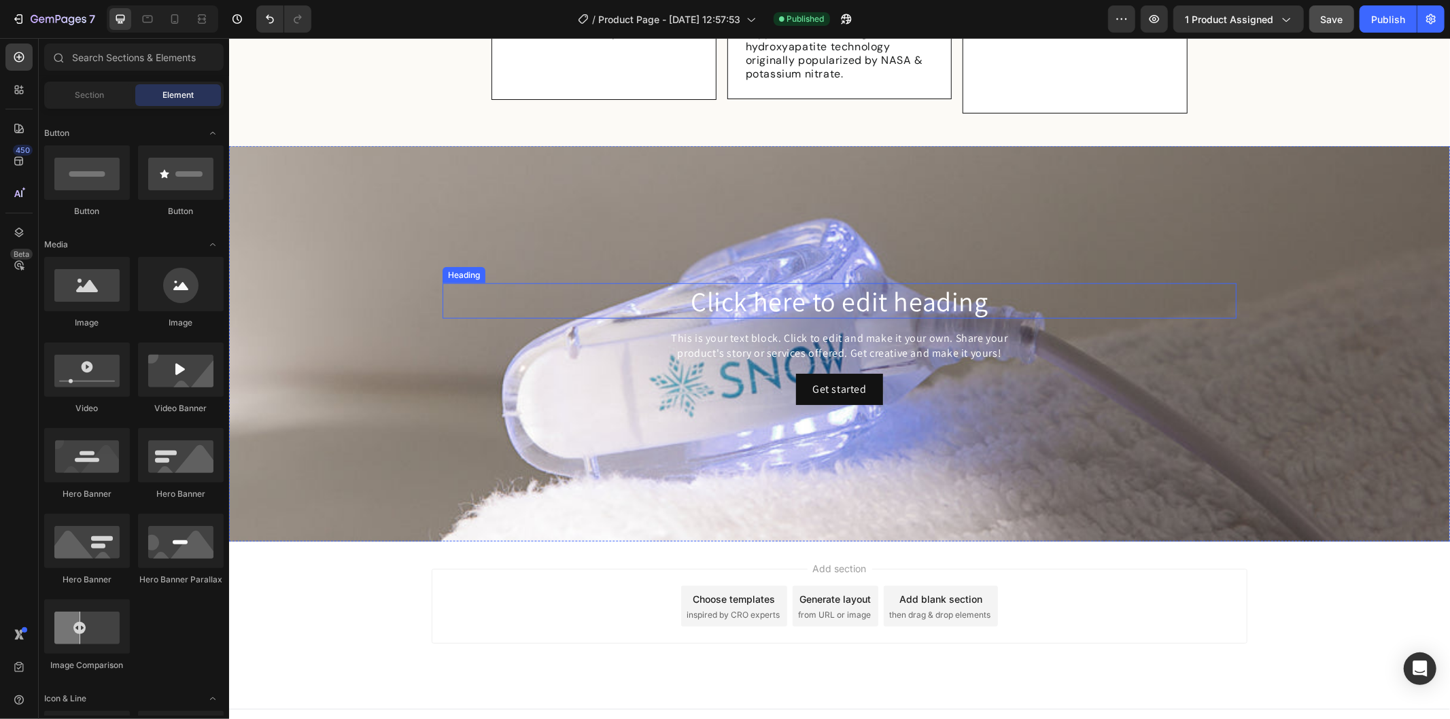
click at [804, 283] on h2 "Click here to edit heading" at bounding box center [839, 300] width 794 height 35
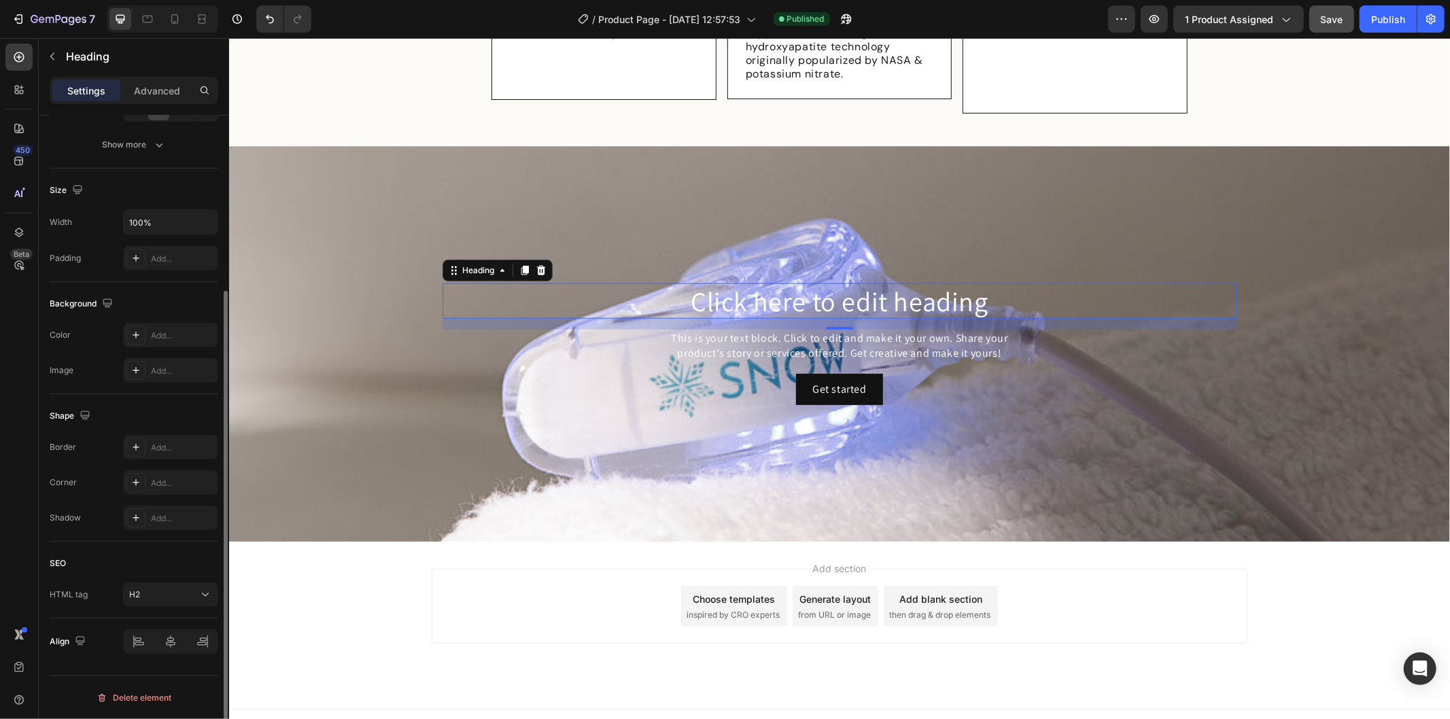
scroll to position [0, 0]
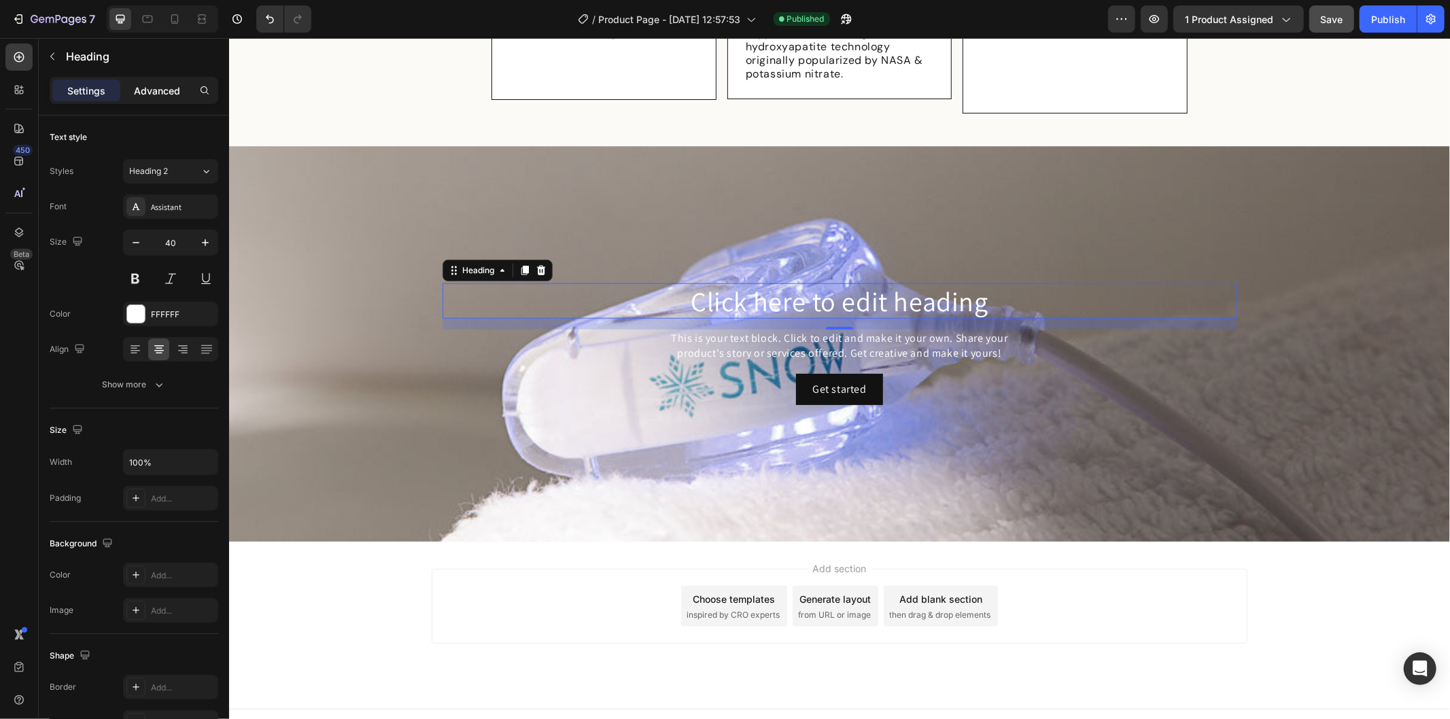
click at [158, 88] on p "Advanced" at bounding box center [157, 91] width 46 height 14
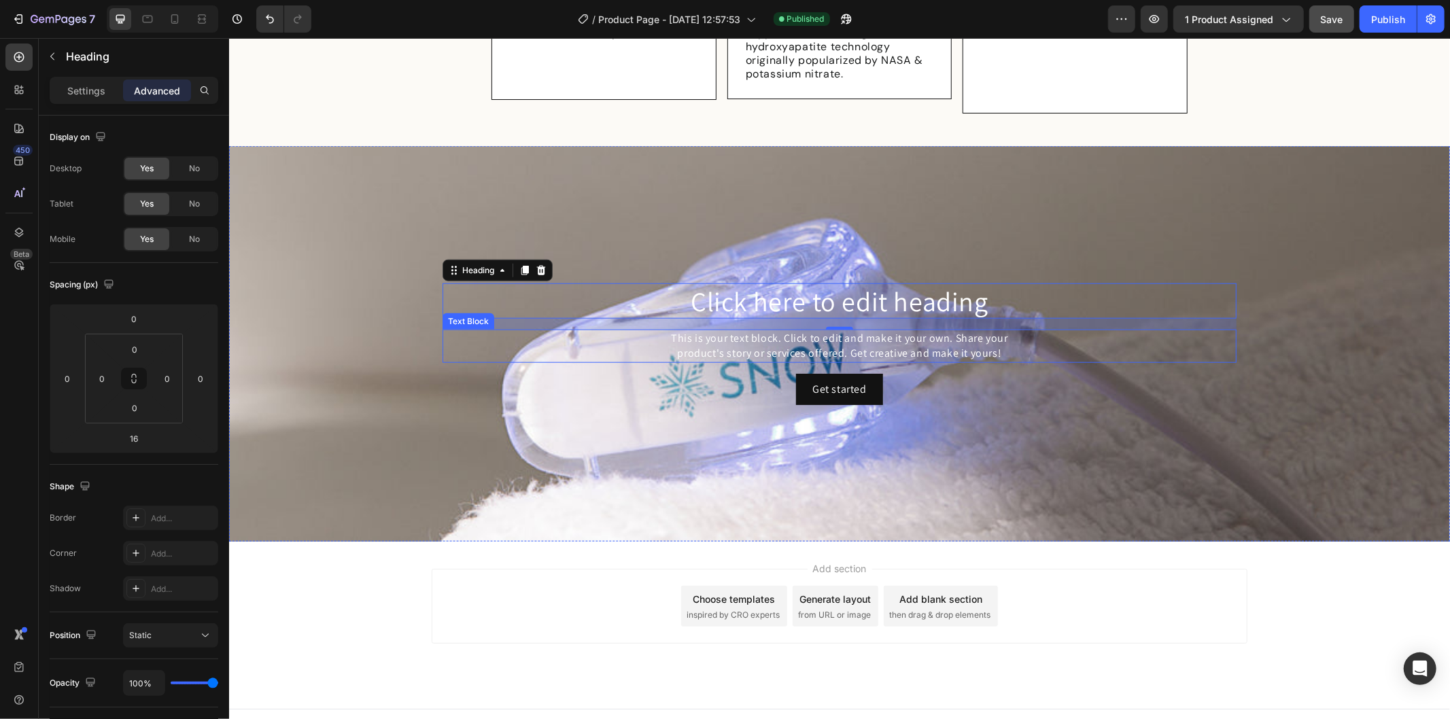
click at [614, 330] on div "This is your text block. Click to edit and make it your own. Share your product…" at bounding box center [839, 345] width 794 height 33
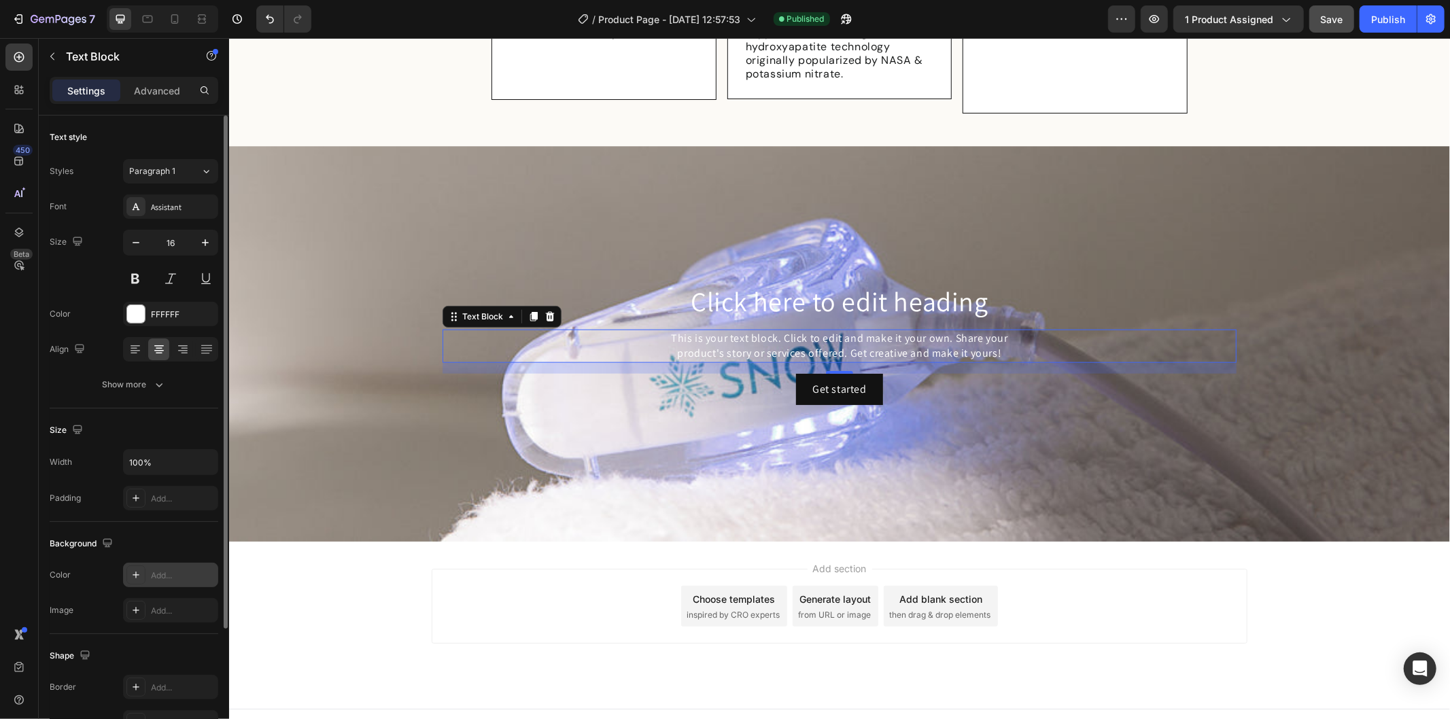
click at [164, 575] on div "Add..." at bounding box center [183, 576] width 64 height 12
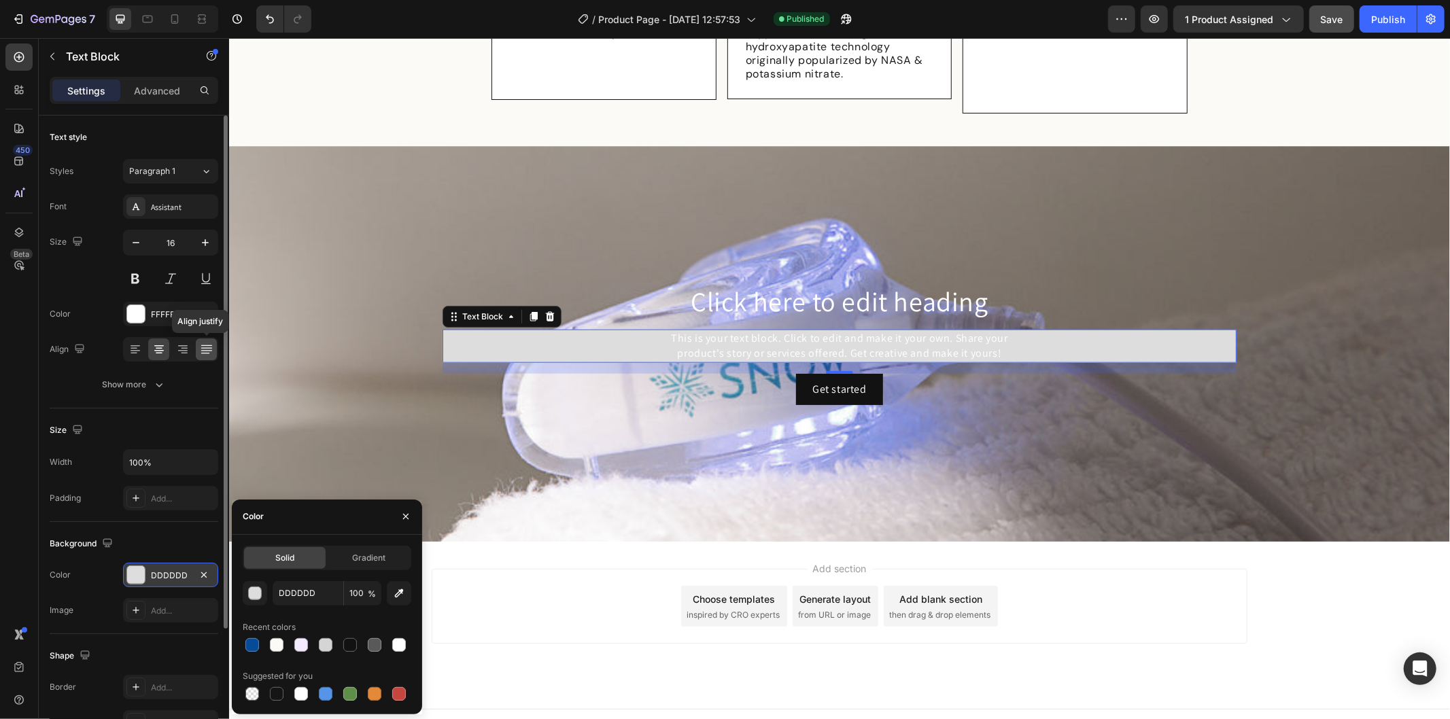
click at [196, 343] on div at bounding box center [206, 349] width 21 height 22
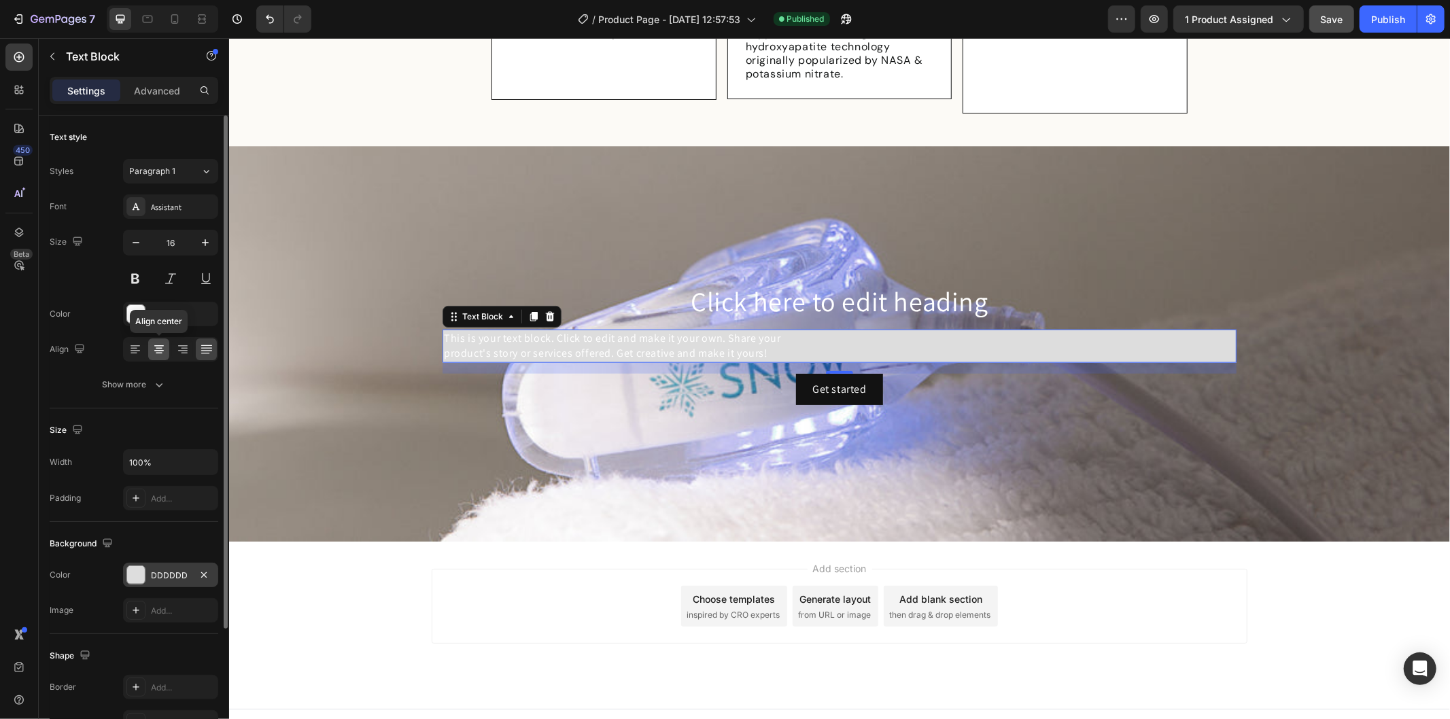
click at [169, 354] on div at bounding box center [158, 349] width 21 height 22
click at [181, 349] on icon at bounding box center [183, 350] width 14 height 14
click at [155, 351] on icon at bounding box center [159, 350] width 14 height 14
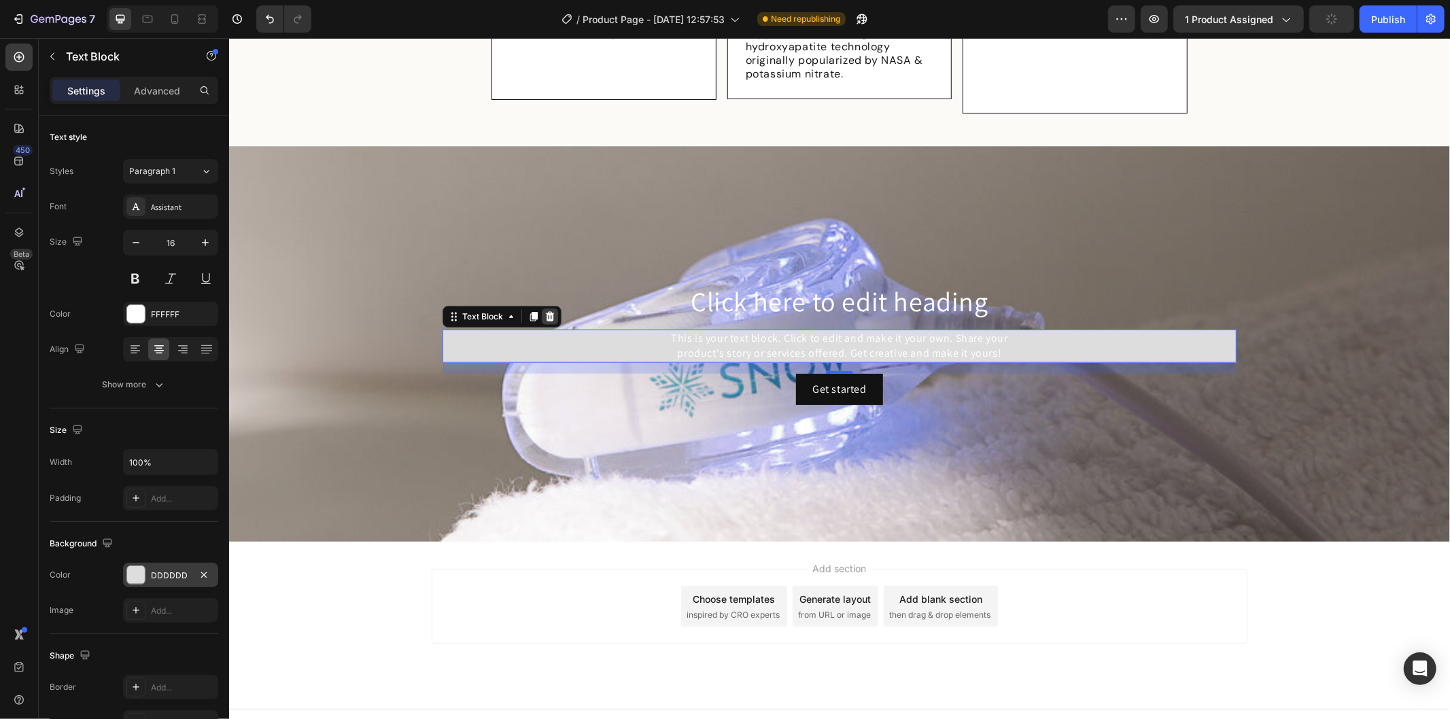
click at [544, 311] on icon at bounding box center [549, 316] width 11 height 11
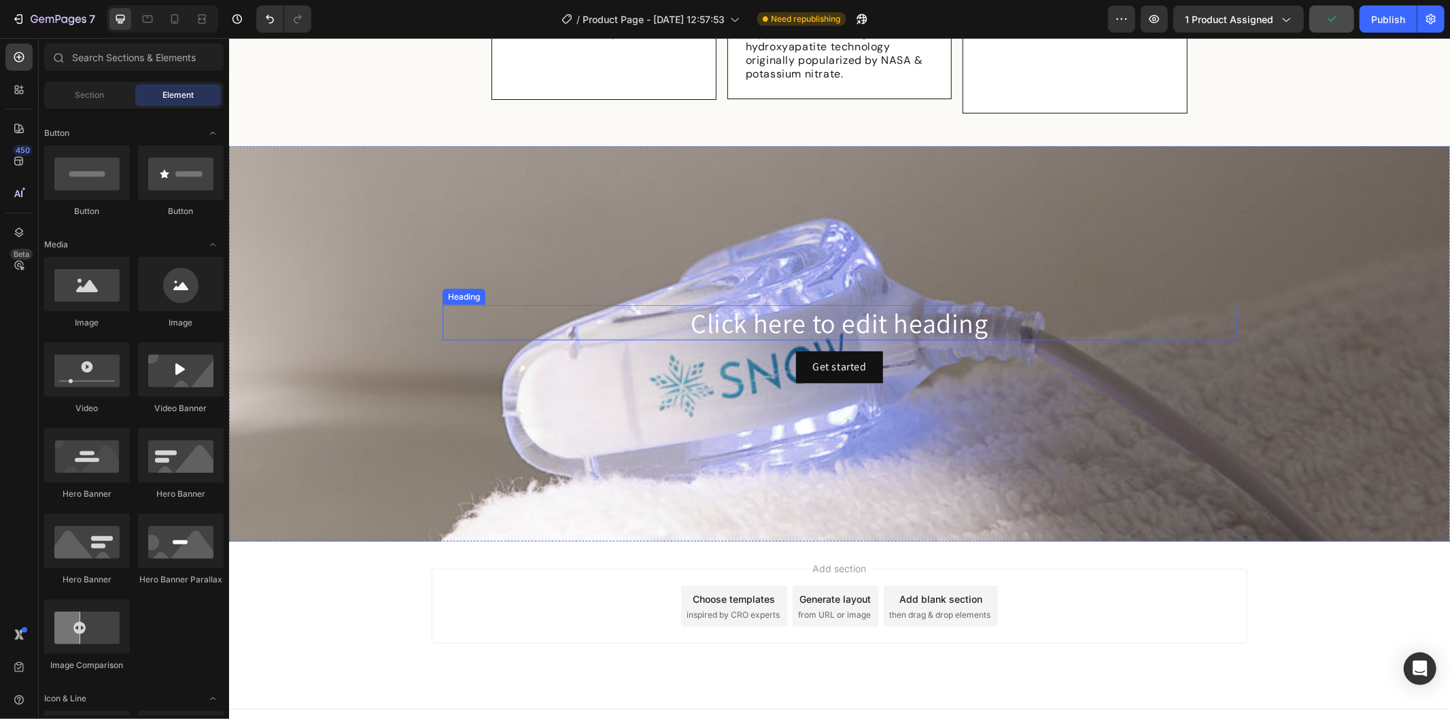
click at [738, 304] on h2 "Click here to edit heading" at bounding box center [839, 321] width 794 height 35
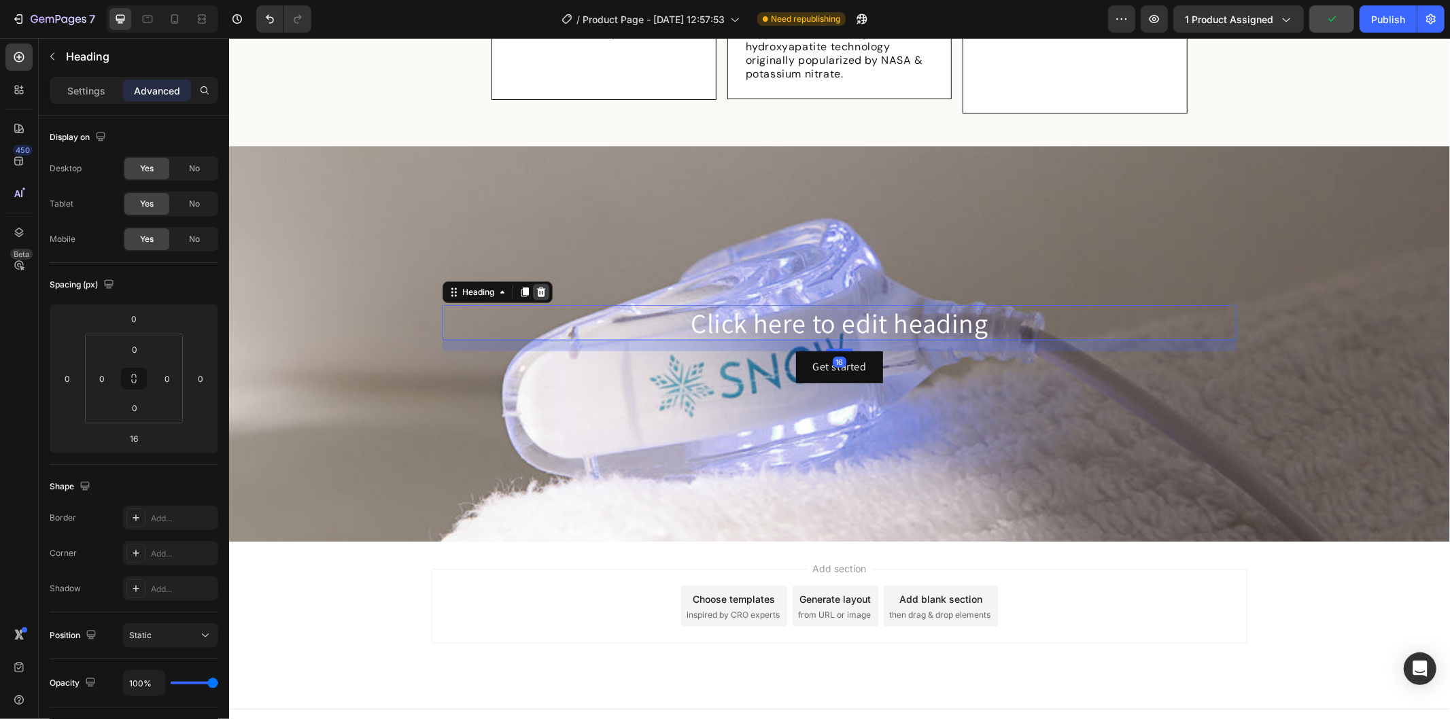
click at [532, 283] on div at bounding box center [540, 291] width 16 height 16
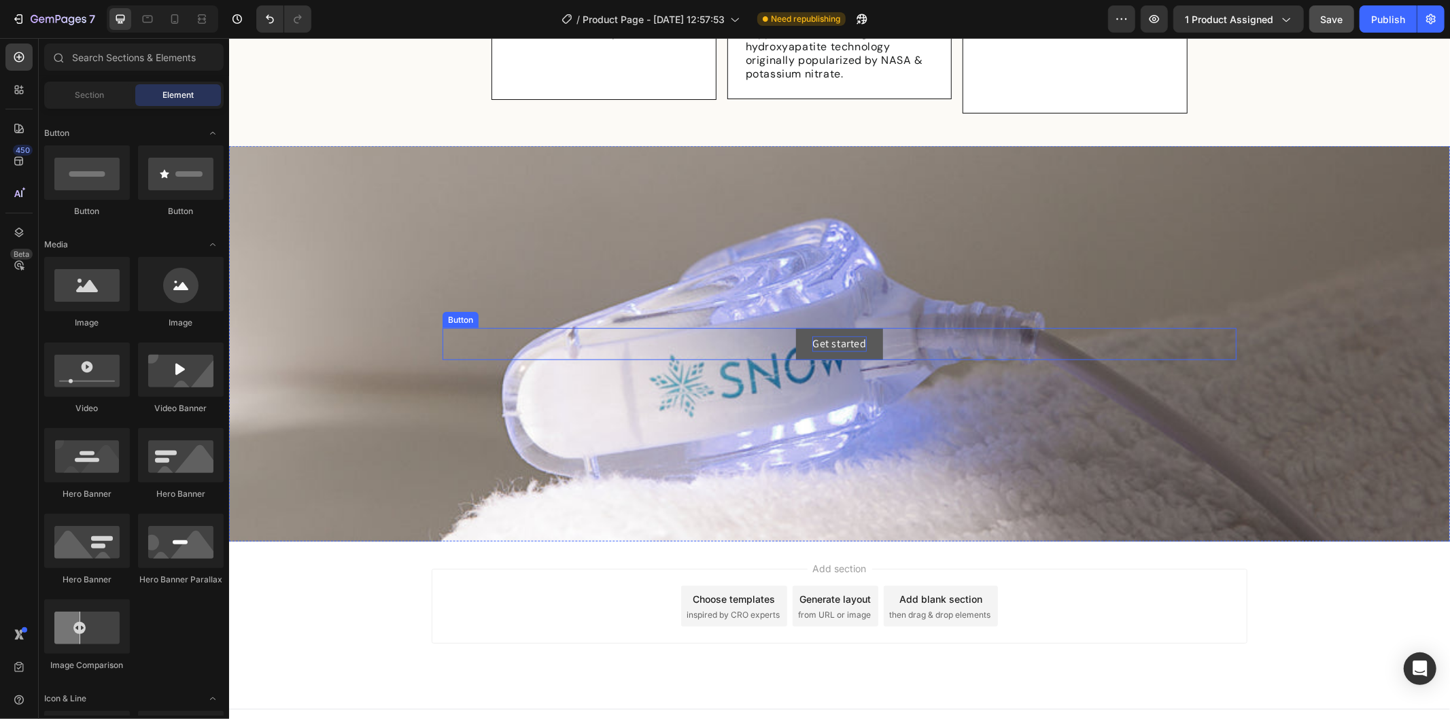
click at [838, 336] on div "Get started" at bounding box center [838, 343] width 54 height 15
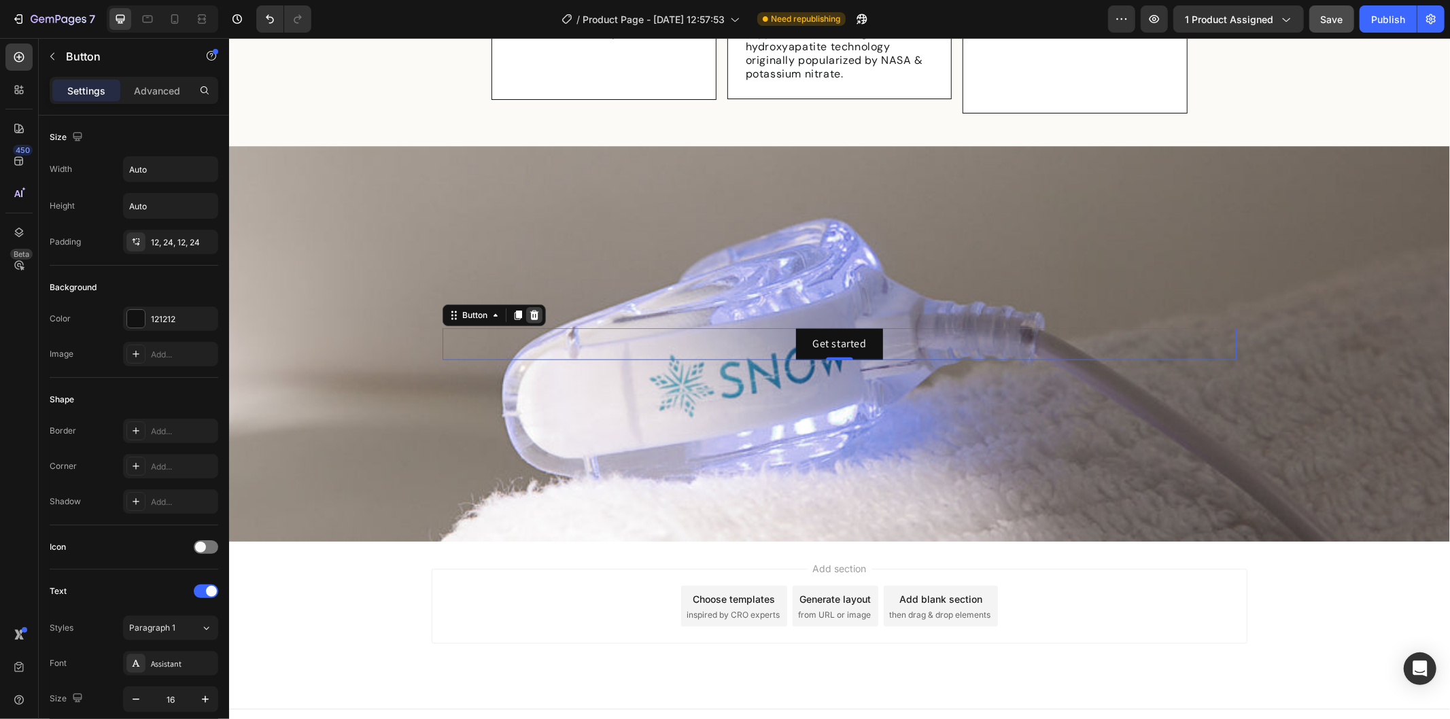
click at [529, 310] on icon at bounding box center [533, 315] width 9 height 10
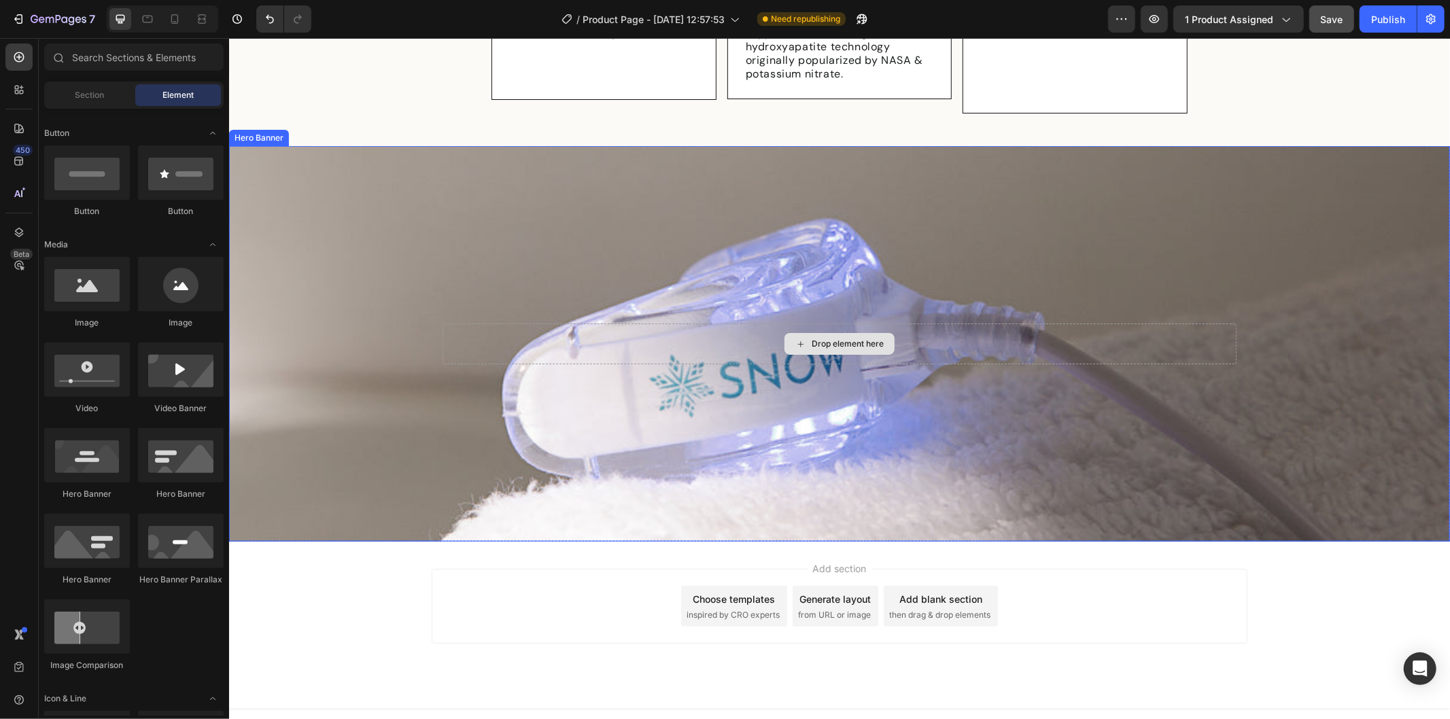
click at [828, 338] on div "Drop element here" at bounding box center [847, 343] width 72 height 11
click at [633, 323] on div "Drop element here" at bounding box center [839, 343] width 794 height 41
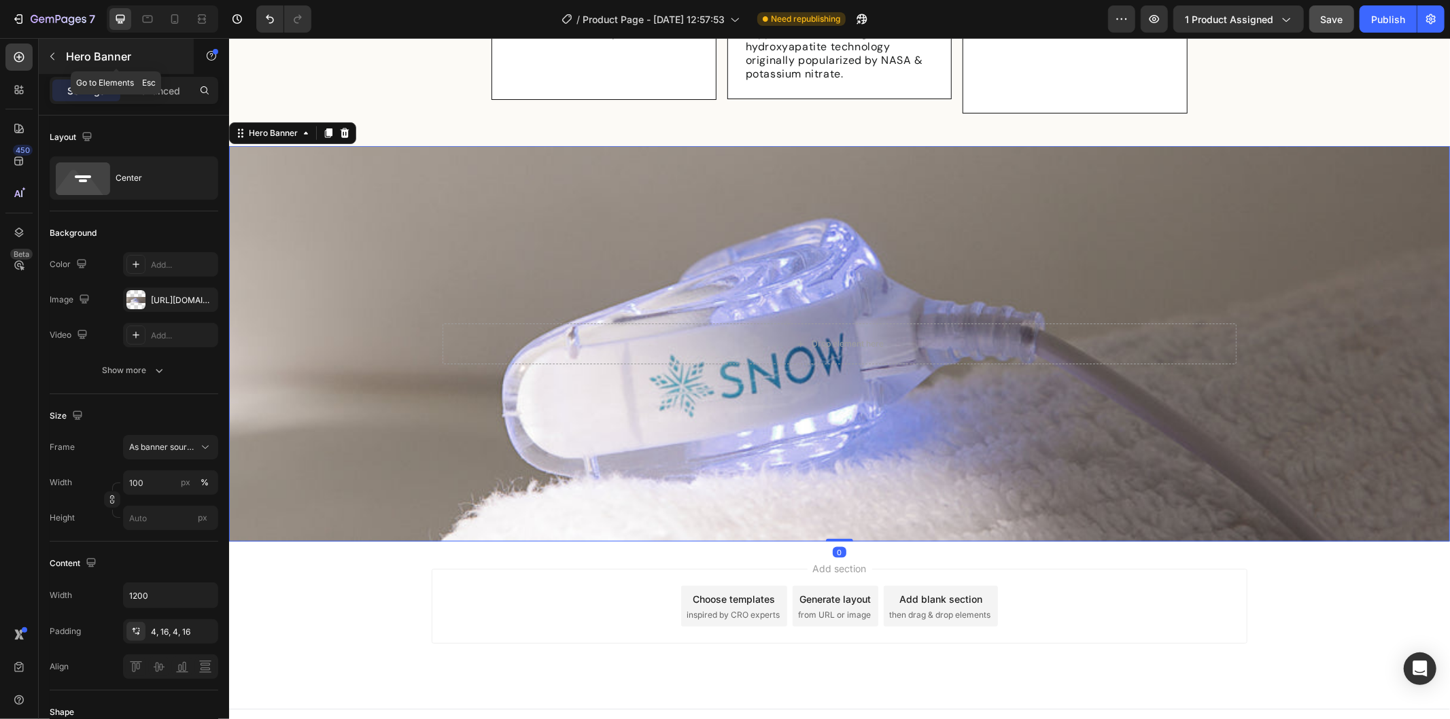
click at [57, 48] on button "button" at bounding box center [52, 57] width 22 height 22
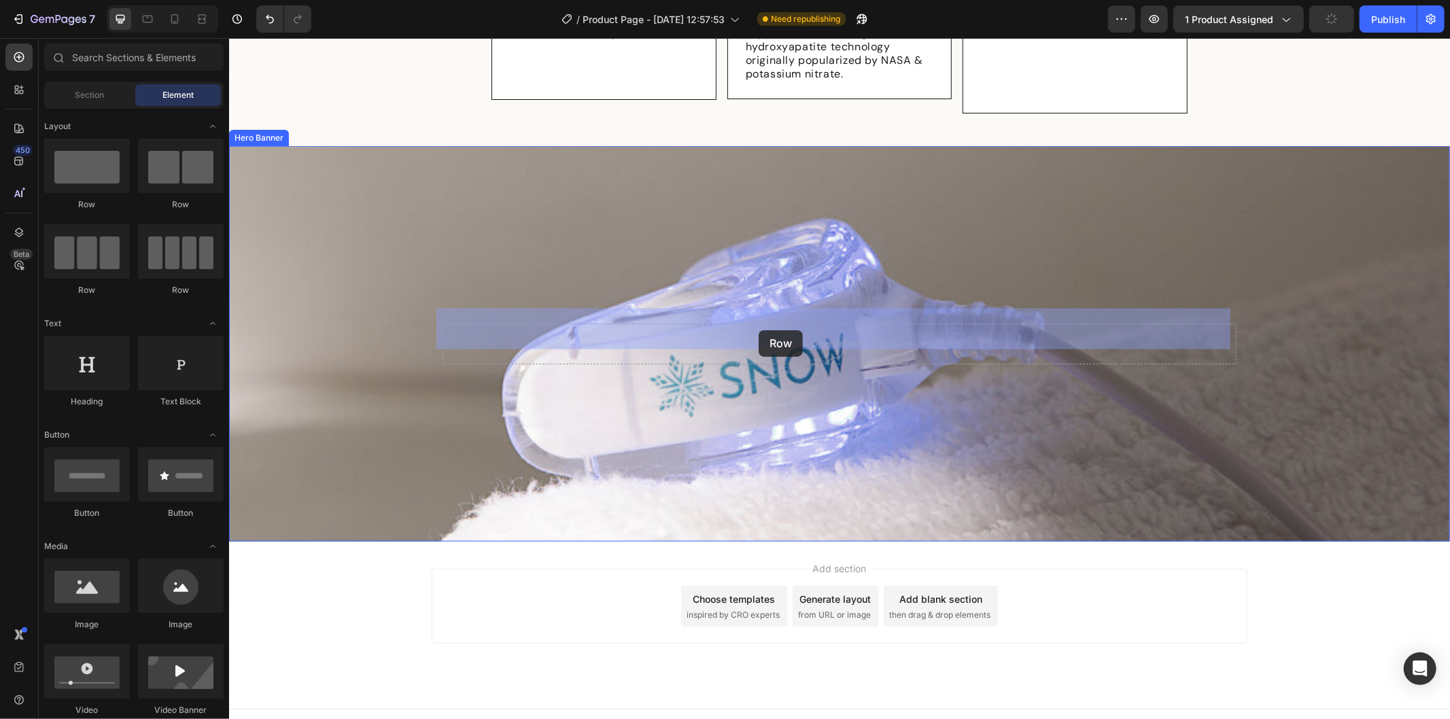
drag, startPoint x: 311, startPoint y: 204, endPoint x: 758, endPoint y: 329, distance: 464.3
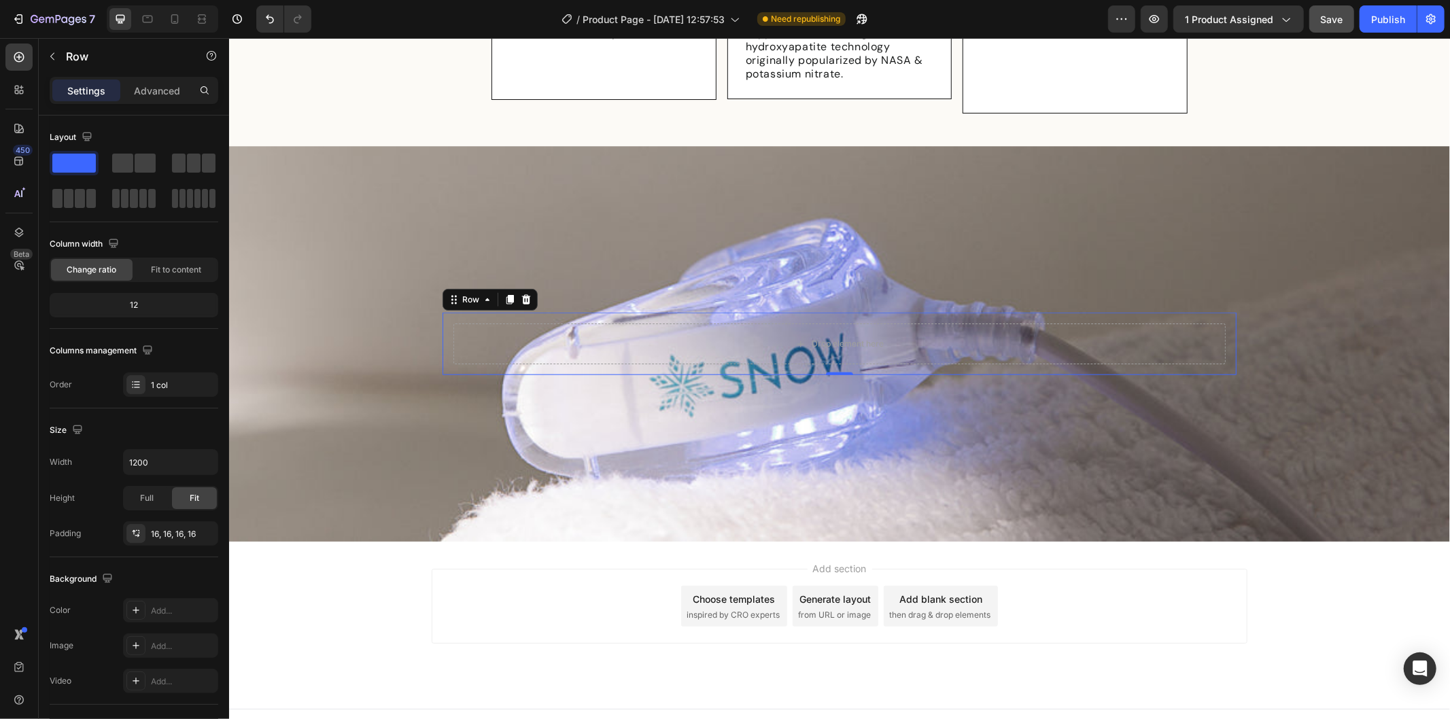
click at [442, 312] on div "Drop element here Row 0" at bounding box center [839, 343] width 794 height 63
click at [715, 336] on div "Drop element here" at bounding box center [839, 343] width 772 height 41
click at [53, 49] on button "button" at bounding box center [52, 57] width 22 height 22
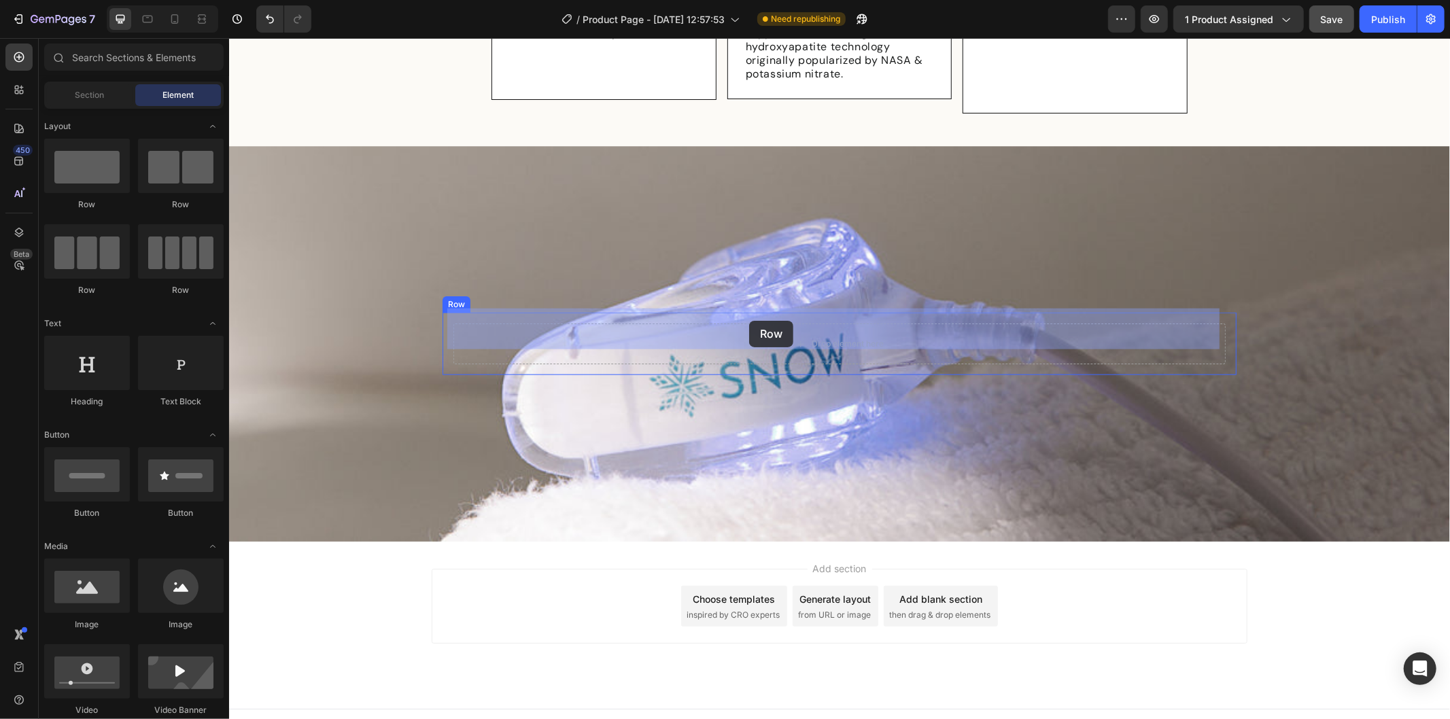
drag, startPoint x: 319, startPoint y: 201, endPoint x: 748, endPoint y: 319, distance: 444.8
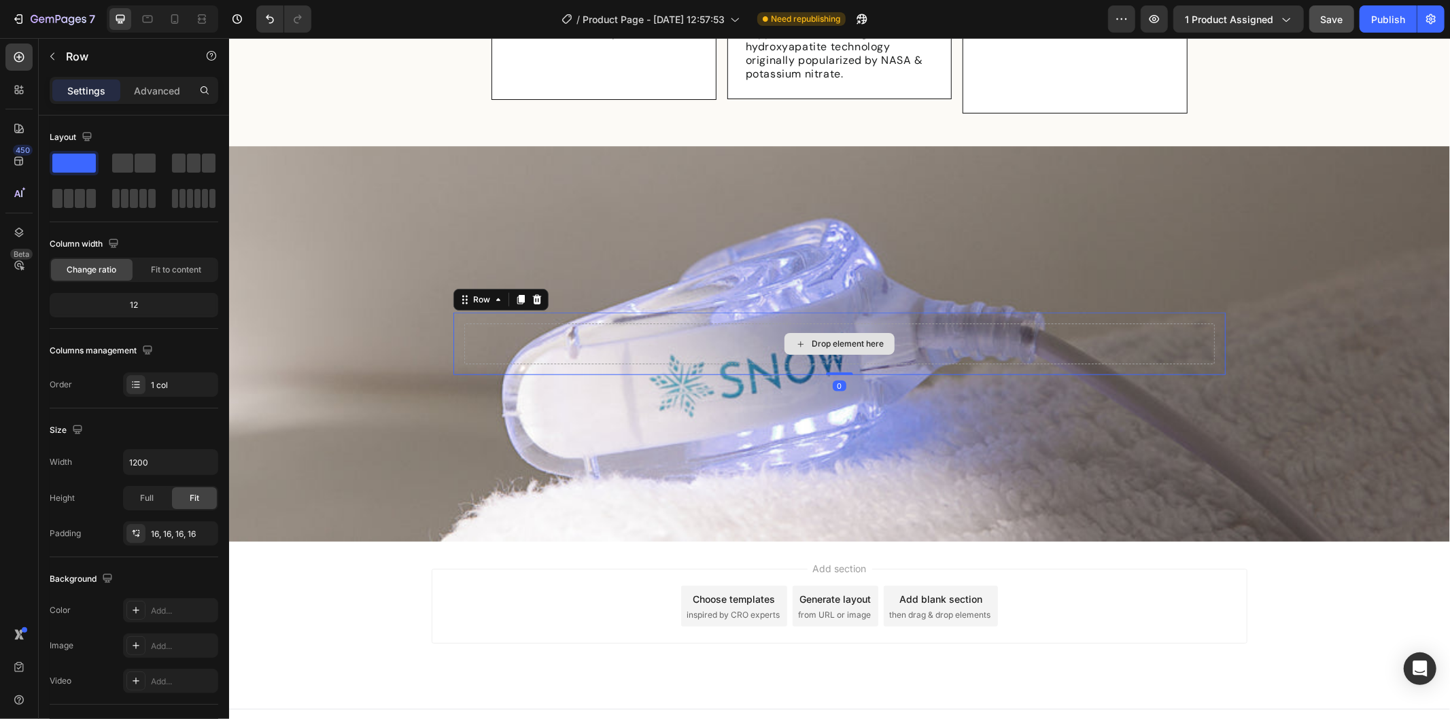
click at [744, 323] on div "Drop element here" at bounding box center [838, 343] width 750 height 41
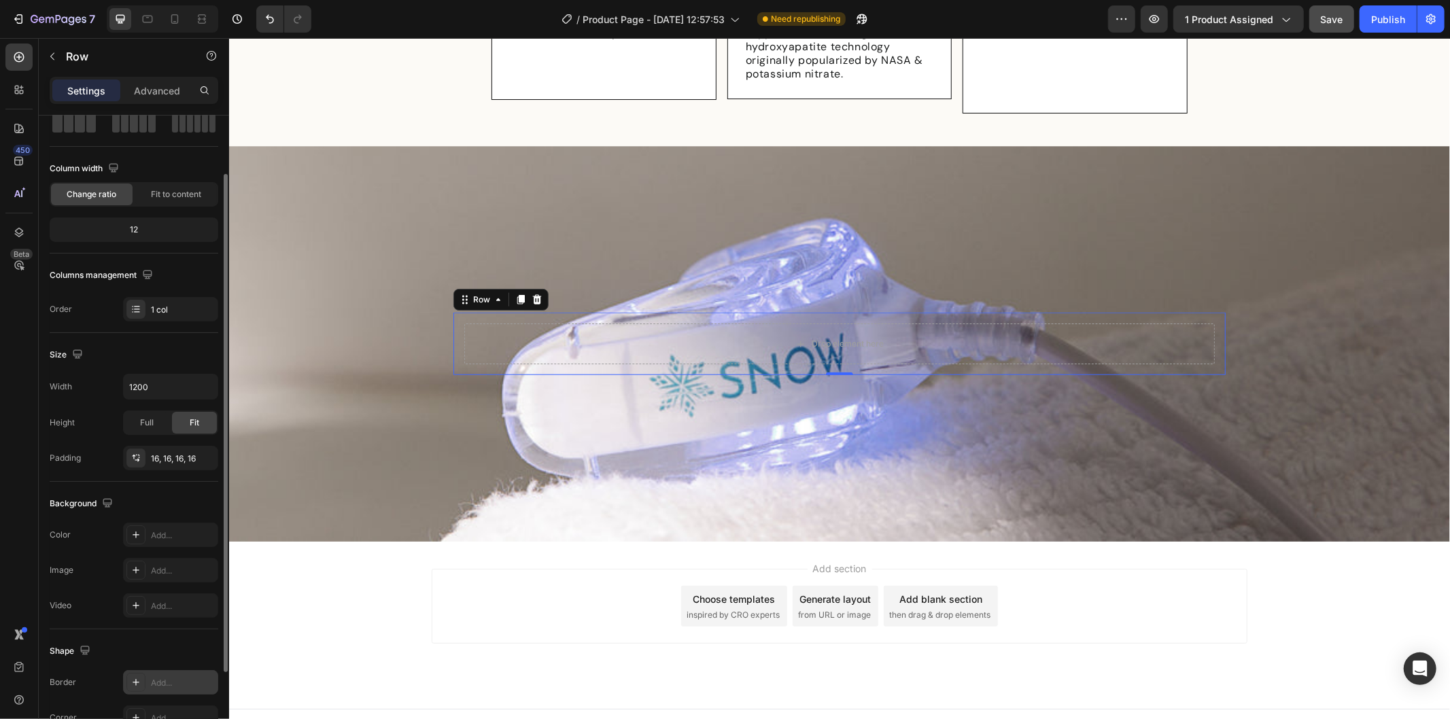
scroll to position [186, 0]
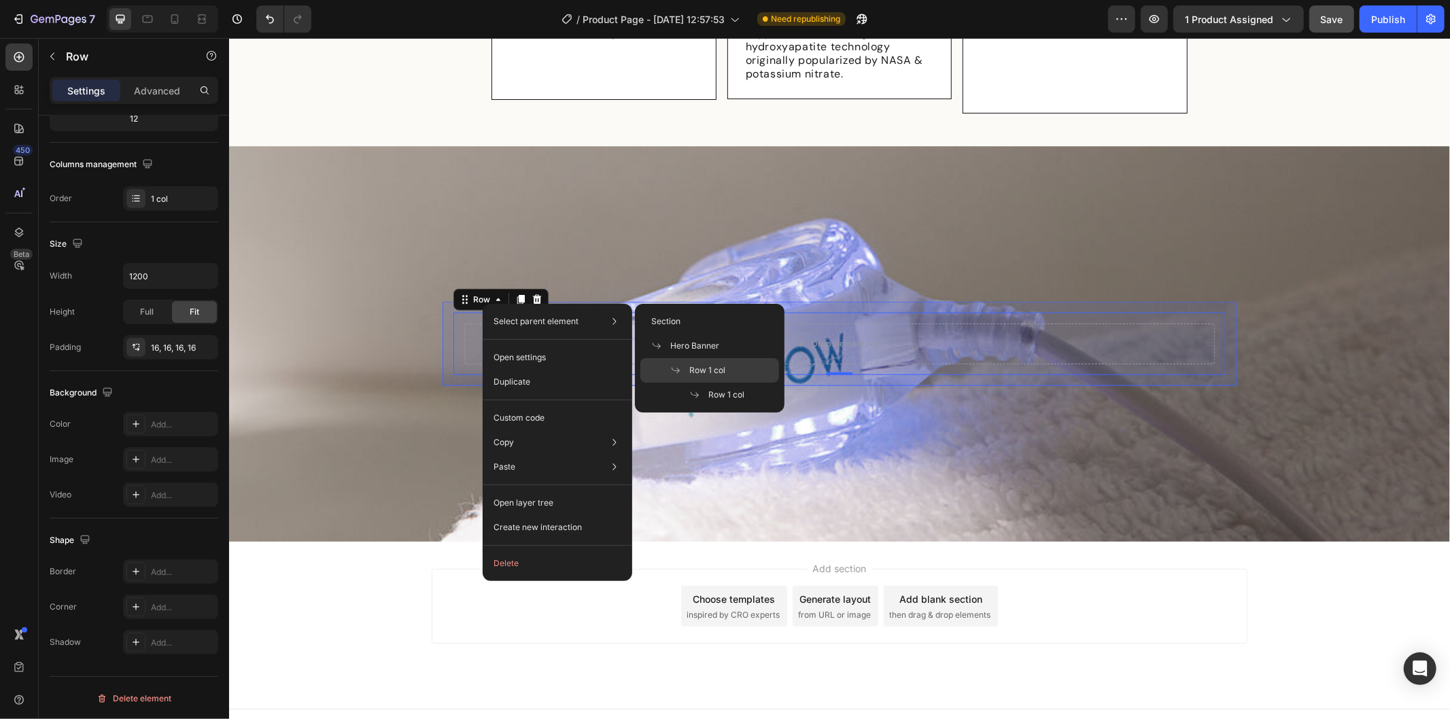
click at [714, 367] on span "Row 1 col" at bounding box center [707, 370] width 36 height 12
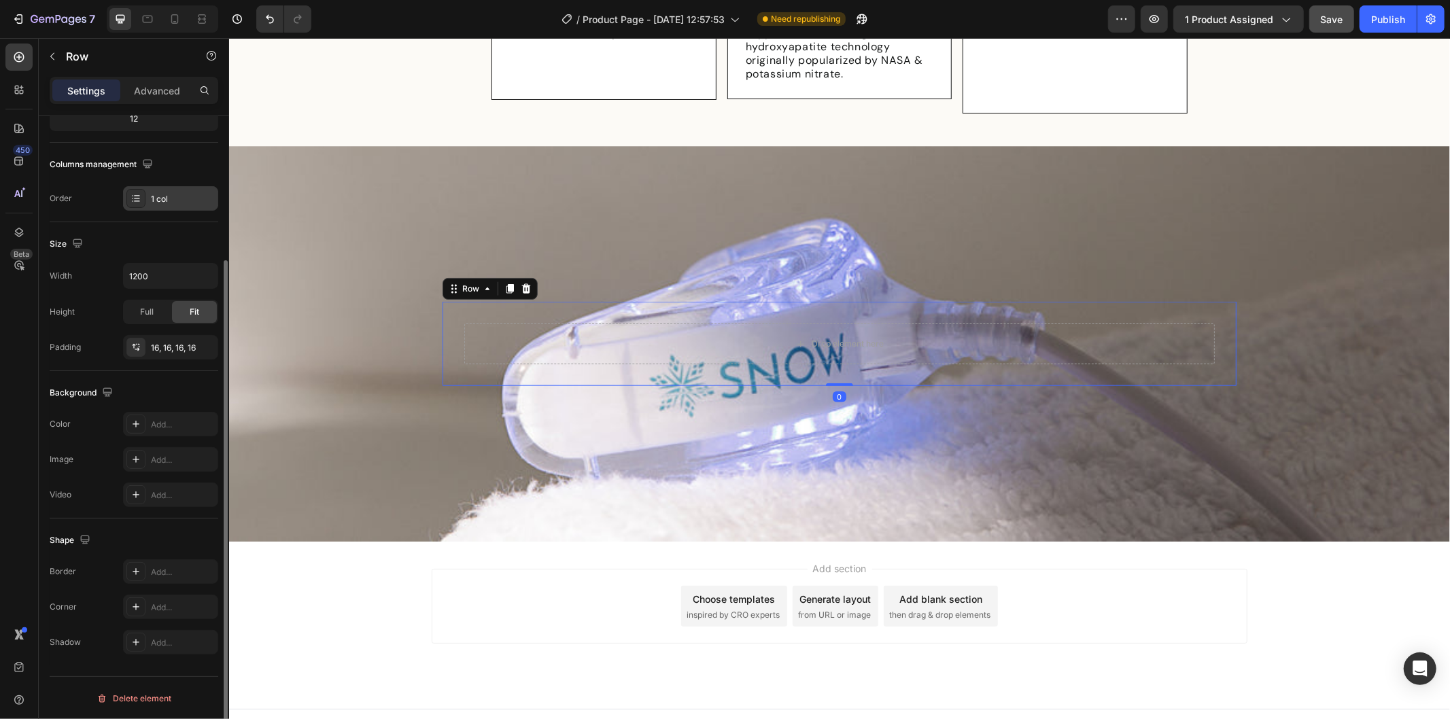
scroll to position [0, 0]
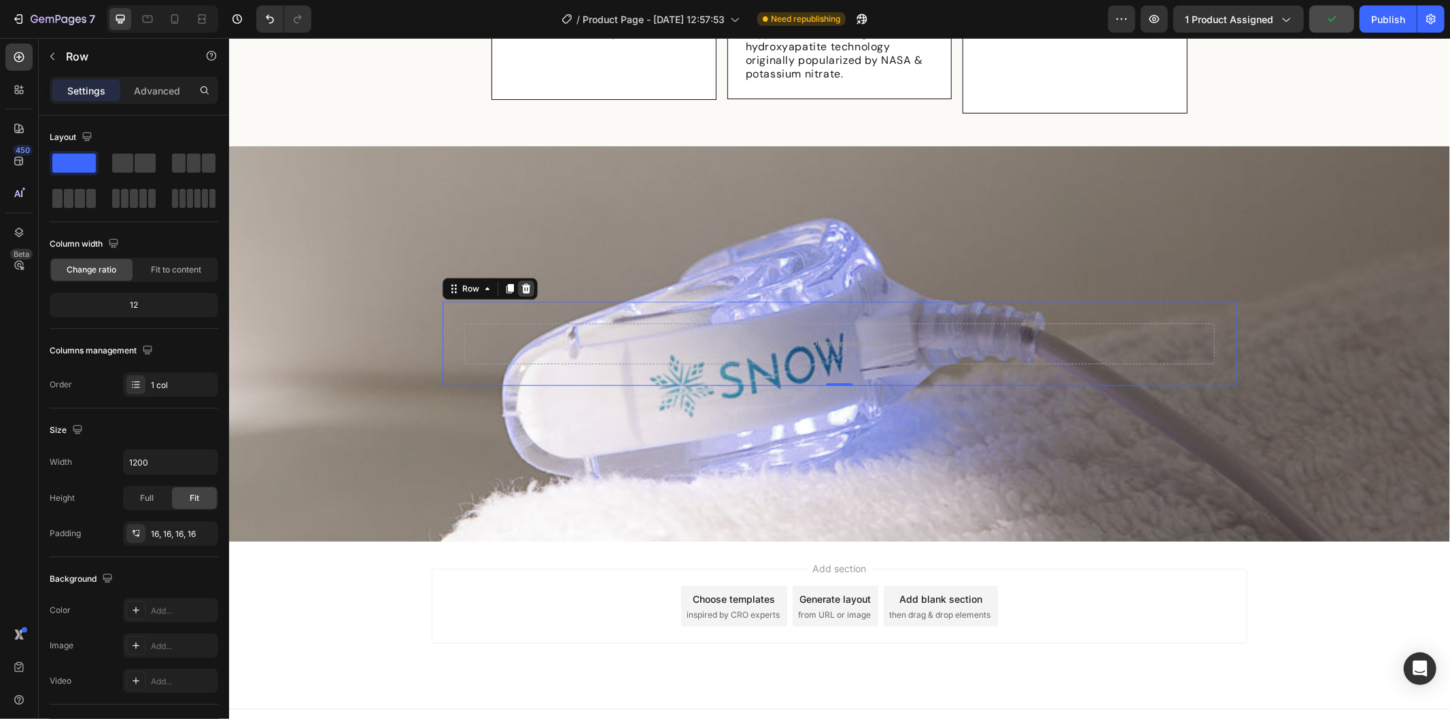
click at [521, 283] on icon at bounding box center [525, 288] width 9 height 10
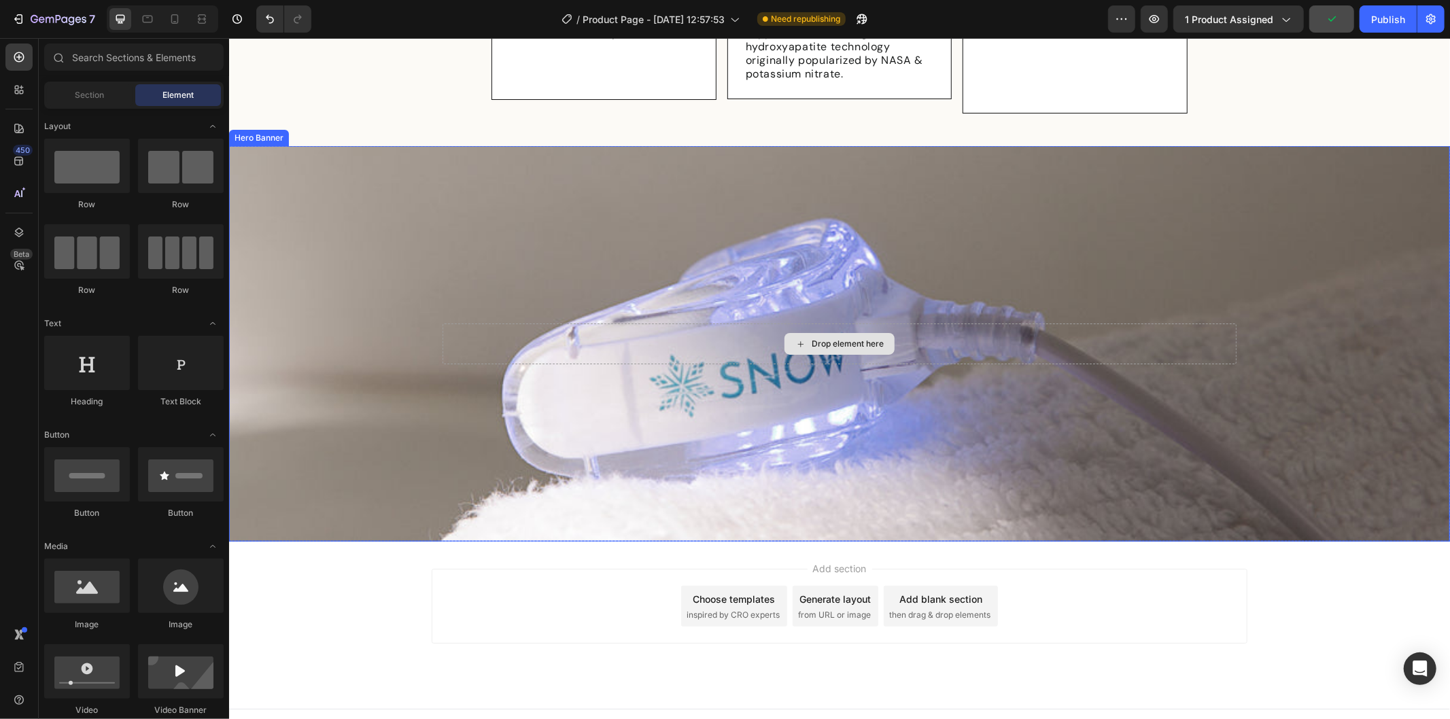
click at [549, 326] on div "Drop element here" at bounding box center [839, 343] width 794 height 41
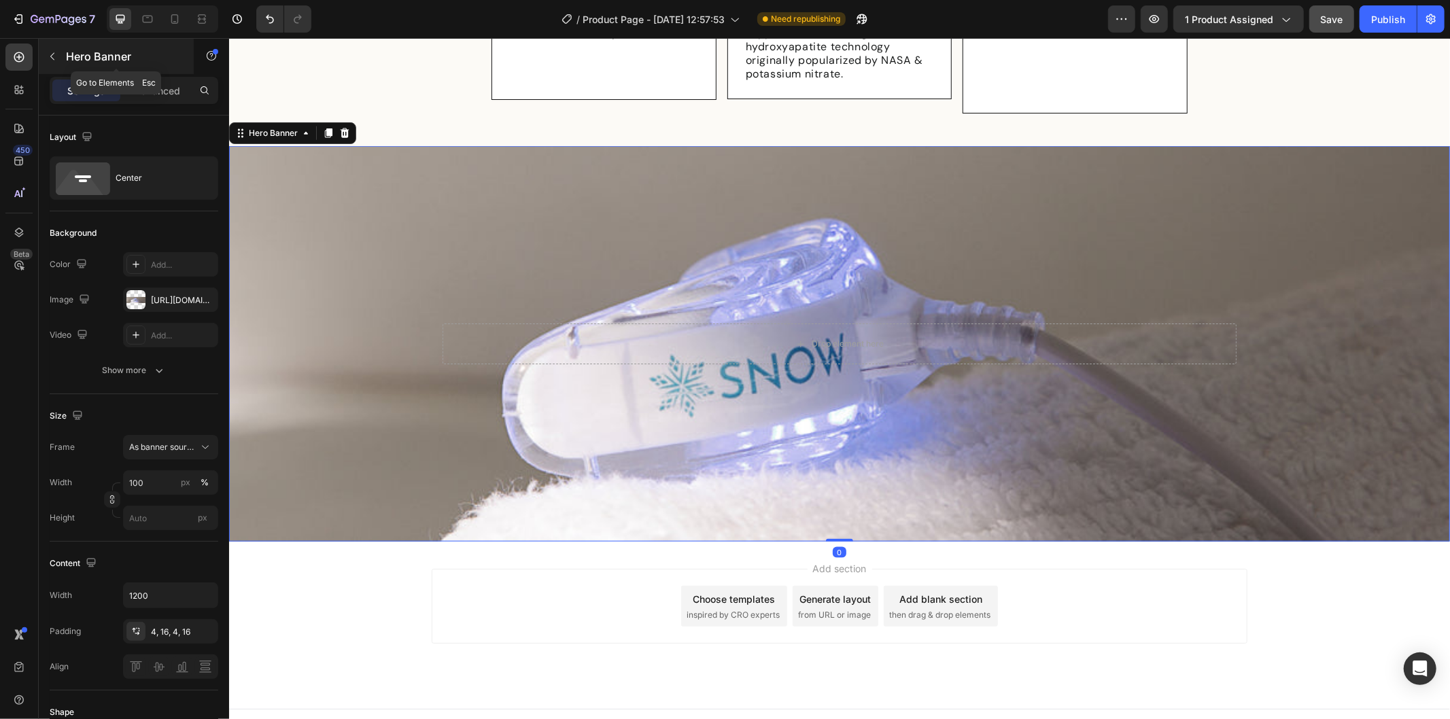
click at [61, 52] on button "button" at bounding box center [52, 57] width 22 height 22
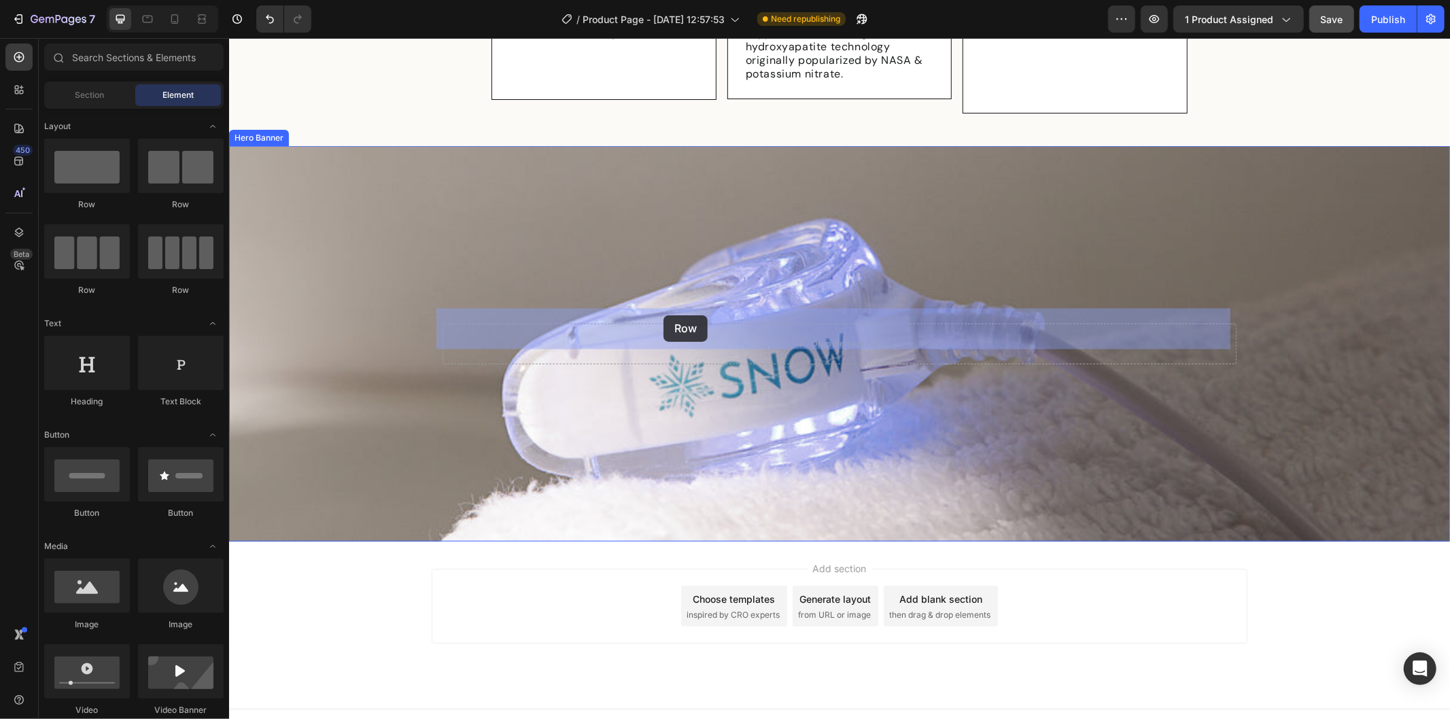
drag, startPoint x: 341, startPoint y: 211, endPoint x: 663, endPoint y: 315, distance: 337.6
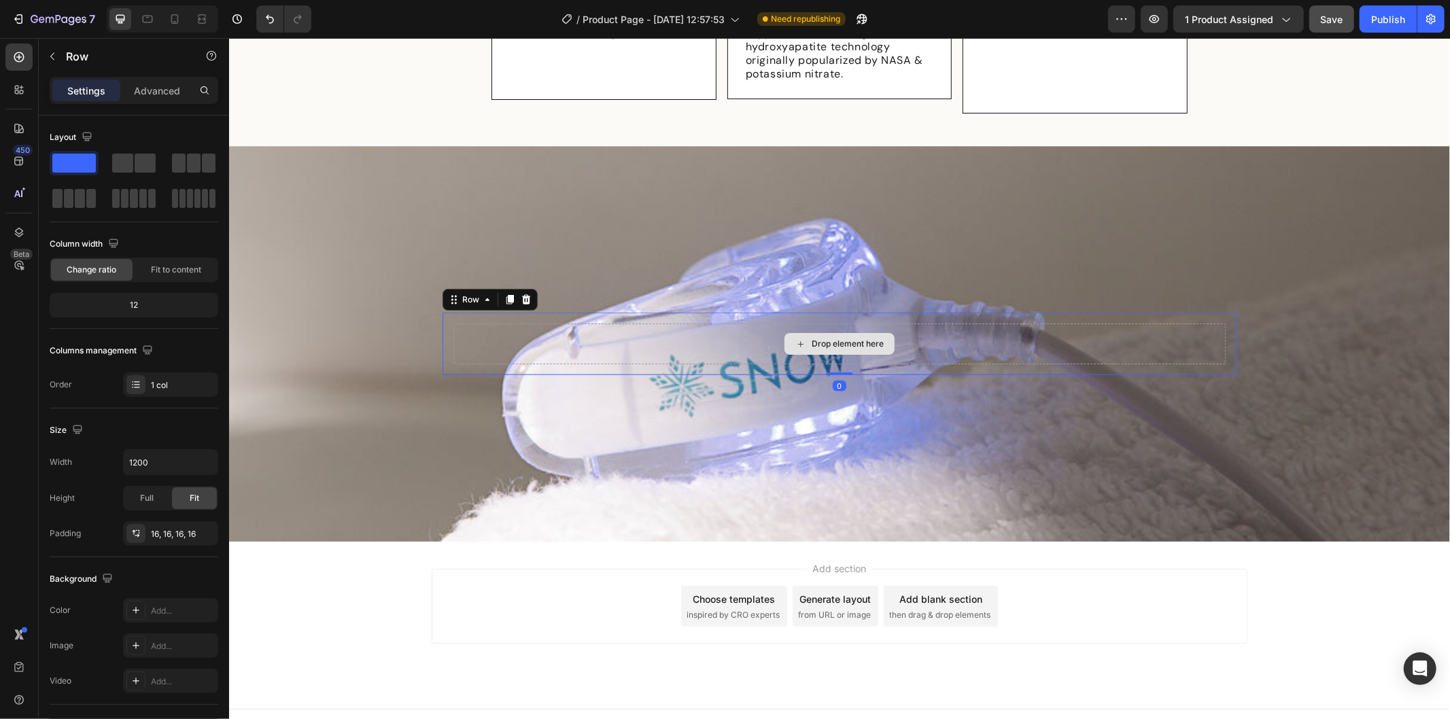
click at [715, 323] on div "Drop element here" at bounding box center [839, 343] width 772 height 41
click at [570, 334] on div "Drop element here" at bounding box center [839, 343] width 772 height 41
click at [765, 326] on div "Drop element here" at bounding box center [839, 343] width 772 height 41
click at [46, 55] on button "button" at bounding box center [52, 57] width 22 height 22
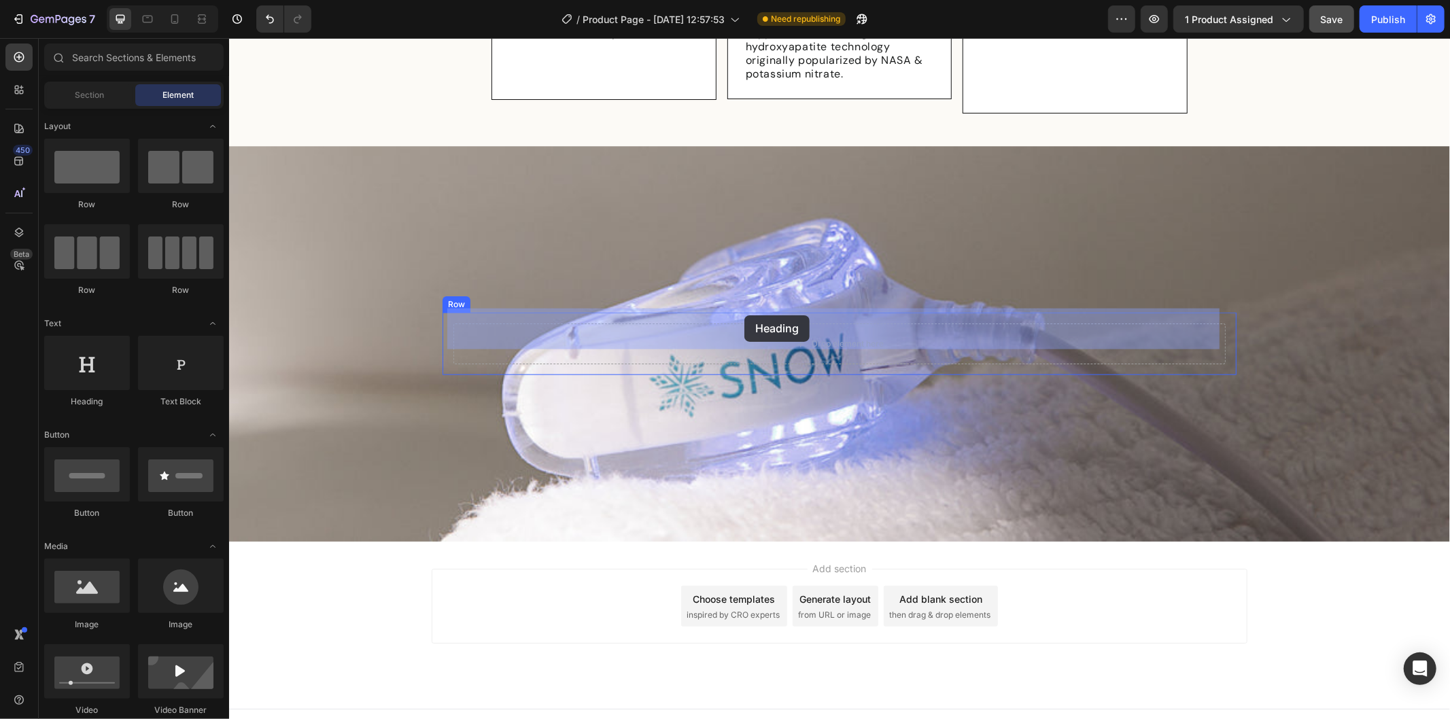
drag, startPoint x: 321, startPoint y: 413, endPoint x: 743, endPoint y: 315, distance: 433.2
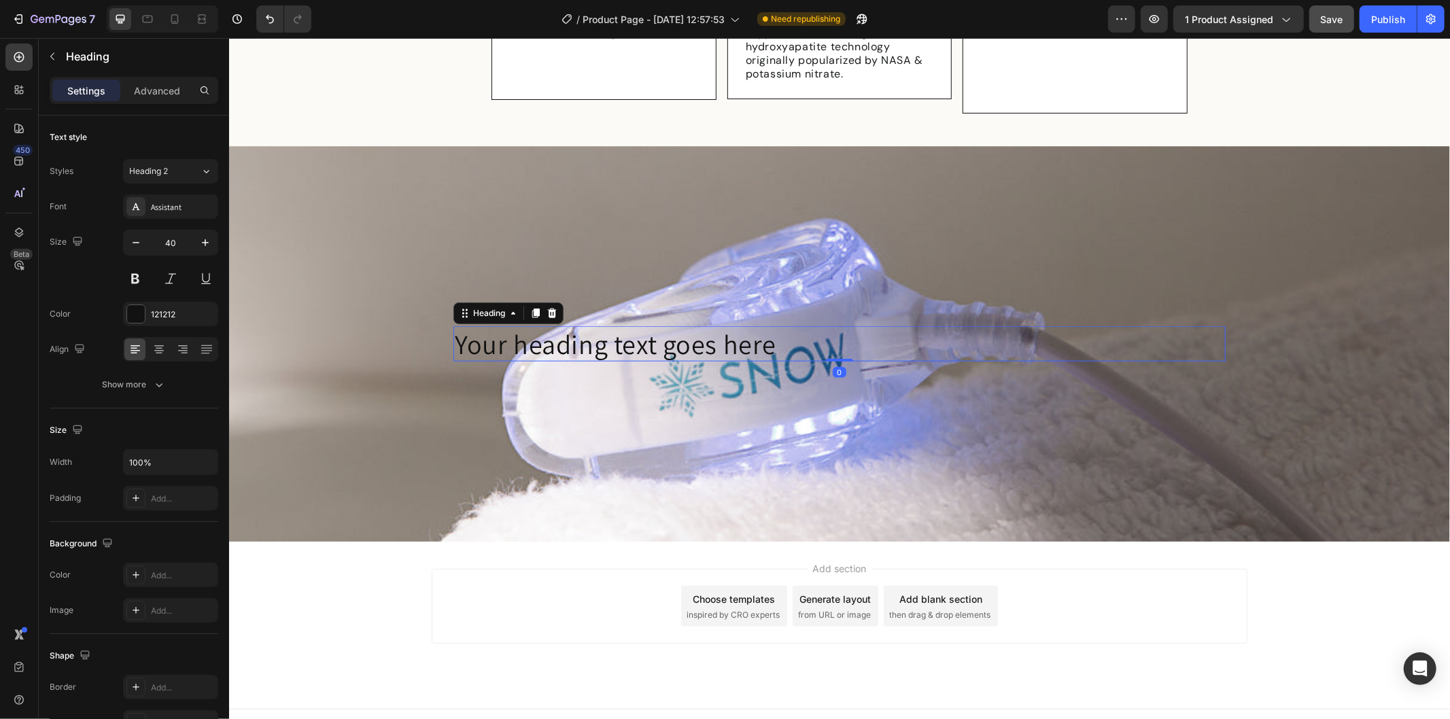
click at [610, 326] on h2 "Your heading text goes here" at bounding box center [839, 343] width 772 height 35
click at [610, 327] on p "Your heading text goes here" at bounding box center [838, 343] width 769 height 33
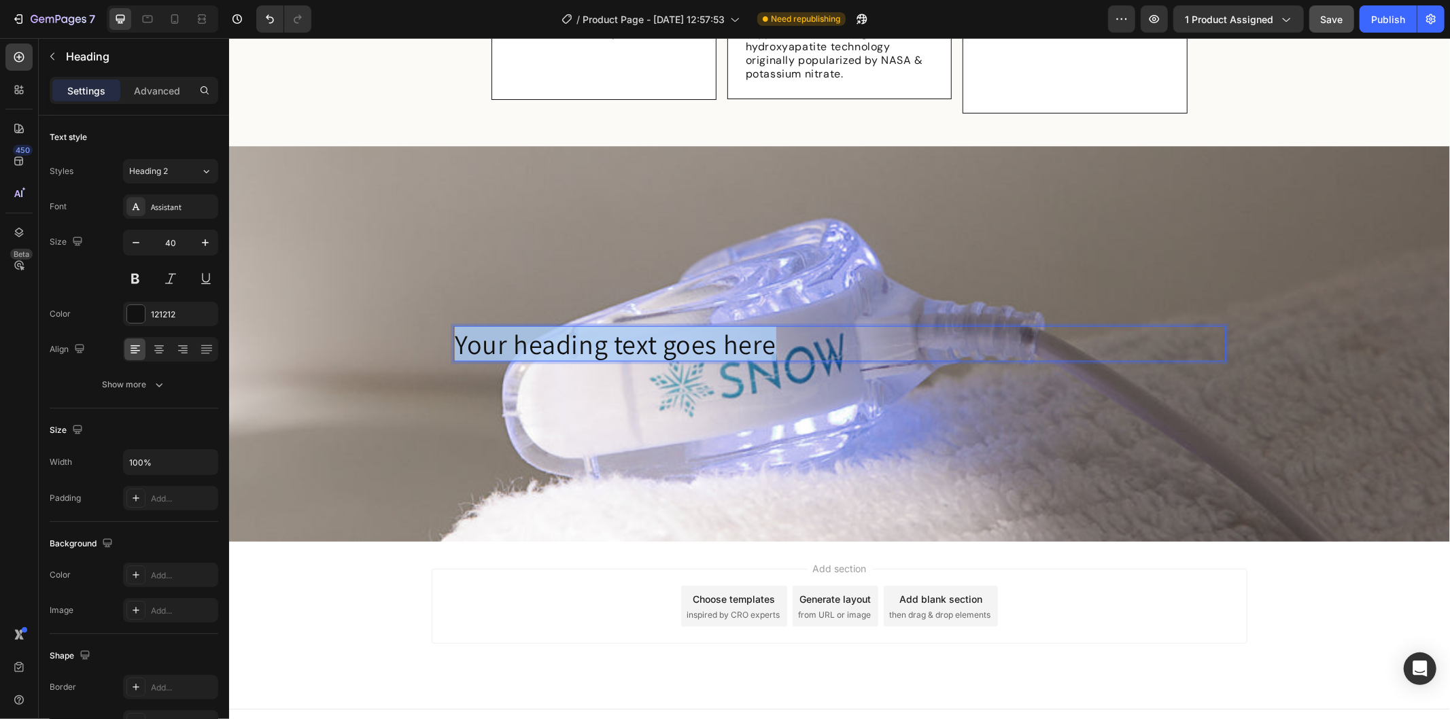
click at [610, 327] on p "Your heading text goes here" at bounding box center [838, 343] width 769 height 33
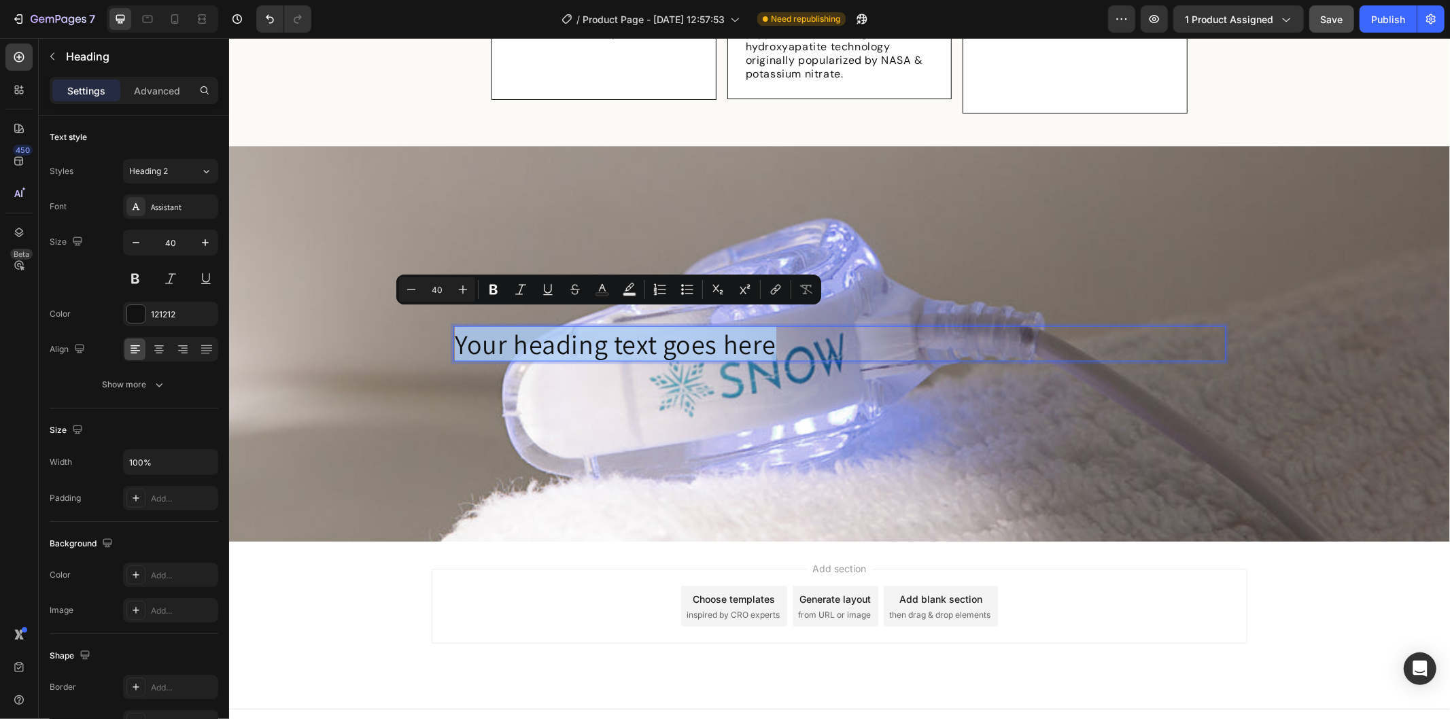
type input "30"
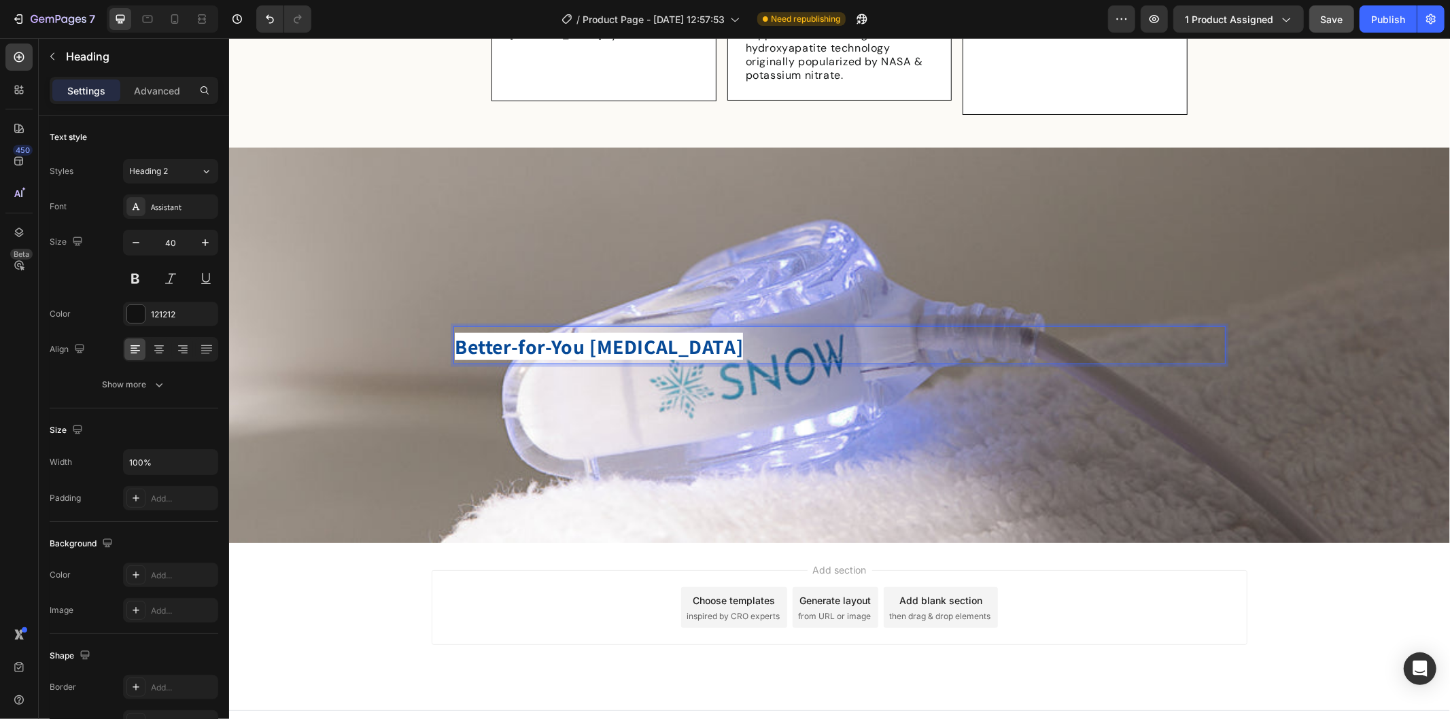
click at [642, 332] on strong "Better-for-You Whitening" at bounding box center [598, 345] width 288 height 27
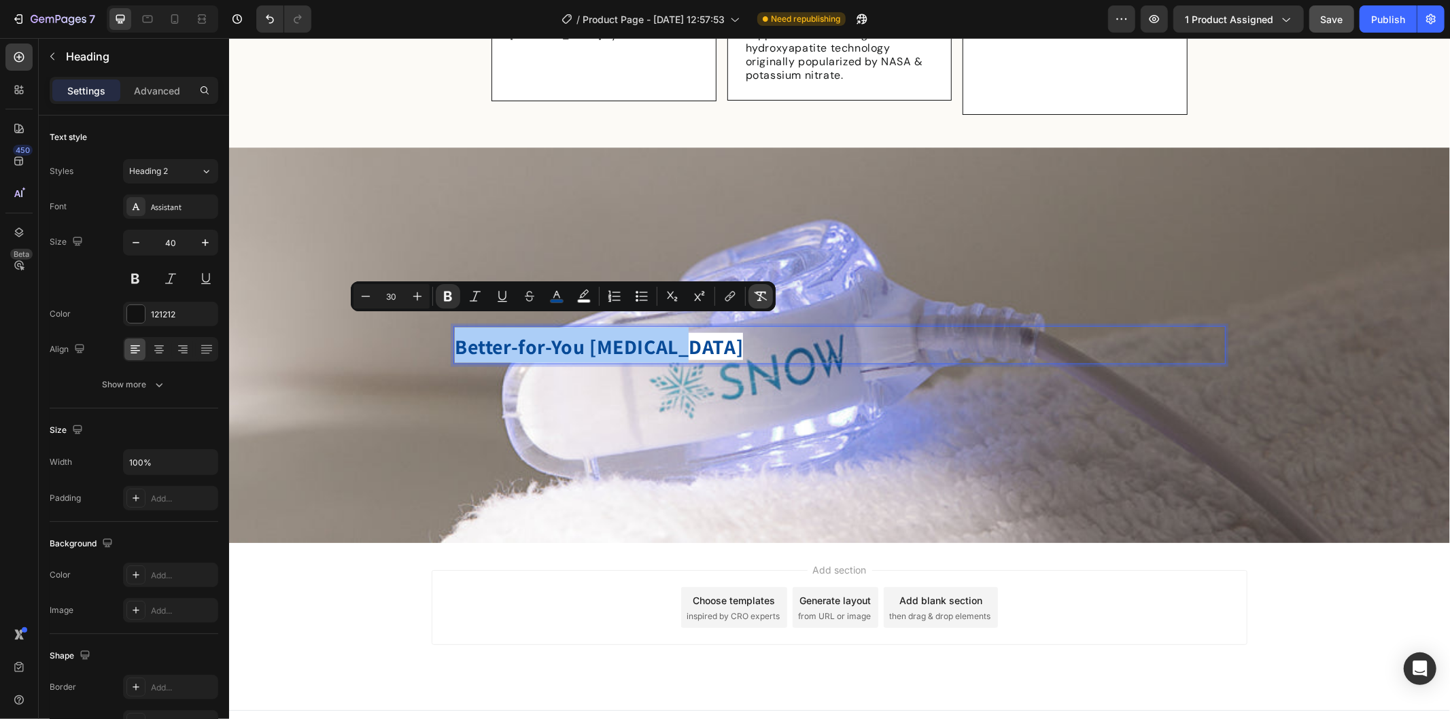
click at [754, 302] on icon "Editor contextual toolbar" at bounding box center [761, 297] width 14 height 14
type input "40"
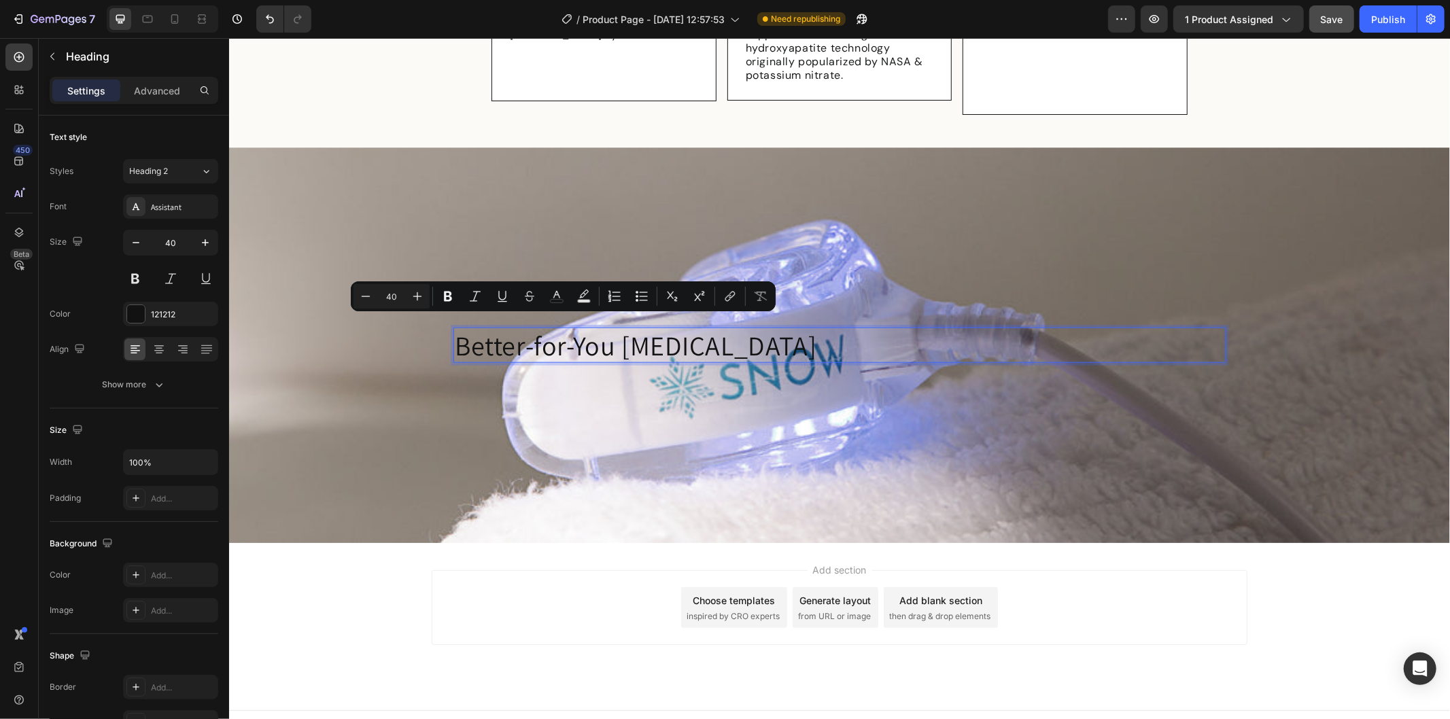
click at [813, 328] on p "Better-for-You Whitening" at bounding box center [838, 344] width 769 height 33
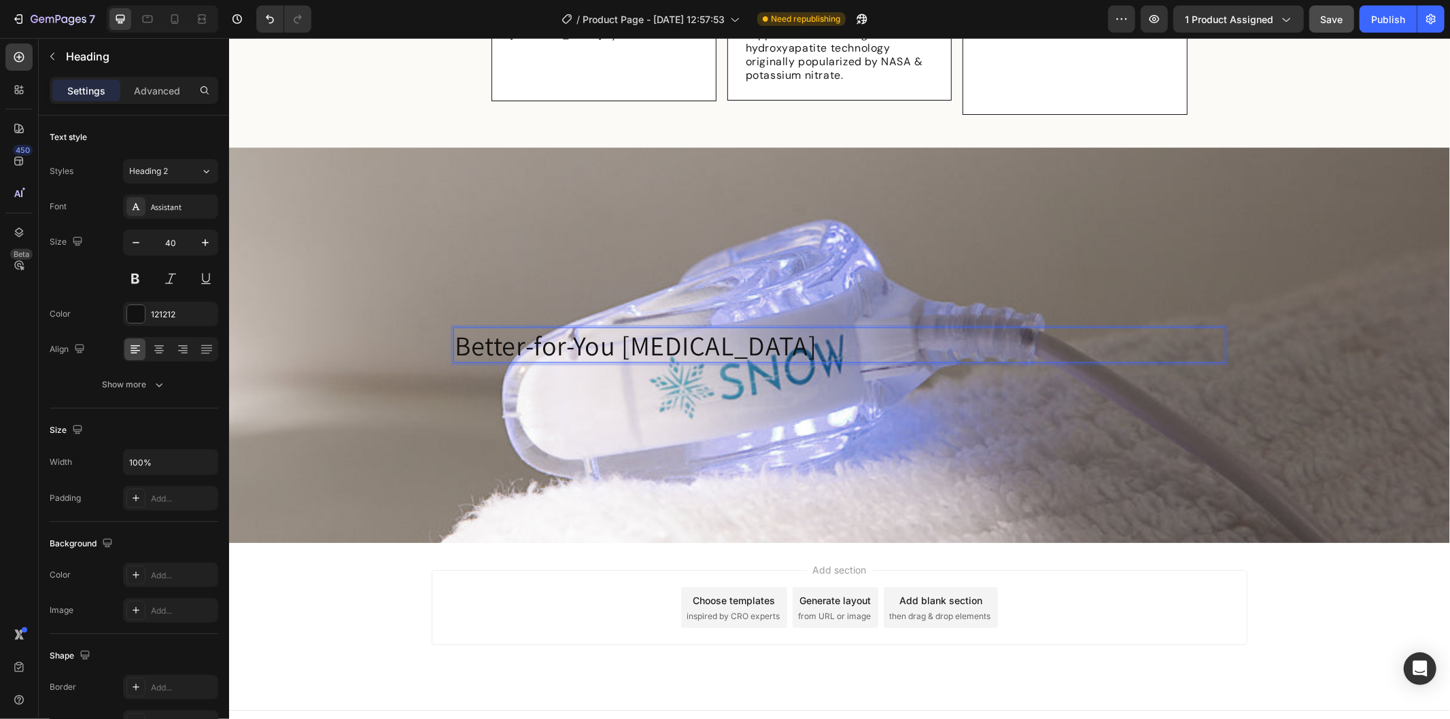
click at [746, 328] on p "Better-for-You Whitening" at bounding box center [838, 344] width 769 height 33
click at [450, 316] on div "Better-for-You Whitening Heading 0 Row" at bounding box center [839, 344] width 794 height 57
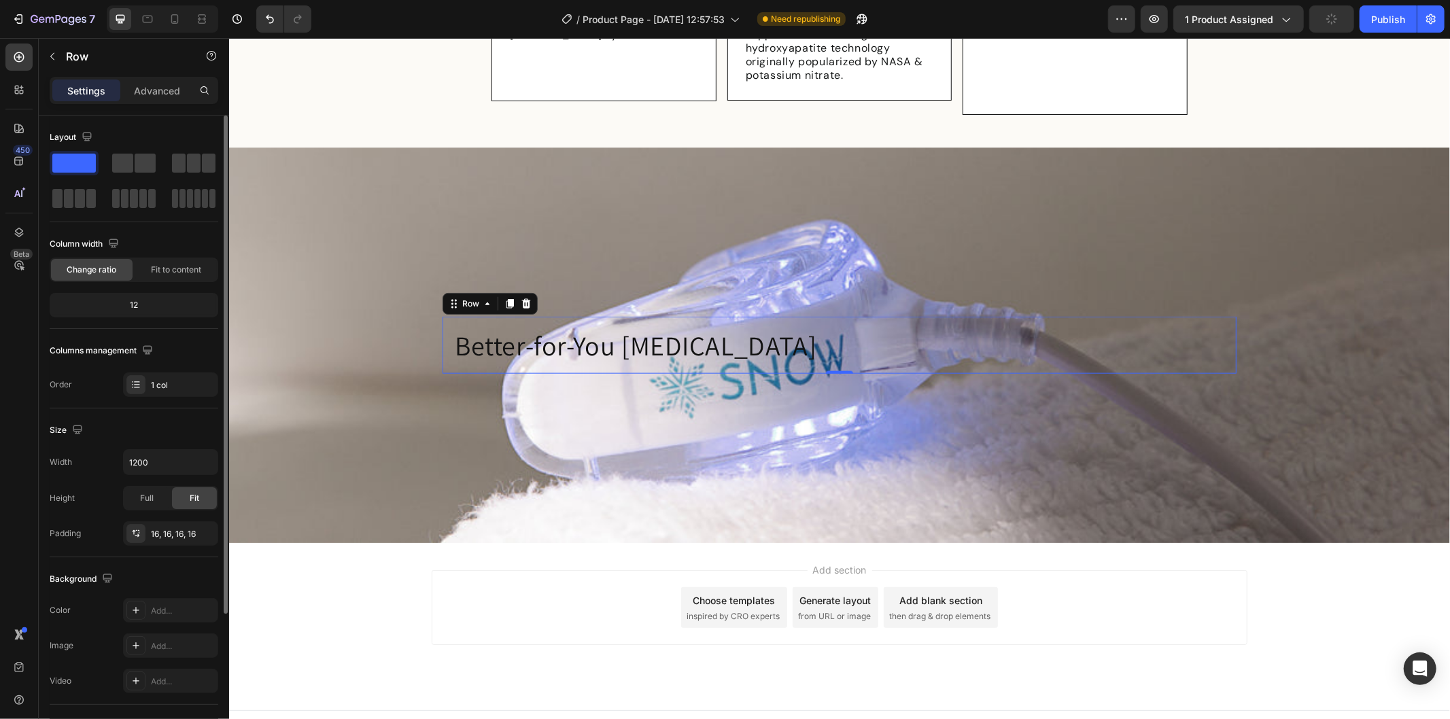
scroll to position [151, 0]
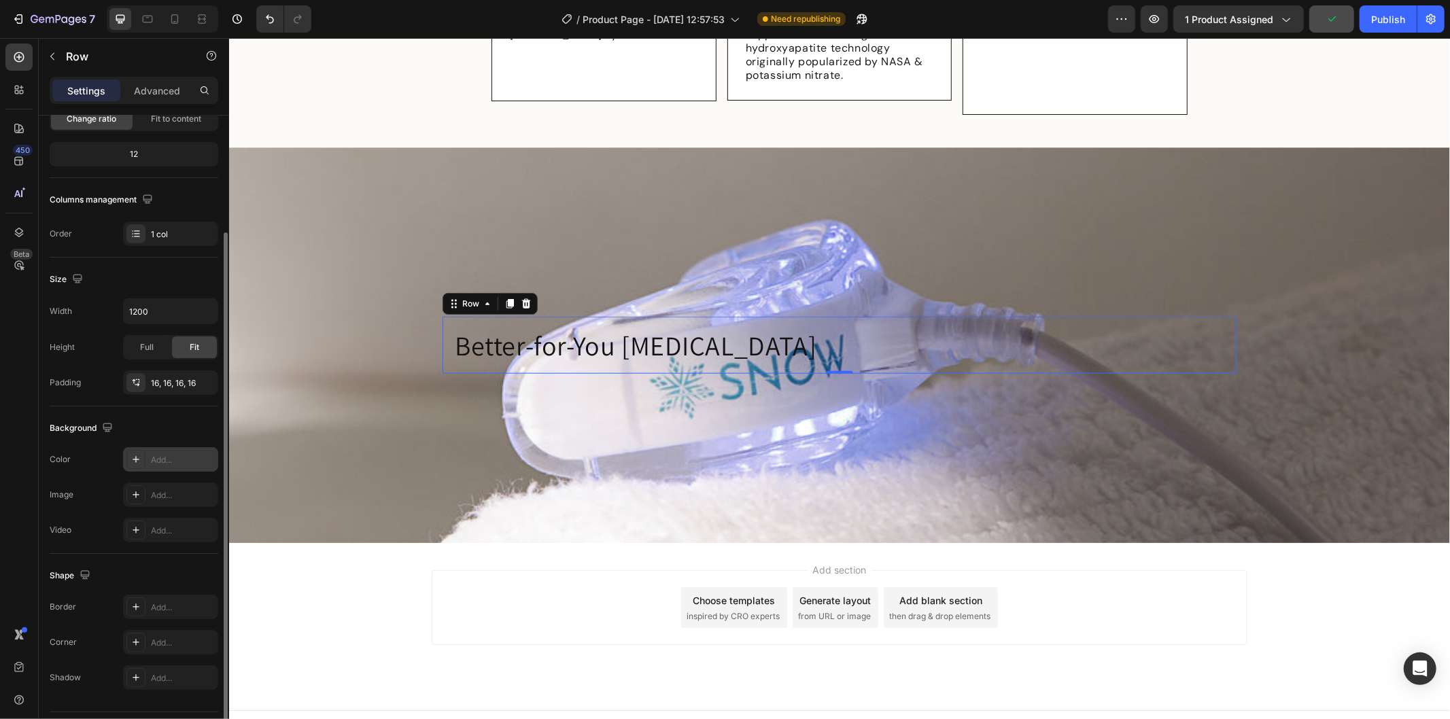
click at [147, 463] on div "Add..." at bounding box center [170, 459] width 95 height 24
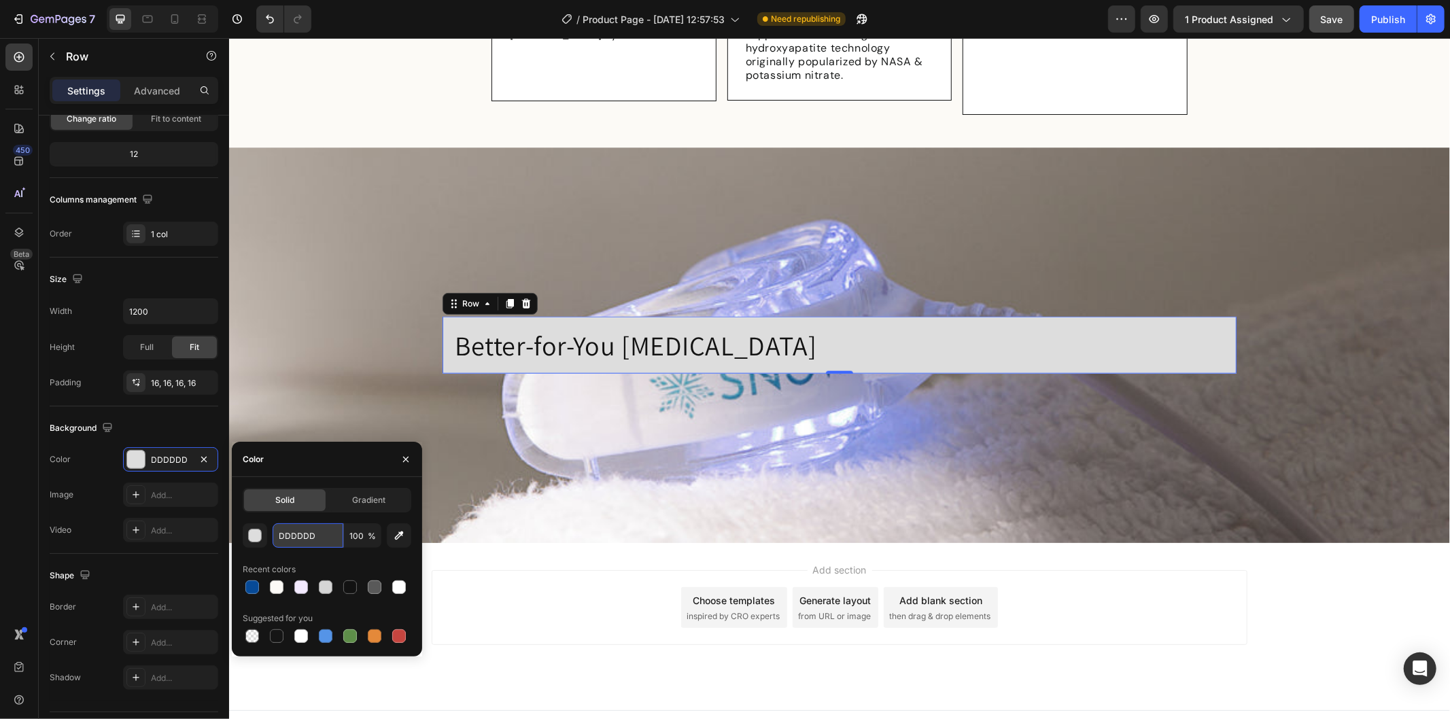
click at [309, 525] on input "DDDDDD" at bounding box center [308, 535] width 71 height 24
type input "ফ"
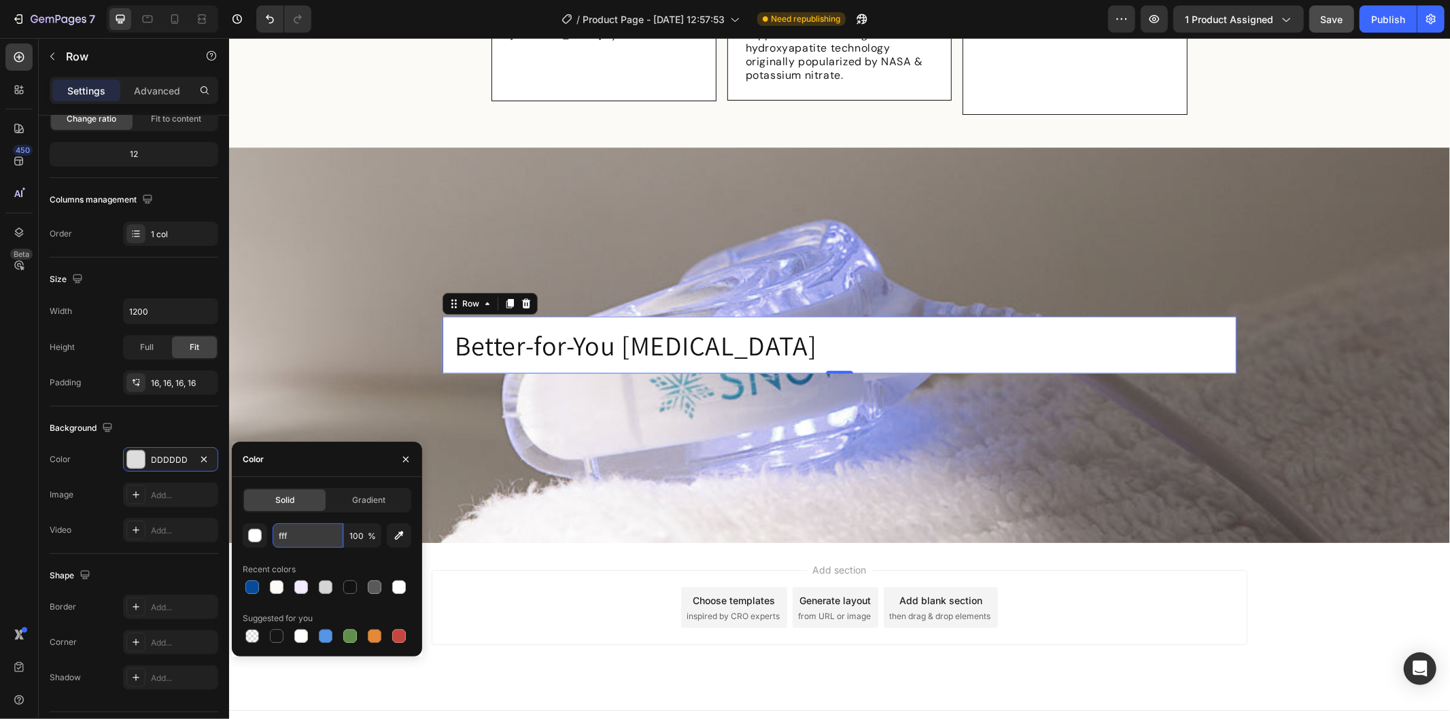
type input "ffff"
click at [596, 572] on div "Add section Choose templates inspired by CRO experts Generate layout from URL o…" at bounding box center [839, 607] width 816 height 75
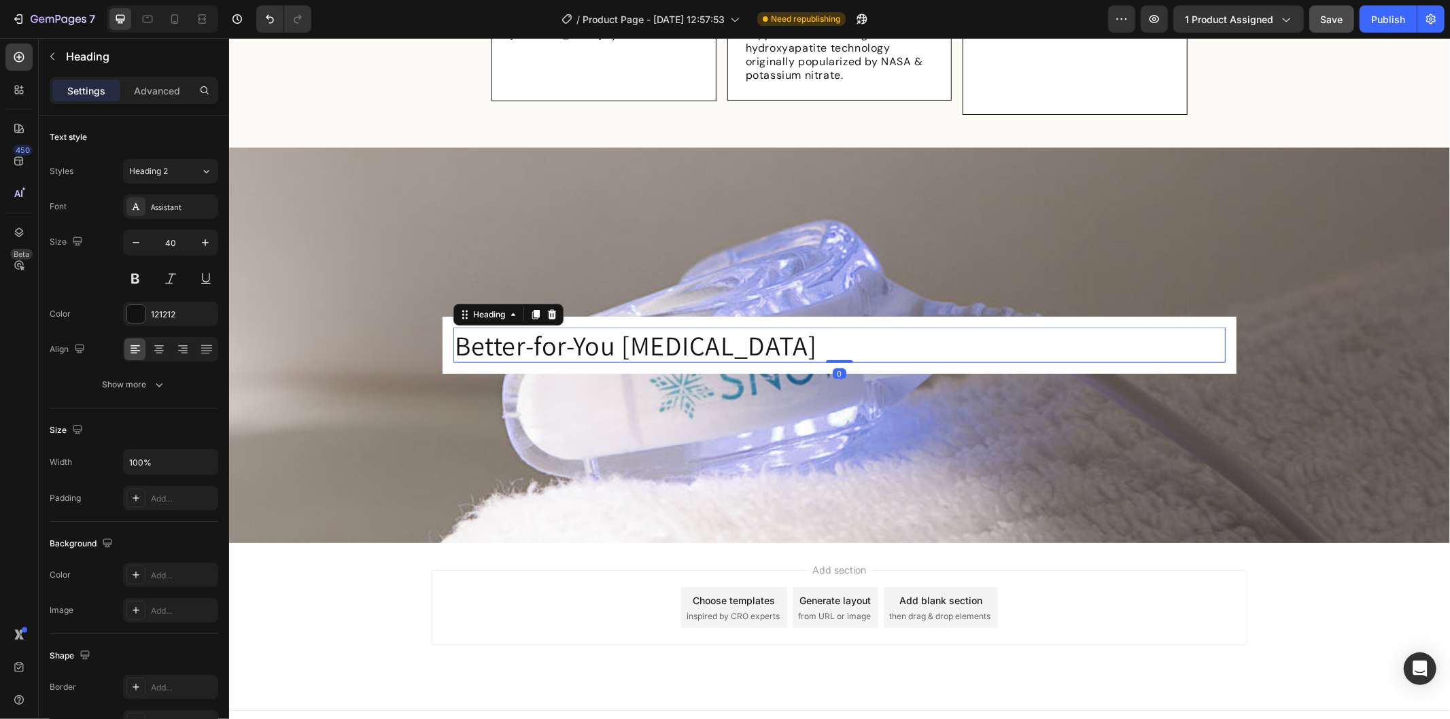
click at [647, 332] on p "Better-for-You Whitening" at bounding box center [838, 344] width 769 height 33
click at [134, 241] on icon "button" at bounding box center [136, 243] width 14 height 14
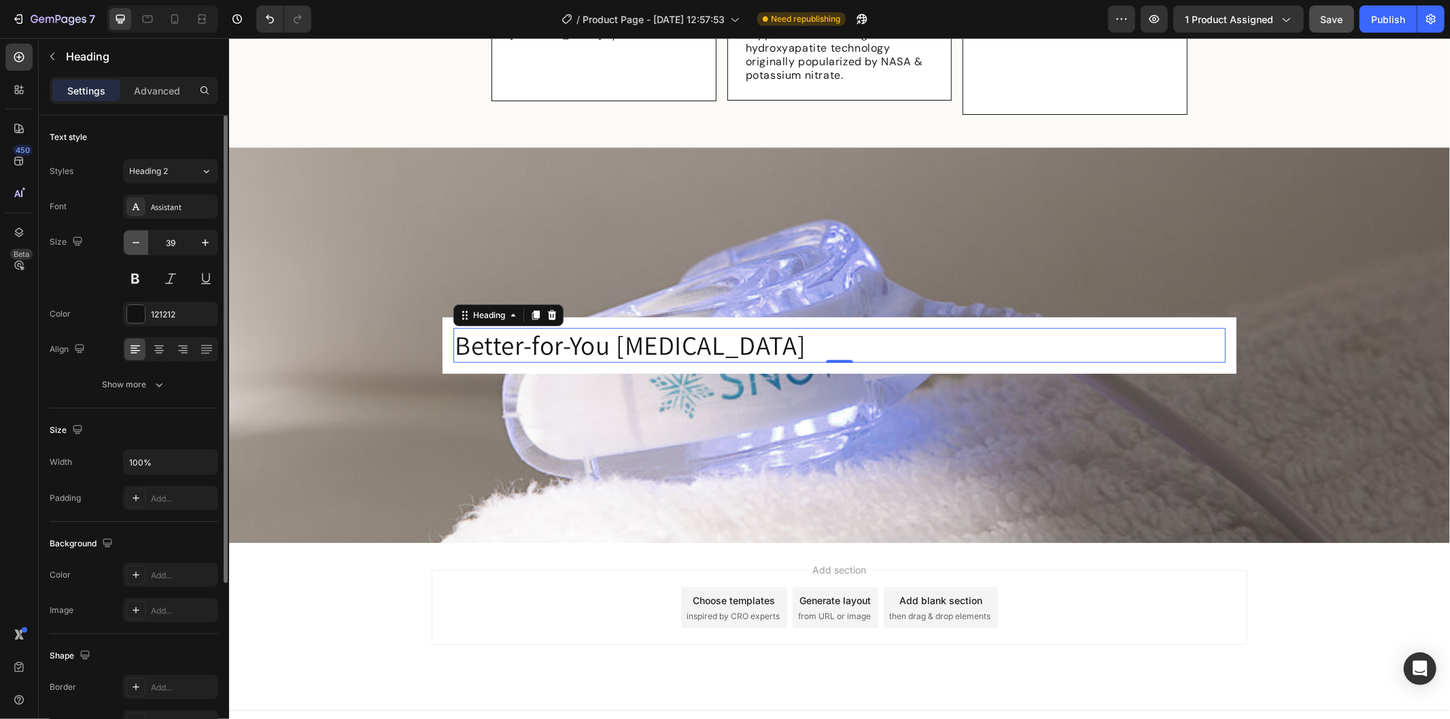
click at [134, 241] on icon "button" at bounding box center [136, 243] width 14 height 14
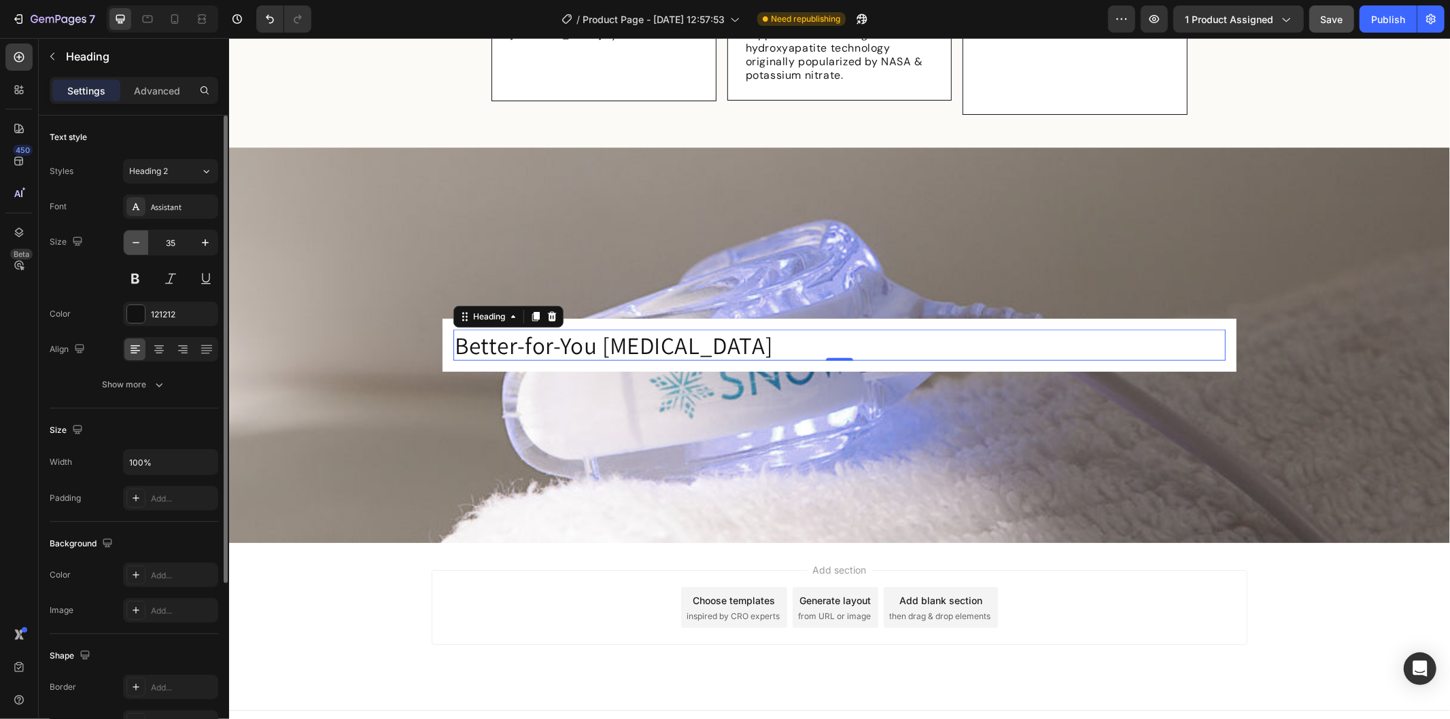
click at [134, 241] on icon "button" at bounding box center [136, 243] width 14 height 14
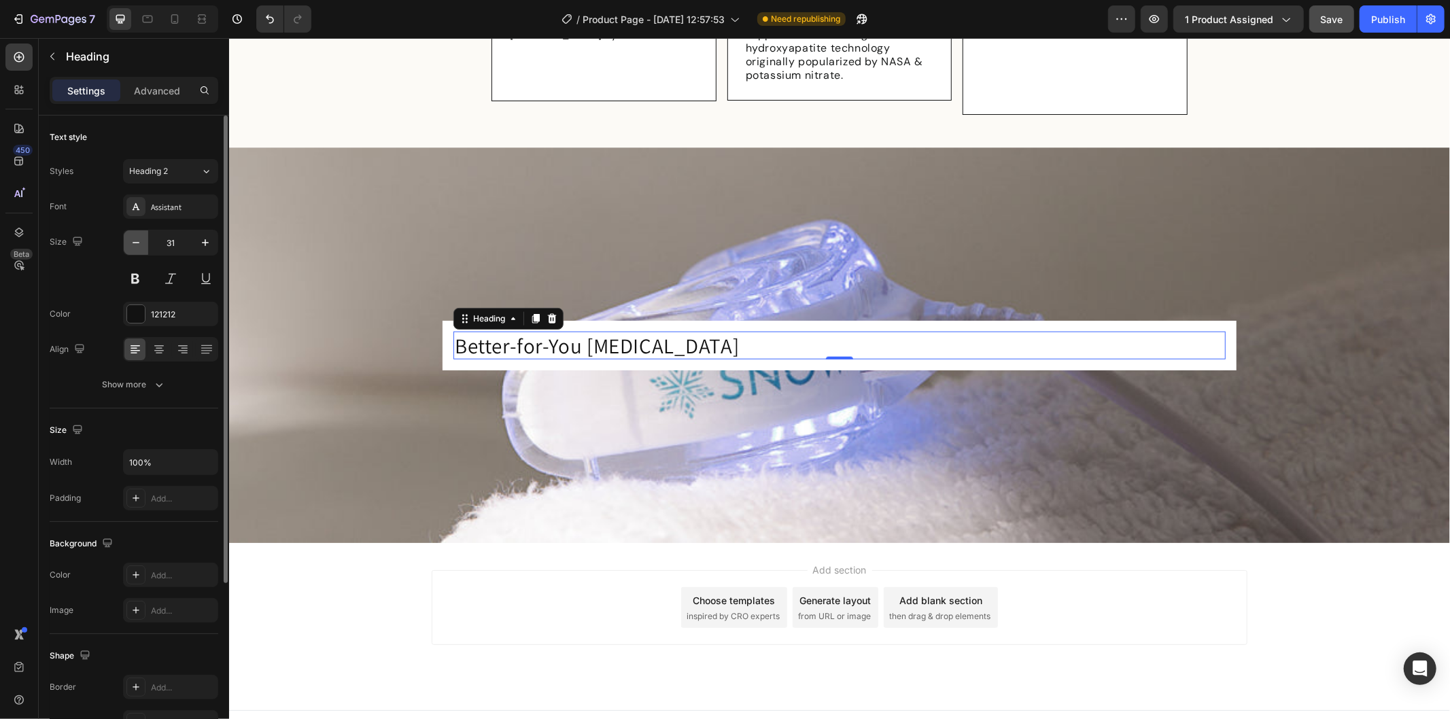
type input "30"
click at [138, 383] on div "Show more" at bounding box center [134, 385] width 63 height 14
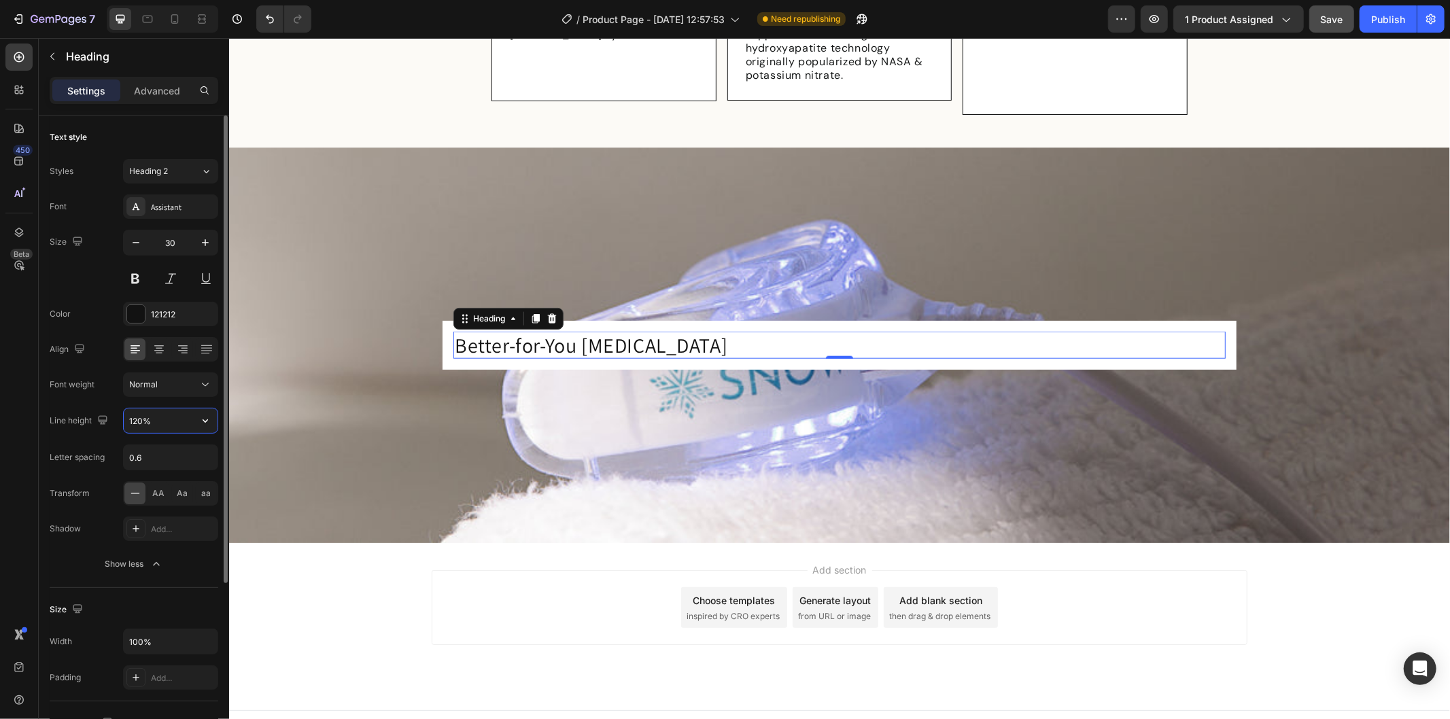
click at [171, 419] on input "120%" at bounding box center [171, 420] width 94 height 24
type input "36"
click at [178, 310] on div "121212" at bounding box center [170, 315] width 39 height 12
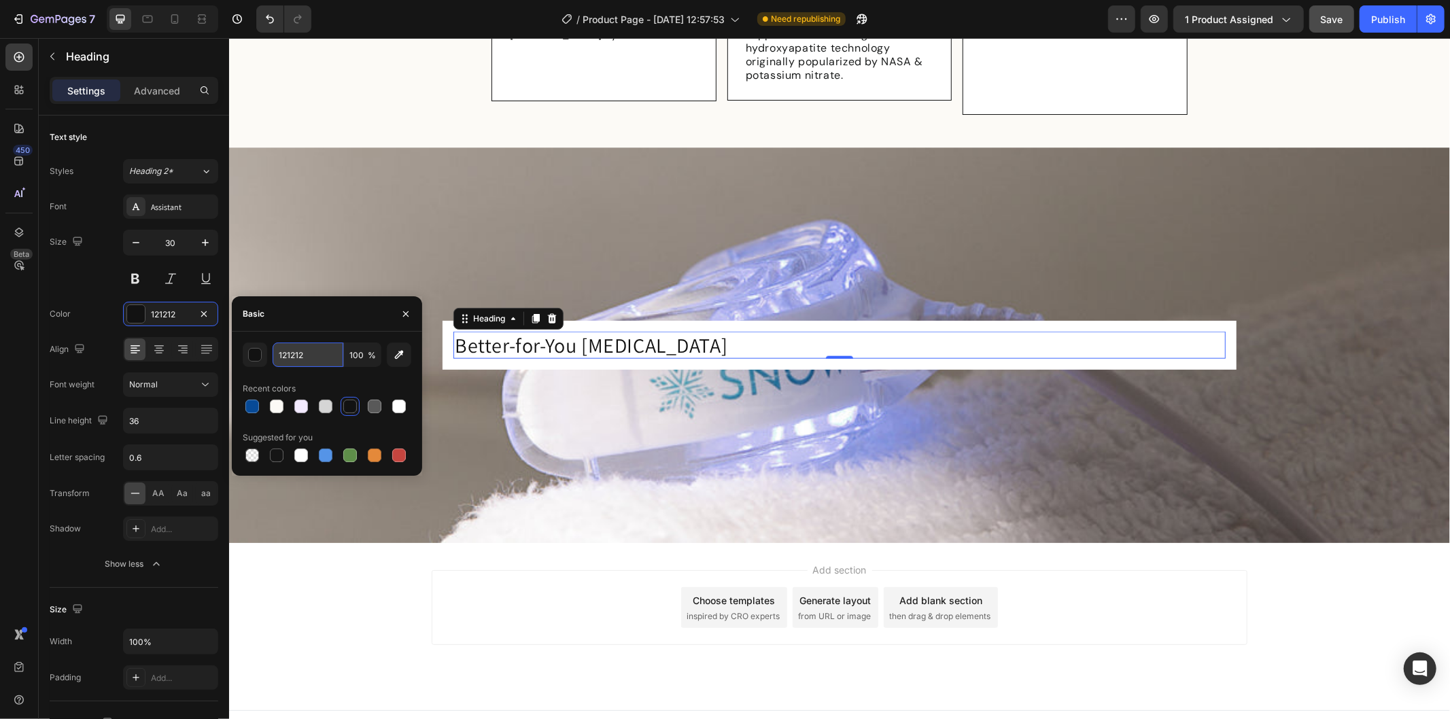
click at [309, 350] on input "121212" at bounding box center [308, 355] width 71 height 24
paste input "#074A9A"
type input "#074A9A"
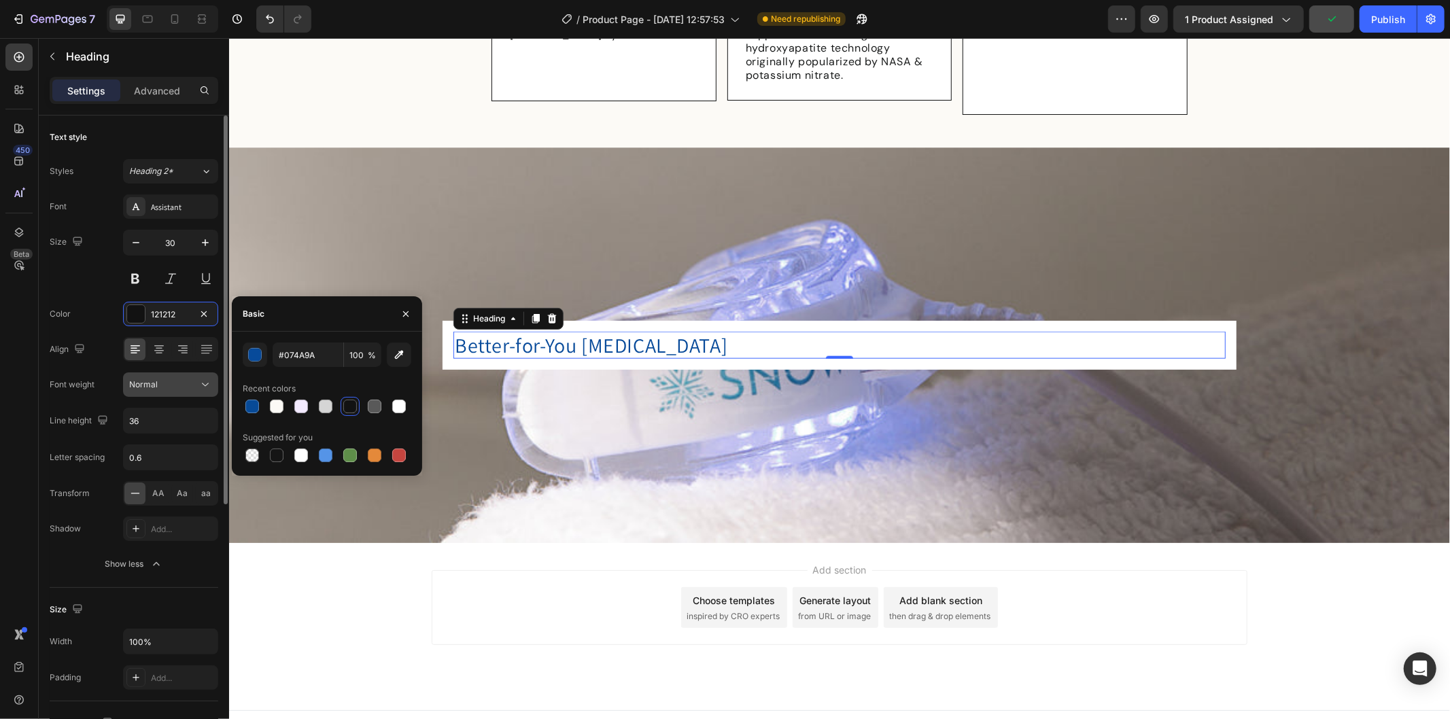
click at [161, 387] on div "Normal" at bounding box center [163, 385] width 69 height 12
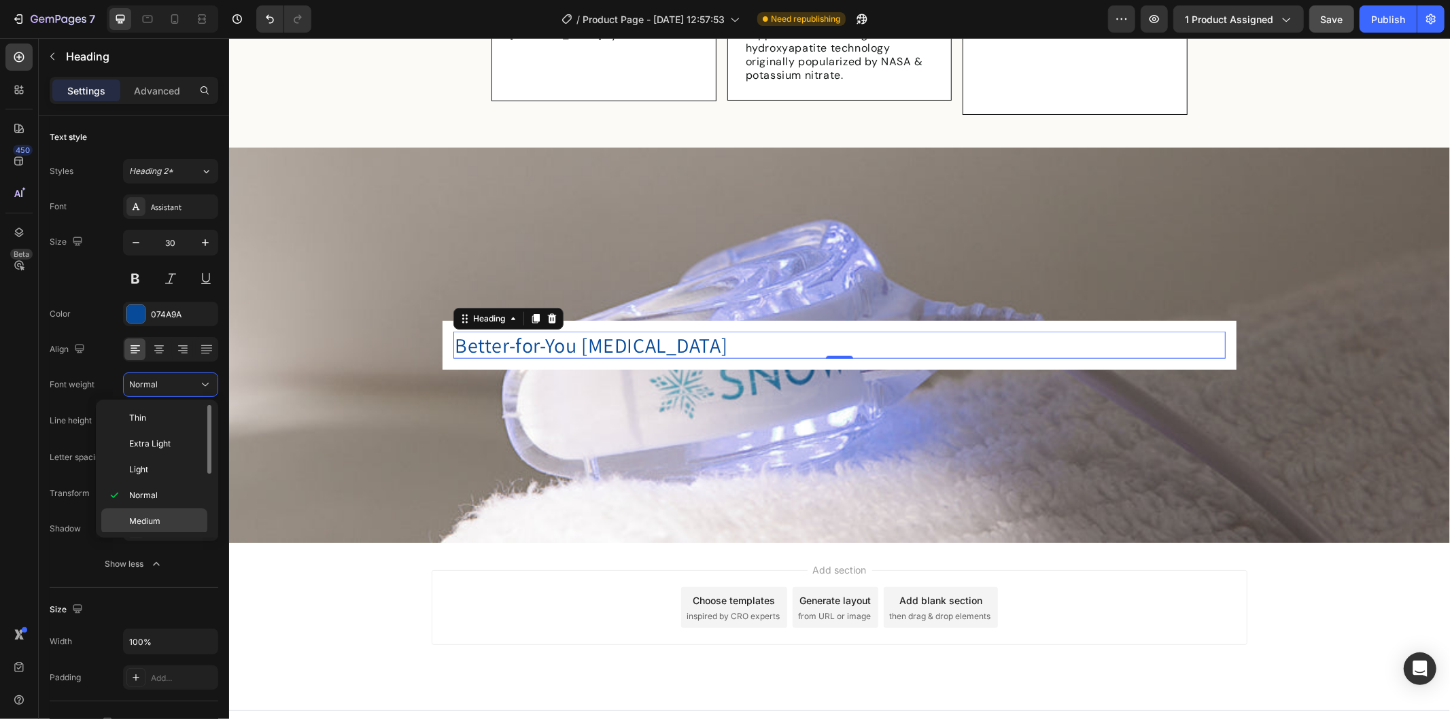
click at [162, 518] on p "Medium" at bounding box center [165, 521] width 72 height 12
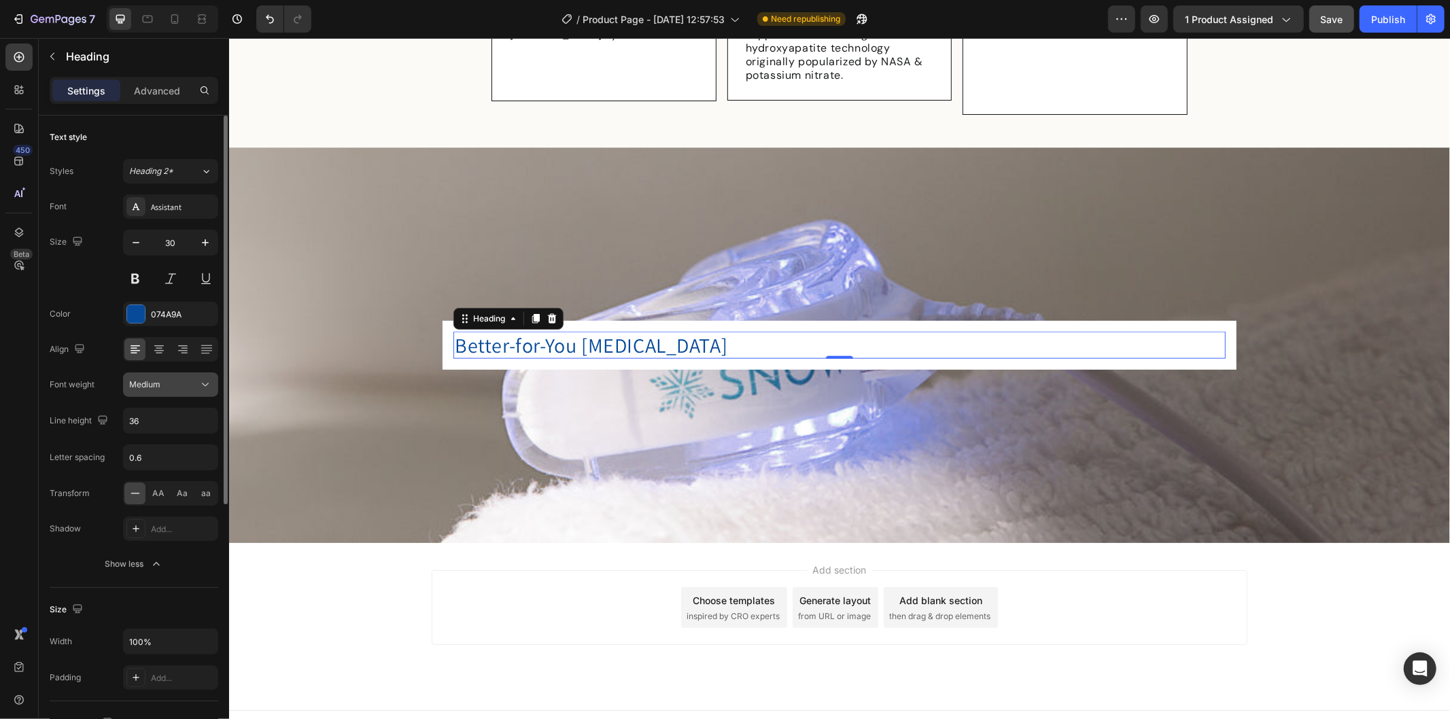
click at [173, 381] on div "Medium" at bounding box center [163, 385] width 69 height 12
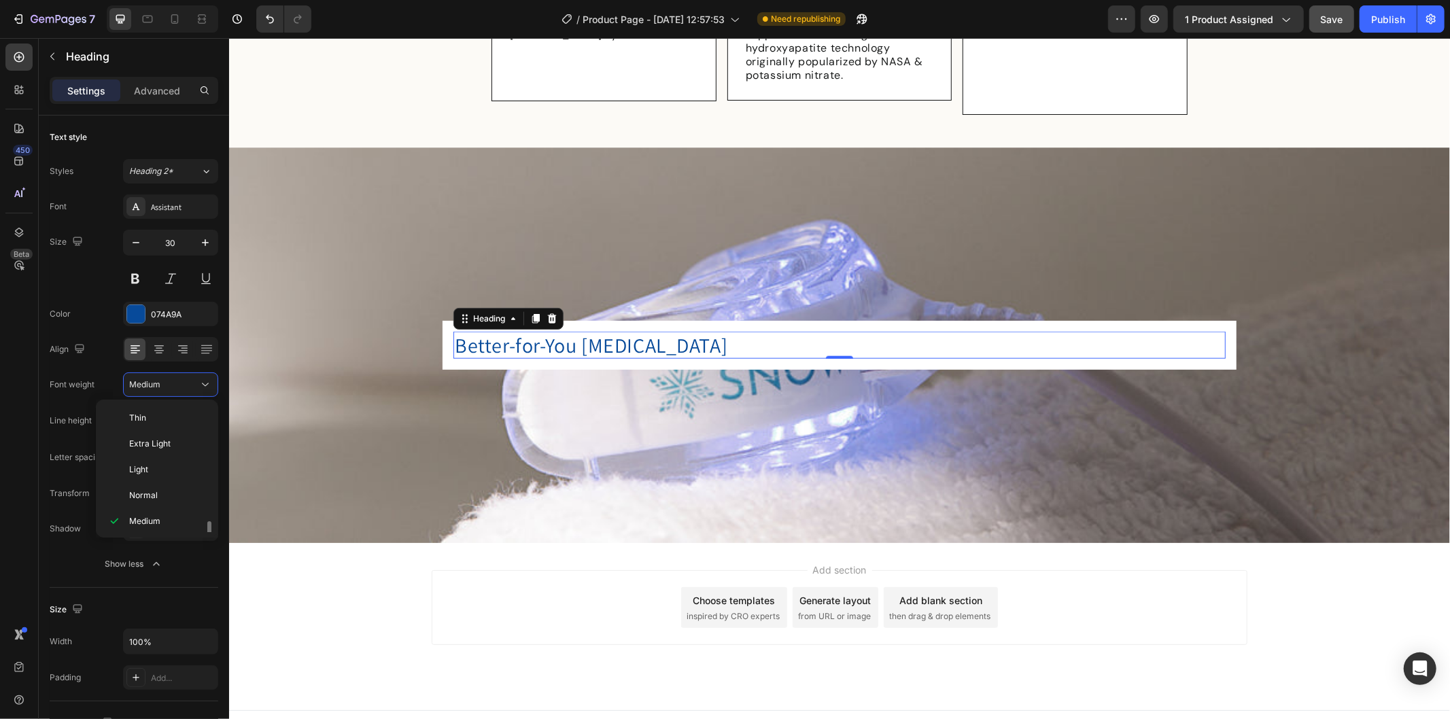
scroll to position [75, 0]
click at [172, 497] on p "Bold" at bounding box center [165, 497] width 72 height 12
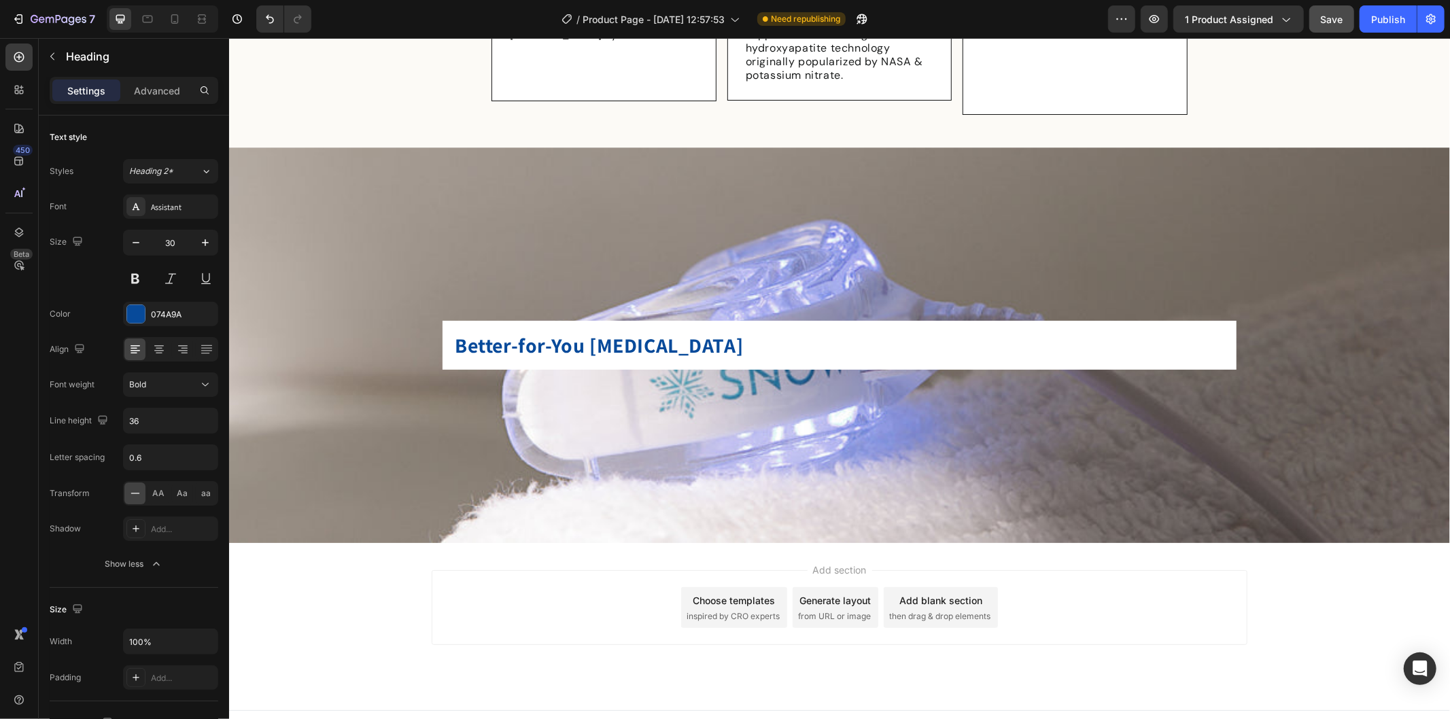
click at [326, 542] on div "Add section Choose templates inspired by CRO experts Generate layout from URL o…" at bounding box center [838, 625] width 1221 height 167
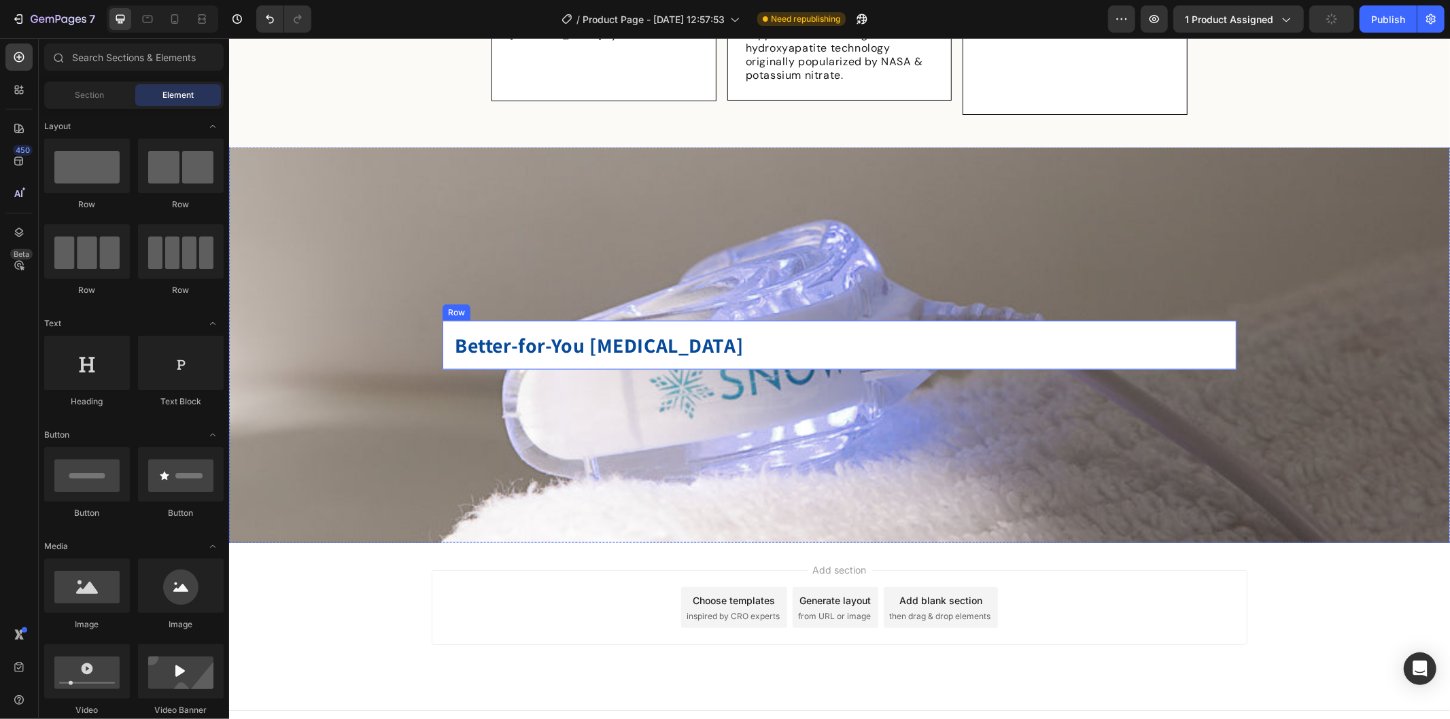
click at [580, 320] on div "Better-for-You Whitening Heading Row" at bounding box center [839, 344] width 794 height 49
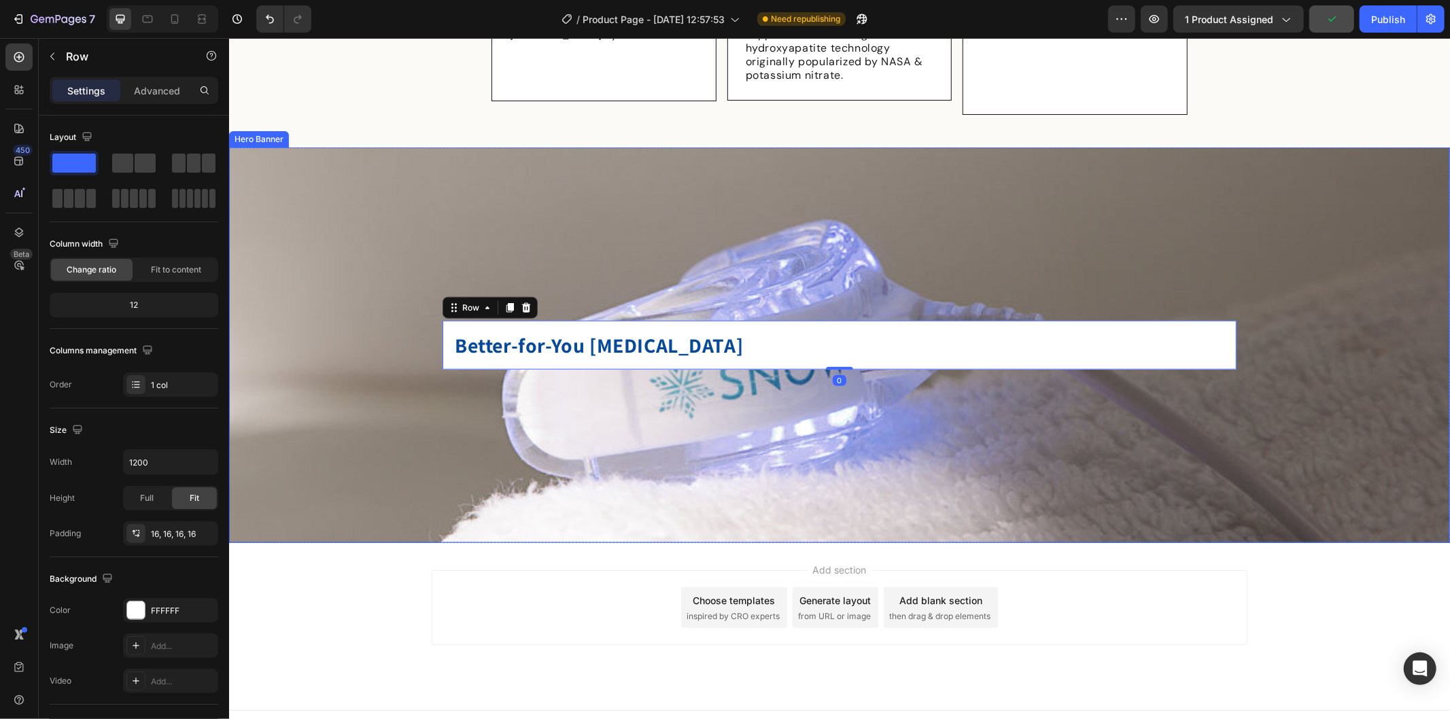
click at [586, 290] on div "Background Image" at bounding box center [838, 345] width 1221 height 396
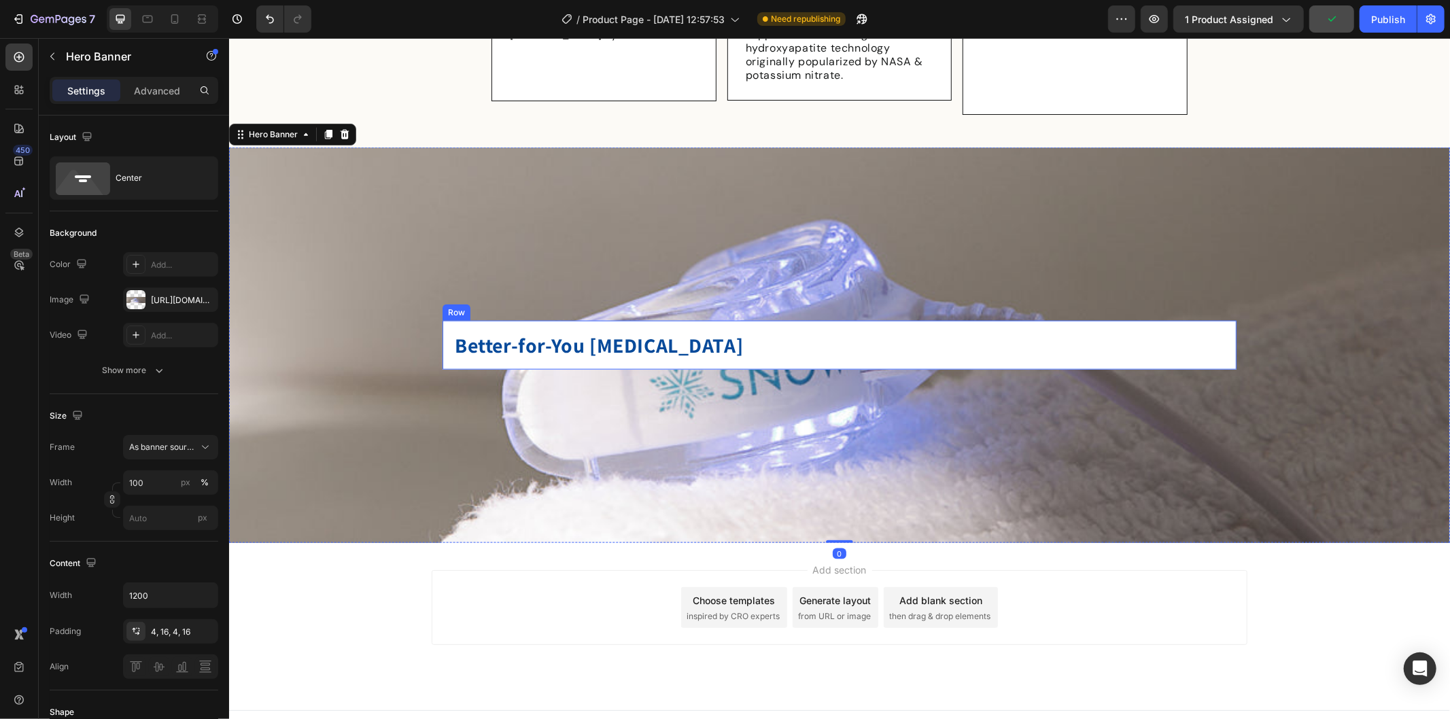
click at [635, 320] on div "Better-for-You Whitening Heading Row" at bounding box center [839, 344] width 794 height 49
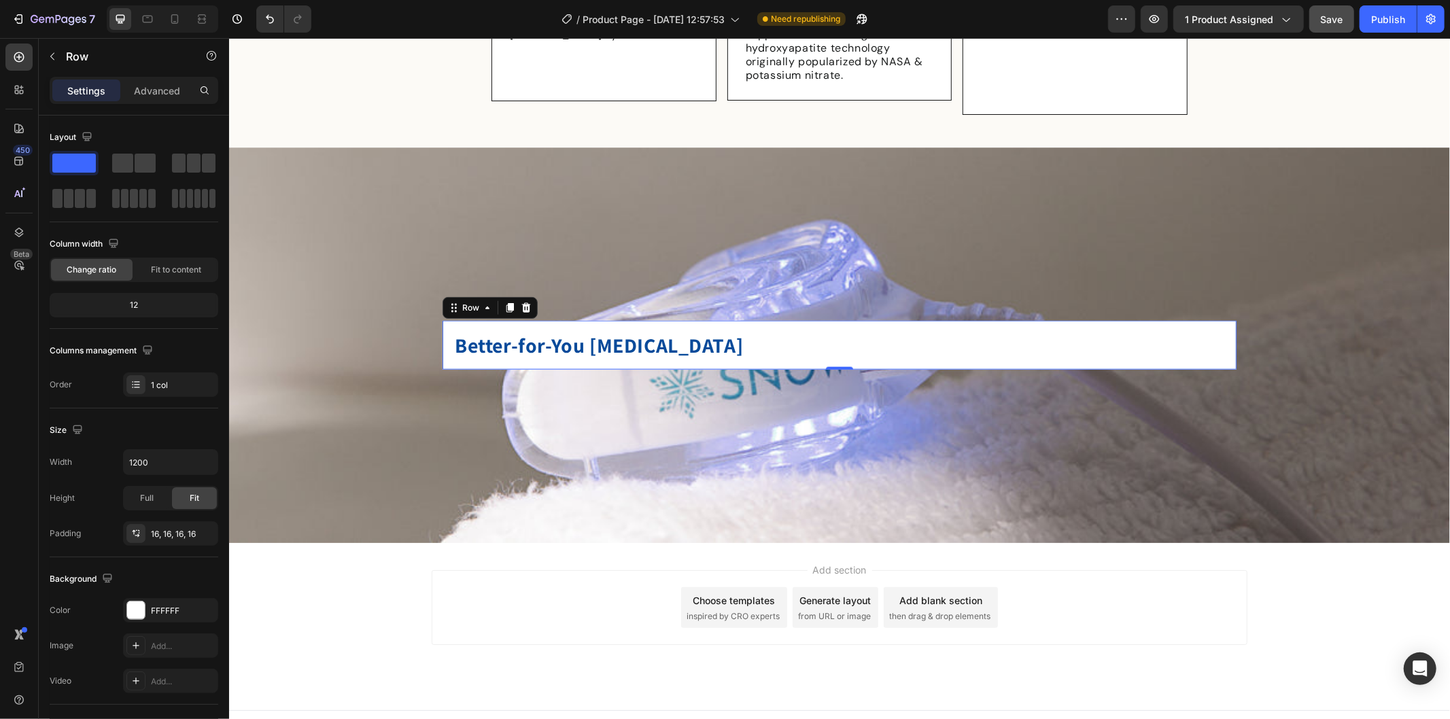
click at [790, 320] on div "Better-for-You Whitening Heading Row 0" at bounding box center [839, 344] width 794 height 49
click at [53, 53] on icon "button" at bounding box center [52, 56] width 4 height 7
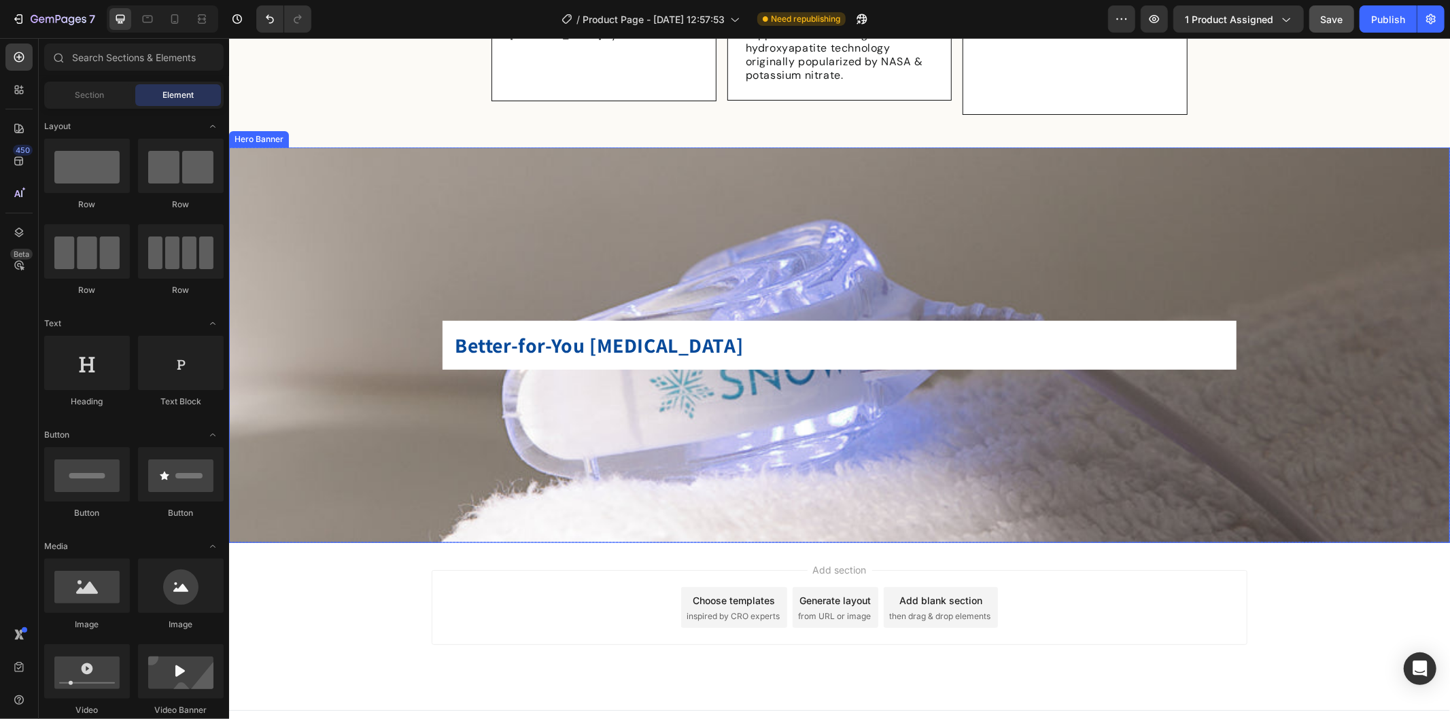
click at [579, 245] on div "Background Image" at bounding box center [838, 345] width 1221 height 396
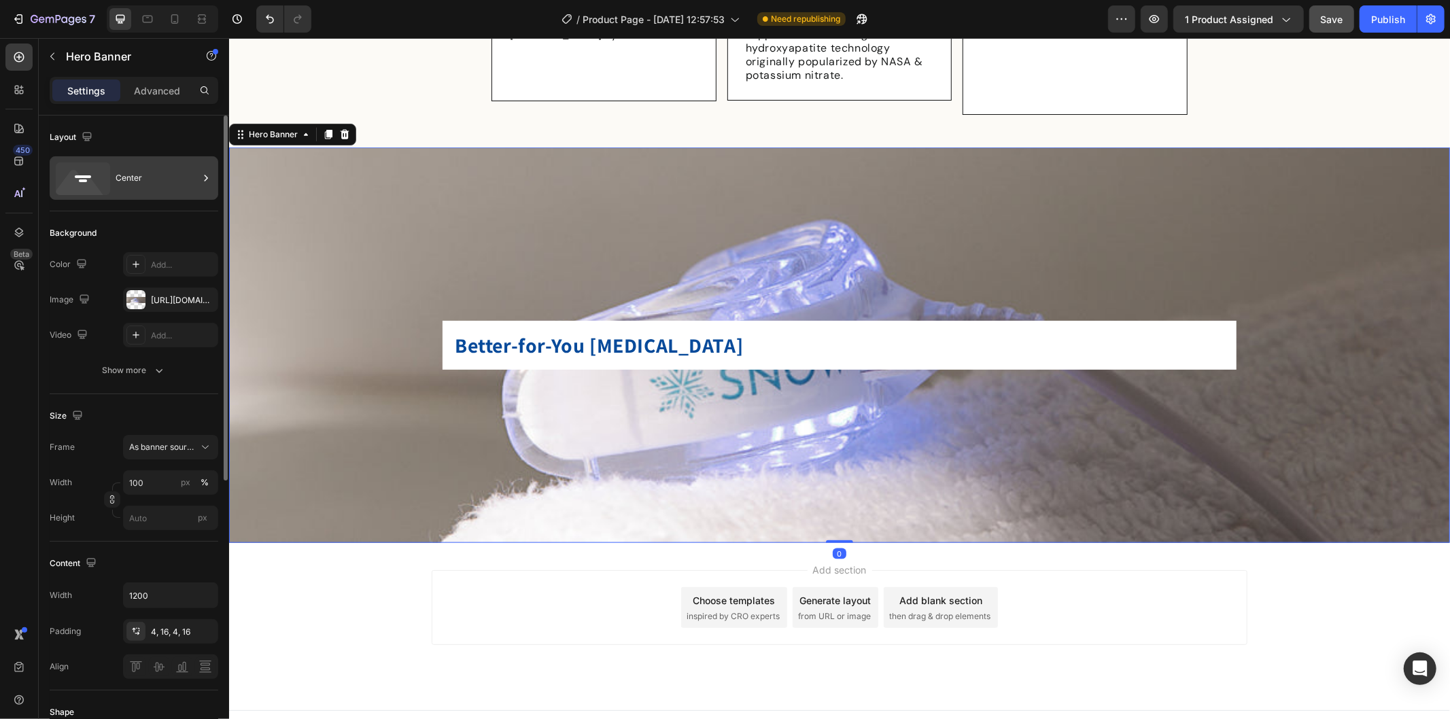
click at [154, 175] on div "Center" at bounding box center [157, 177] width 83 height 31
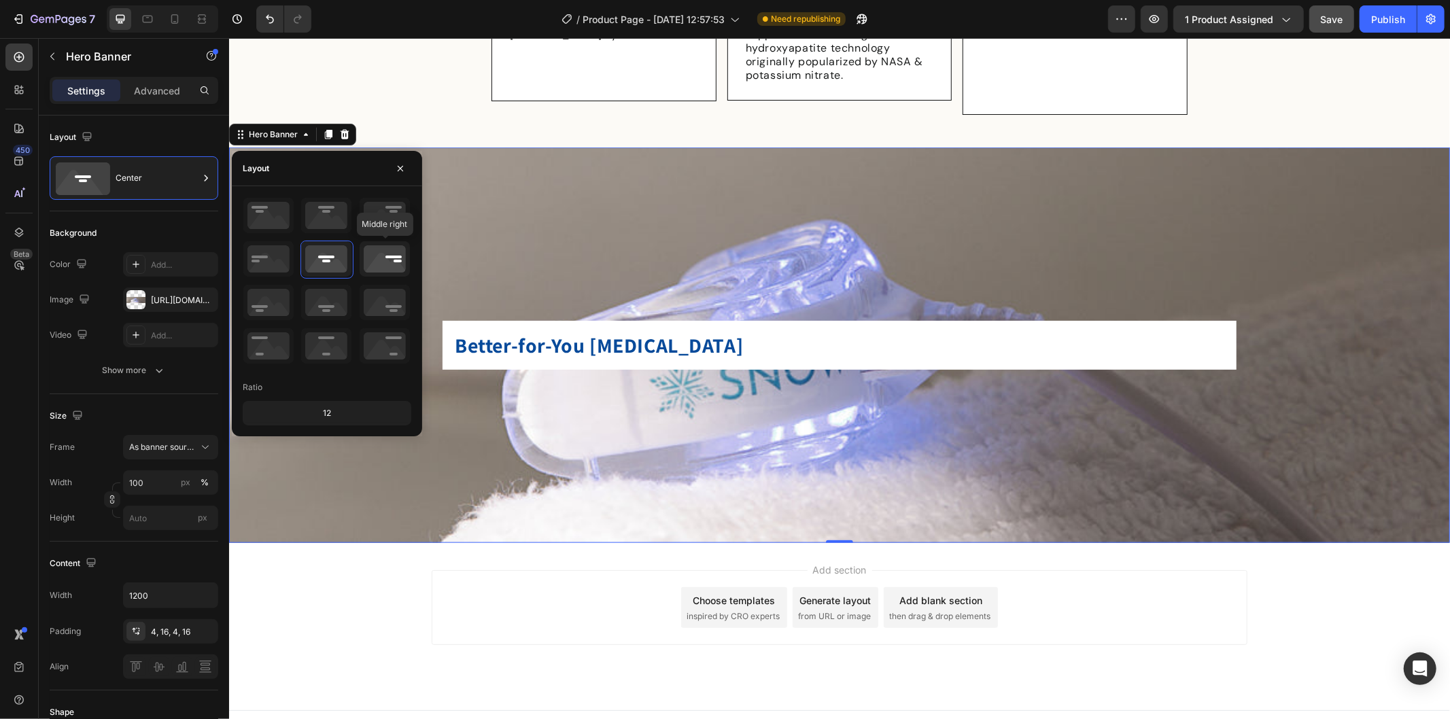
click at [389, 252] on icon at bounding box center [385, 258] width 50 height 35
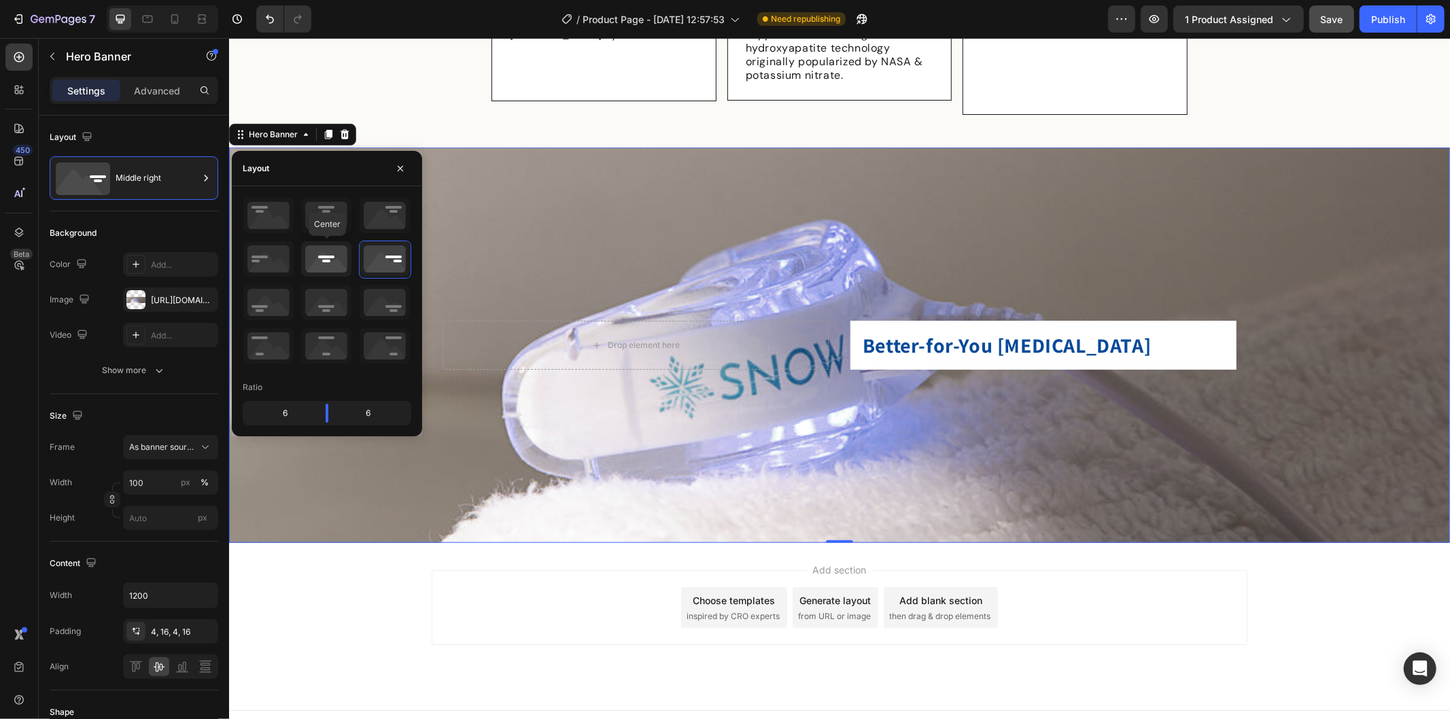
click at [331, 254] on icon at bounding box center [326, 258] width 50 height 35
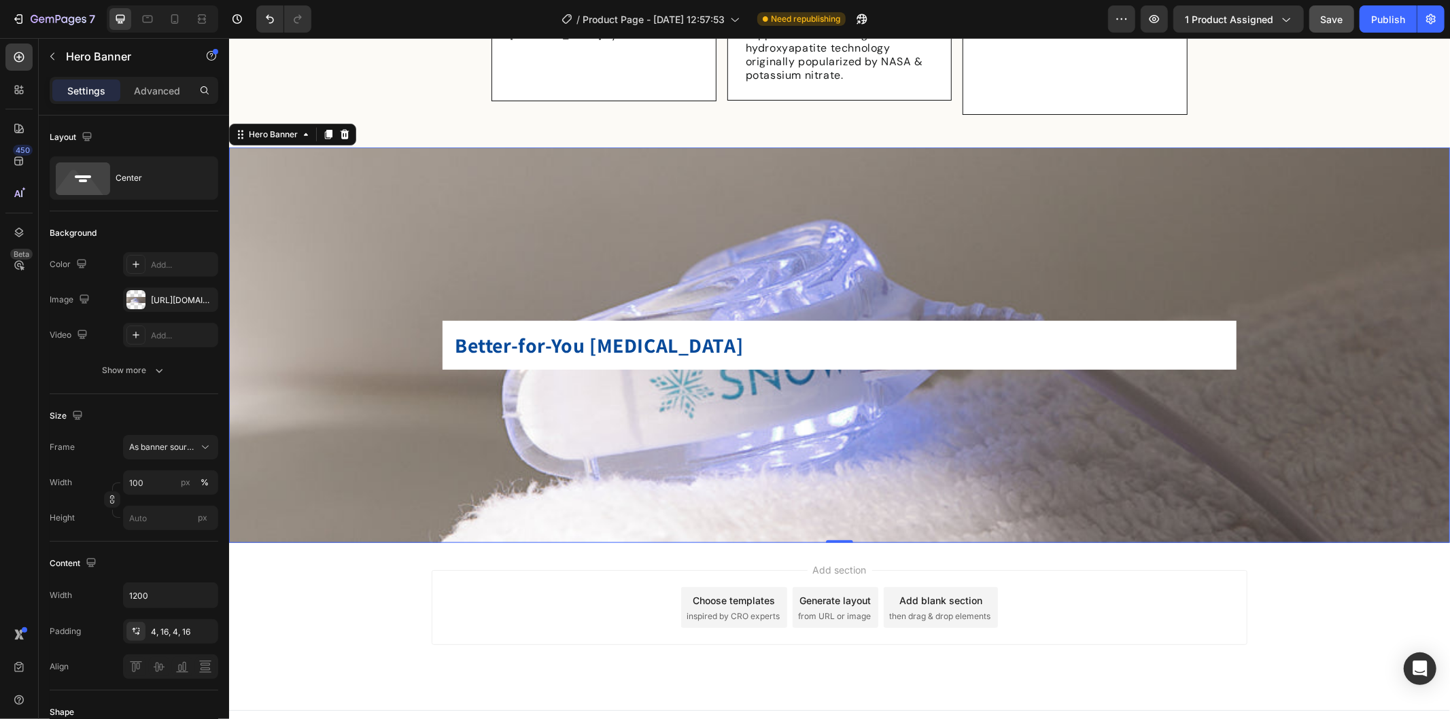
click at [657, 402] on div "Background Image" at bounding box center [838, 345] width 1221 height 396
